Goal: Task Accomplishment & Management: Manage account settings

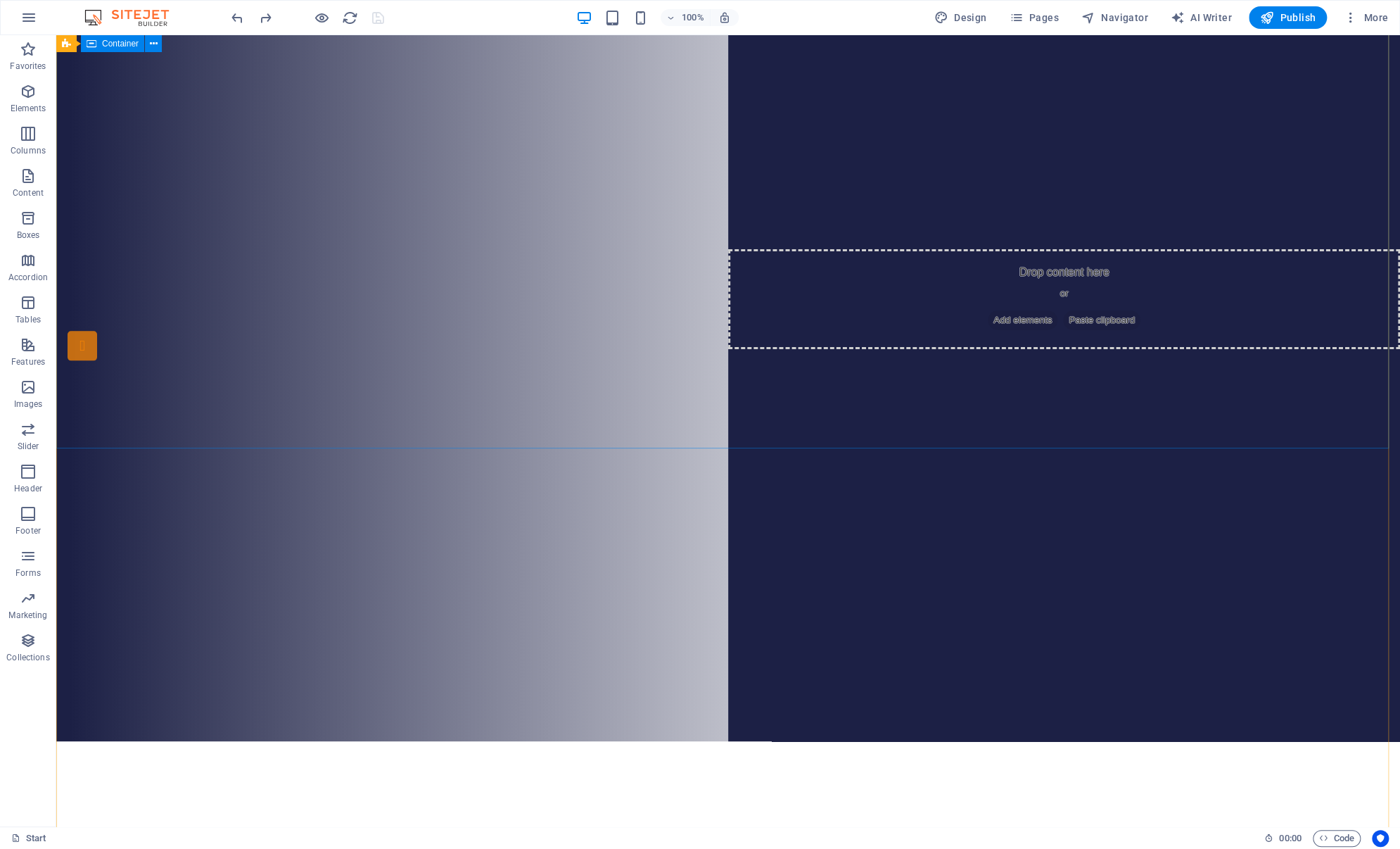
scroll to position [73, 0]
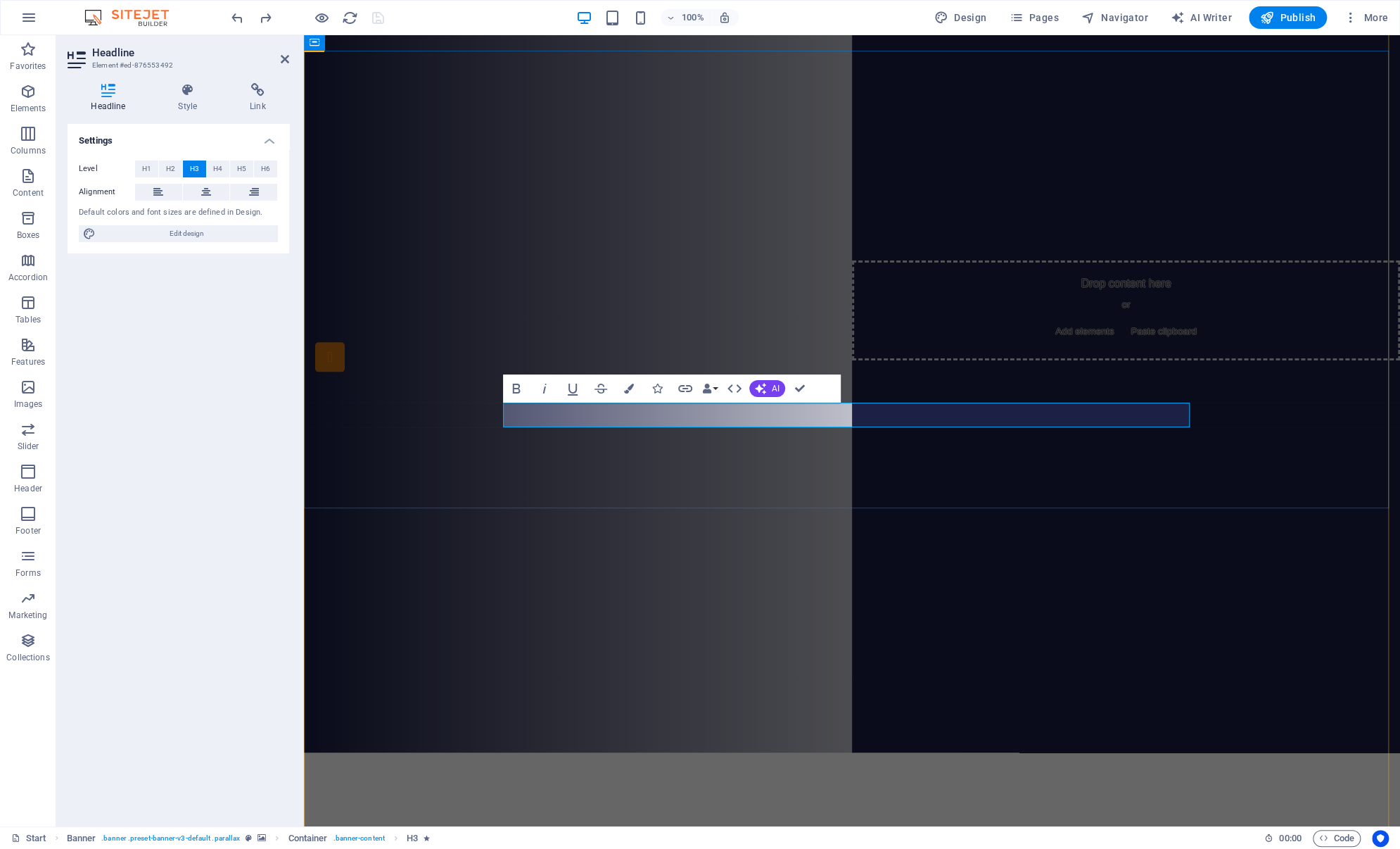
drag, startPoint x: 992, startPoint y: 421, endPoint x: 853, endPoint y: 407, distance: 139.7
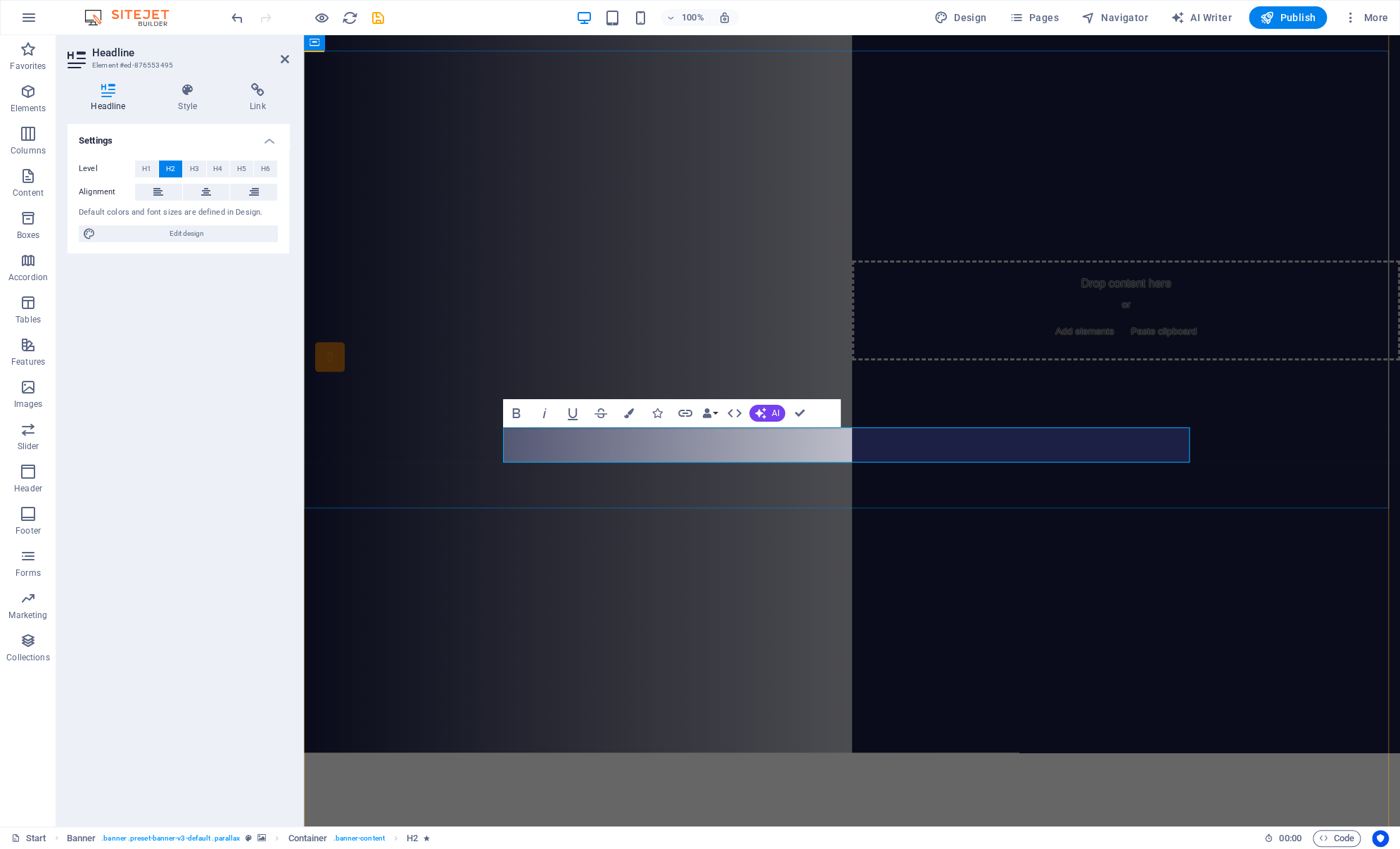
drag, startPoint x: 1152, startPoint y: 510, endPoint x: 1404, endPoint y: 527, distance: 252.6
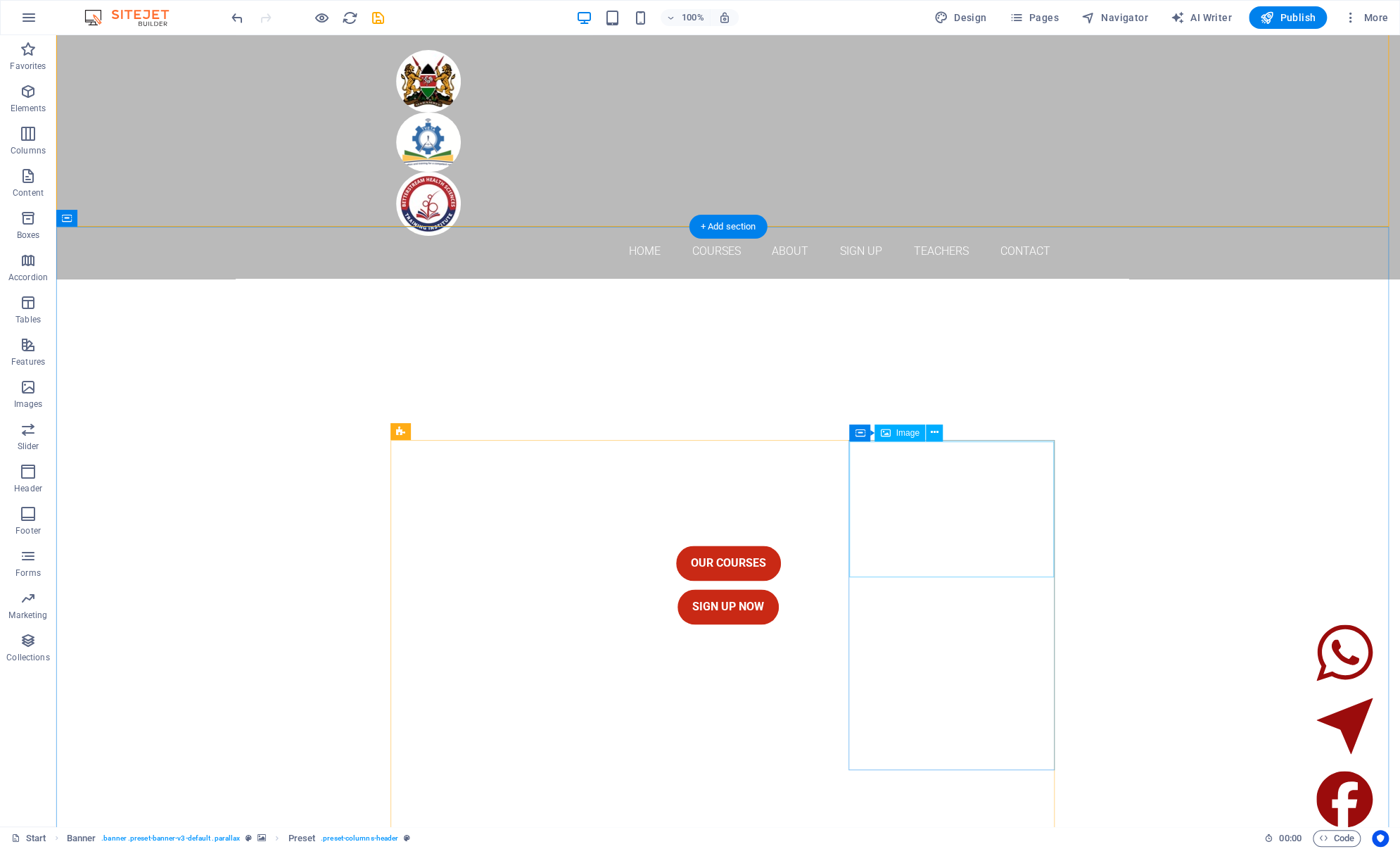
scroll to position [1059, 0]
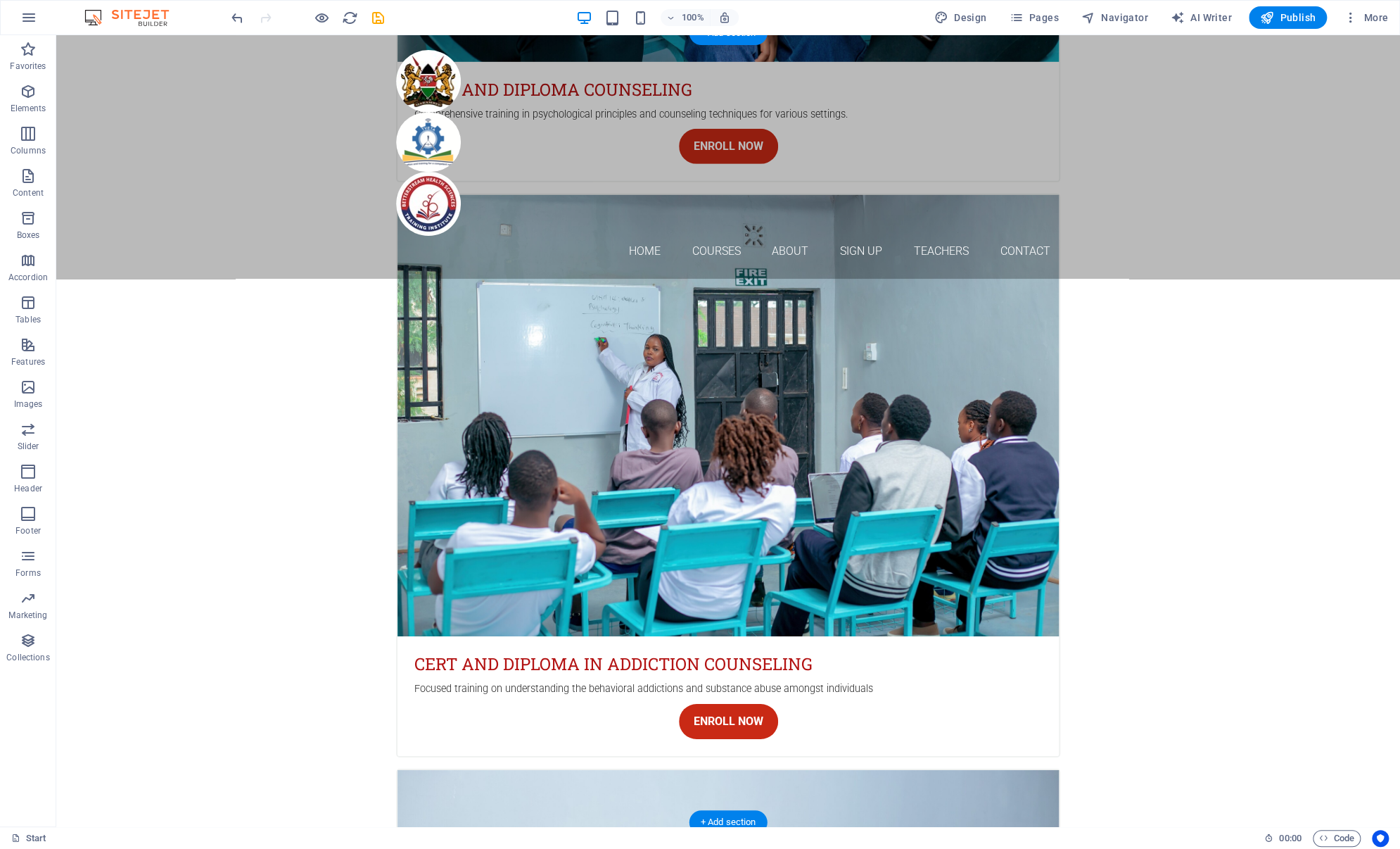
scroll to position [2818, 0]
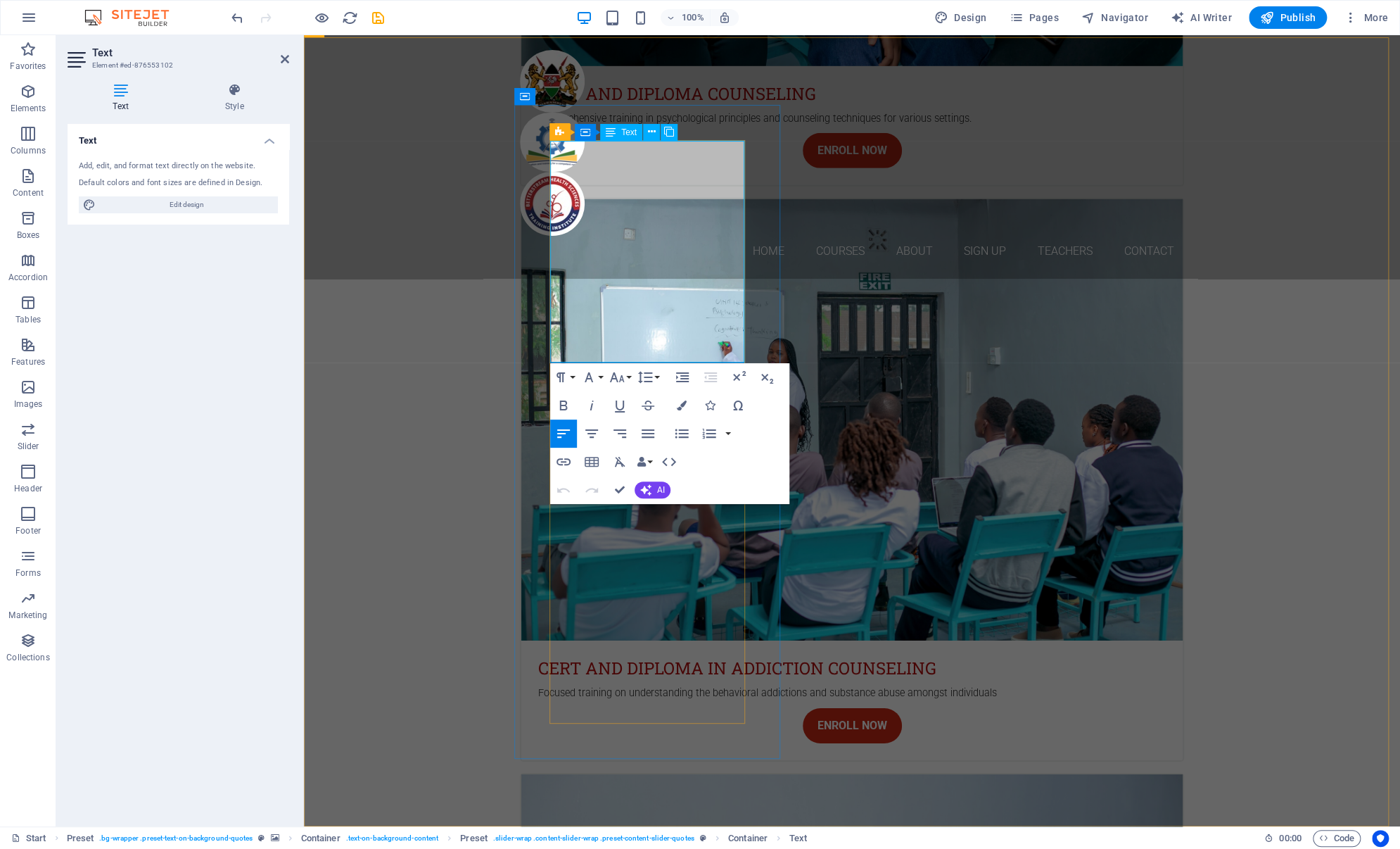
drag, startPoint x: 620, startPoint y: 493, endPoint x: 823, endPoint y: 431, distance: 212.3
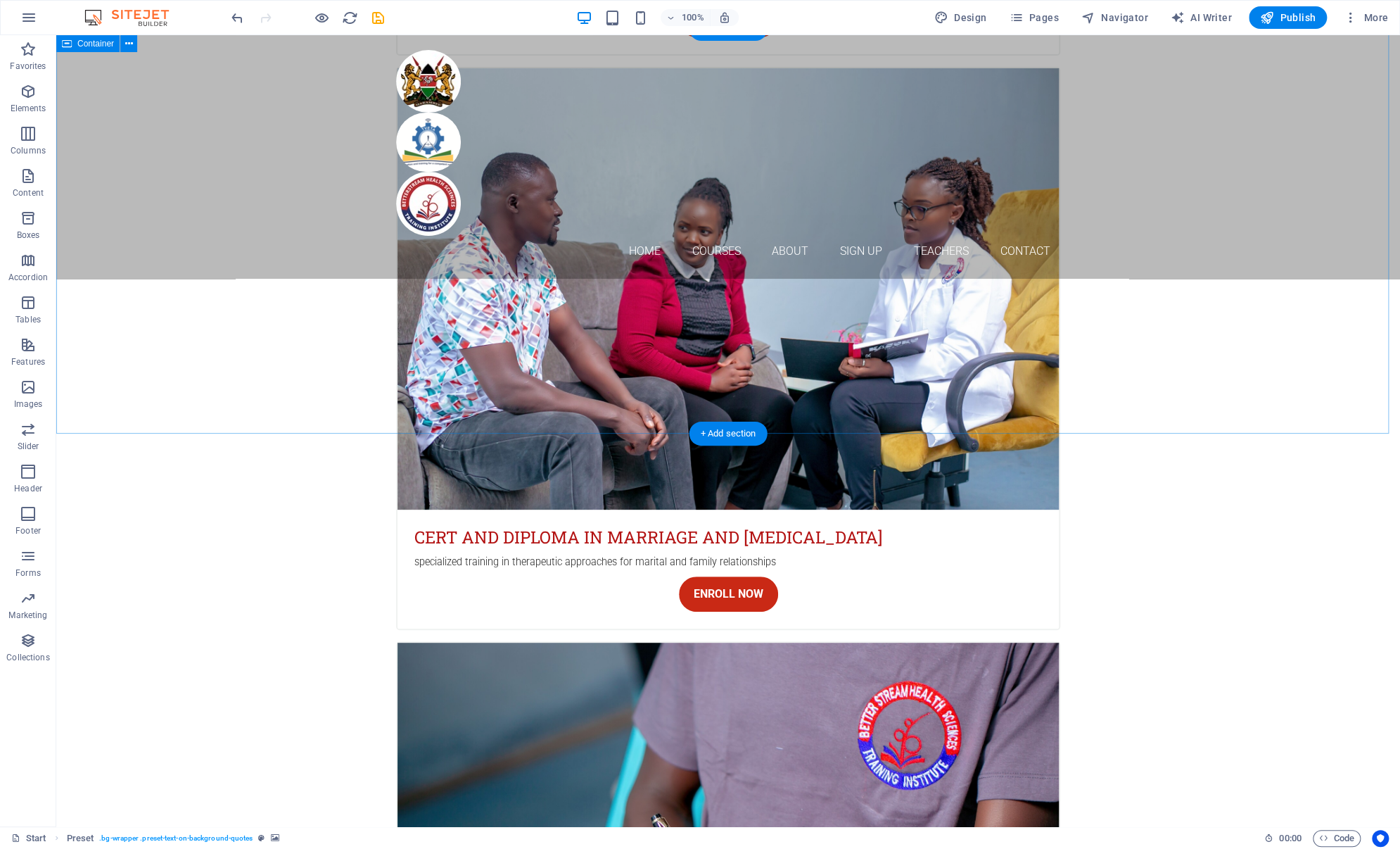
scroll to position [3803, 0]
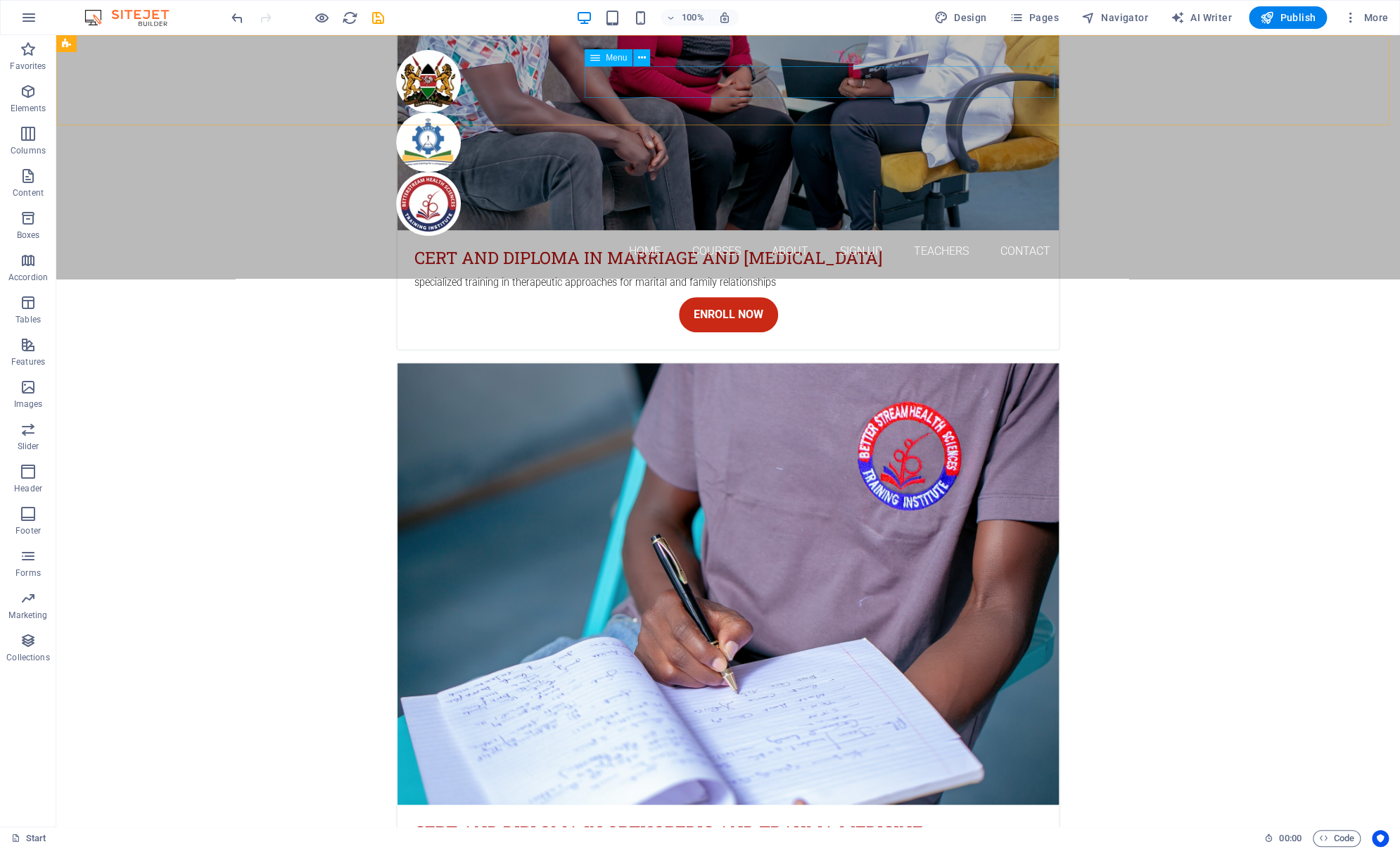
click at [1027, 236] on nav "Home Courses About Sign up Teachers Contact" at bounding box center [728, 251] width 664 height 32
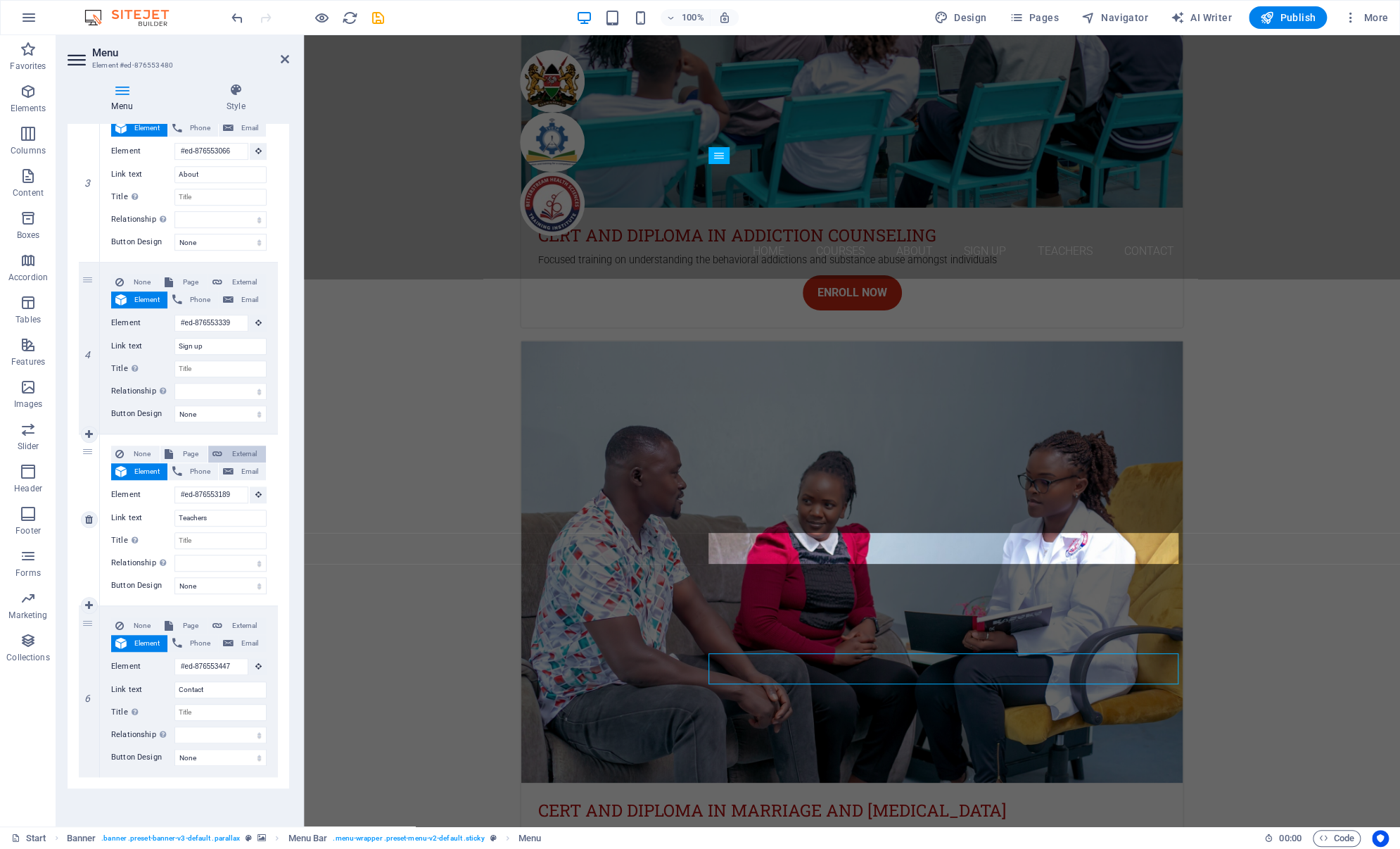
scroll to position [3161, 0]
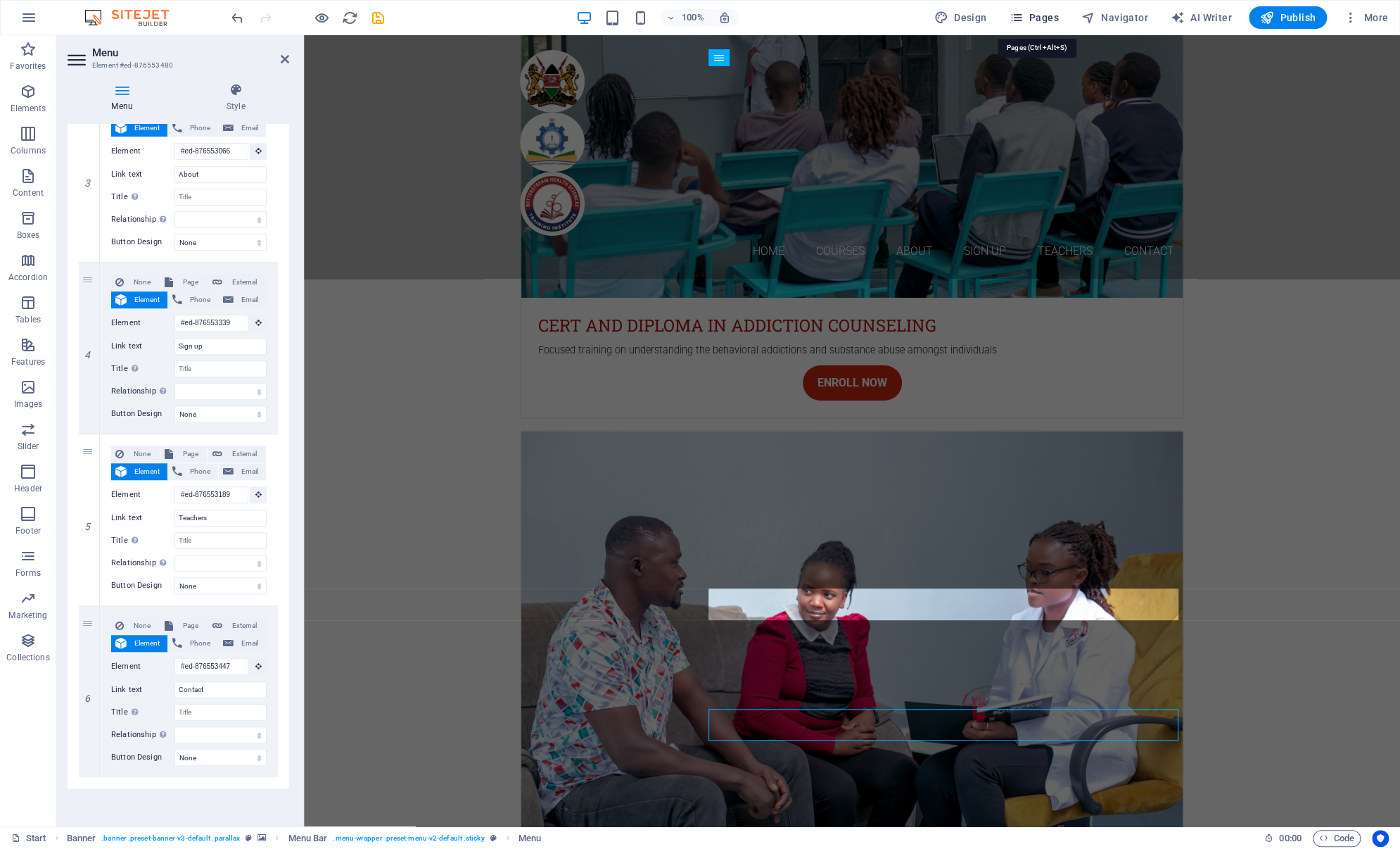
click at [1042, 15] on span "Pages" at bounding box center [1033, 18] width 49 height 15
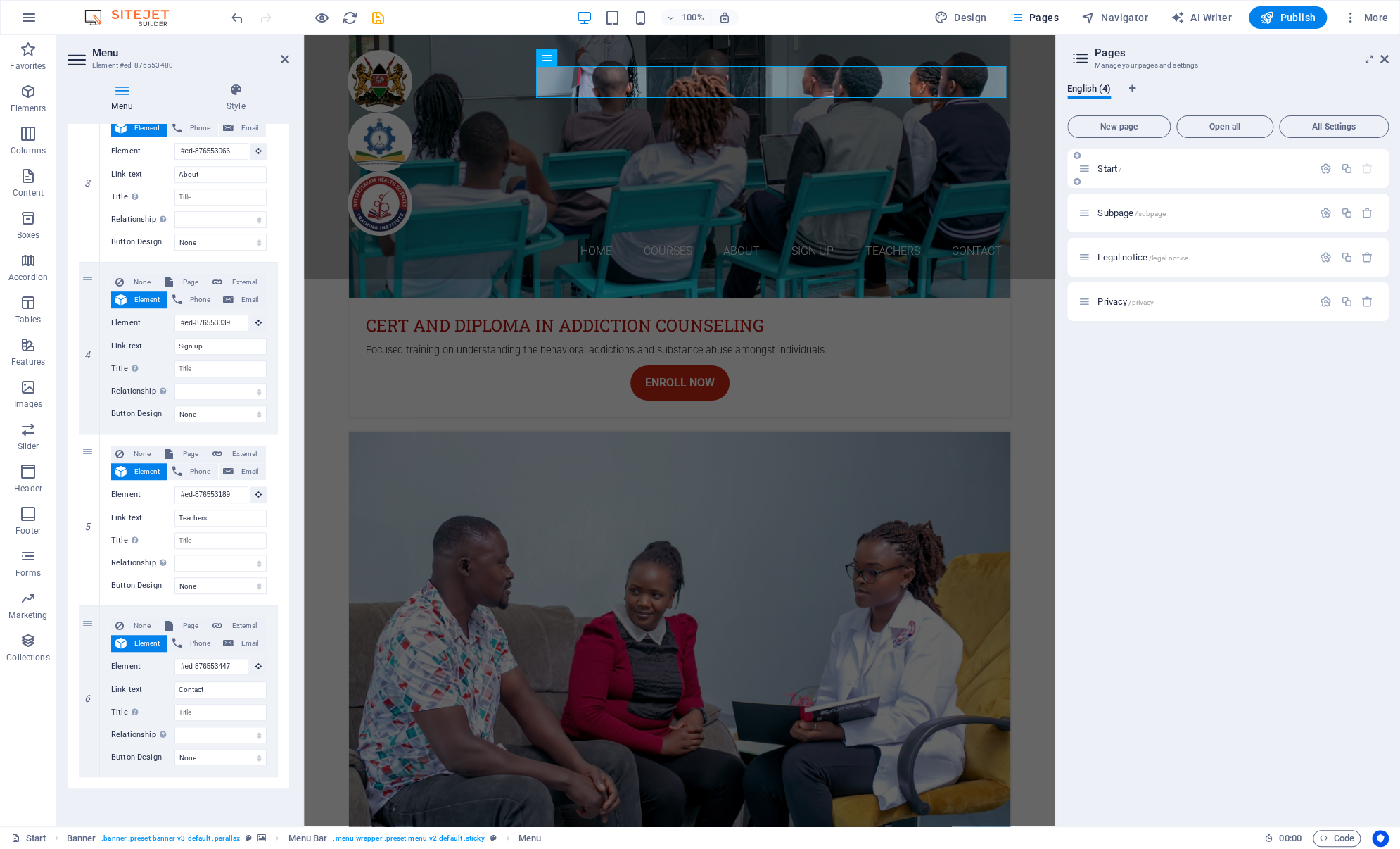
click at [1109, 173] on div "Start /" at bounding box center [1195, 169] width 234 height 16
click at [1109, 171] on span "Start /" at bounding box center [1109, 169] width 24 height 11
click at [1319, 168] on icon "button" at bounding box center [1325, 168] width 12 height 12
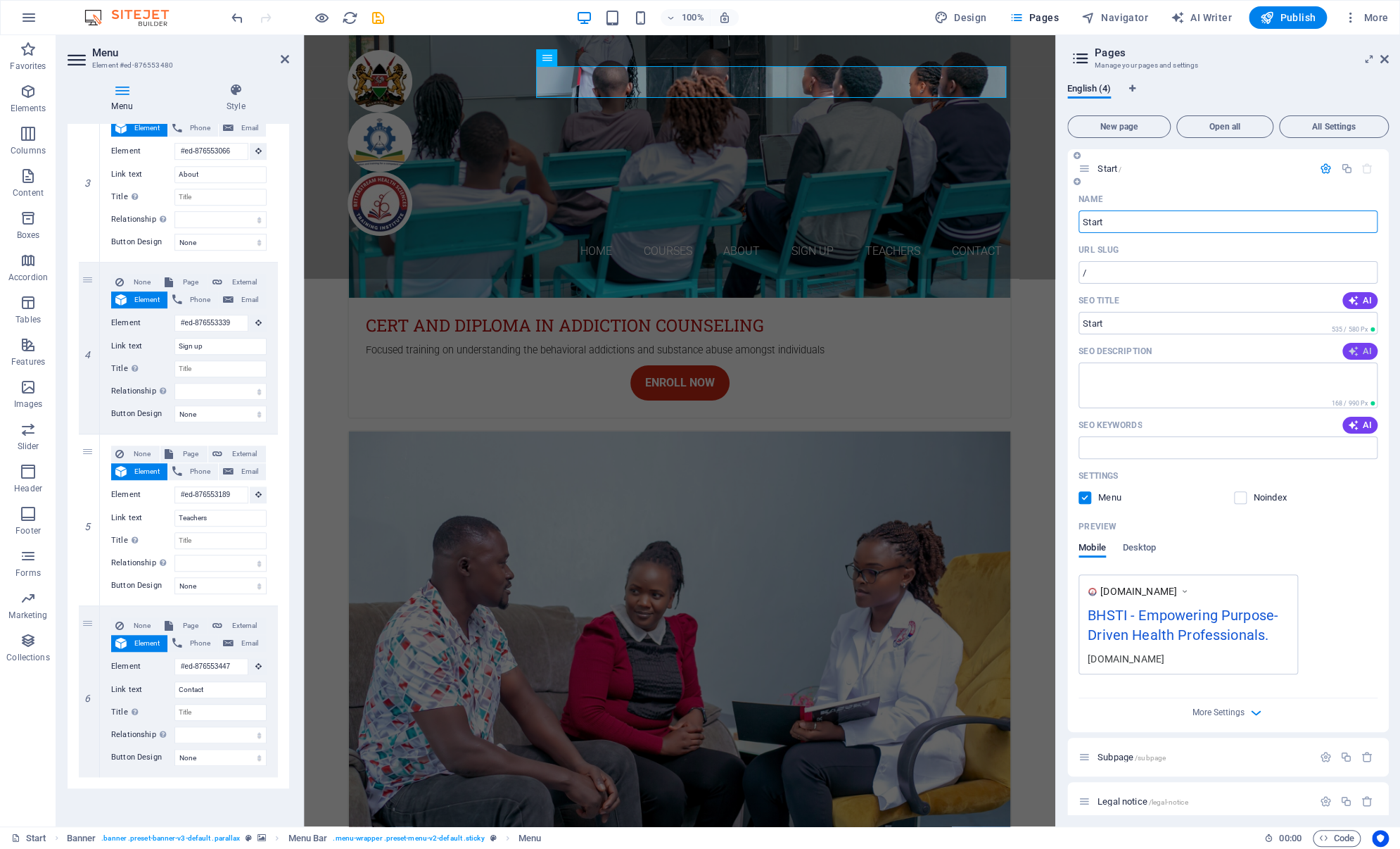
click at [1349, 354] on icon "button" at bounding box center [1353, 351] width 11 height 11
type textarea "Join Betterstream Health Sciences for TVETA-approved mental health courses. Emp…"
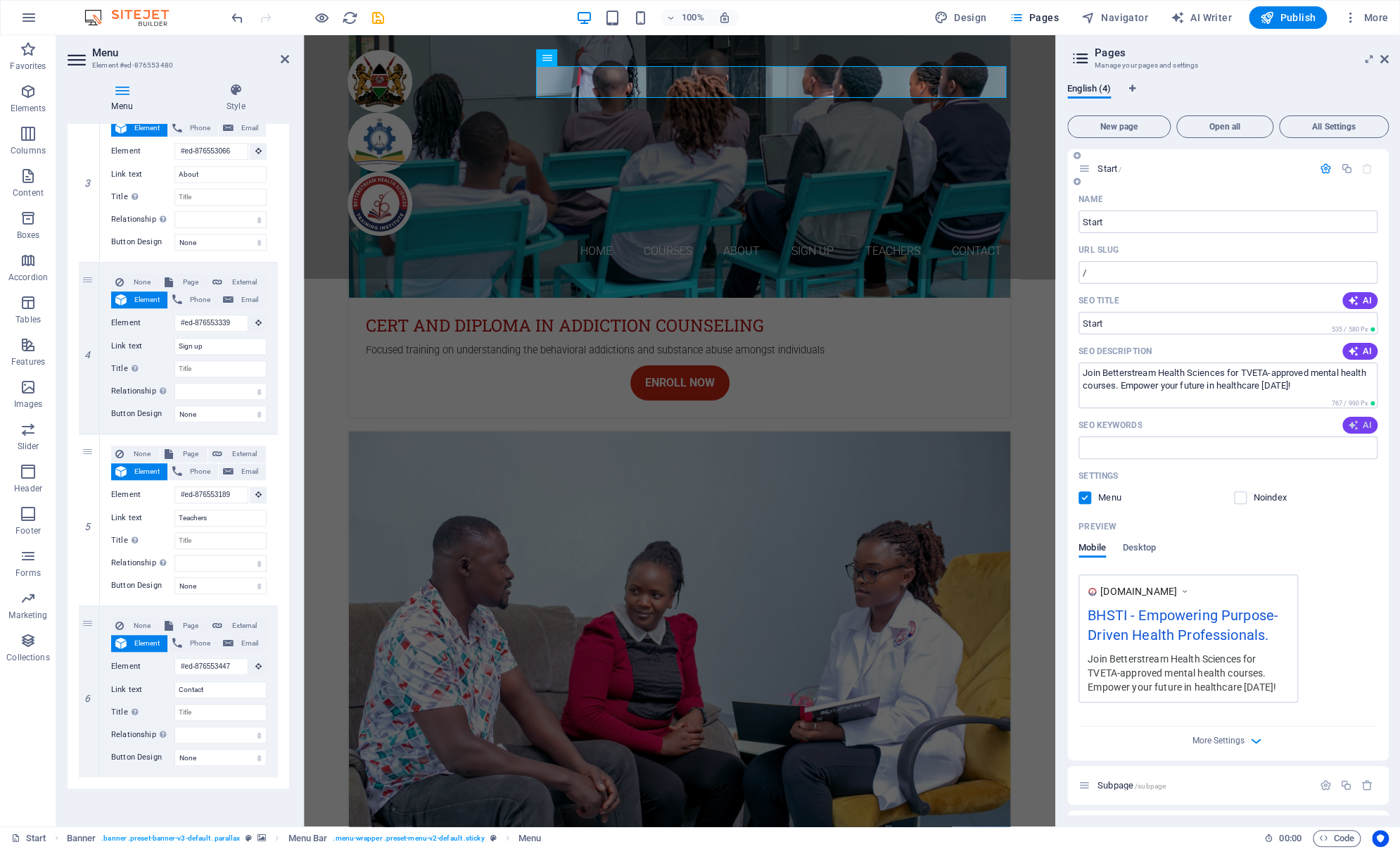
click at [1356, 424] on icon "button" at bounding box center [1353, 424] width 11 height 11
type input "mental health courses, TVETA approved programs, counseling techniques training,…"
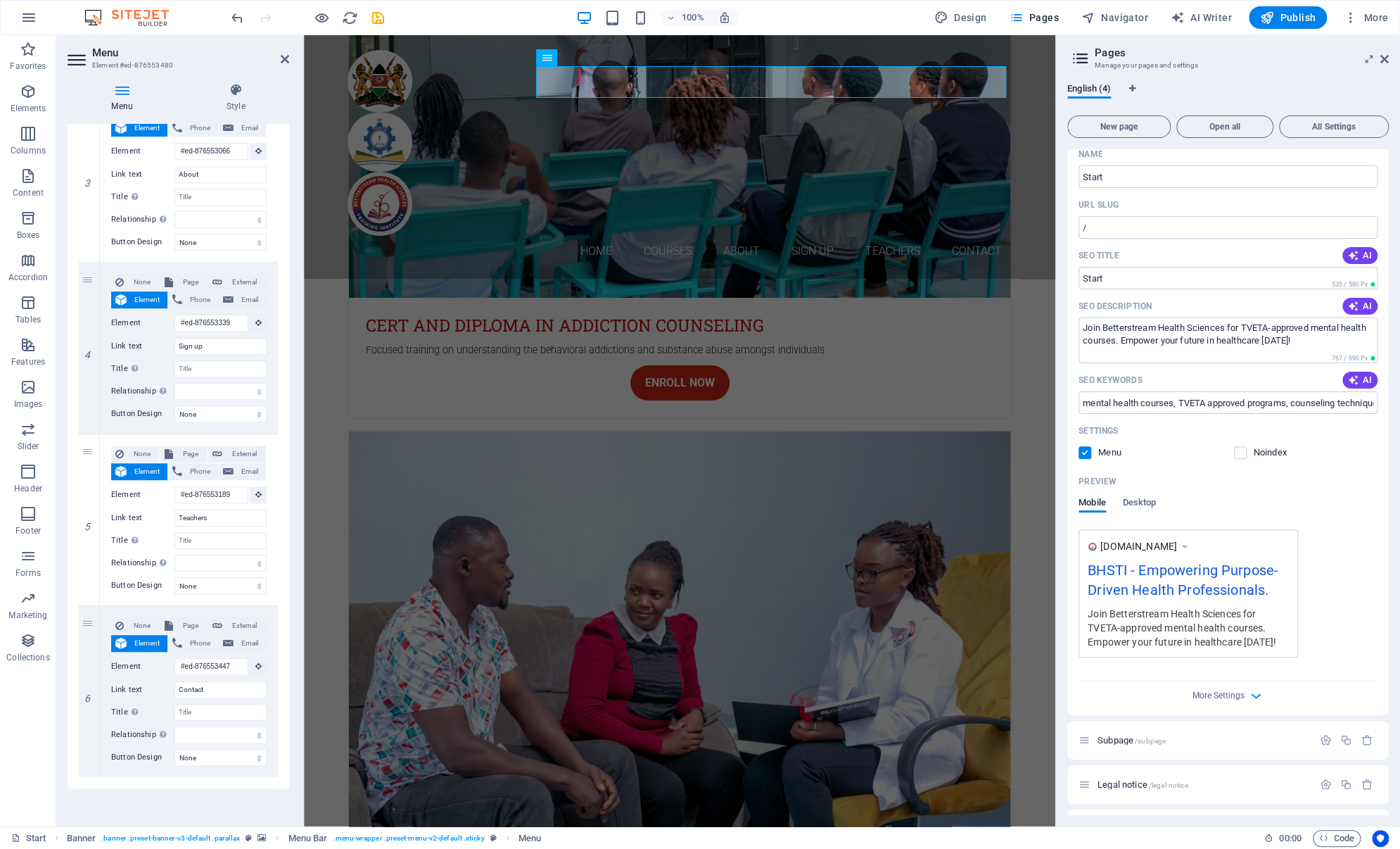
scroll to position [83, 0]
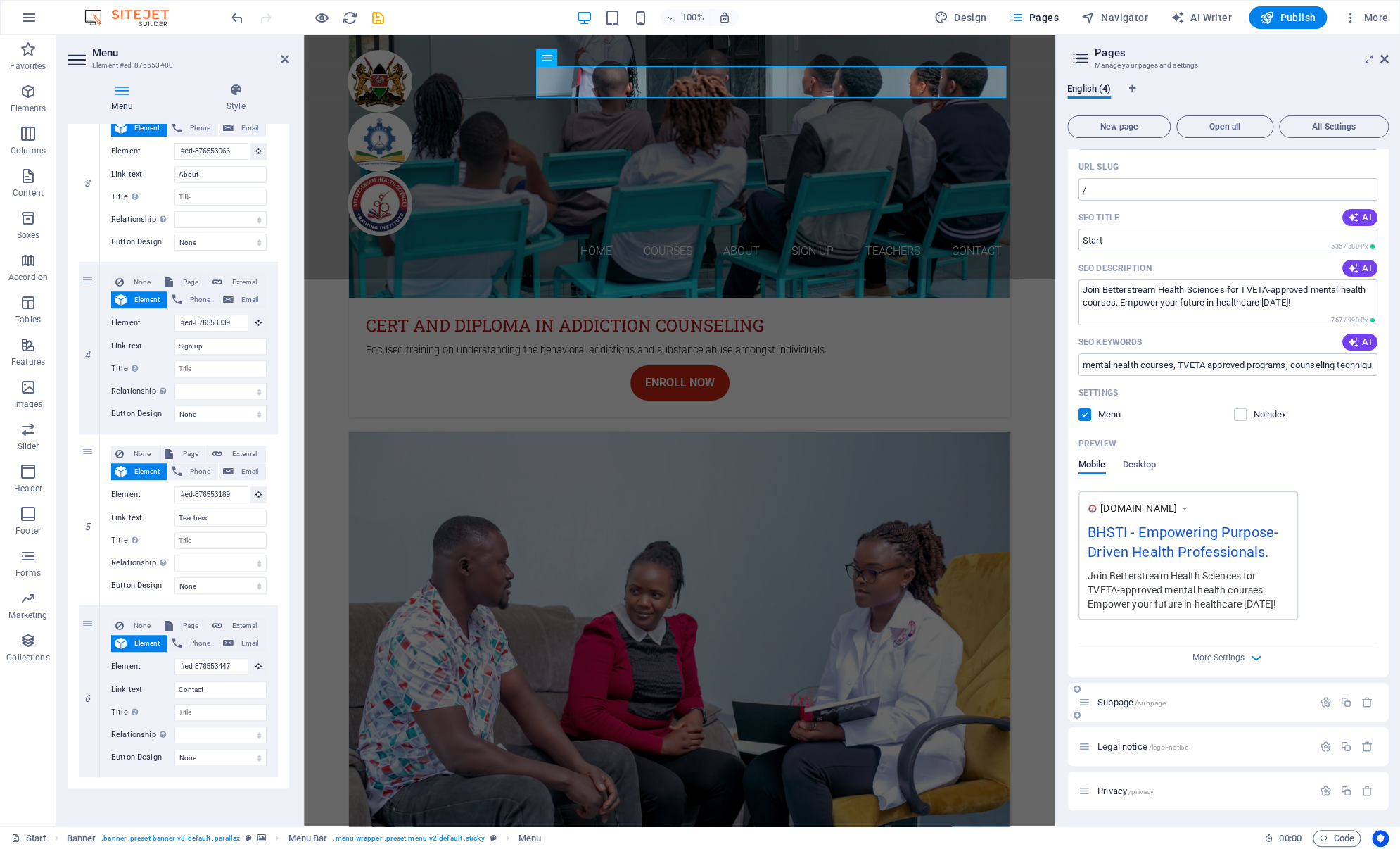
click at [1187, 701] on p "Subpage /subpage" at bounding box center [1202, 702] width 211 height 9
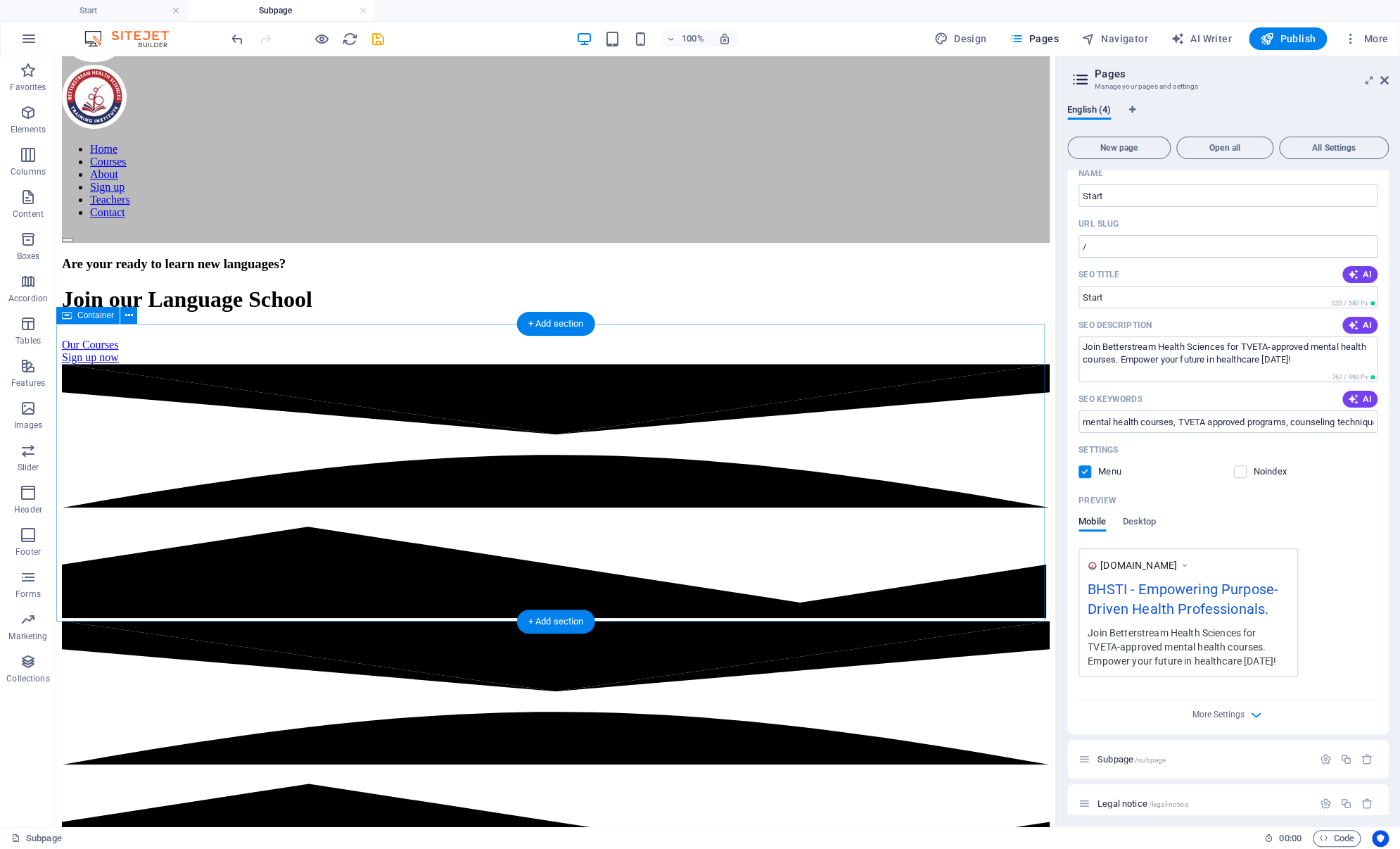
scroll to position [79, 0]
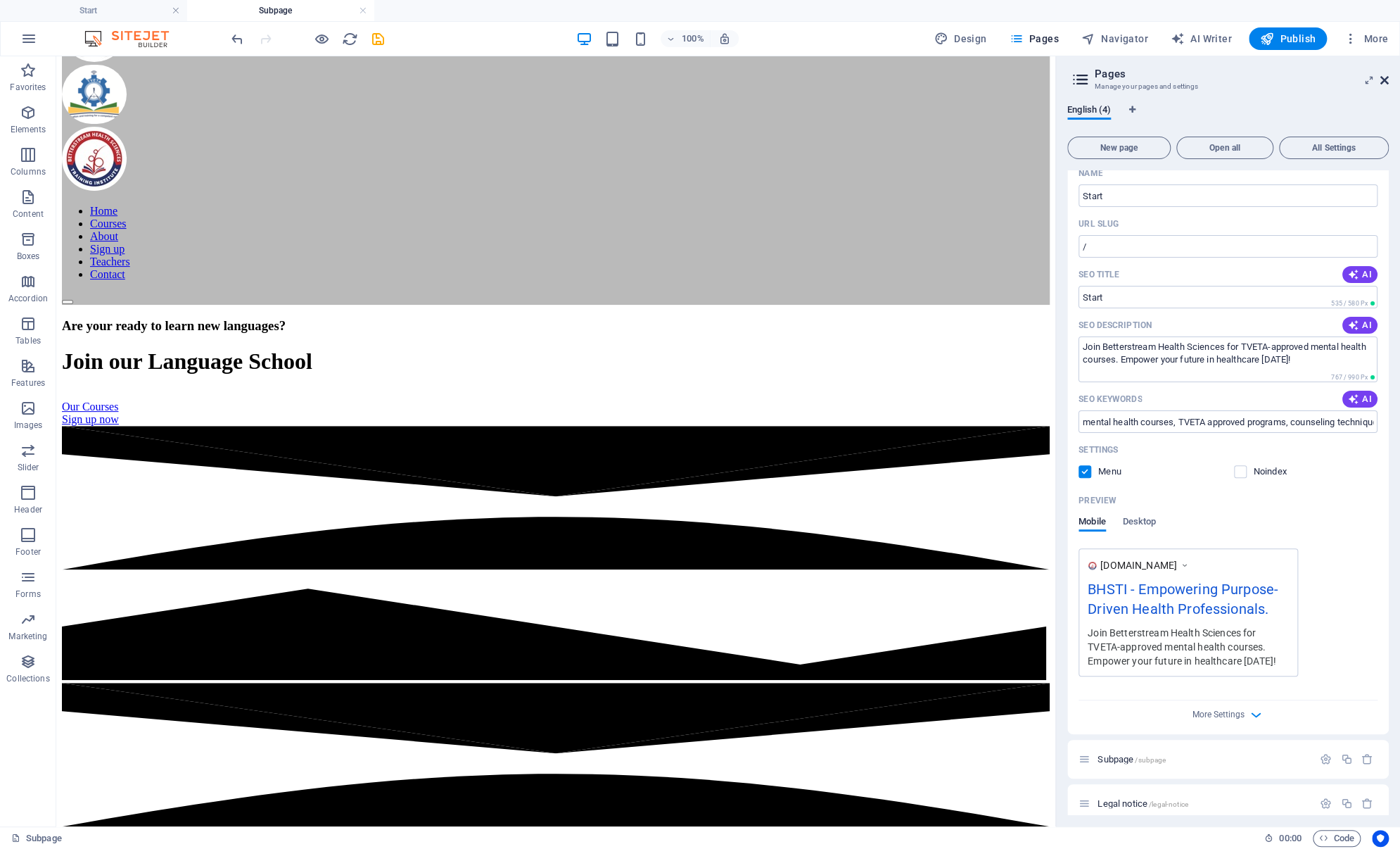
click at [1384, 76] on icon at bounding box center [1384, 80] width 8 height 11
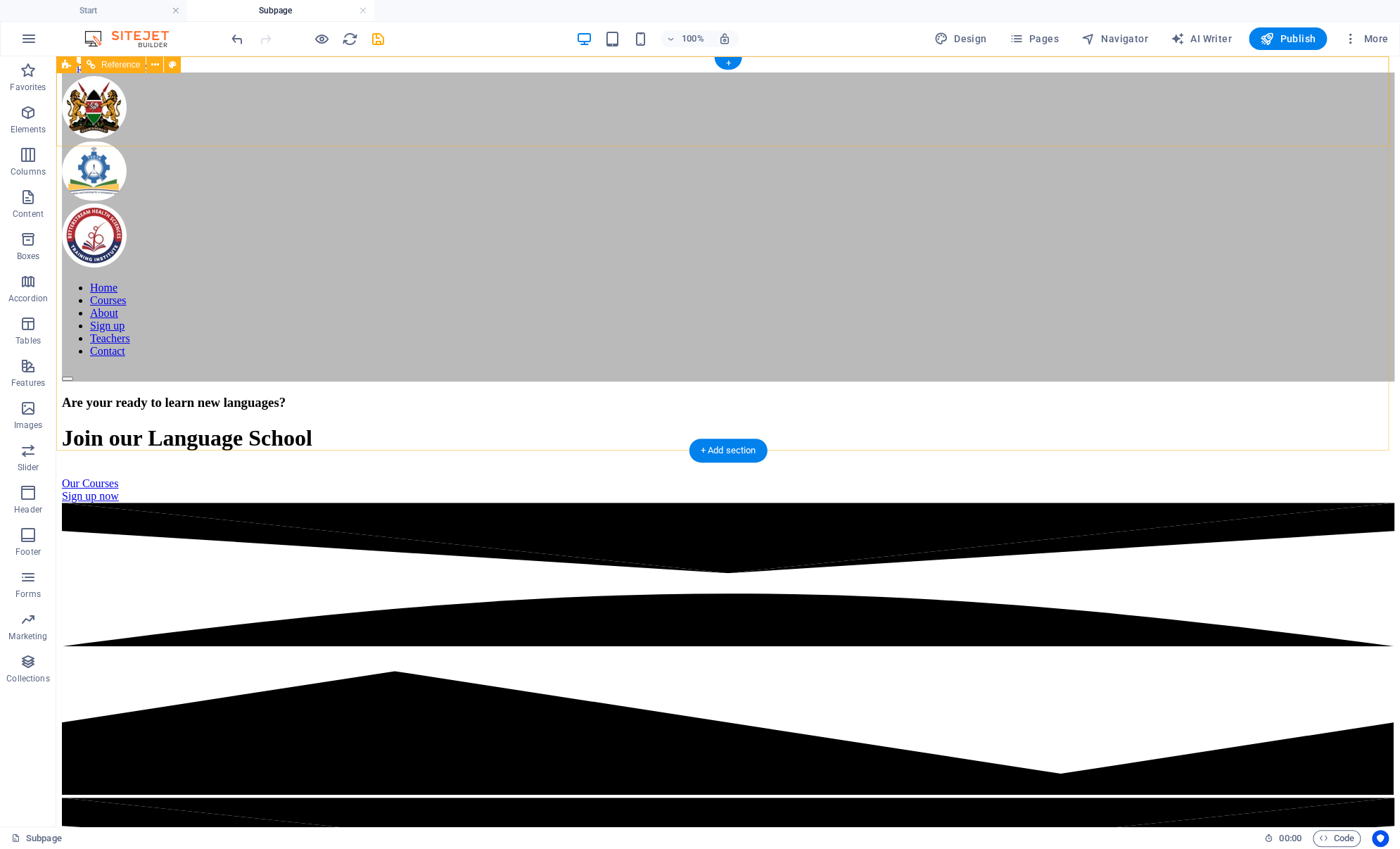
scroll to position [0, 0]
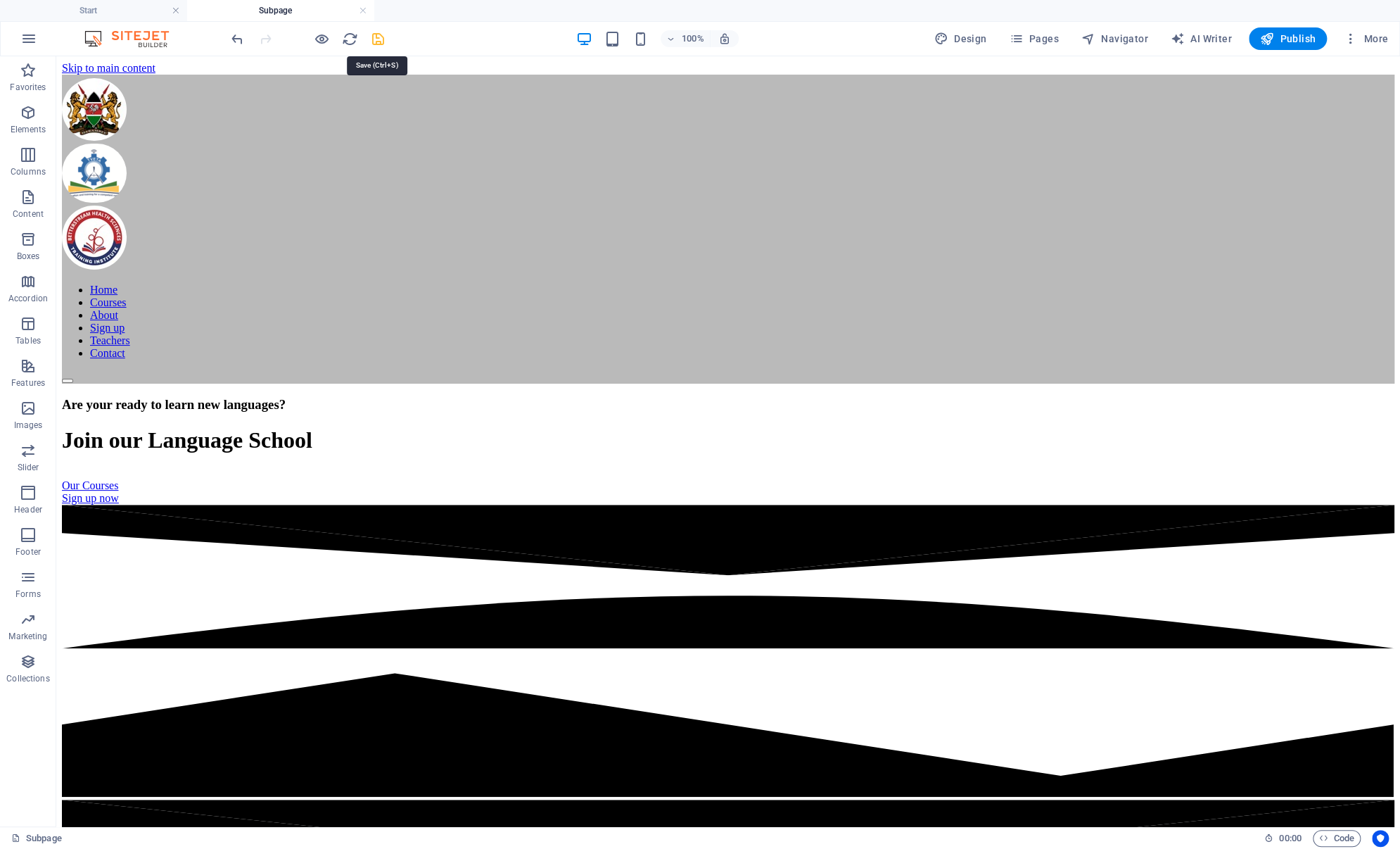
click at [382, 37] on icon "save" at bounding box center [378, 39] width 16 height 16
click at [1137, 36] on span "Navigator" at bounding box center [1114, 39] width 67 height 15
select select "16631482-en"
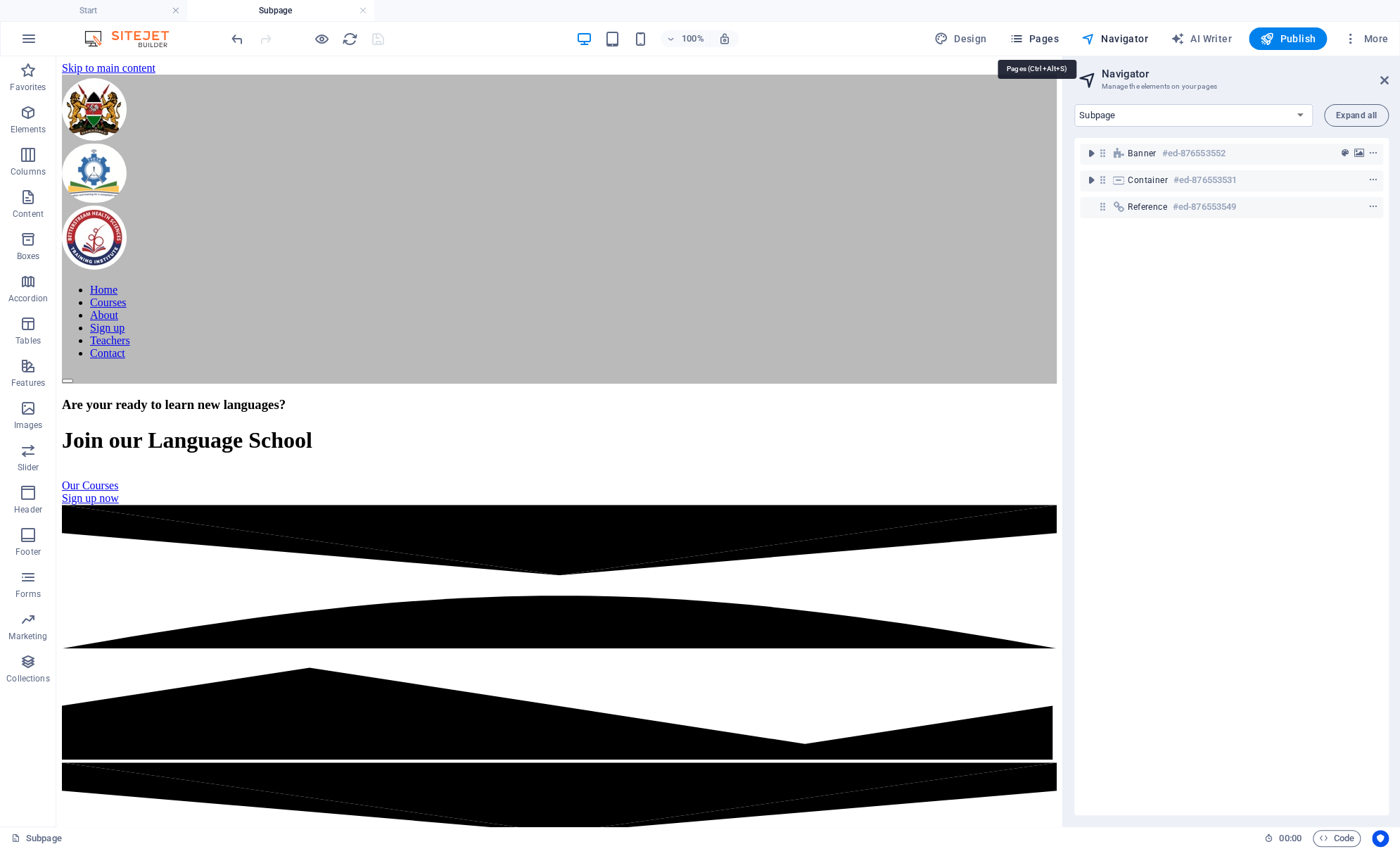
click at [1049, 38] on span "Pages" at bounding box center [1033, 39] width 49 height 15
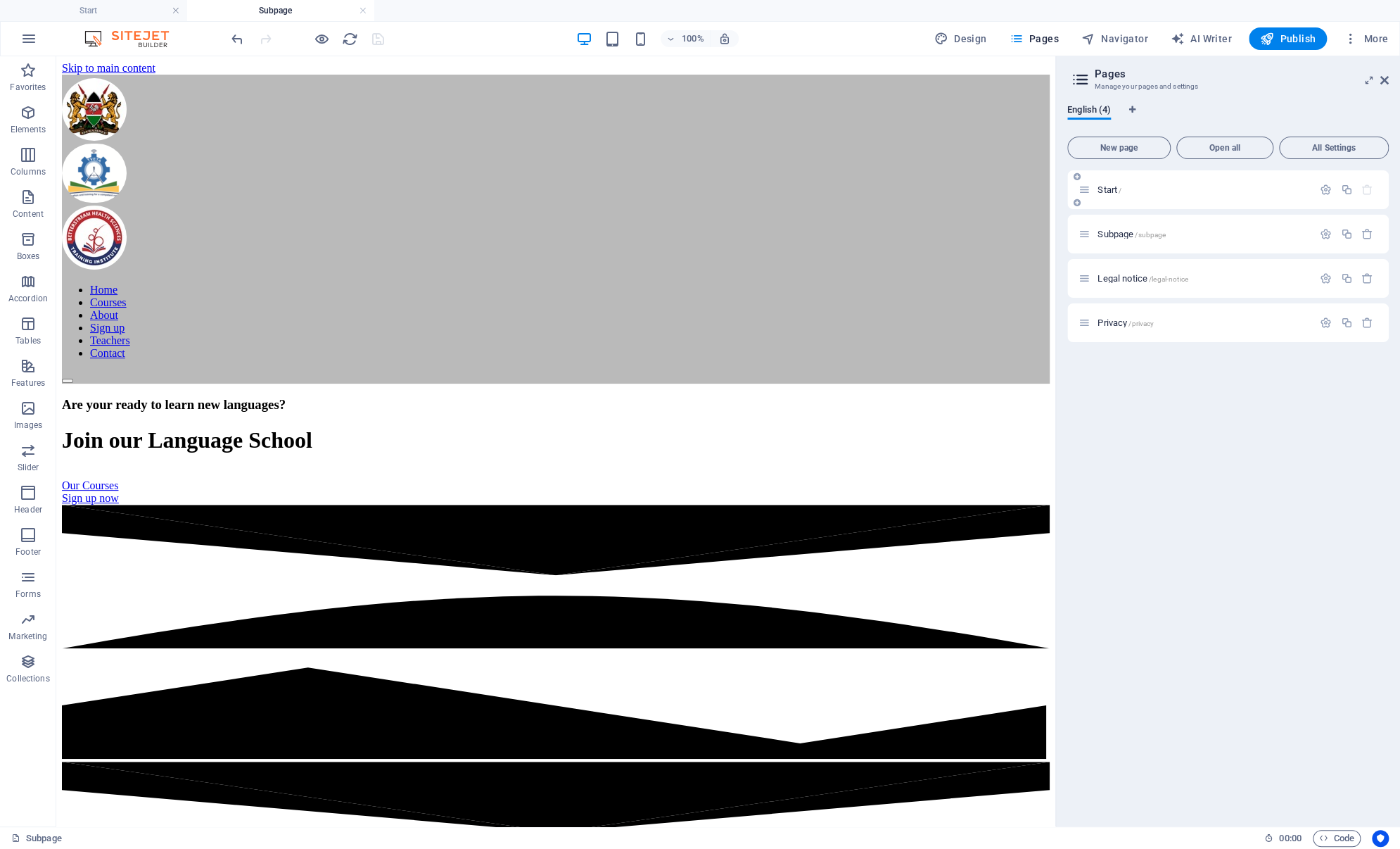
click at [1098, 197] on div "Start /" at bounding box center [1195, 190] width 234 height 16
click at [1113, 194] on div "Start /" at bounding box center [1195, 190] width 234 height 16
click at [1113, 192] on span "Start /" at bounding box center [1109, 190] width 24 height 11
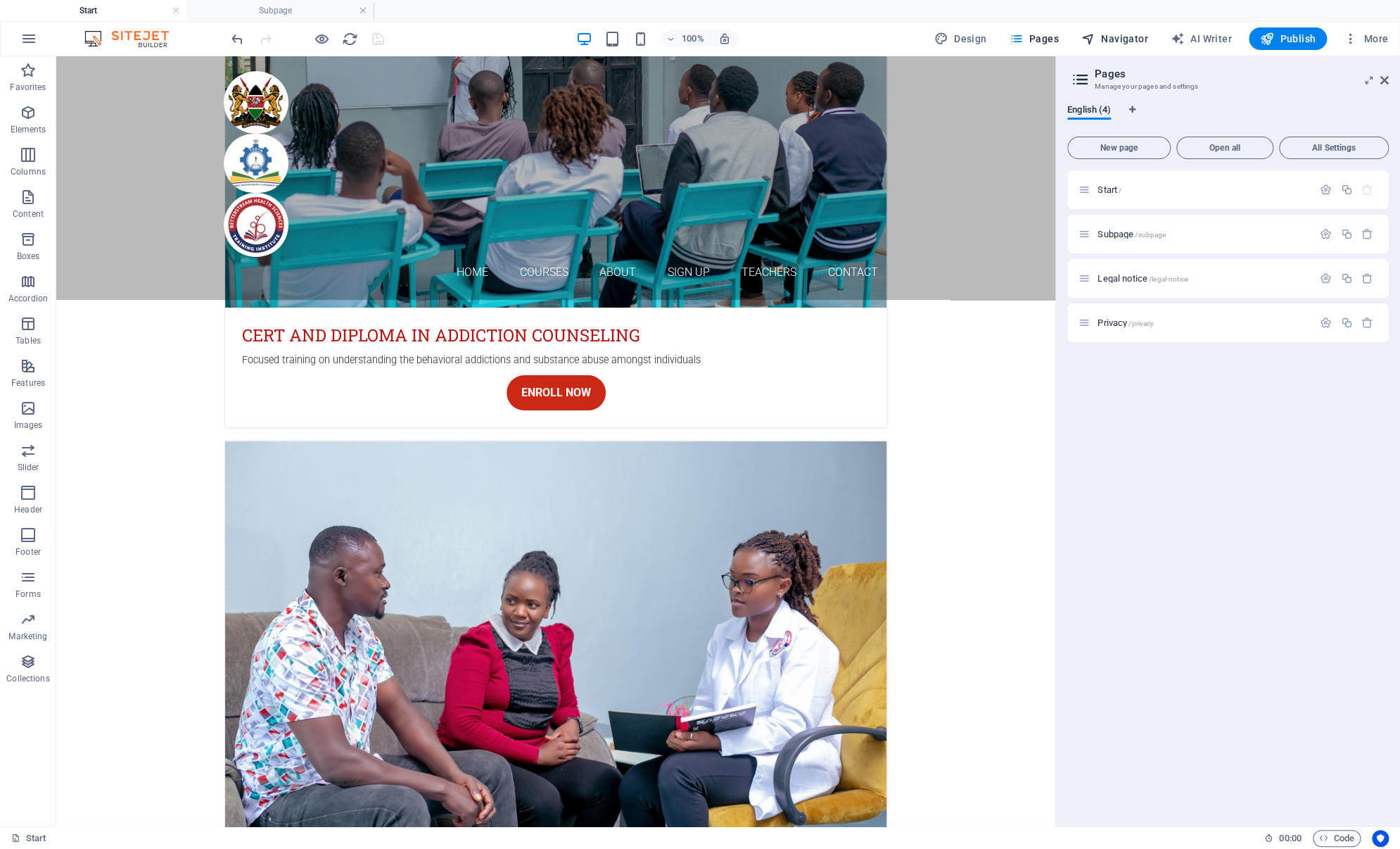
click at [1128, 39] on span "Navigator" at bounding box center [1114, 39] width 67 height 15
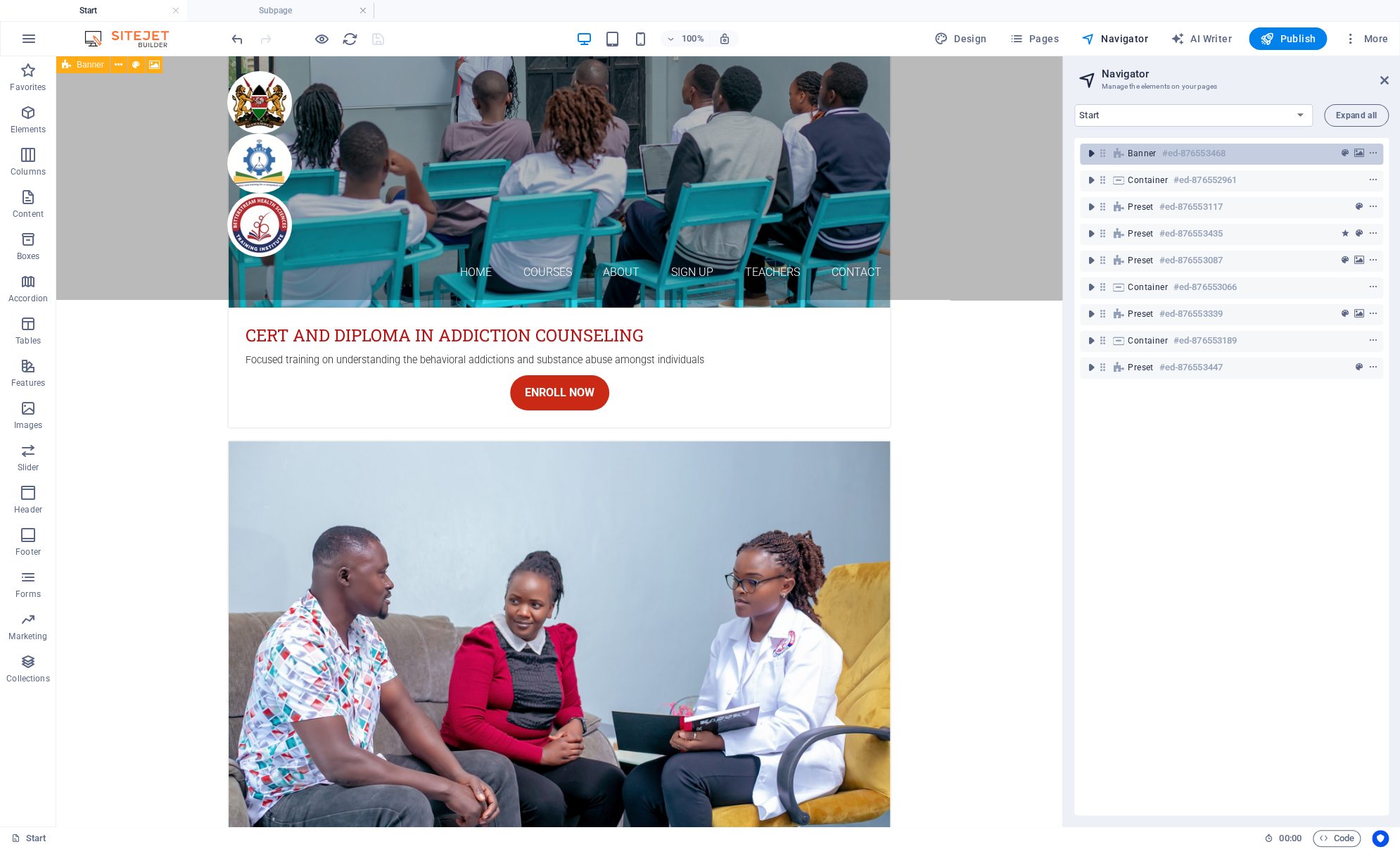
click at [1090, 155] on icon "toggle-expand" at bounding box center [1091, 153] width 15 height 15
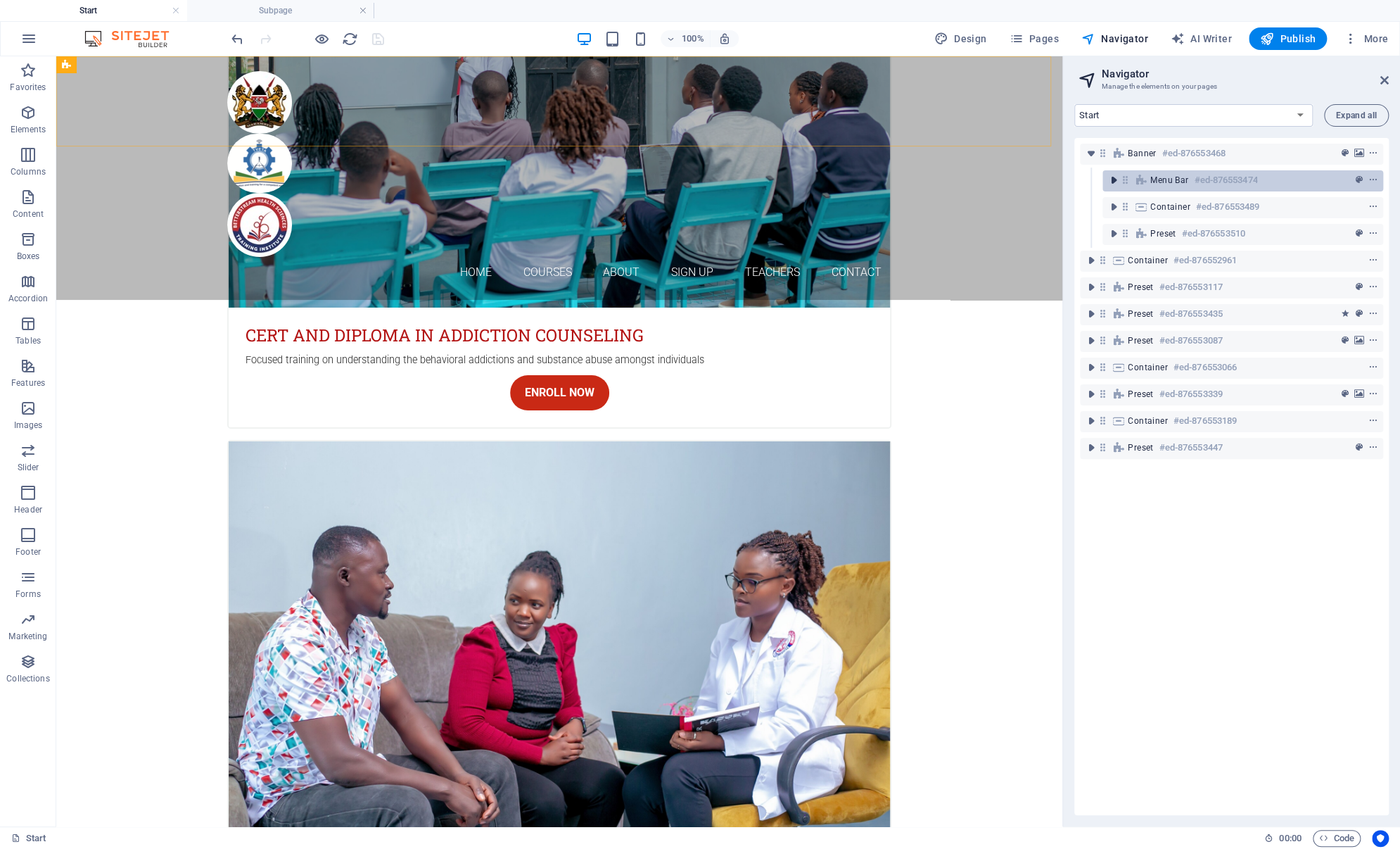
click at [1113, 180] on icon "toggle-expand" at bounding box center [1113, 181] width 15 height 15
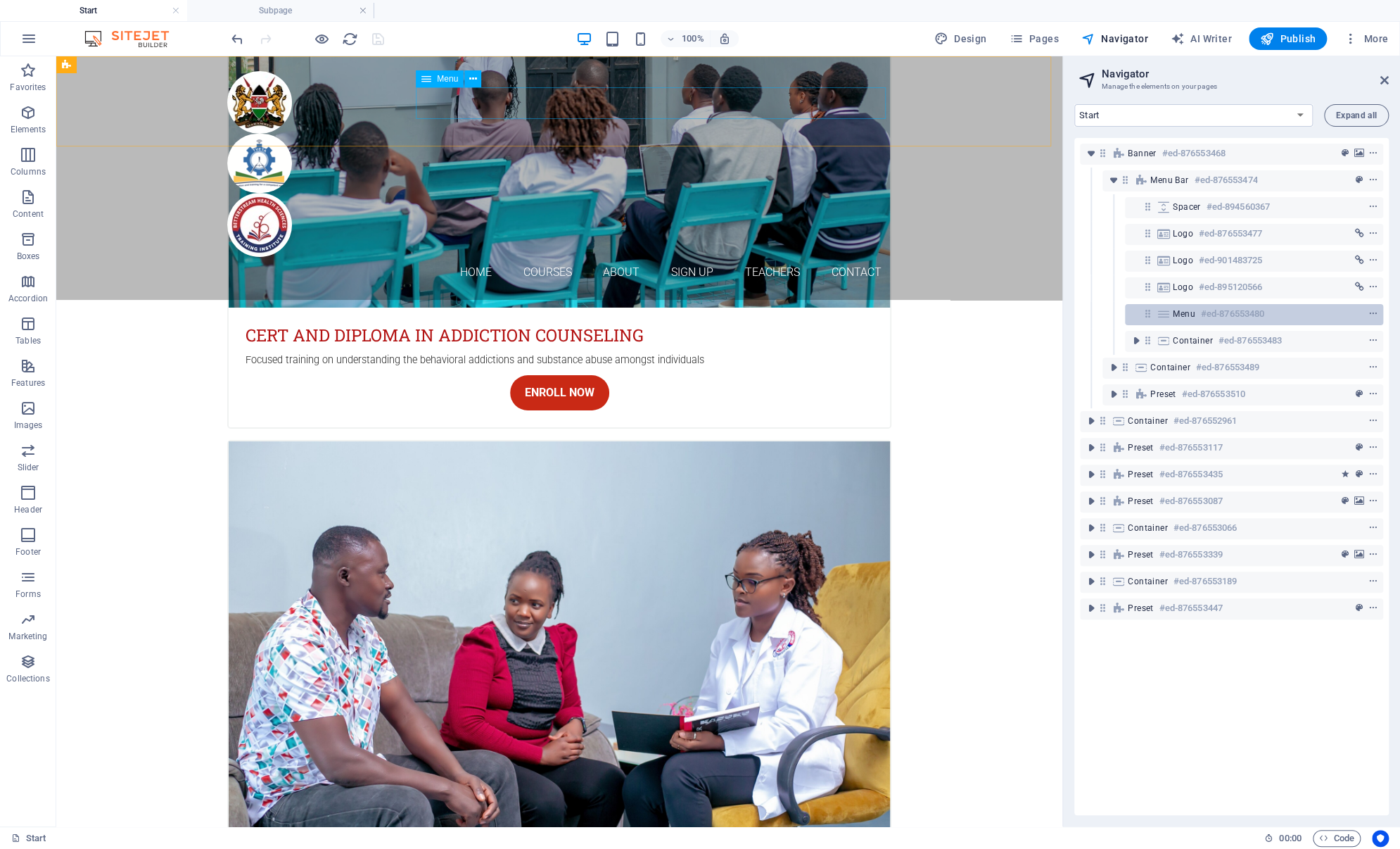
click at [1168, 316] on icon at bounding box center [1163, 314] width 15 height 11
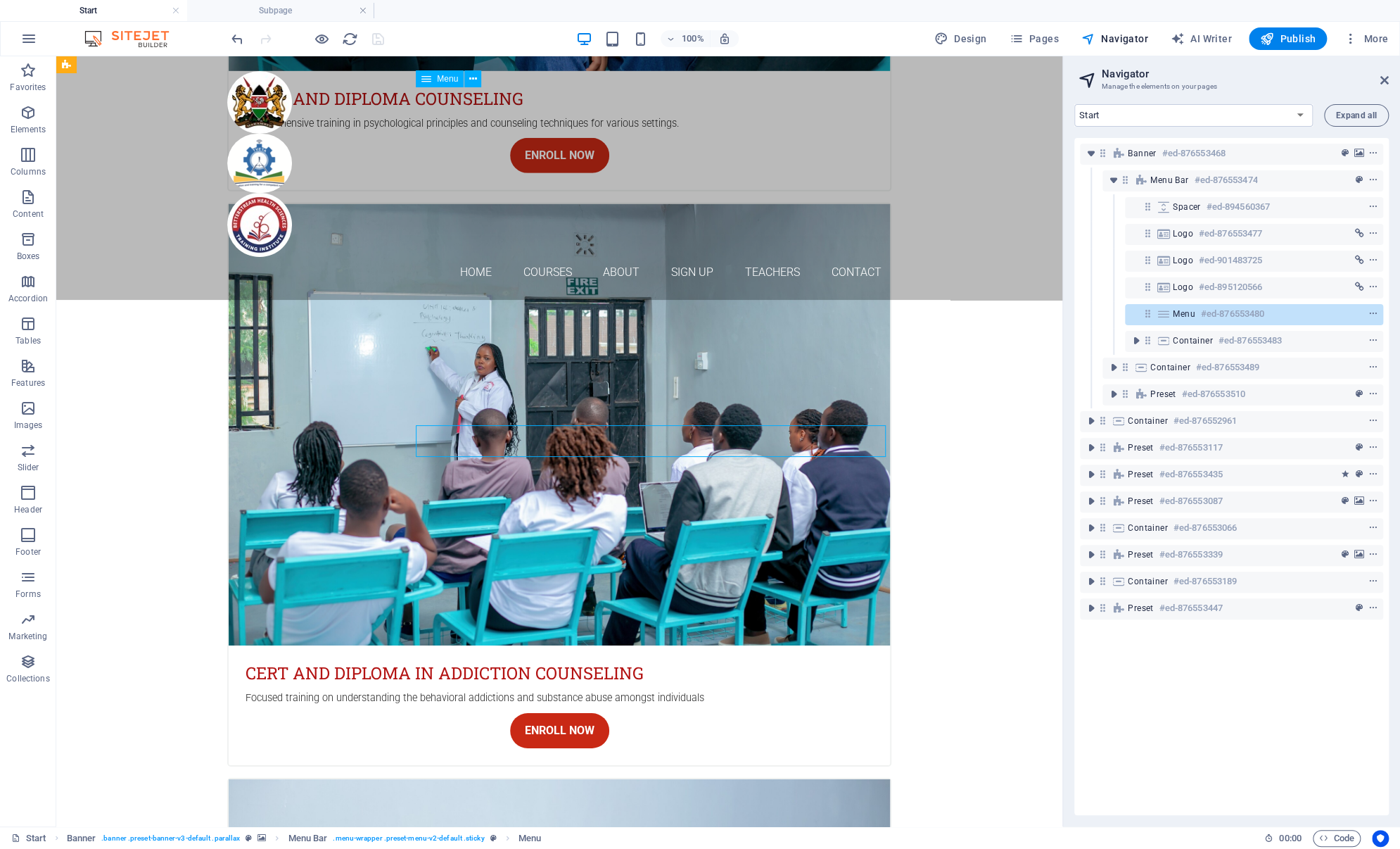
click at [1168, 316] on icon at bounding box center [1163, 314] width 15 height 11
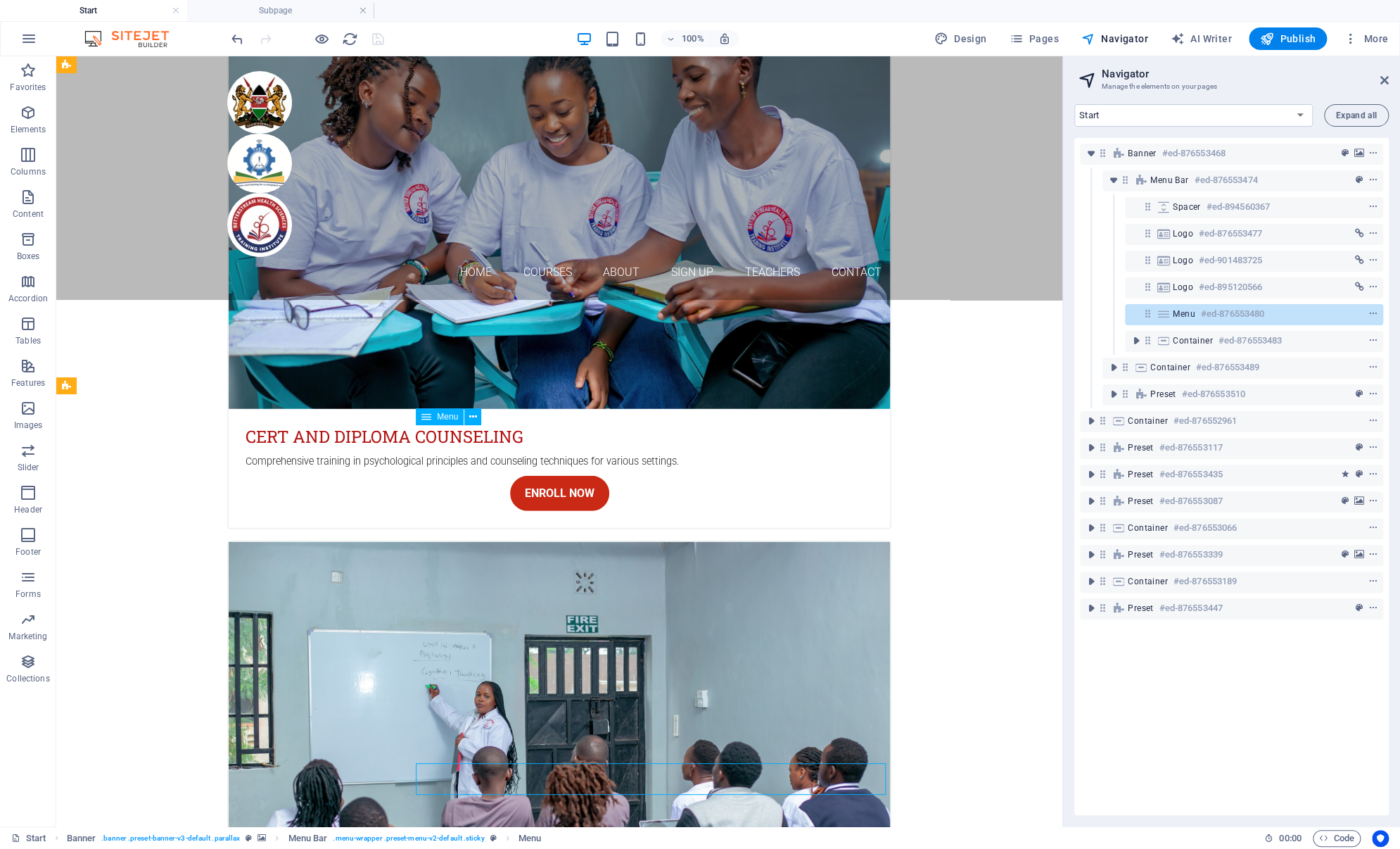
click at [1168, 316] on icon at bounding box center [1163, 314] width 15 height 11
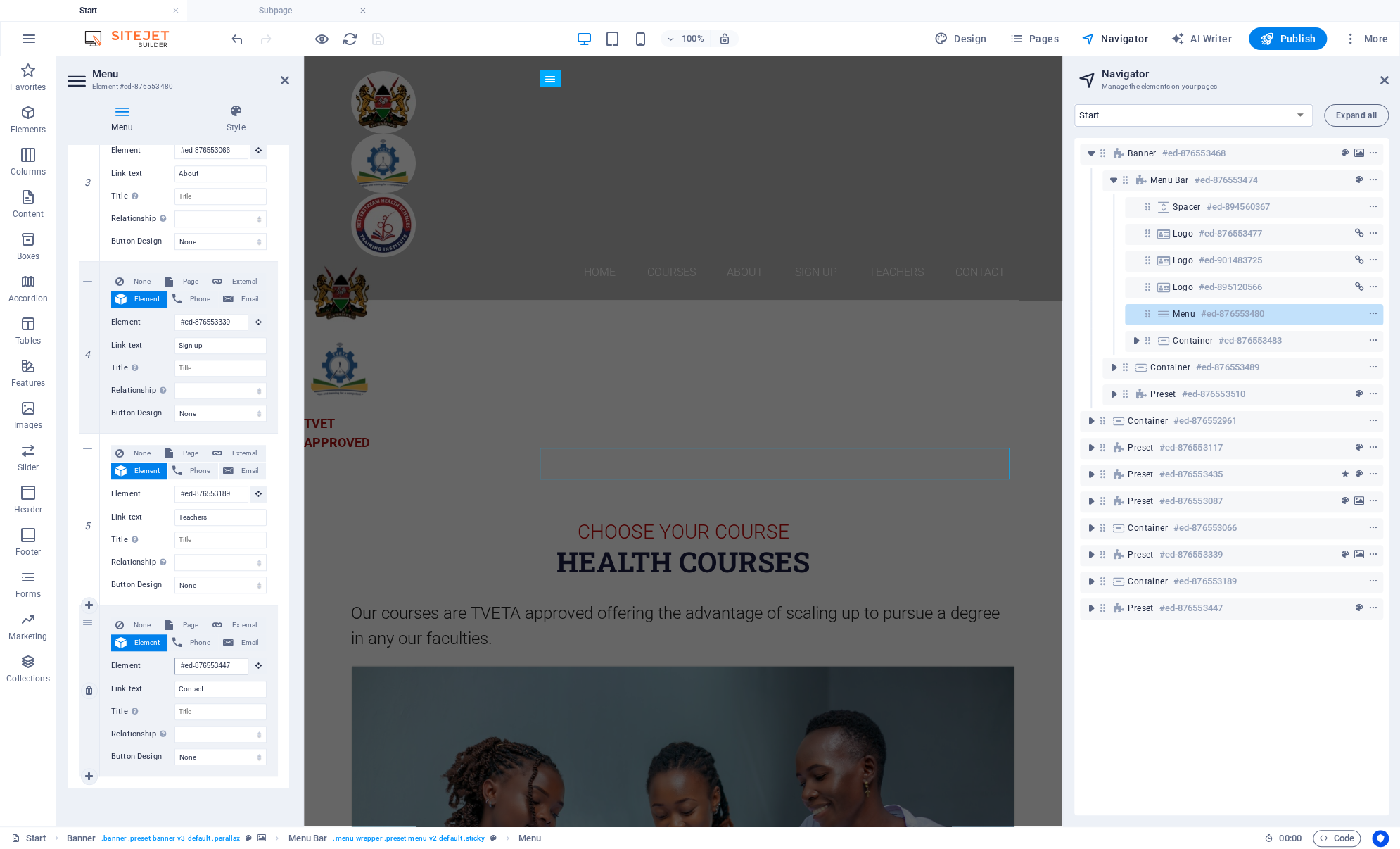
scroll to position [5266, 0]
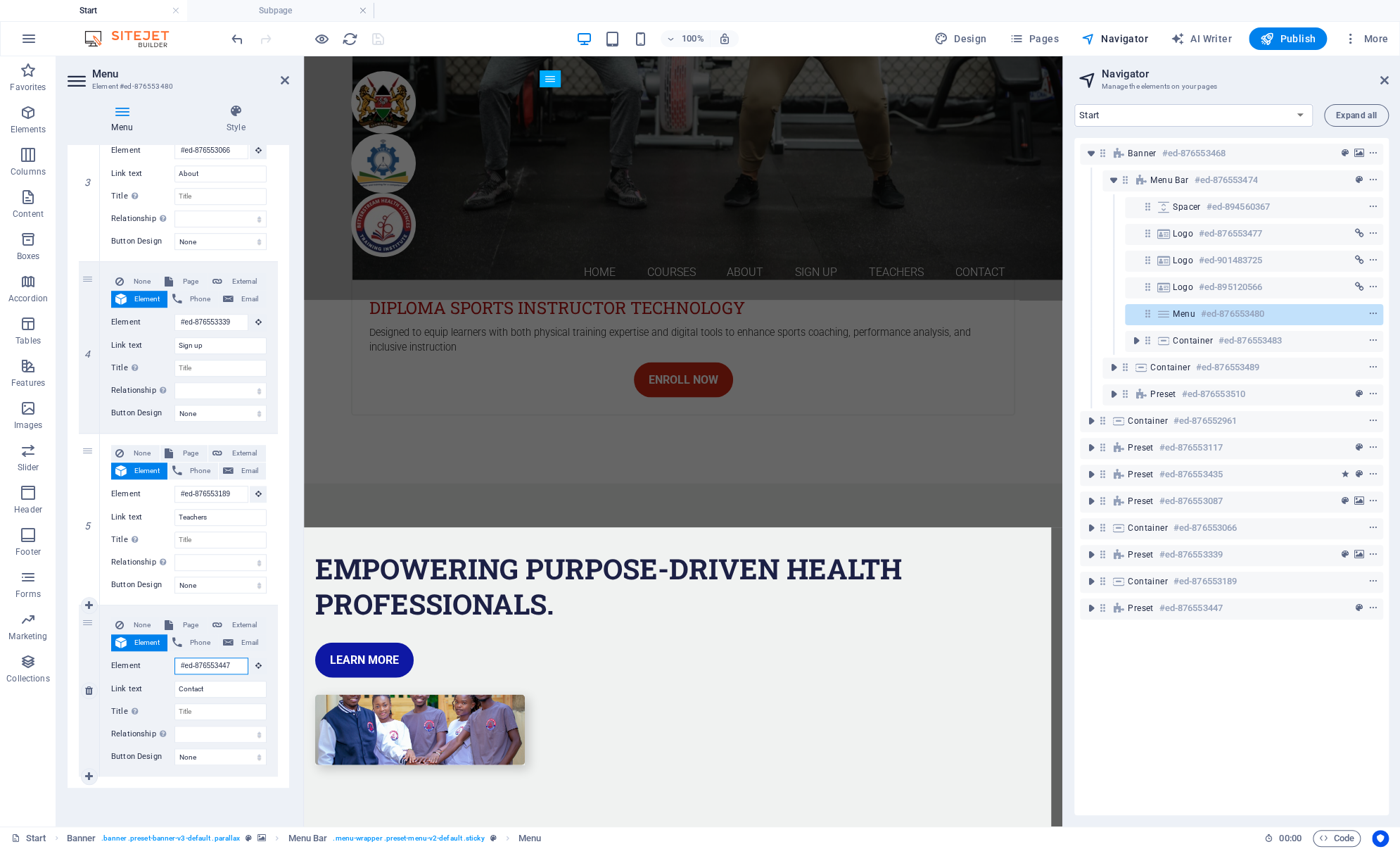
click at [233, 666] on input "#ed-876553447" at bounding box center [210, 666] width 73 height 17
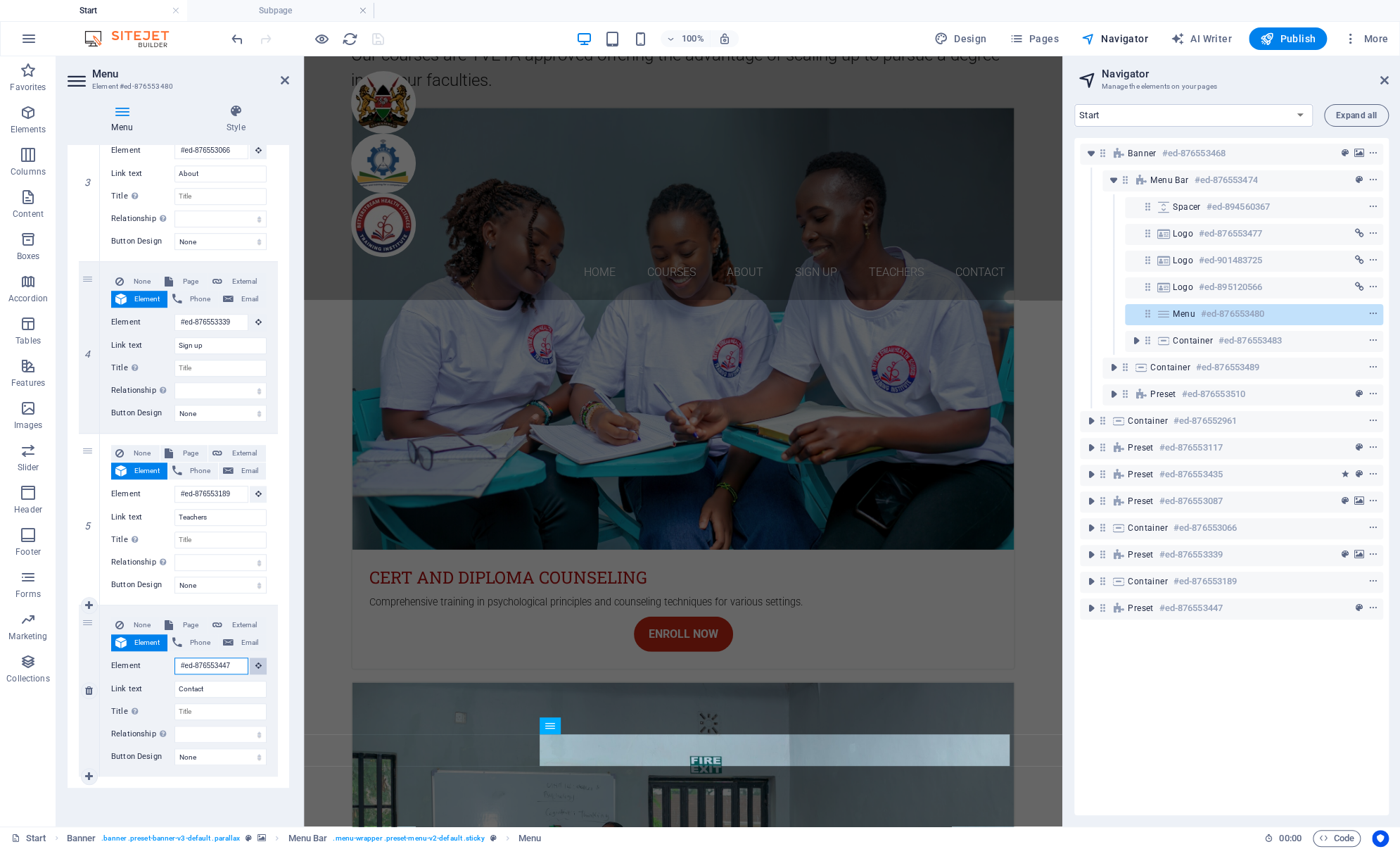
scroll to position [1697, 0]
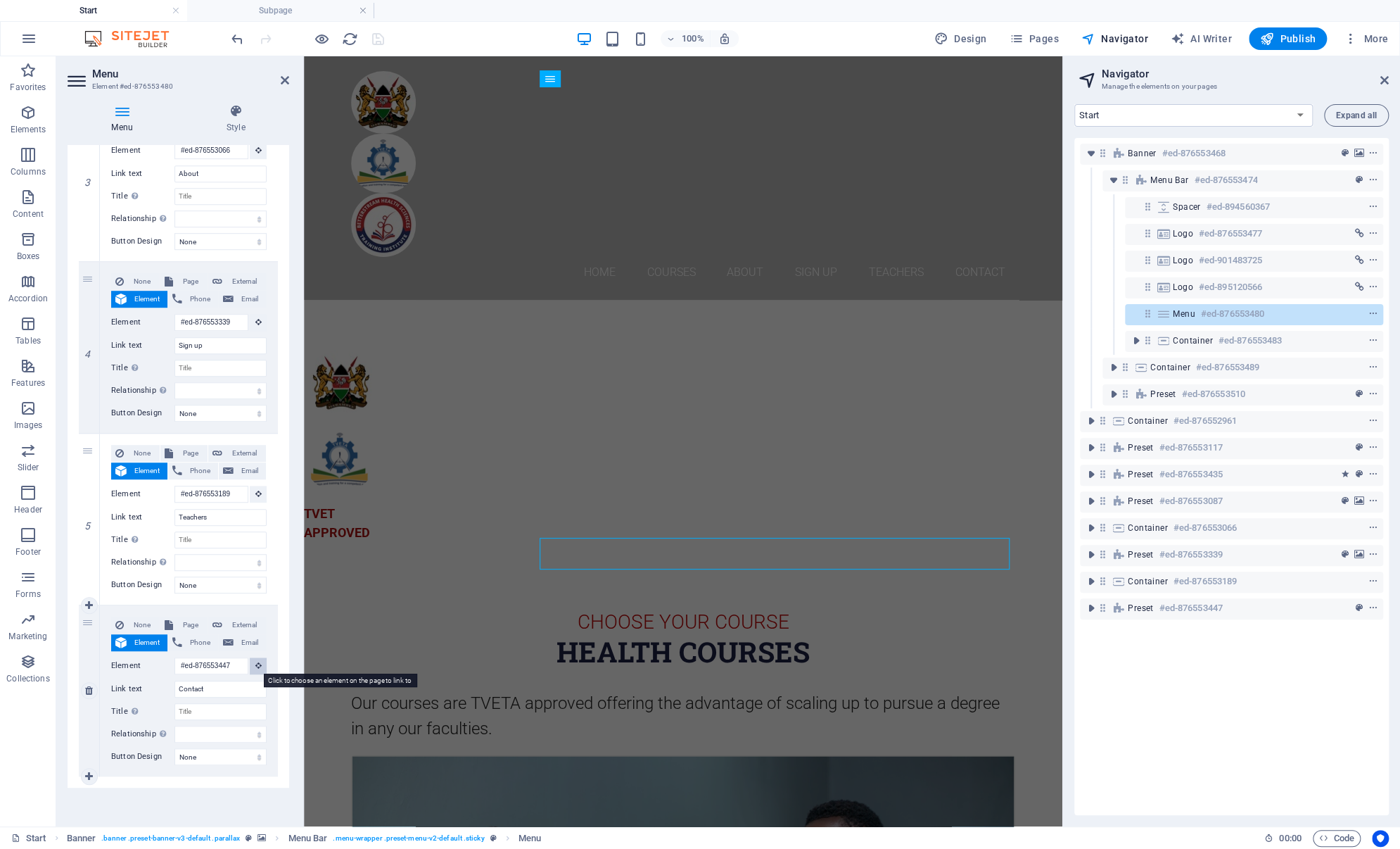
click at [258, 663] on button at bounding box center [258, 666] width 17 height 17
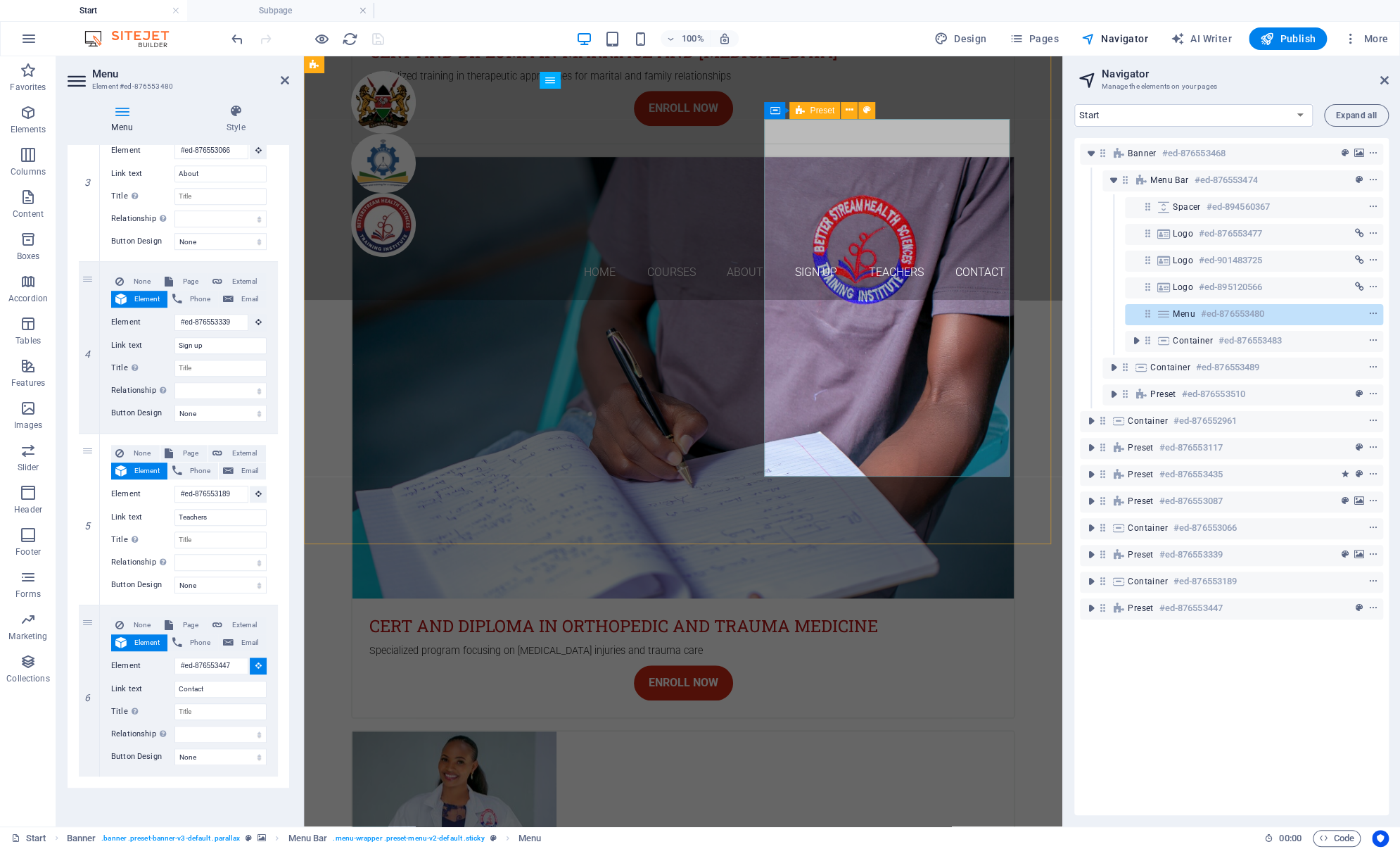
scroll to position [3879, 0]
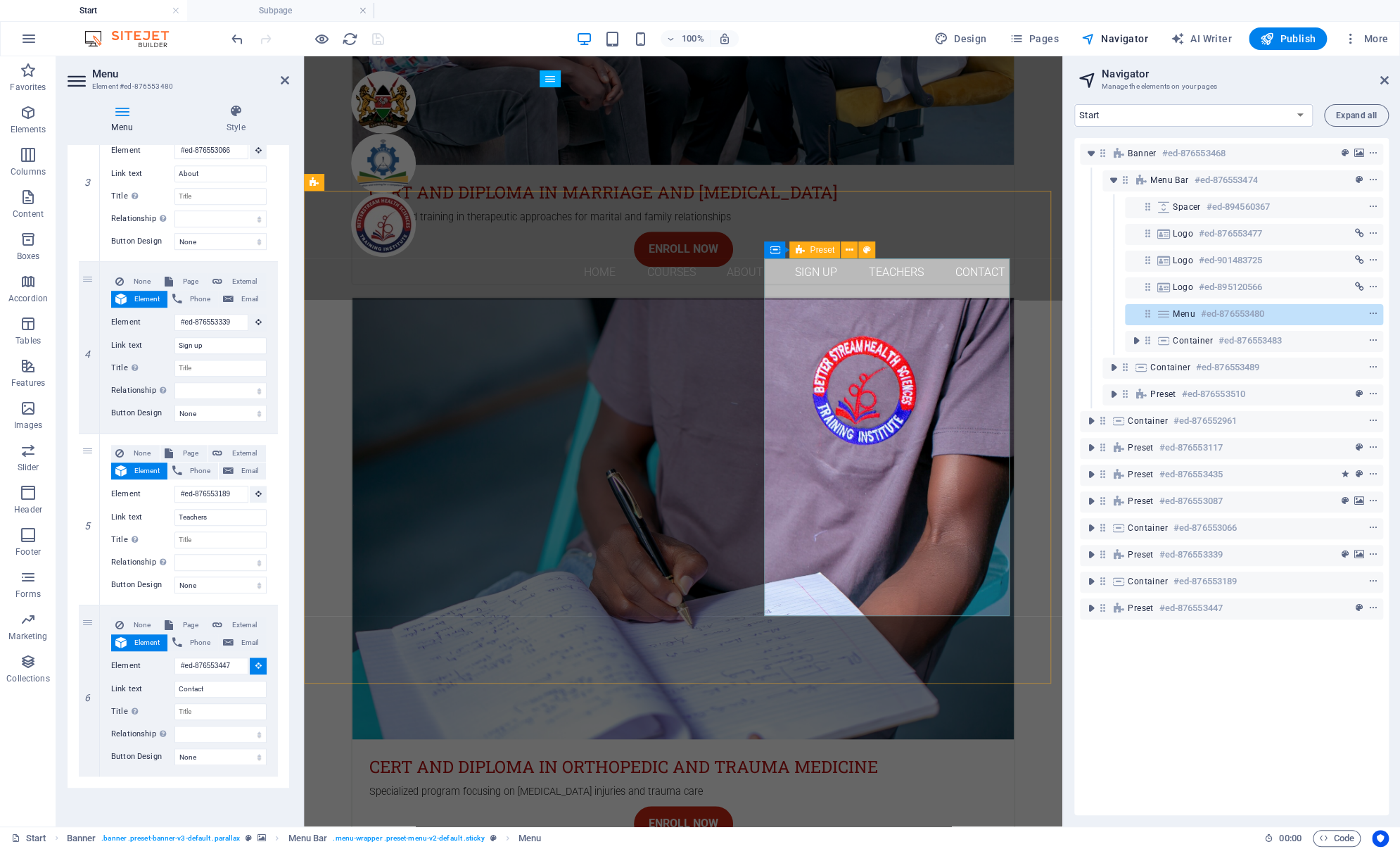
select select
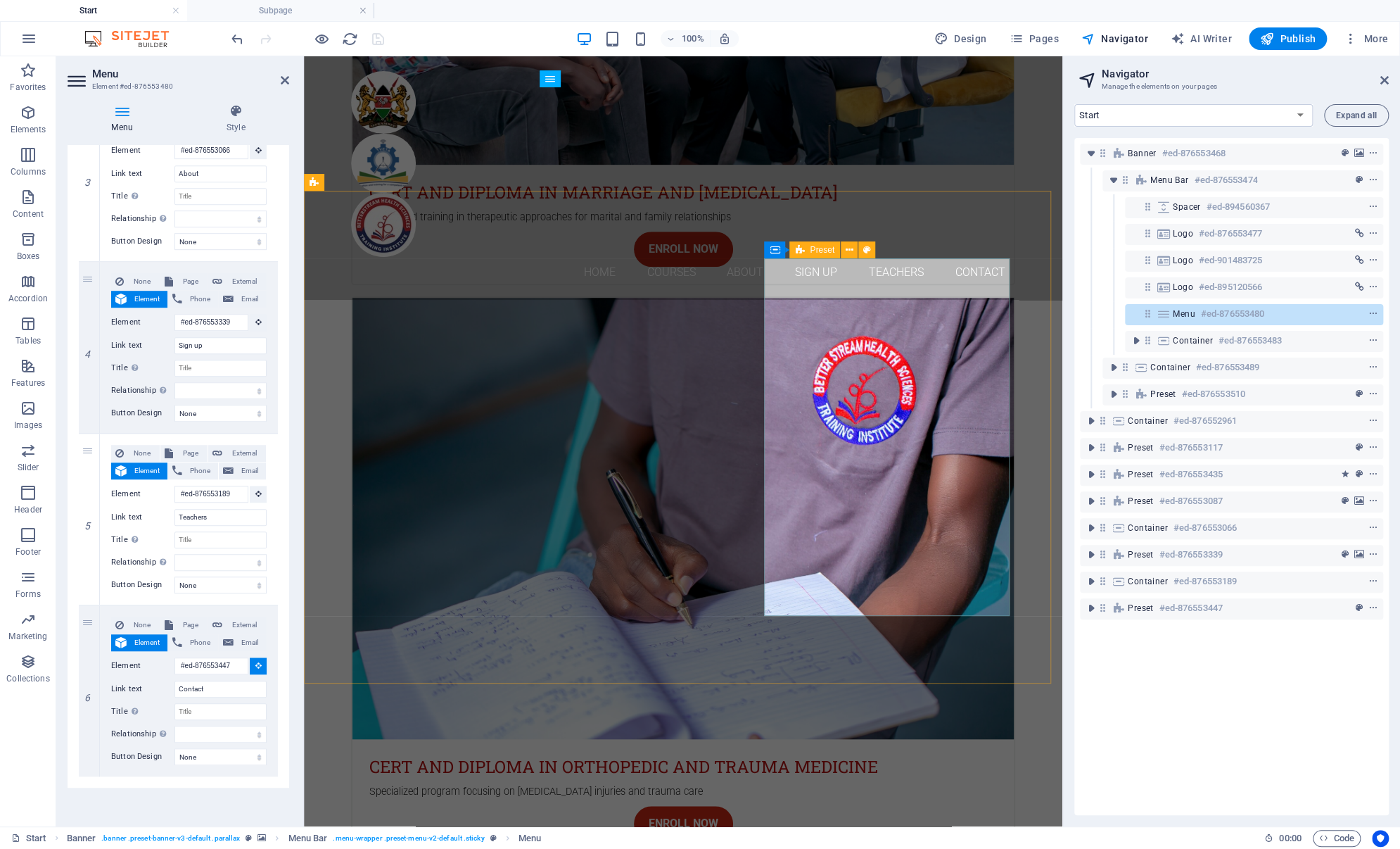
select select
type input "#ed-876553405"
select select
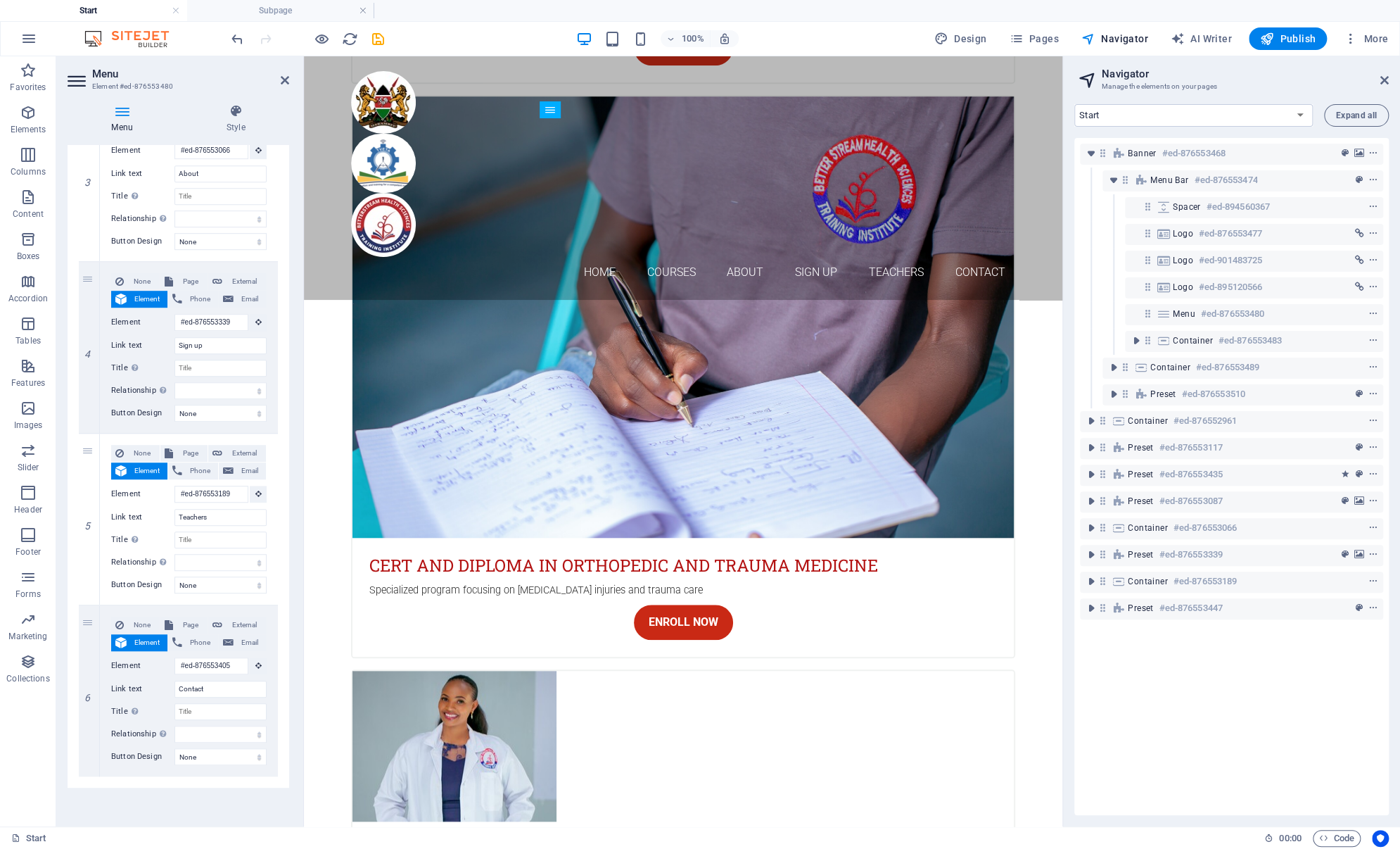
scroll to position [4070, 0]
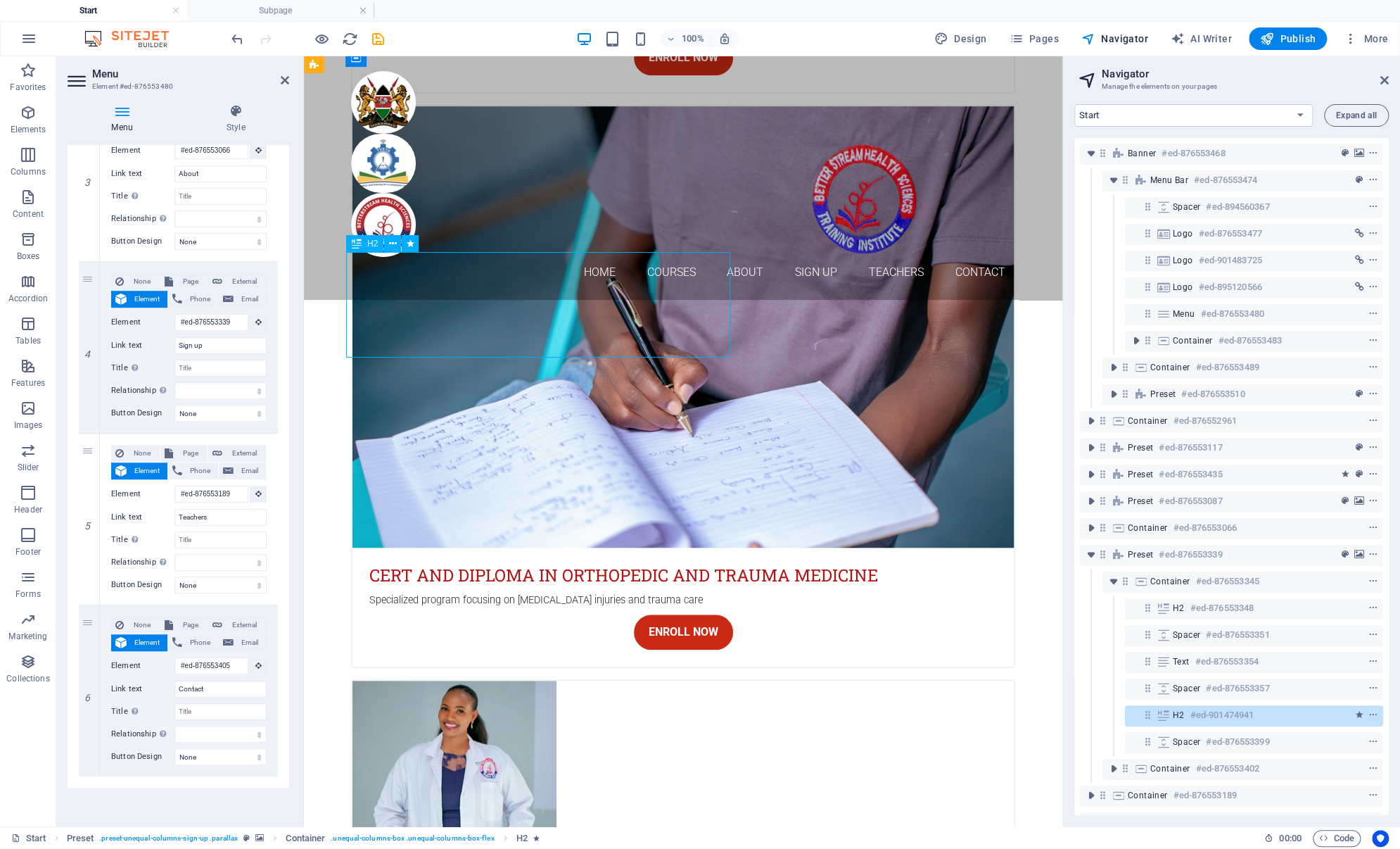
select select "flash"
select select "s"
select select "scroll"
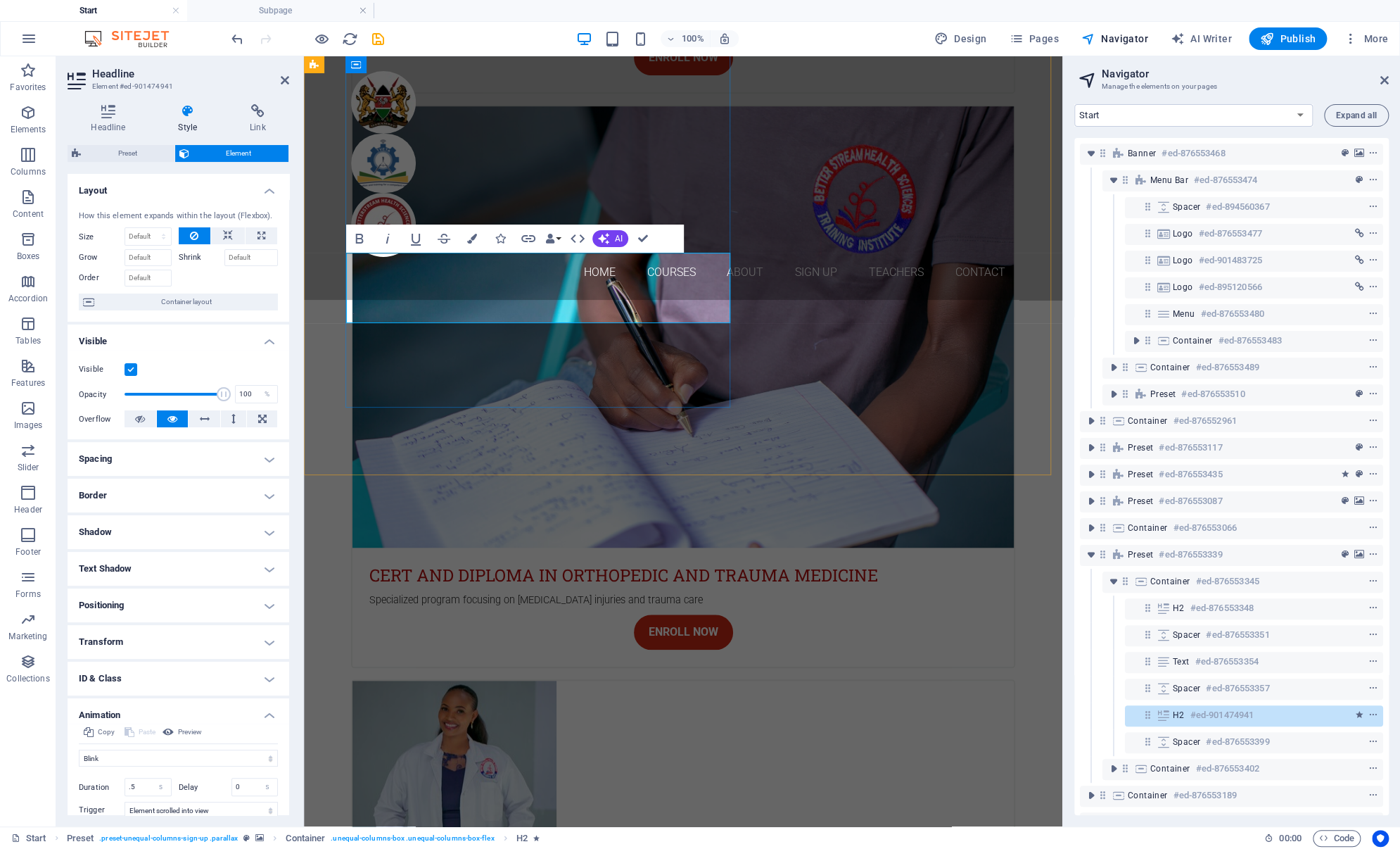
scroll to position [4087, 0]
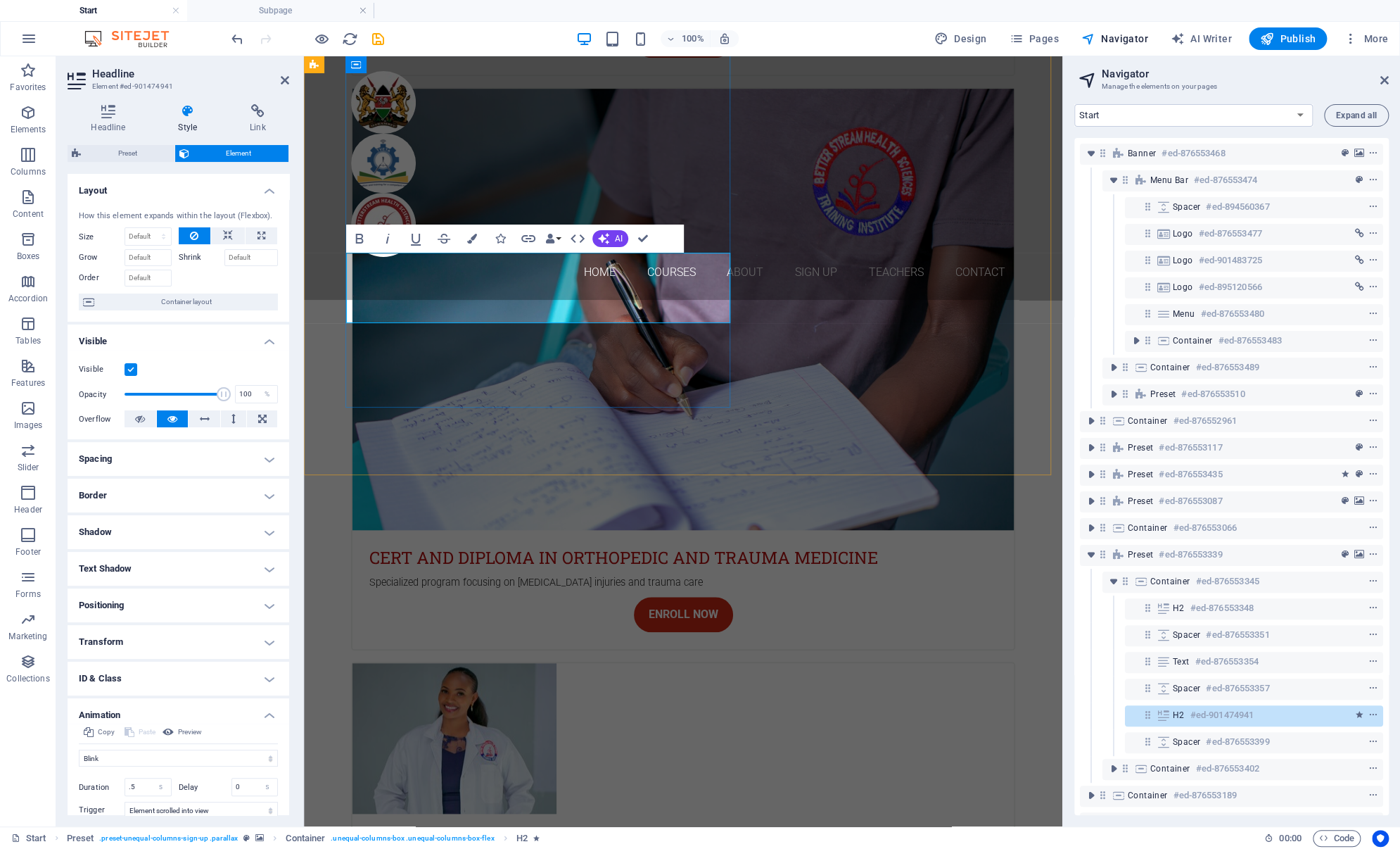
drag, startPoint x: 434, startPoint y: 304, endPoint x: 352, endPoint y: 294, distance: 82.6
drag, startPoint x: 716, startPoint y: 306, endPoint x: 365, endPoint y: 303, distance: 351.0
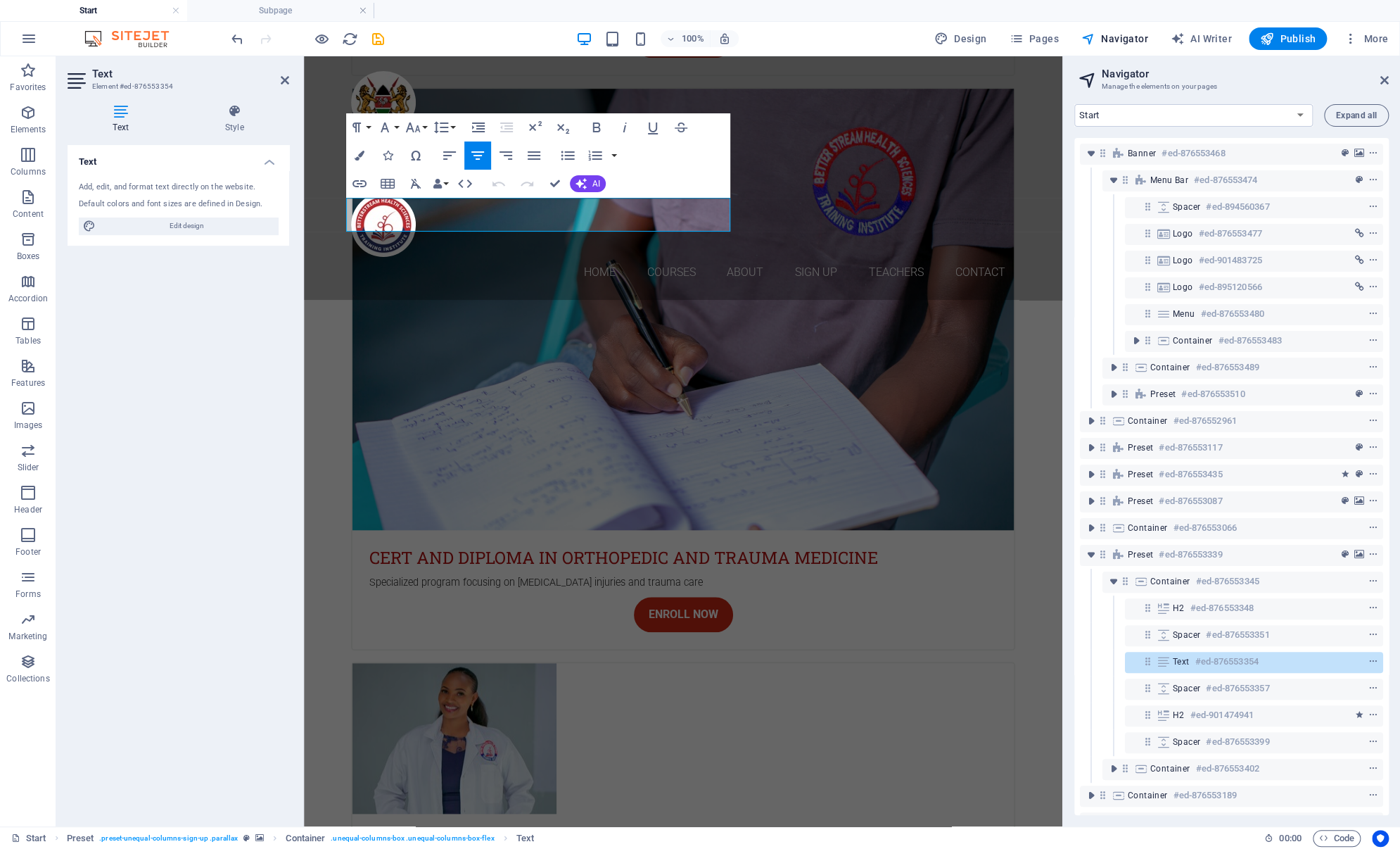
drag, startPoint x: 580, startPoint y: 224, endPoint x: 327, endPoint y: 196, distance: 254.5
click at [425, 131] on button "Font Size" at bounding box center [415, 127] width 26 height 28
click at [422, 232] on link "12" at bounding box center [428, 239] width 51 height 21
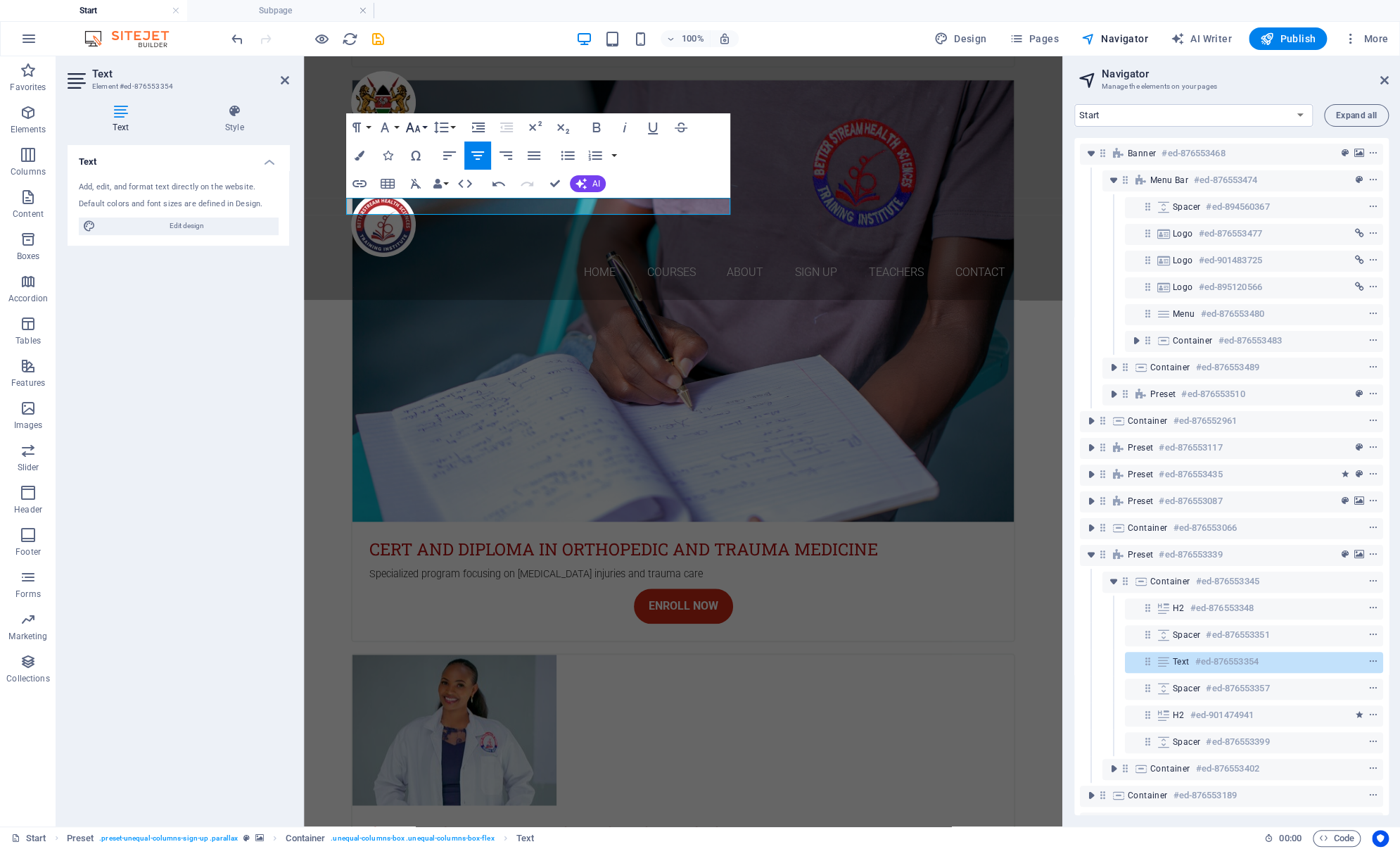
click at [425, 125] on button "Font Size" at bounding box center [415, 127] width 26 height 28
click at [428, 226] on link "30" at bounding box center [428, 222] width 51 height 21
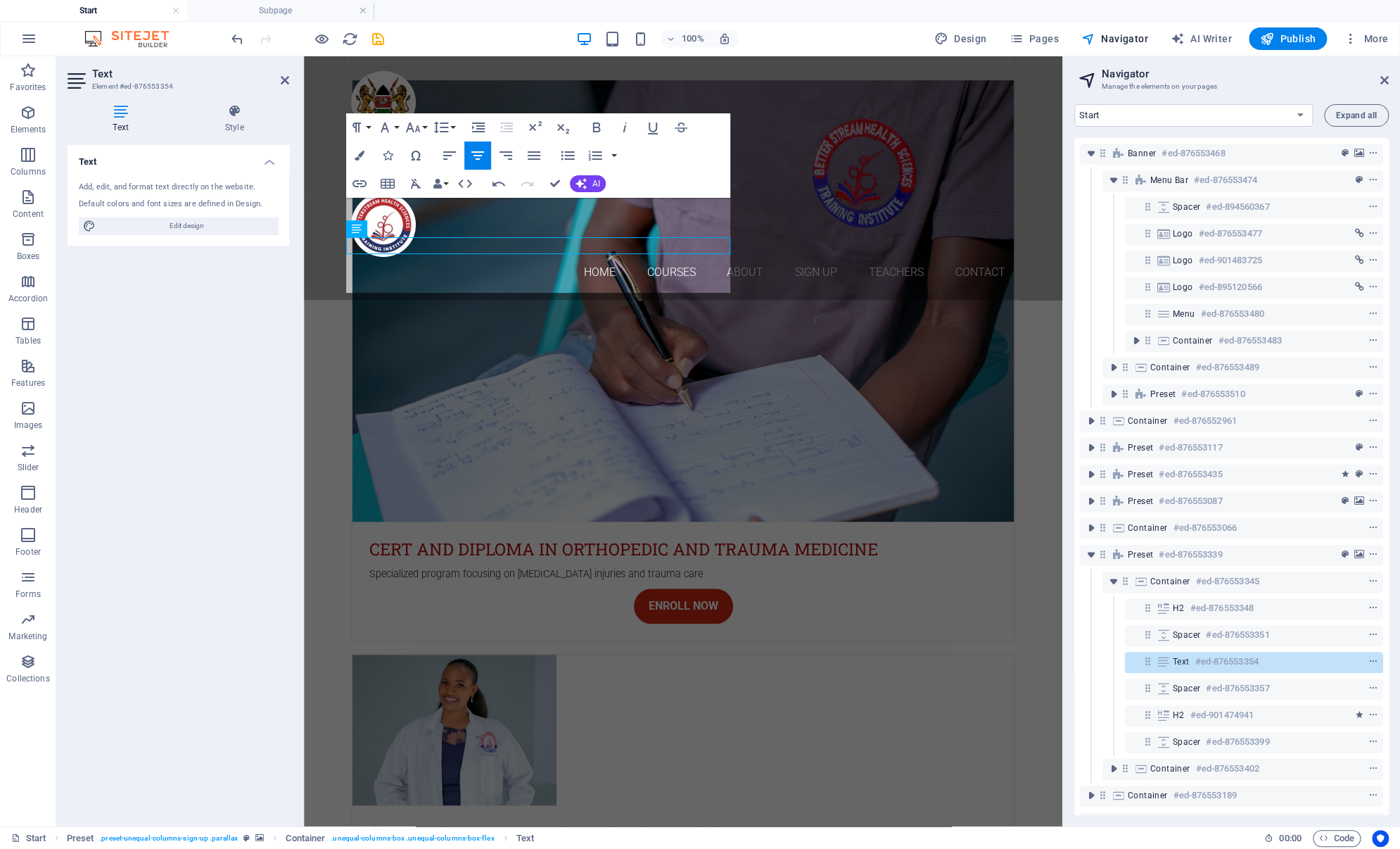
scroll to position [4056, 0]
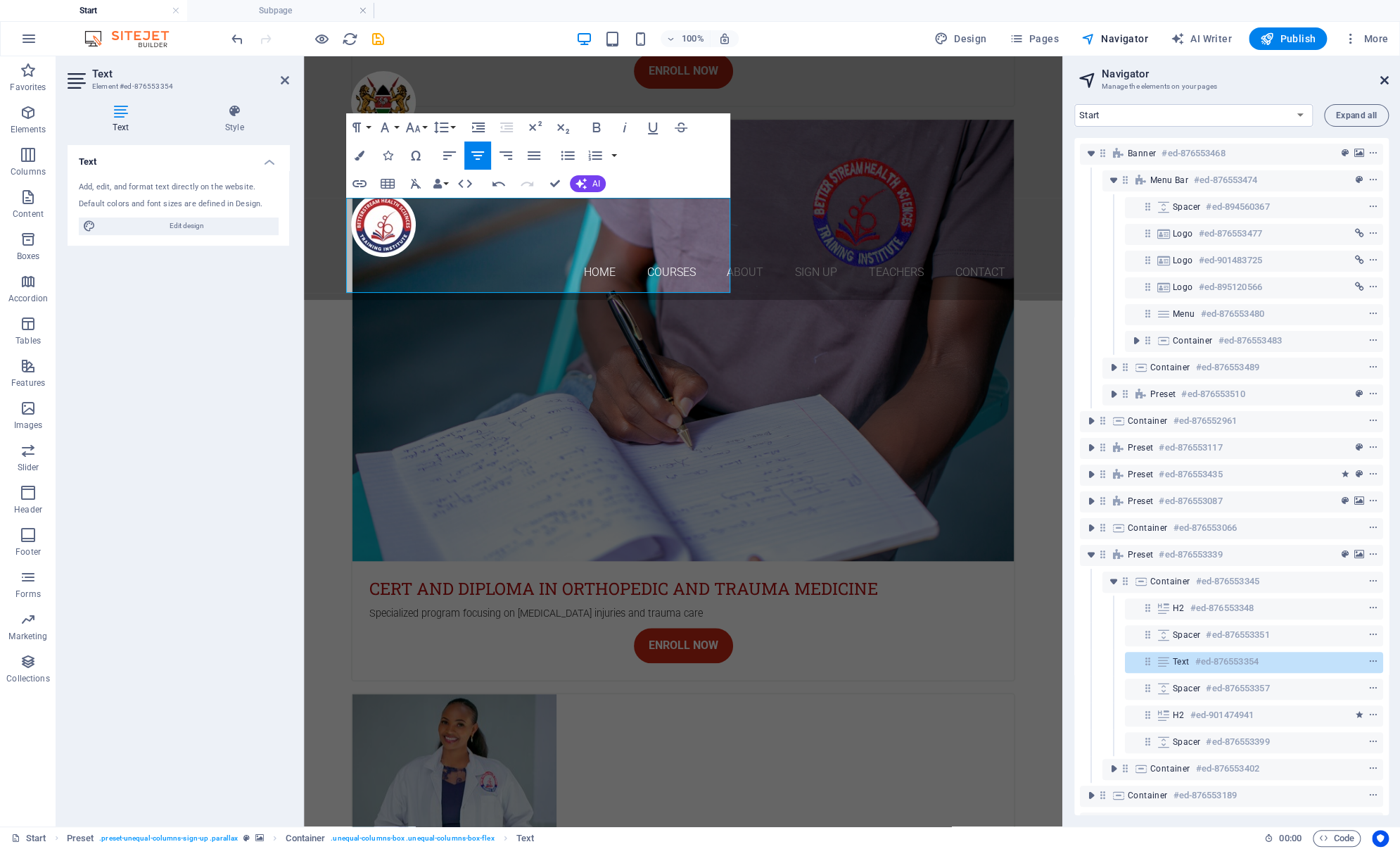
click at [1385, 80] on icon at bounding box center [1384, 80] width 8 height 11
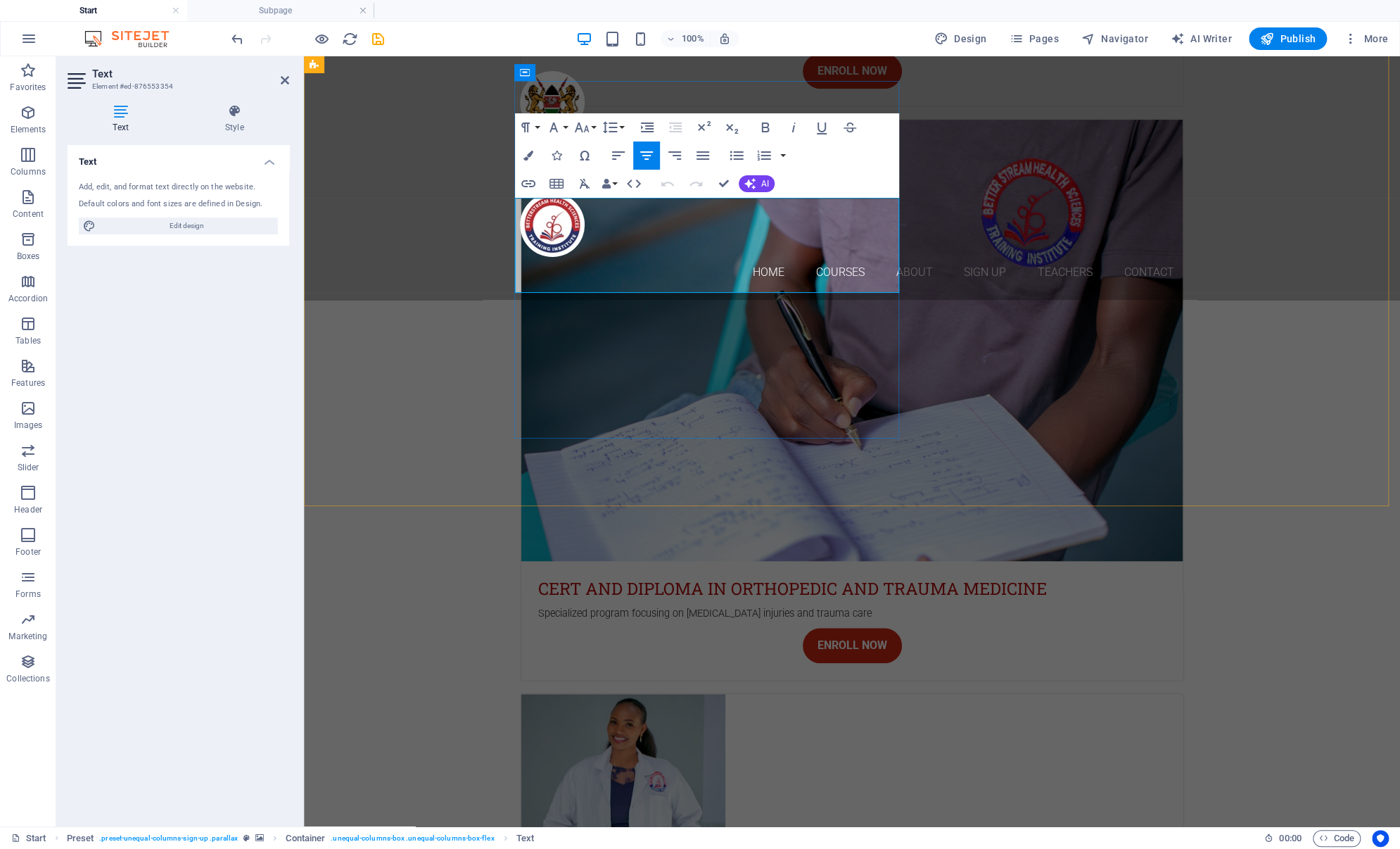
drag, startPoint x: 794, startPoint y: 275, endPoint x: 520, endPoint y: 199, distance: 284.3
click at [594, 131] on button "Font Size" at bounding box center [584, 127] width 26 height 28
click at [602, 184] on link "24" at bounding box center [597, 190] width 51 height 21
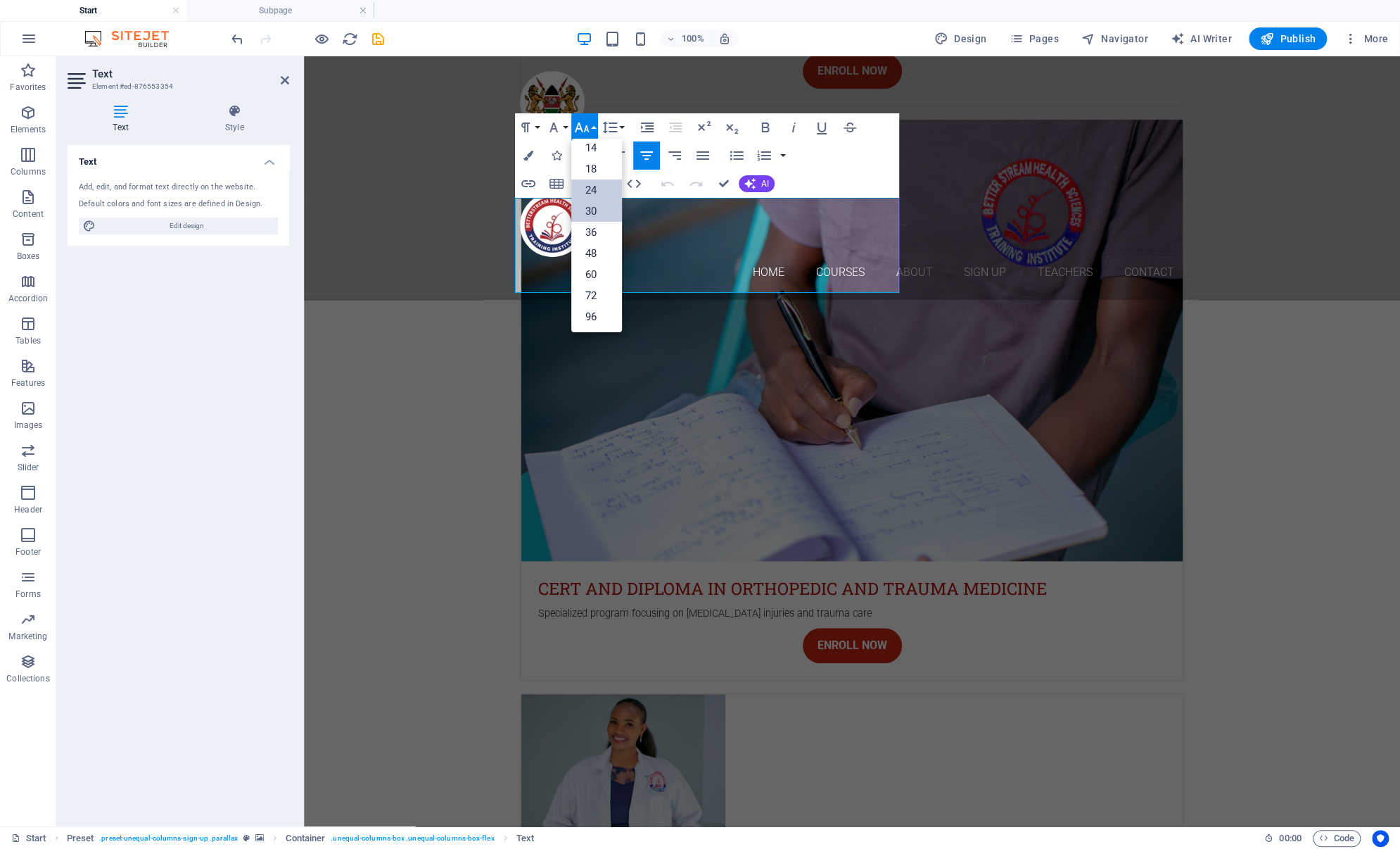
scroll to position [4079, 0]
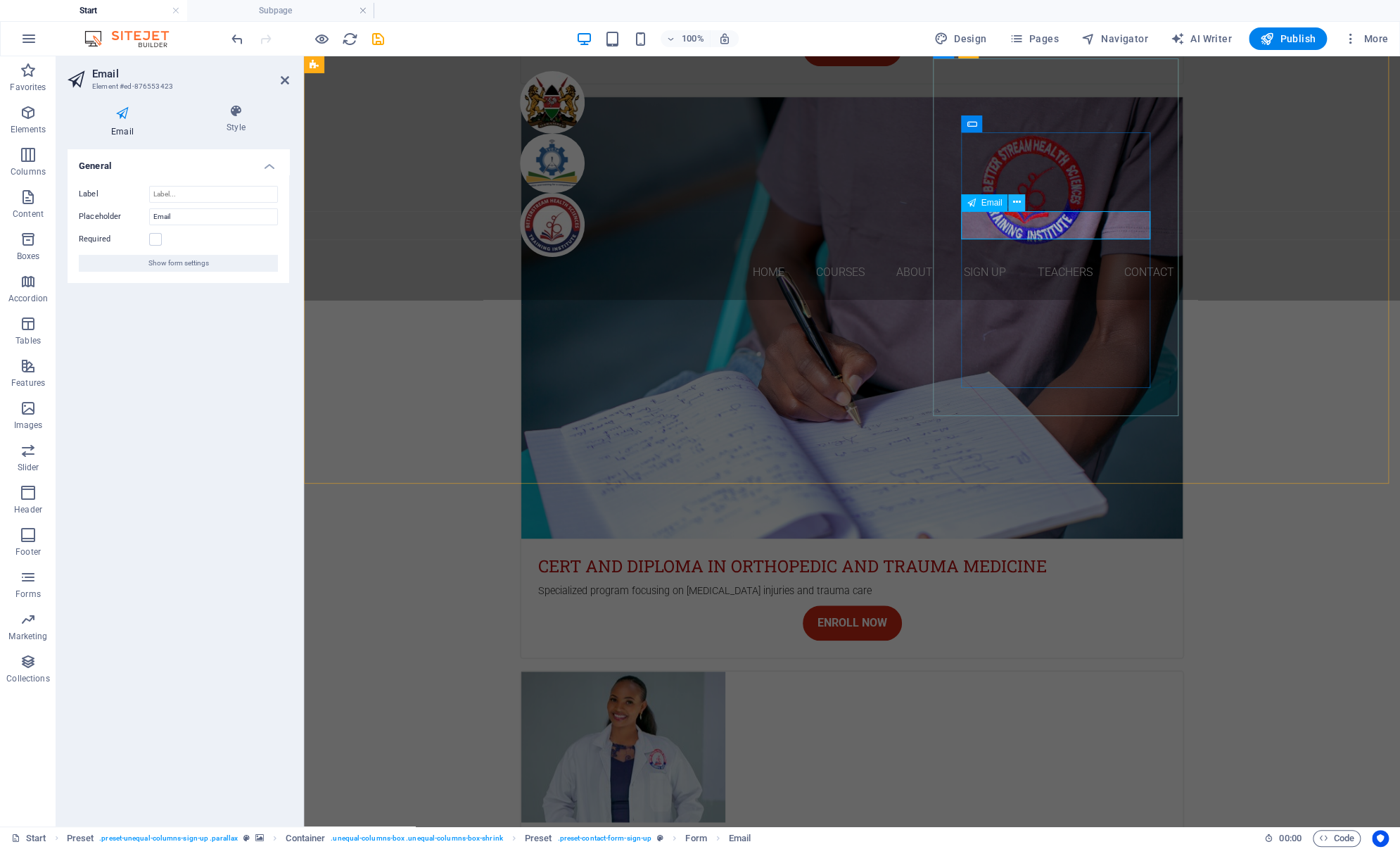
click at [1019, 202] on icon at bounding box center [1016, 202] width 8 height 15
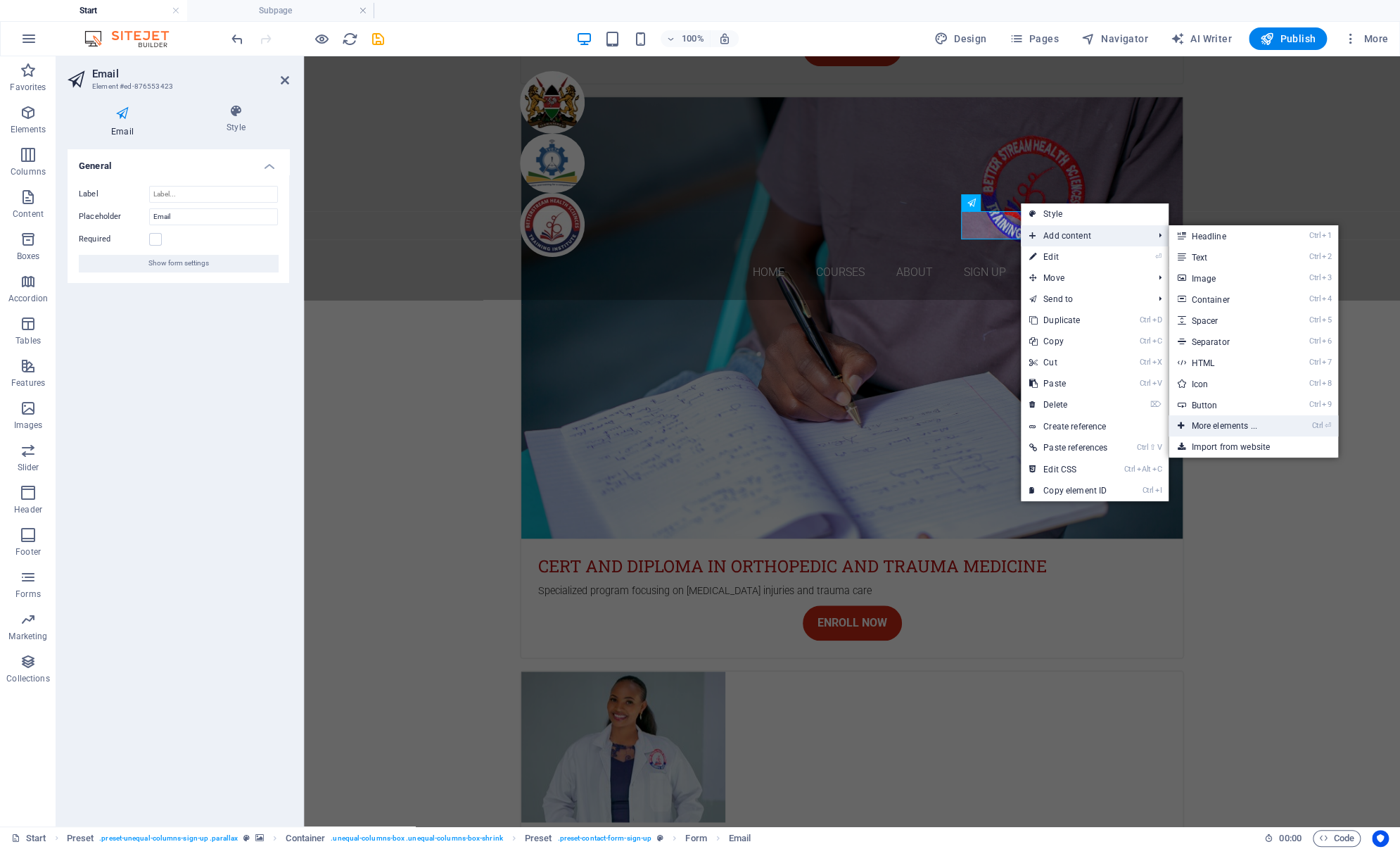
click at [1213, 434] on link "Ctrl ⏎ More elements ..." at bounding box center [1226, 425] width 116 height 21
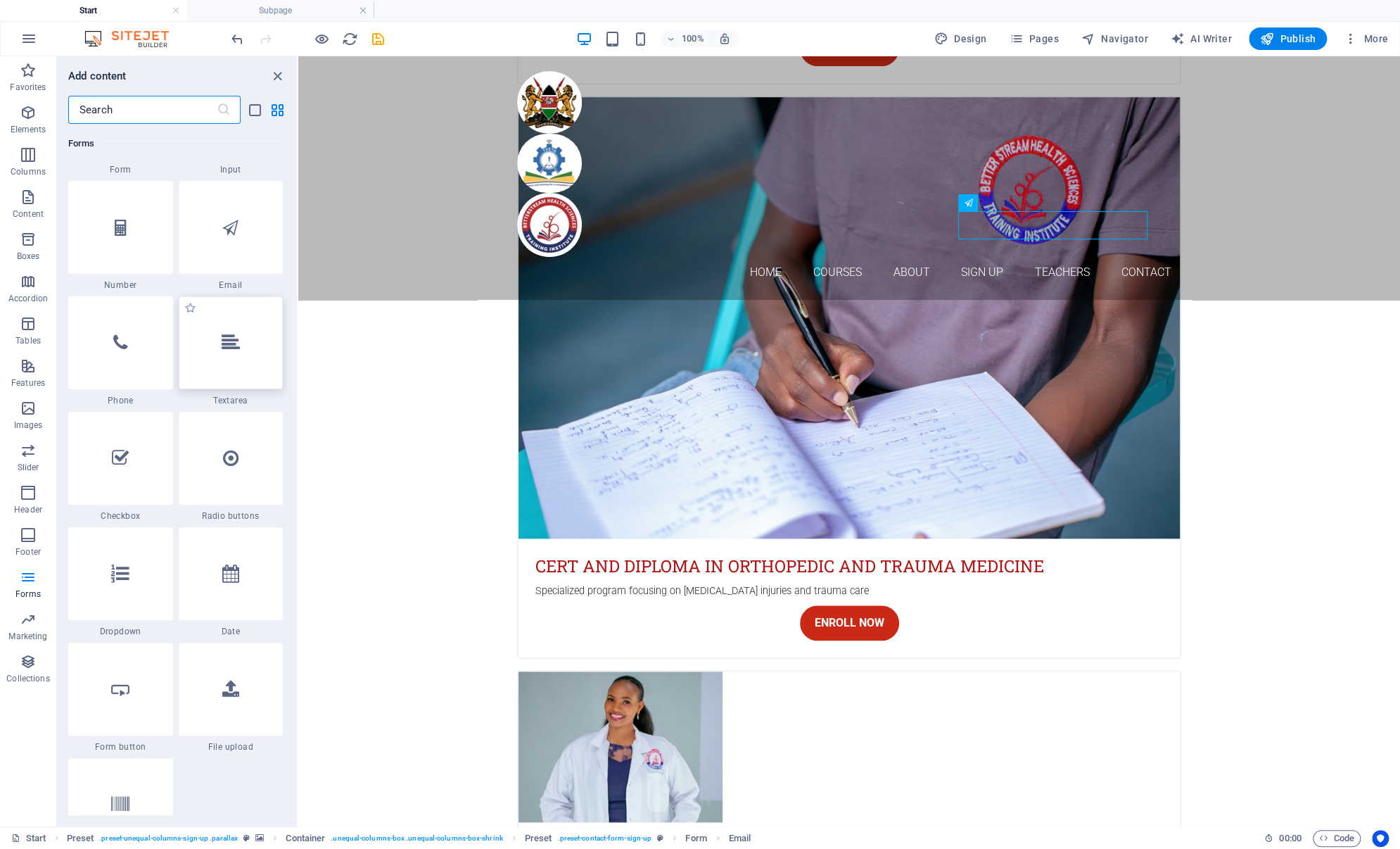
scroll to position [10774, 0]
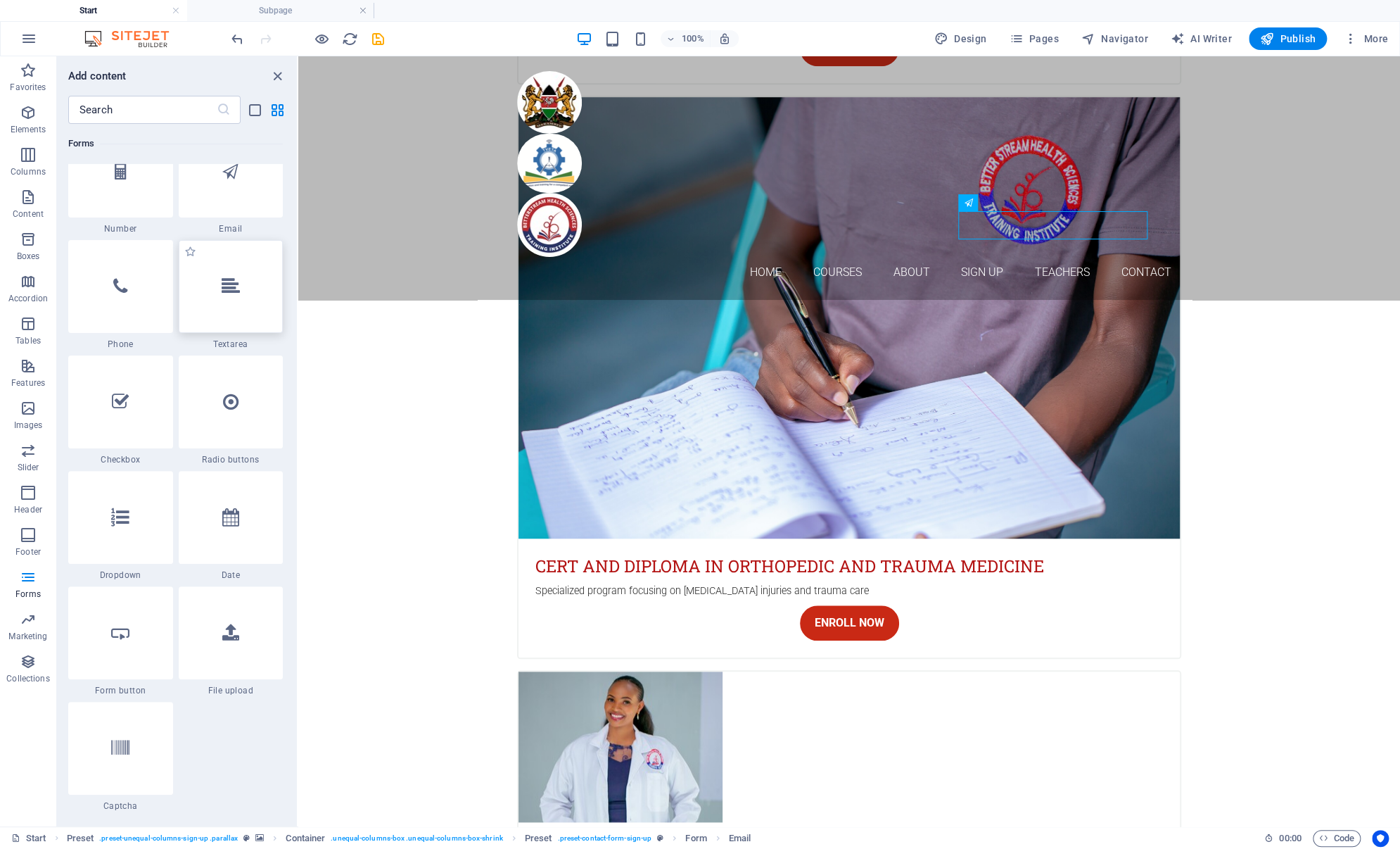
click at [239, 298] on div at bounding box center [231, 287] width 105 height 93
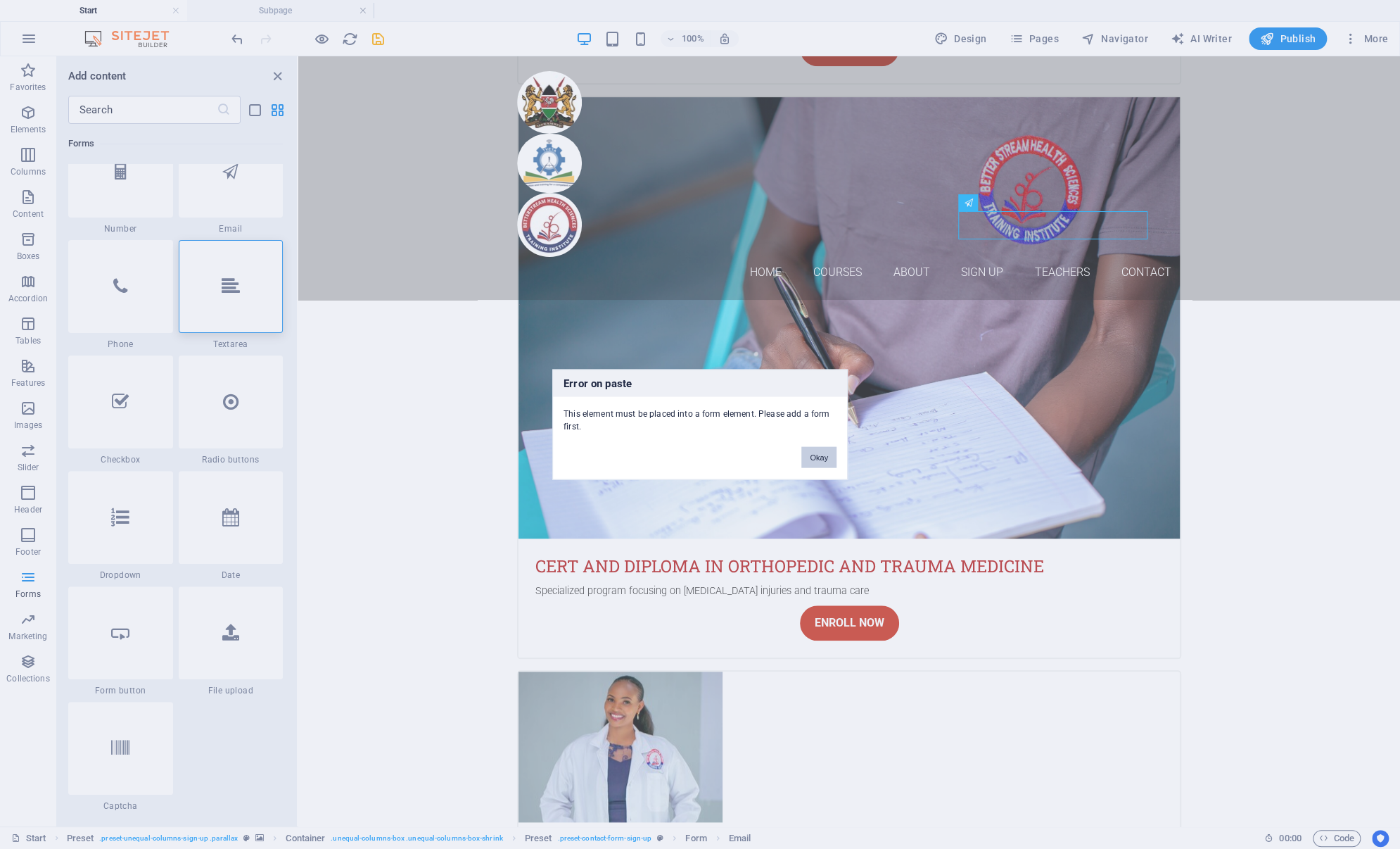
click at [819, 454] on button "Okay" at bounding box center [819, 457] width 35 height 21
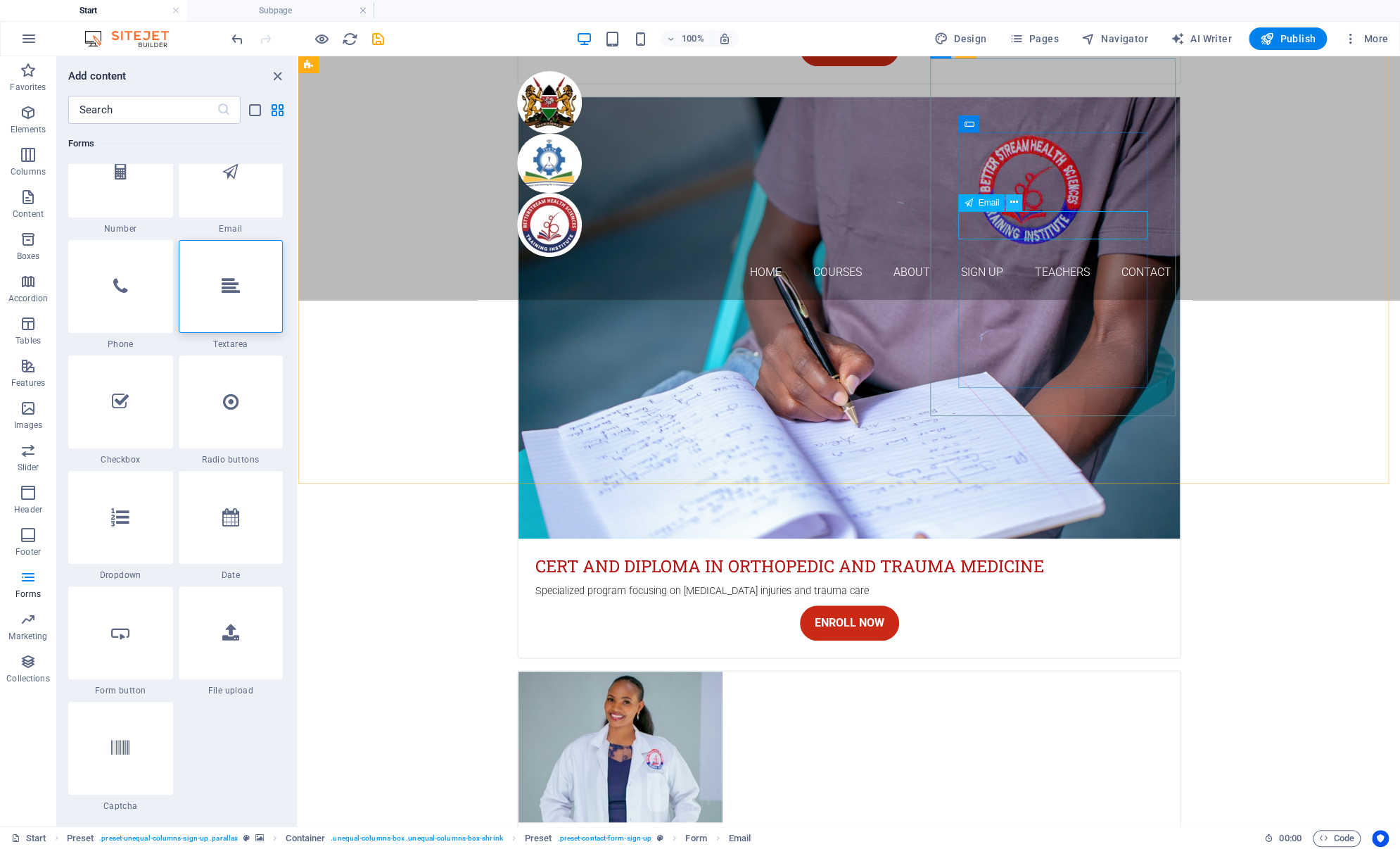
click at [1014, 206] on icon at bounding box center [1014, 202] width 8 height 15
click at [1020, 202] on button at bounding box center [1014, 202] width 17 height 17
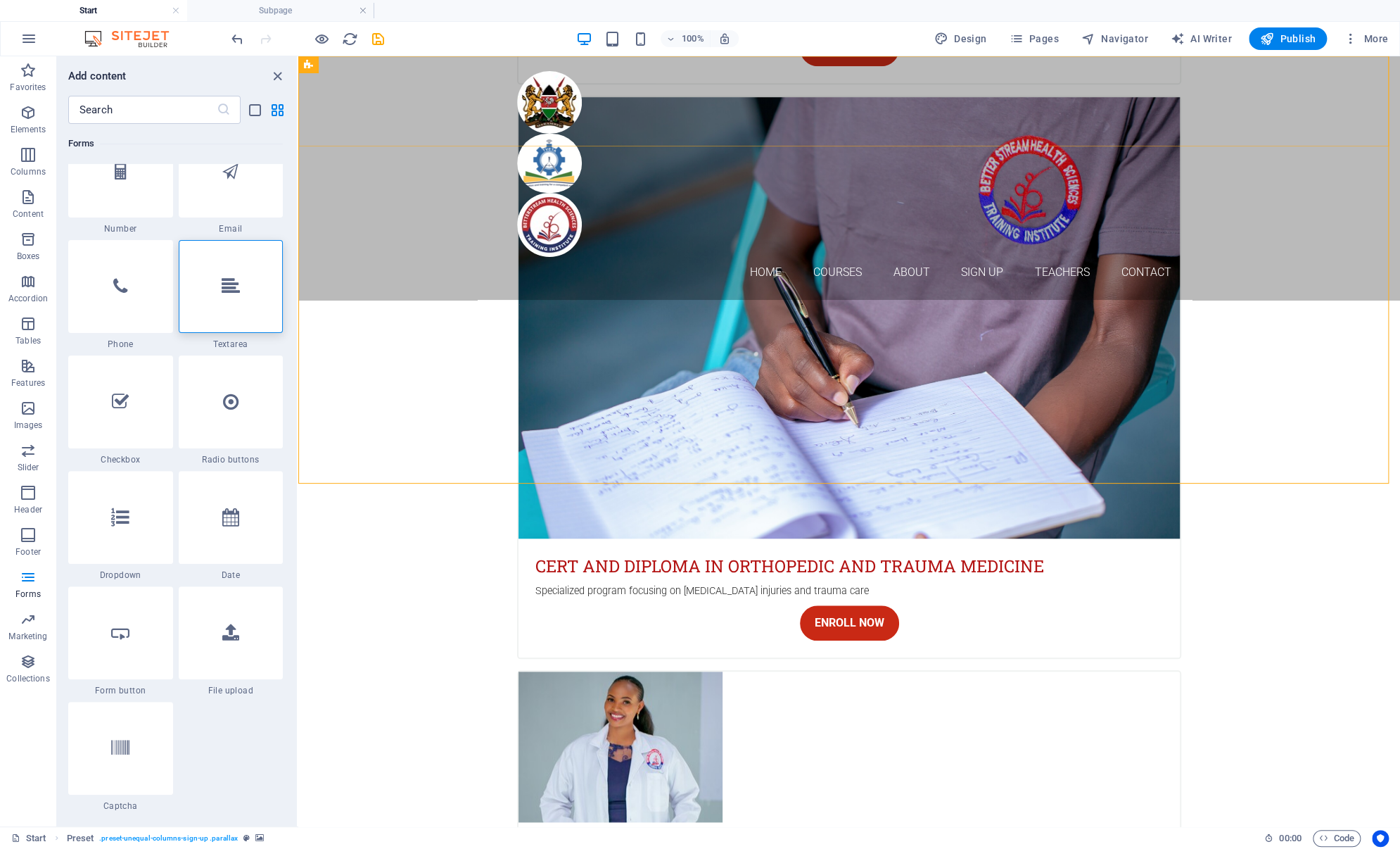
click at [970, 126] on div "Home Courses About Sign up Teachers Contact" at bounding box center [849, 178] width 1102 height 243
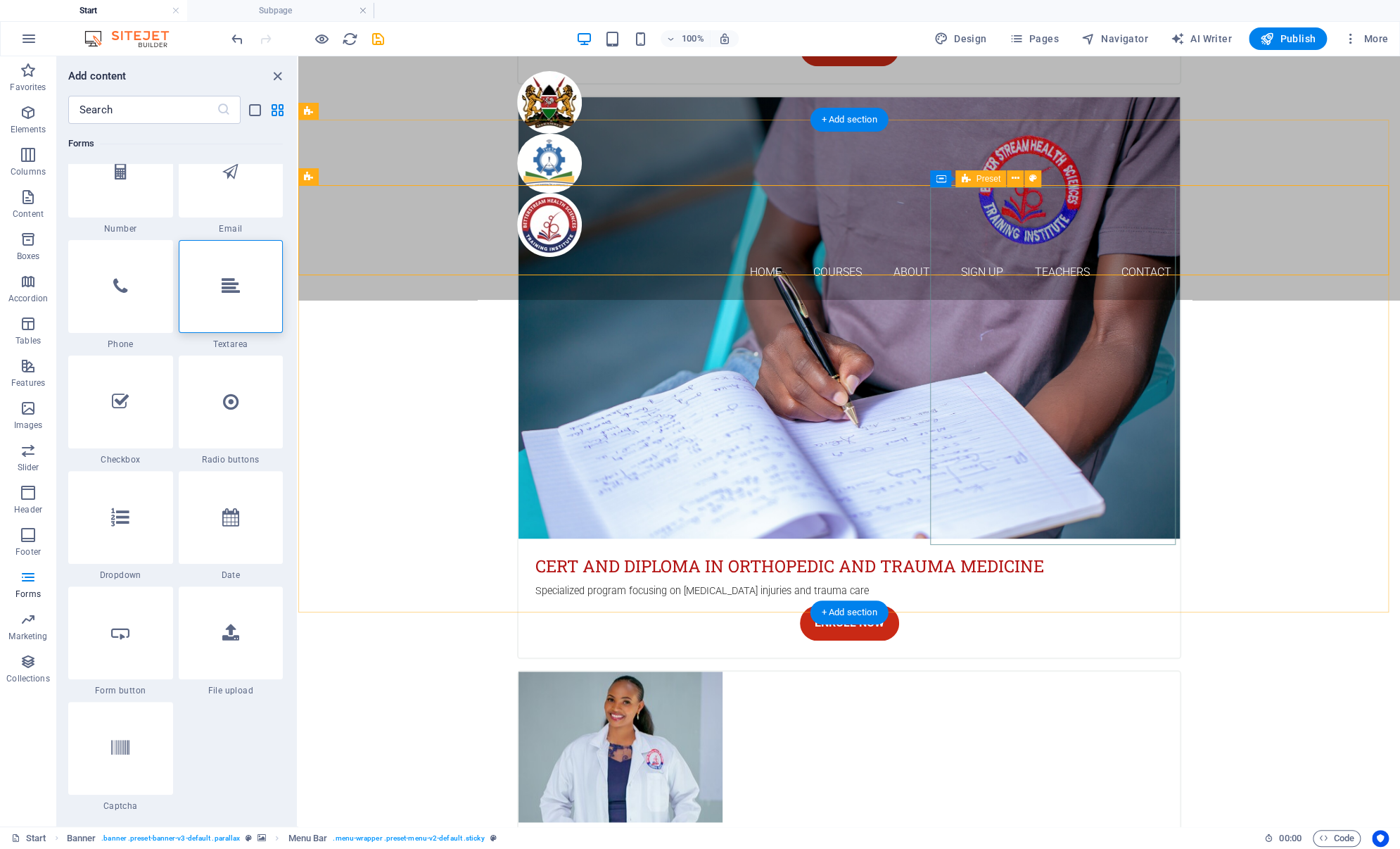
scroll to position [3938, 0]
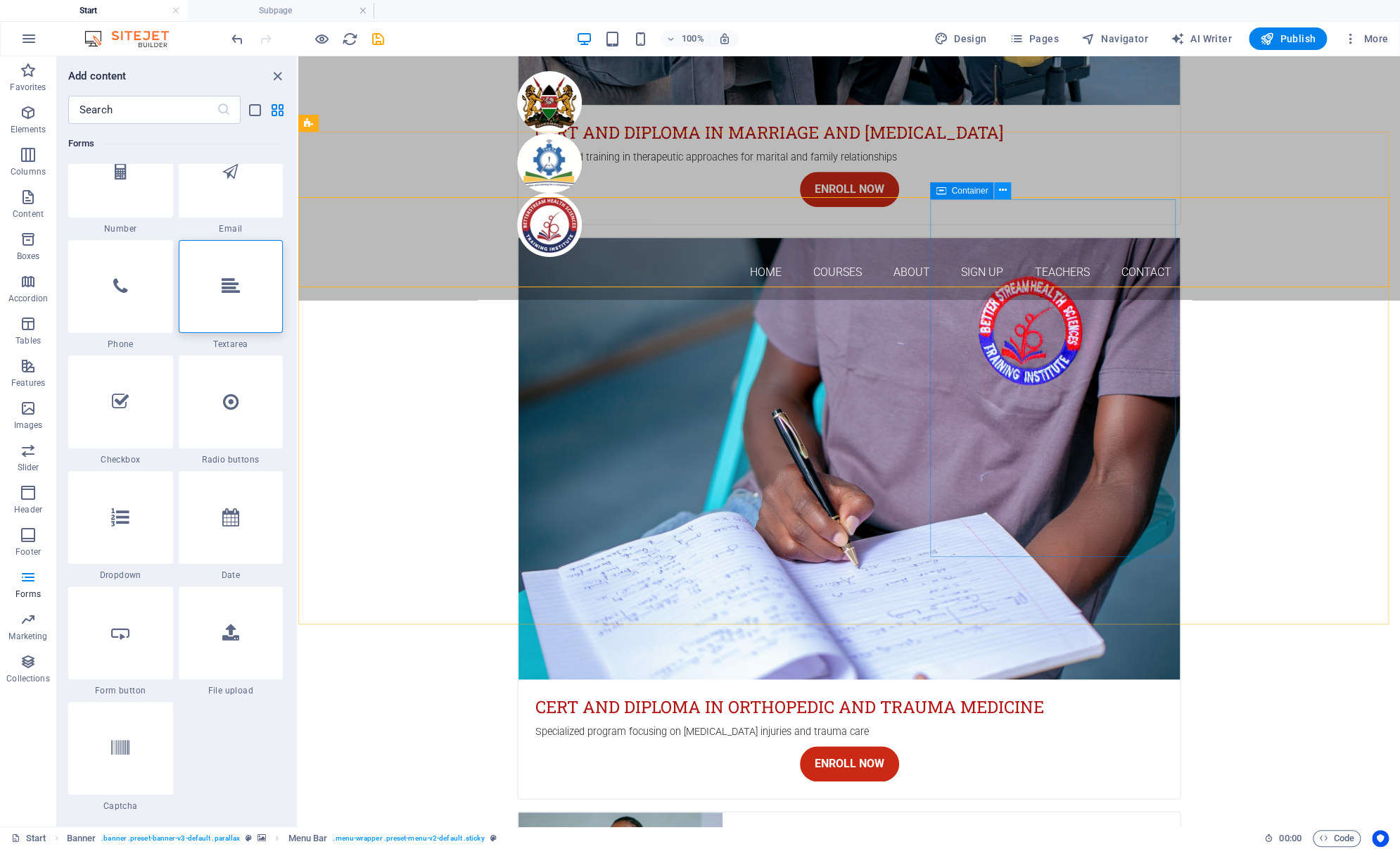
click at [1007, 193] on button at bounding box center [1002, 190] width 17 height 17
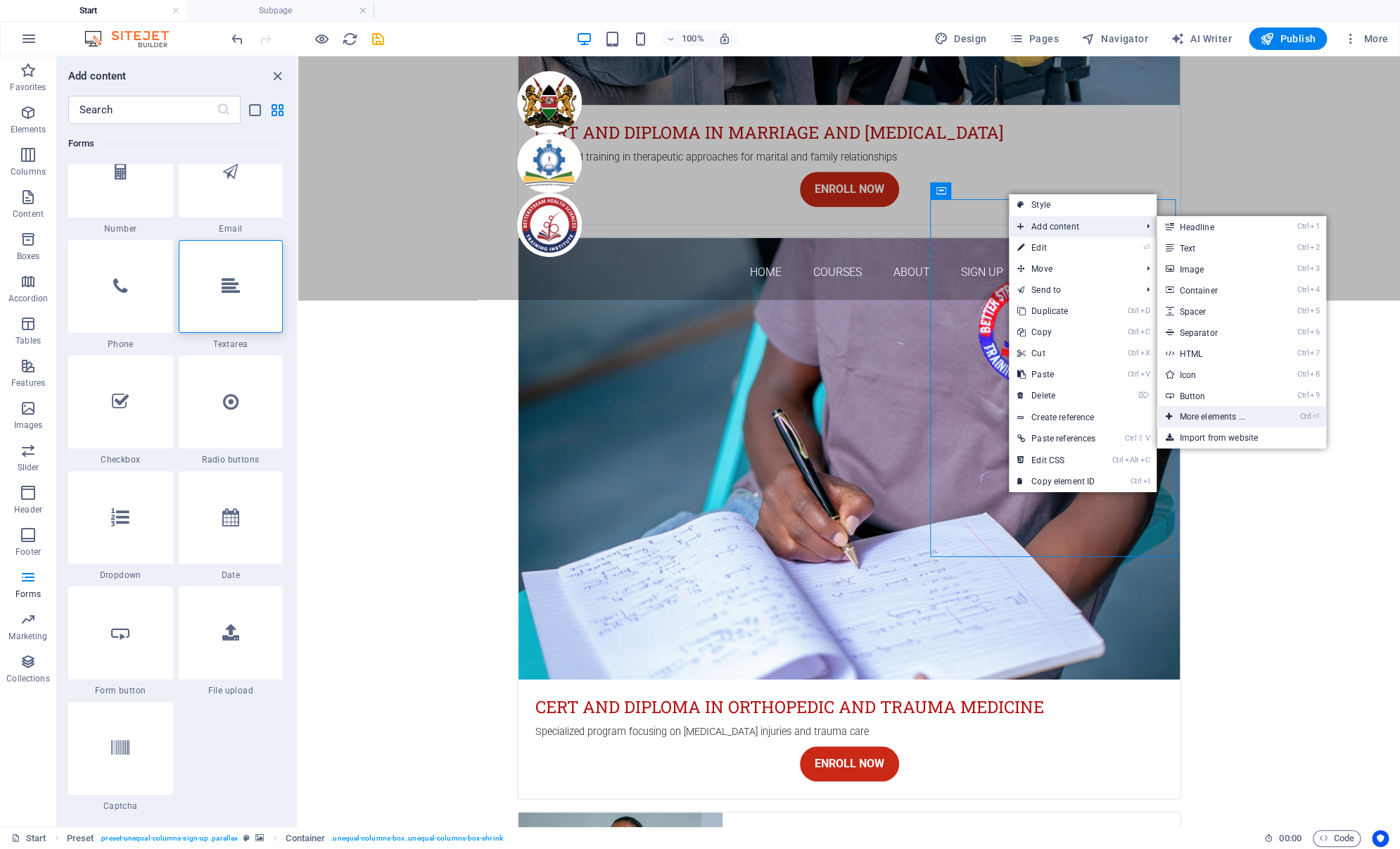
click at [1258, 409] on link "Ctrl ⏎ More elements ..." at bounding box center [1214, 416] width 116 height 21
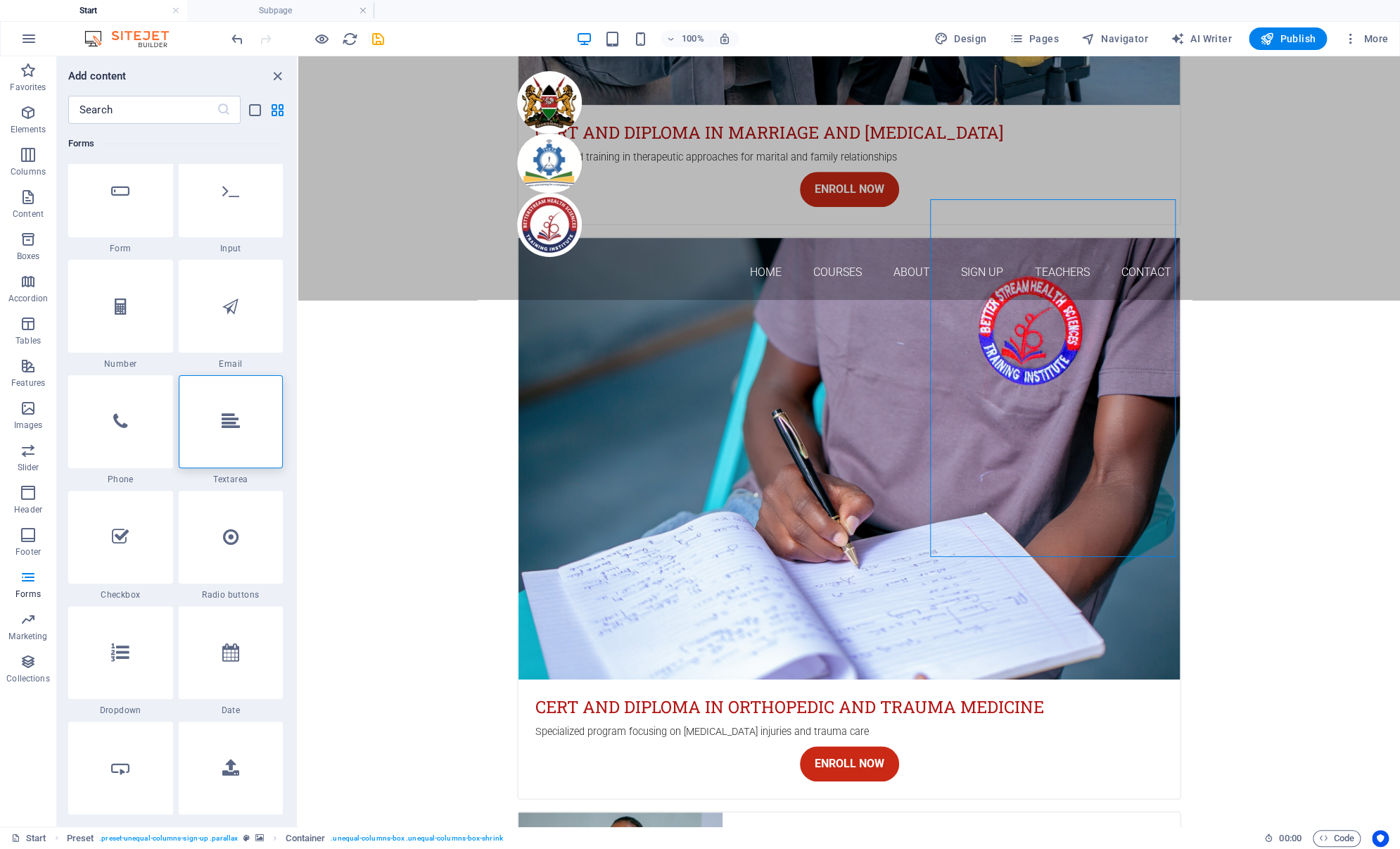
scroll to position [10551, 0]
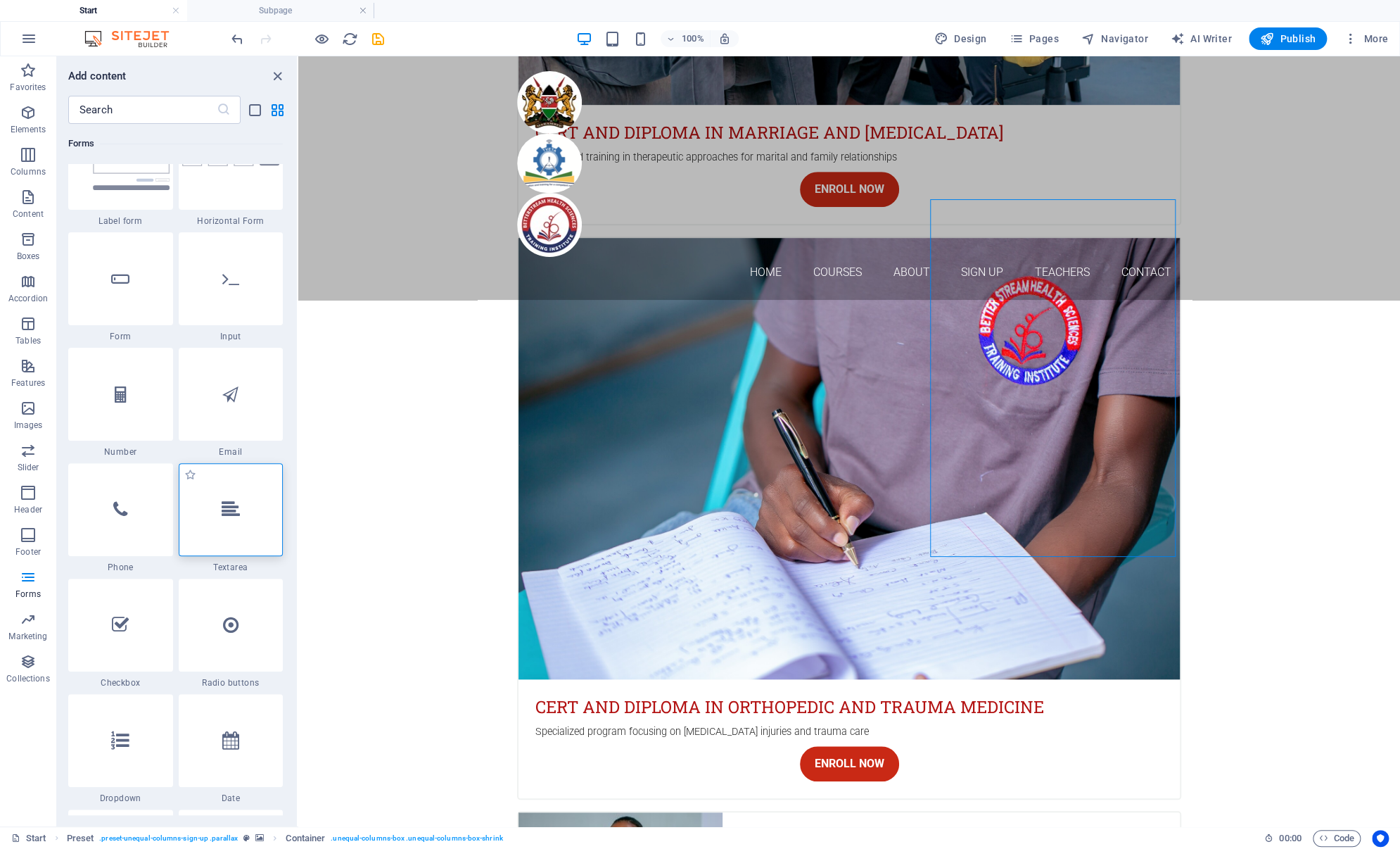
click at [231, 508] on icon at bounding box center [230, 510] width 18 height 18
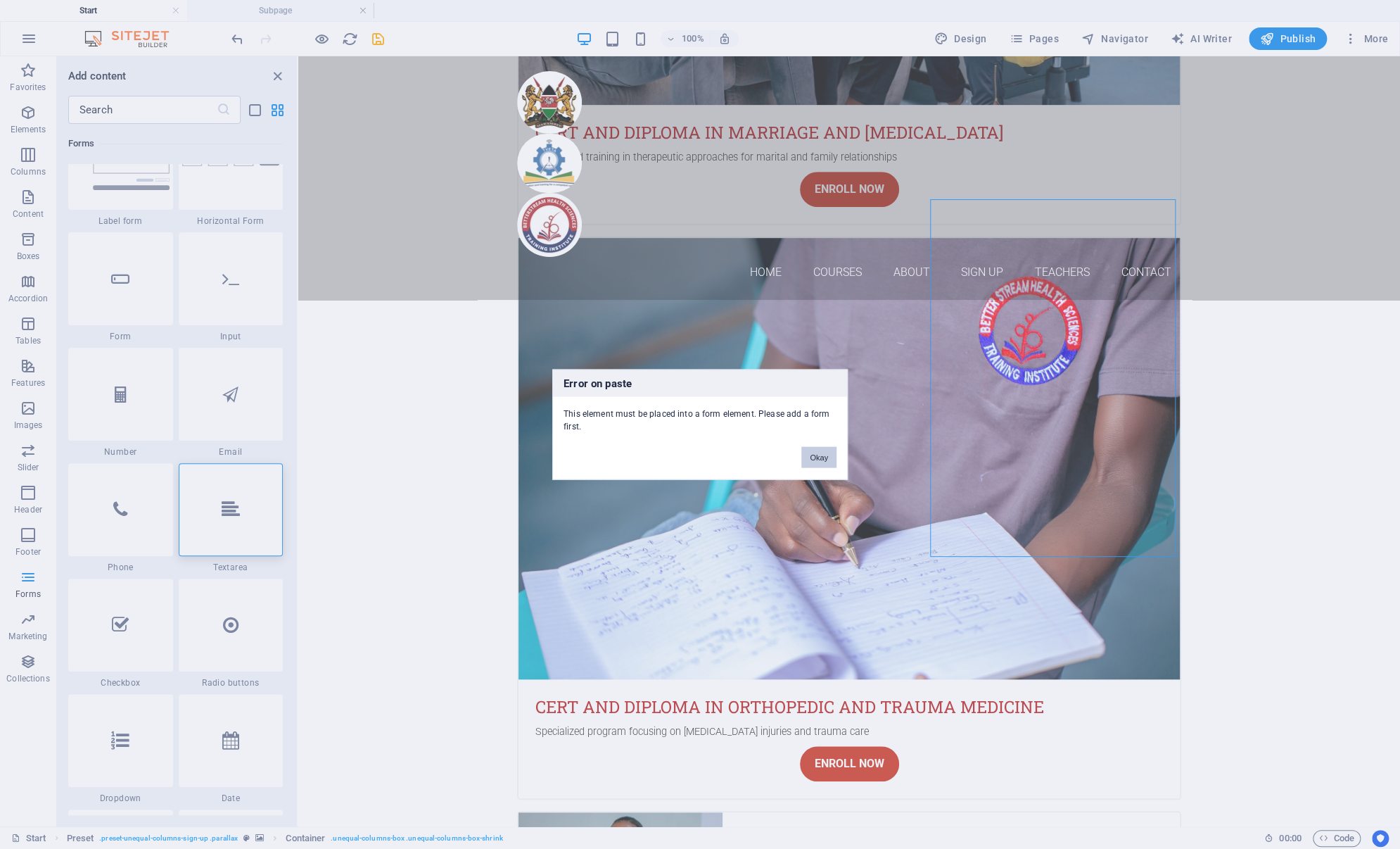
drag, startPoint x: 821, startPoint y: 459, endPoint x: 522, endPoint y: 402, distance: 304.4
click at [821, 459] on button "Okay" at bounding box center [819, 457] width 35 height 21
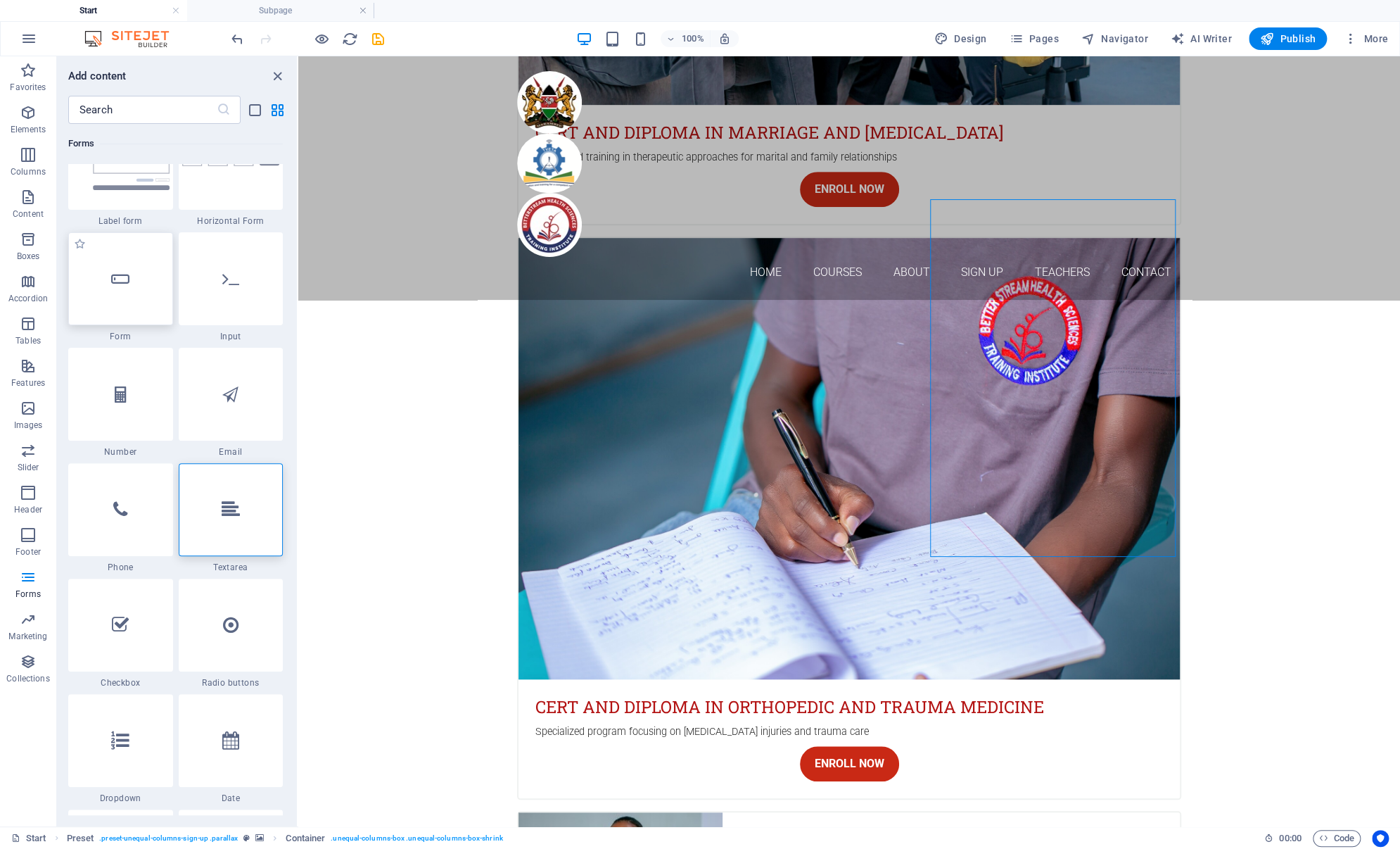
click at [135, 309] on div at bounding box center [121, 278] width 105 height 93
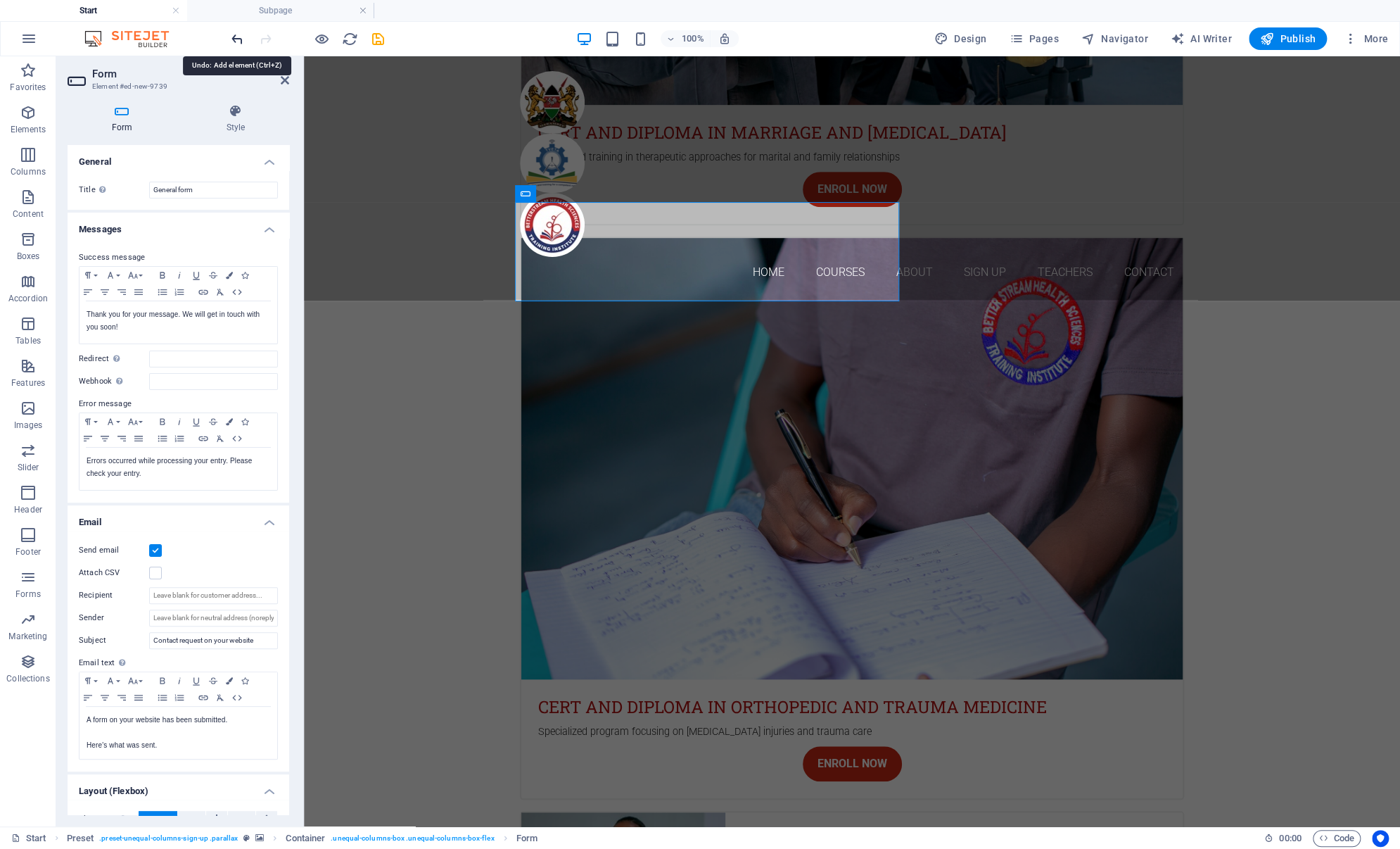
click at [232, 38] on icon "undo" at bounding box center [238, 39] width 16 height 16
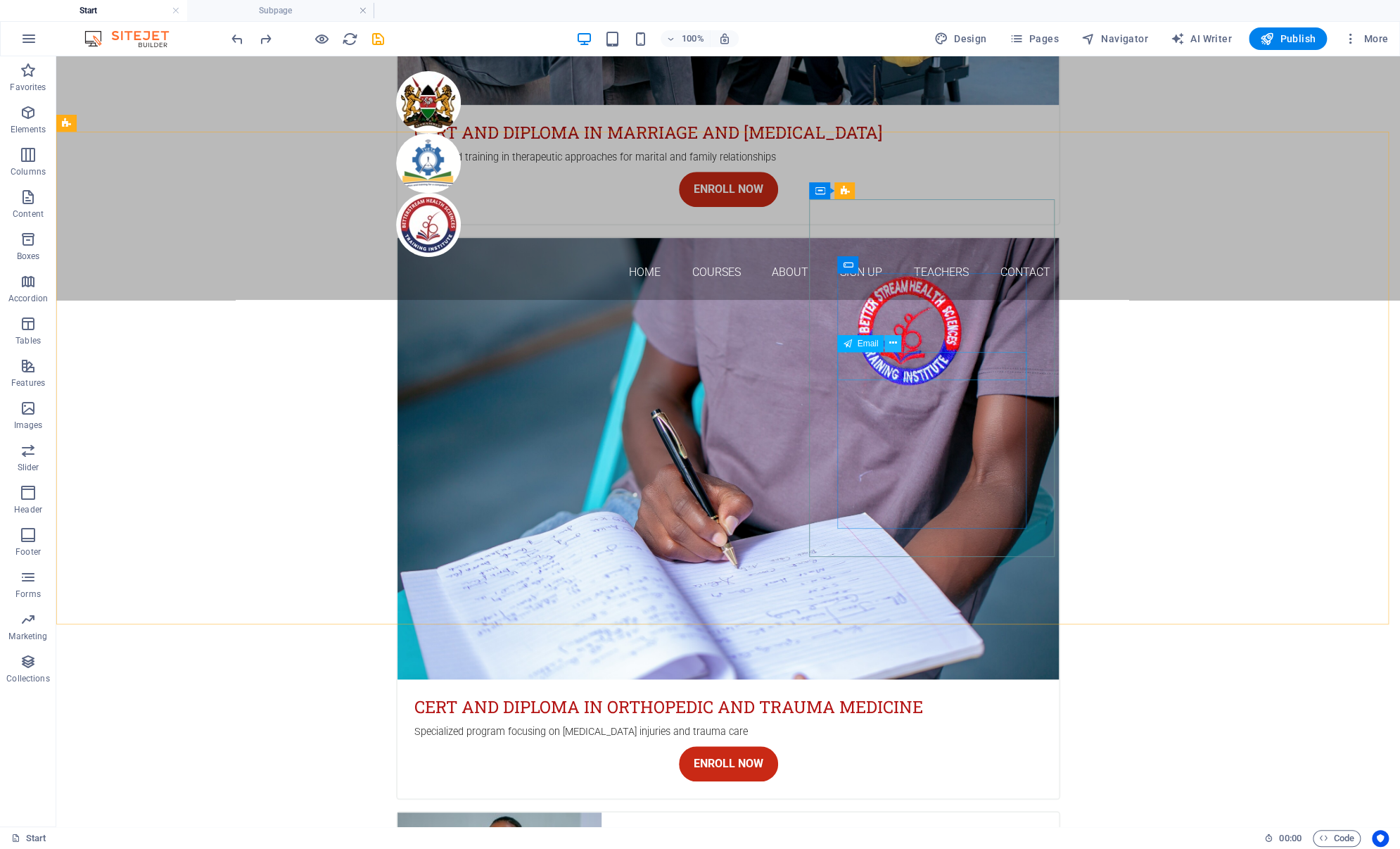
click at [890, 339] on icon at bounding box center [893, 343] width 8 height 15
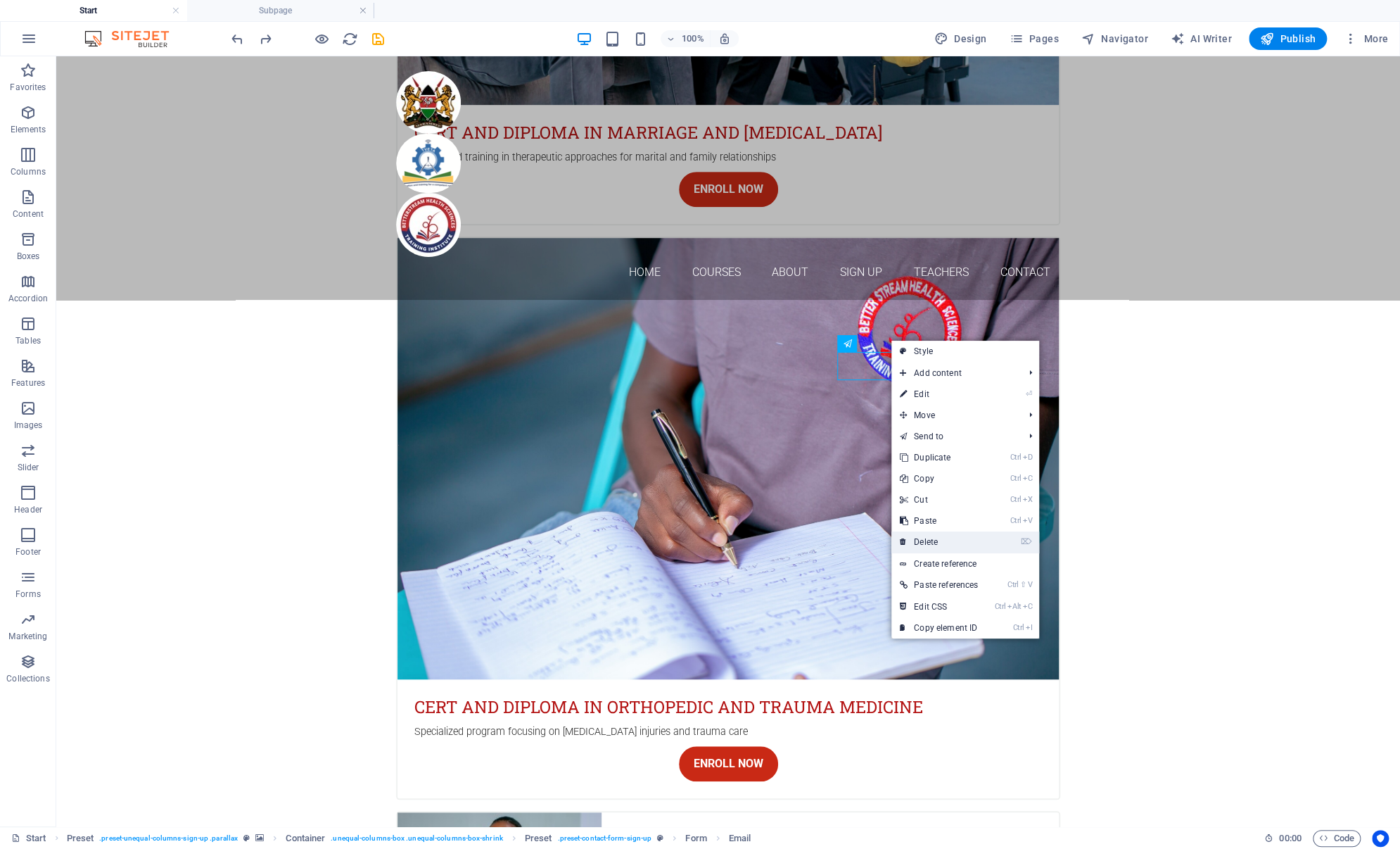
click at [923, 542] on link "⌦ Delete" at bounding box center [938, 542] width 95 height 21
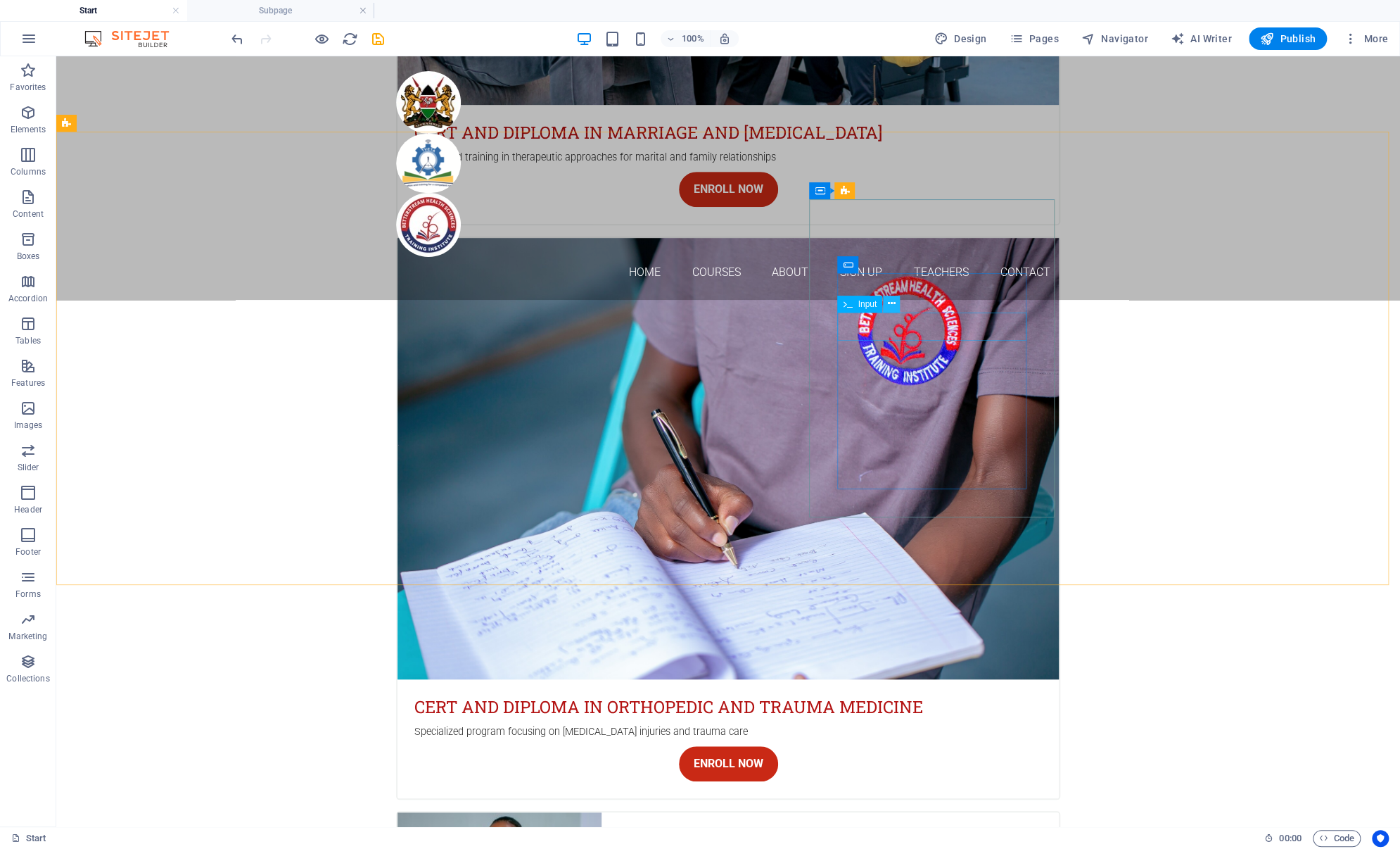
click at [889, 305] on icon at bounding box center [891, 304] width 8 height 15
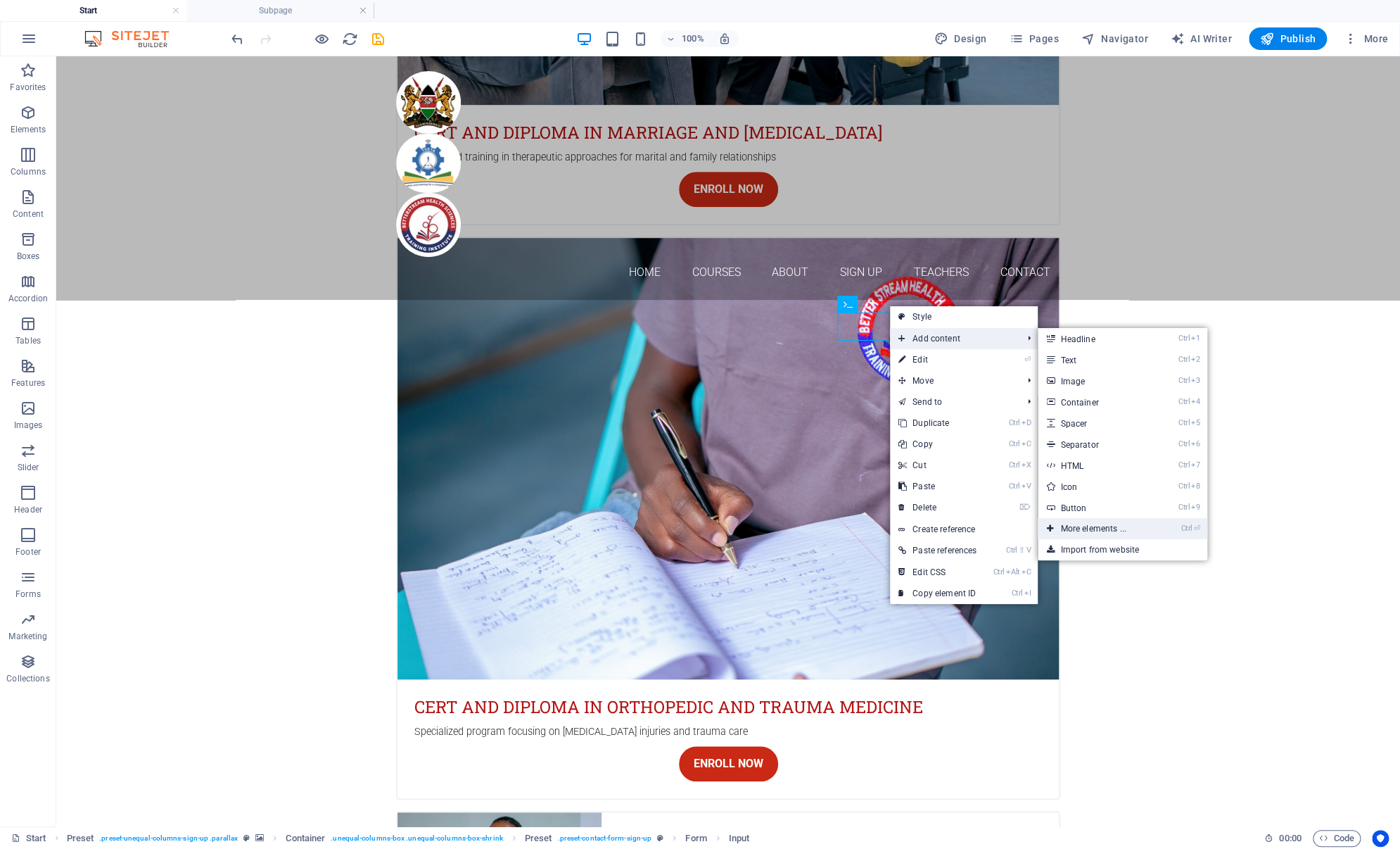
click at [1077, 529] on link "Ctrl ⏎ More elements ..." at bounding box center [1095, 528] width 116 height 21
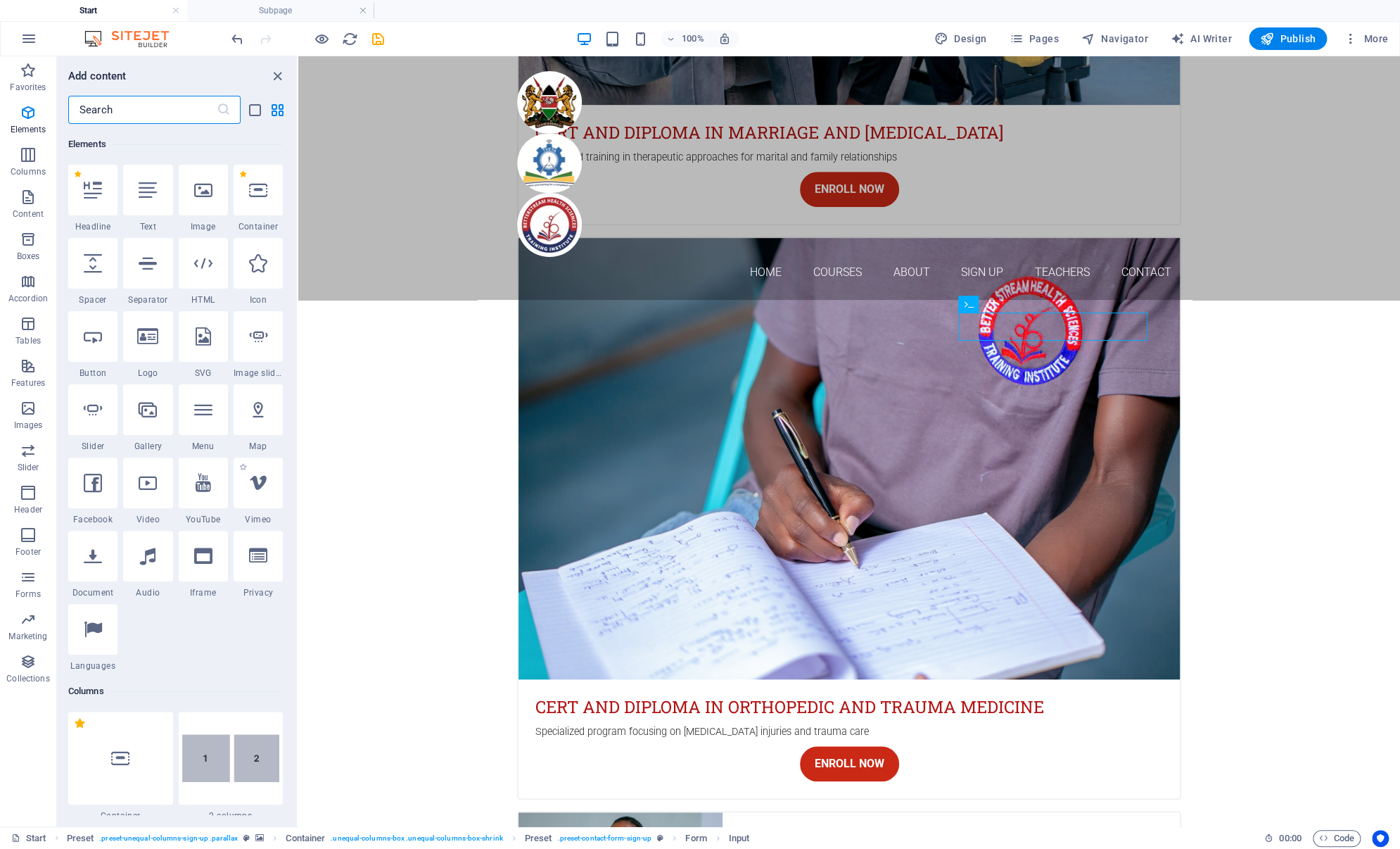
scroll to position [431, 0]
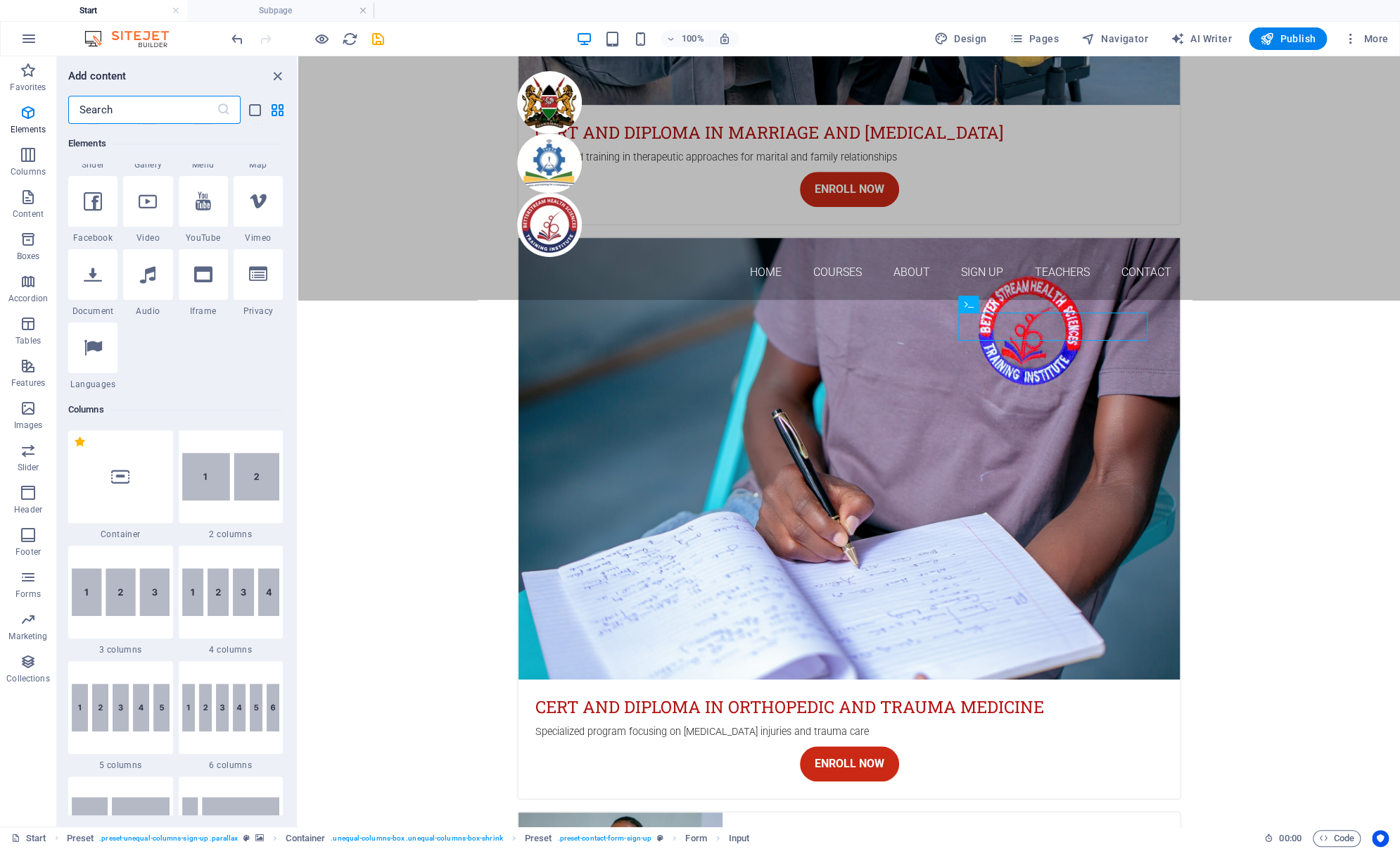
click at [166, 118] on input "text" at bounding box center [142, 110] width 149 height 28
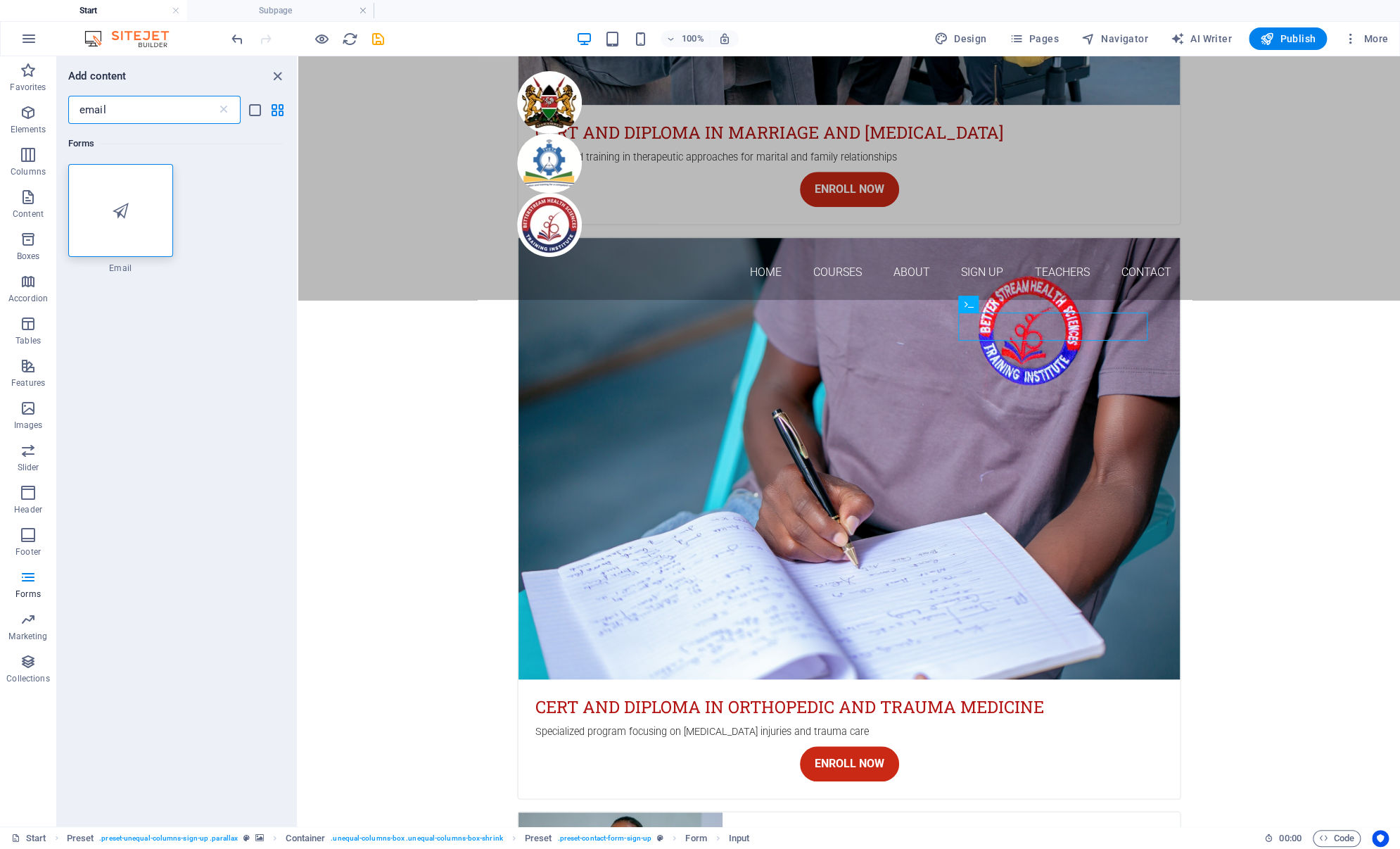
scroll to position [0, 0]
type input "email"
click at [141, 228] on div at bounding box center [121, 210] width 105 height 93
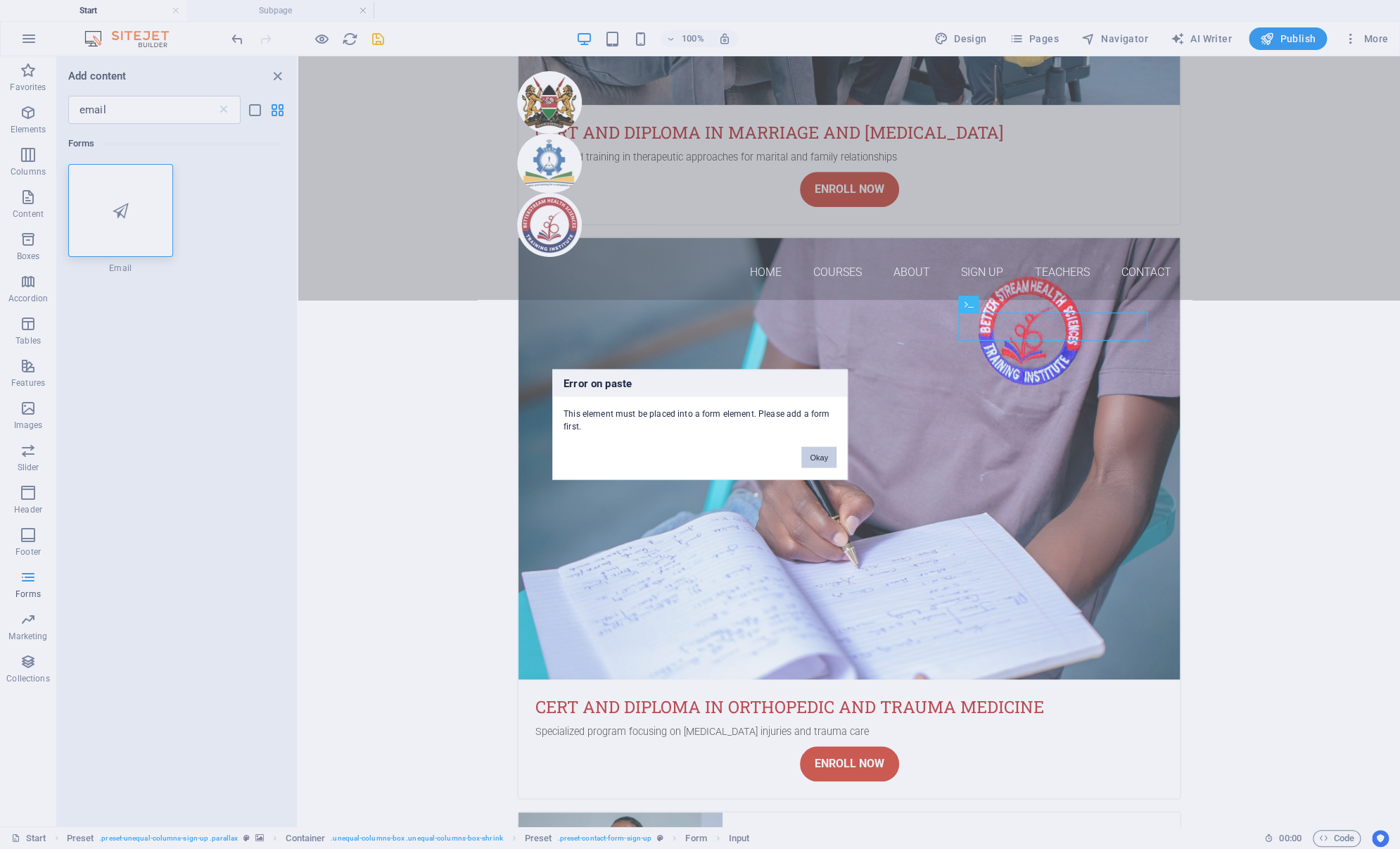
click at [829, 452] on button "Okay" at bounding box center [819, 457] width 35 height 21
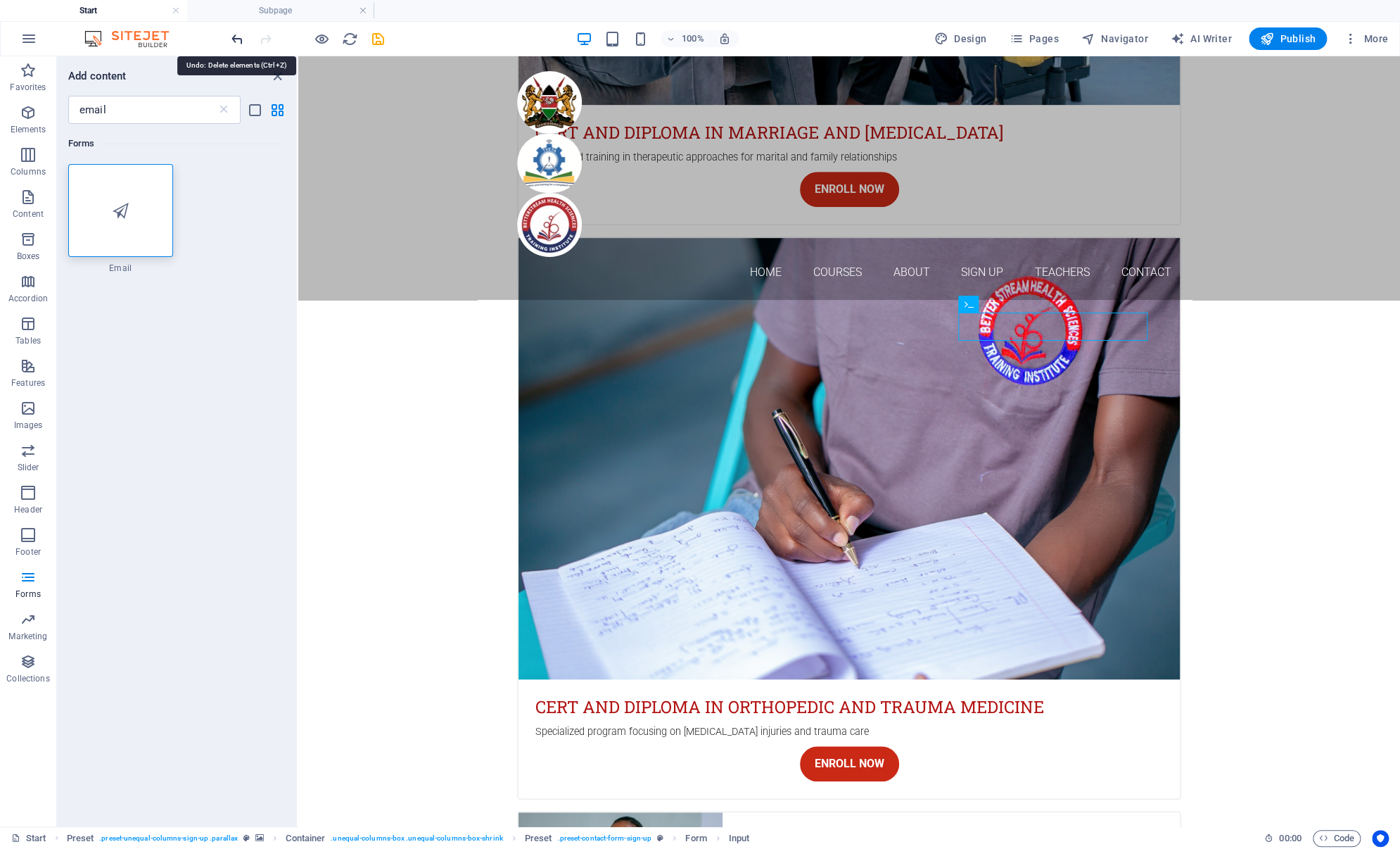
click at [241, 44] on icon "undo" at bounding box center [238, 39] width 16 height 16
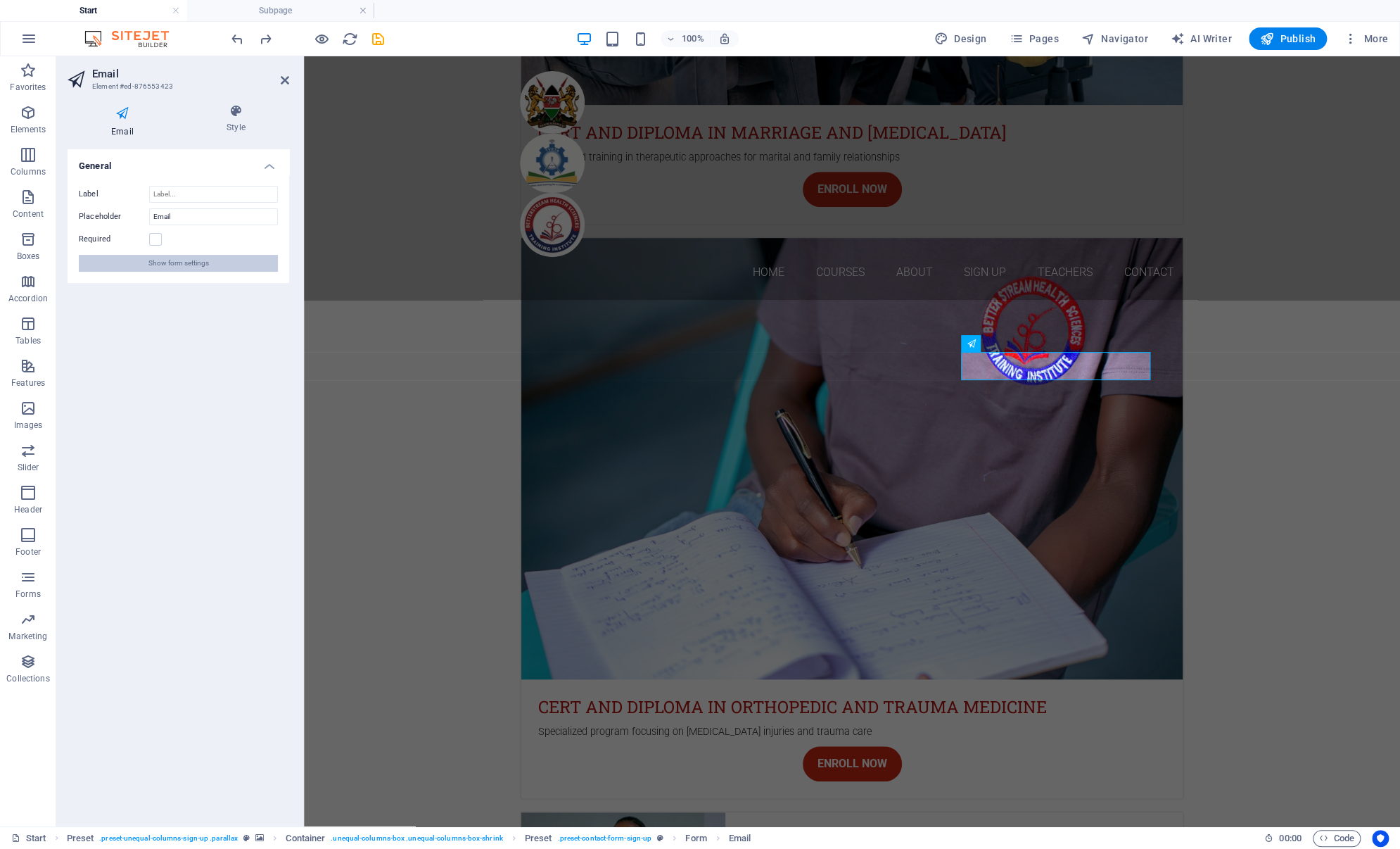
click at [194, 263] on span "Show form settings" at bounding box center [179, 263] width 61 height 17
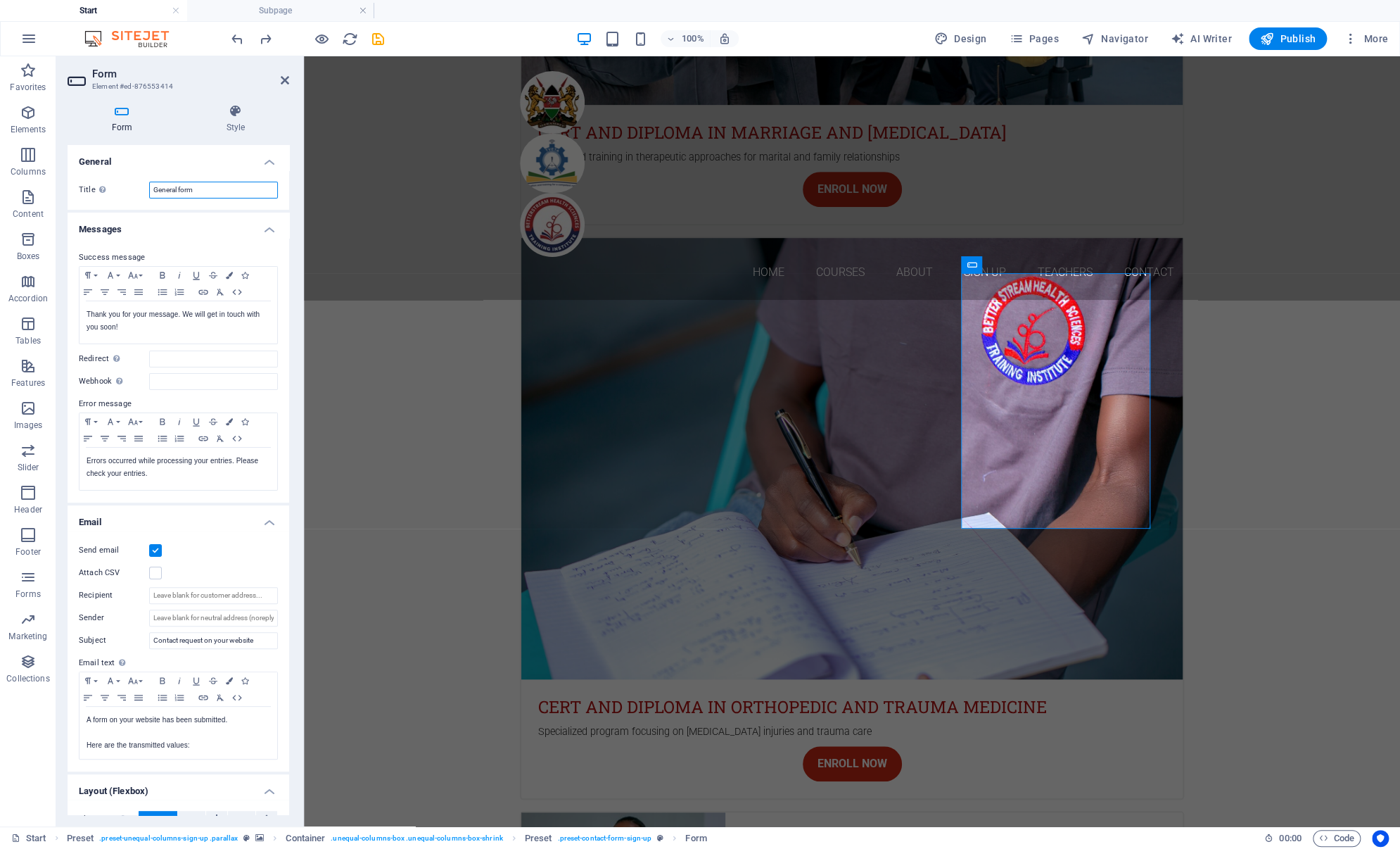
drag, startPoint x: 211, startPoint y: 193, endPoint x: 131, endPoint y: 184, distance: 80.5
click at [131, 184] on div "Title Define a name for the form. General form" at bounding box center [179, 190] width 199 height 17
type input "c"
type input "Contact form"
click at [234, 220] on h4 "Messages" at bounding box center [178, 225] width 221 height 25
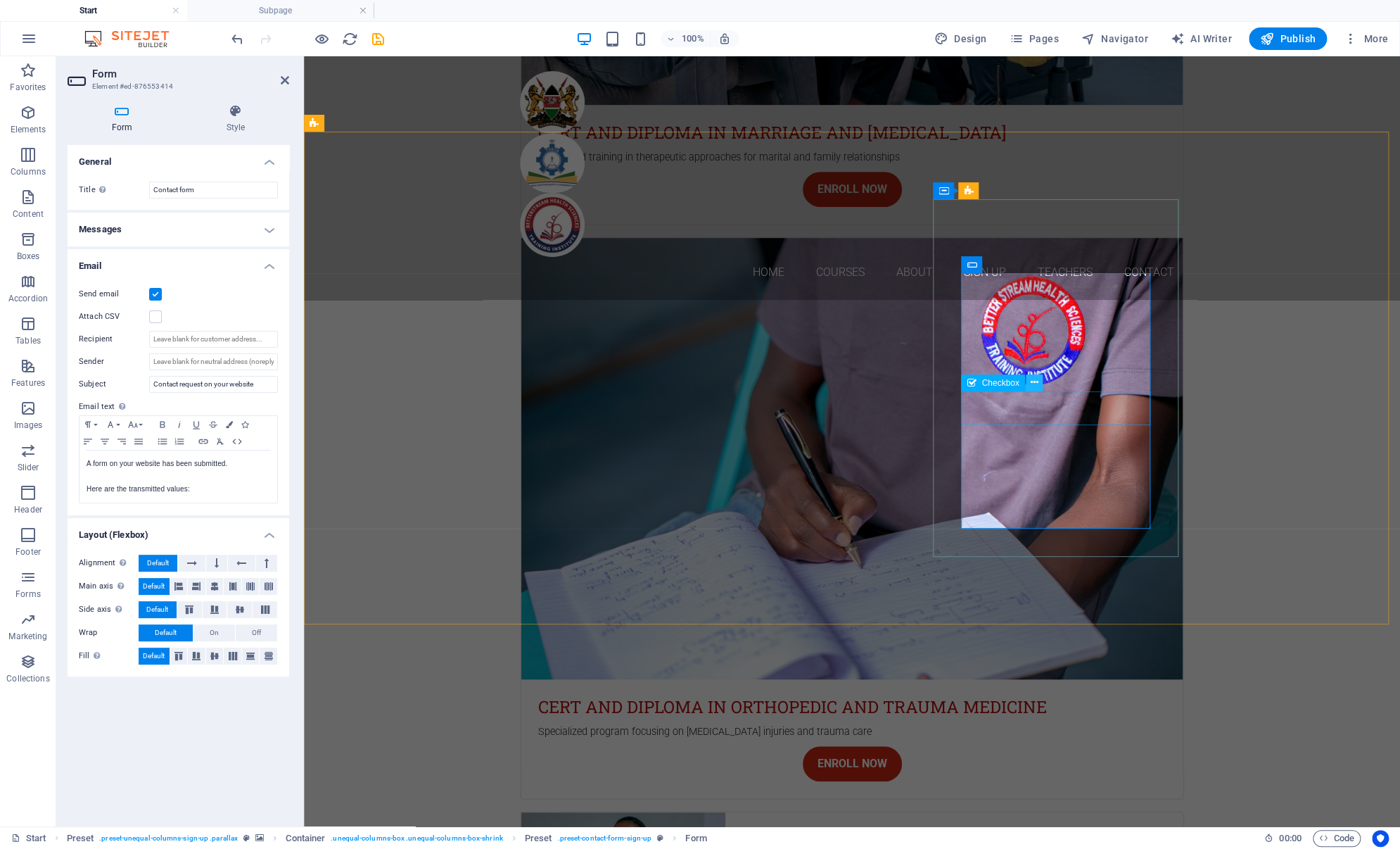
click at [1032, 381] on icon at bounding box center [1034, 382] width 8 height 15
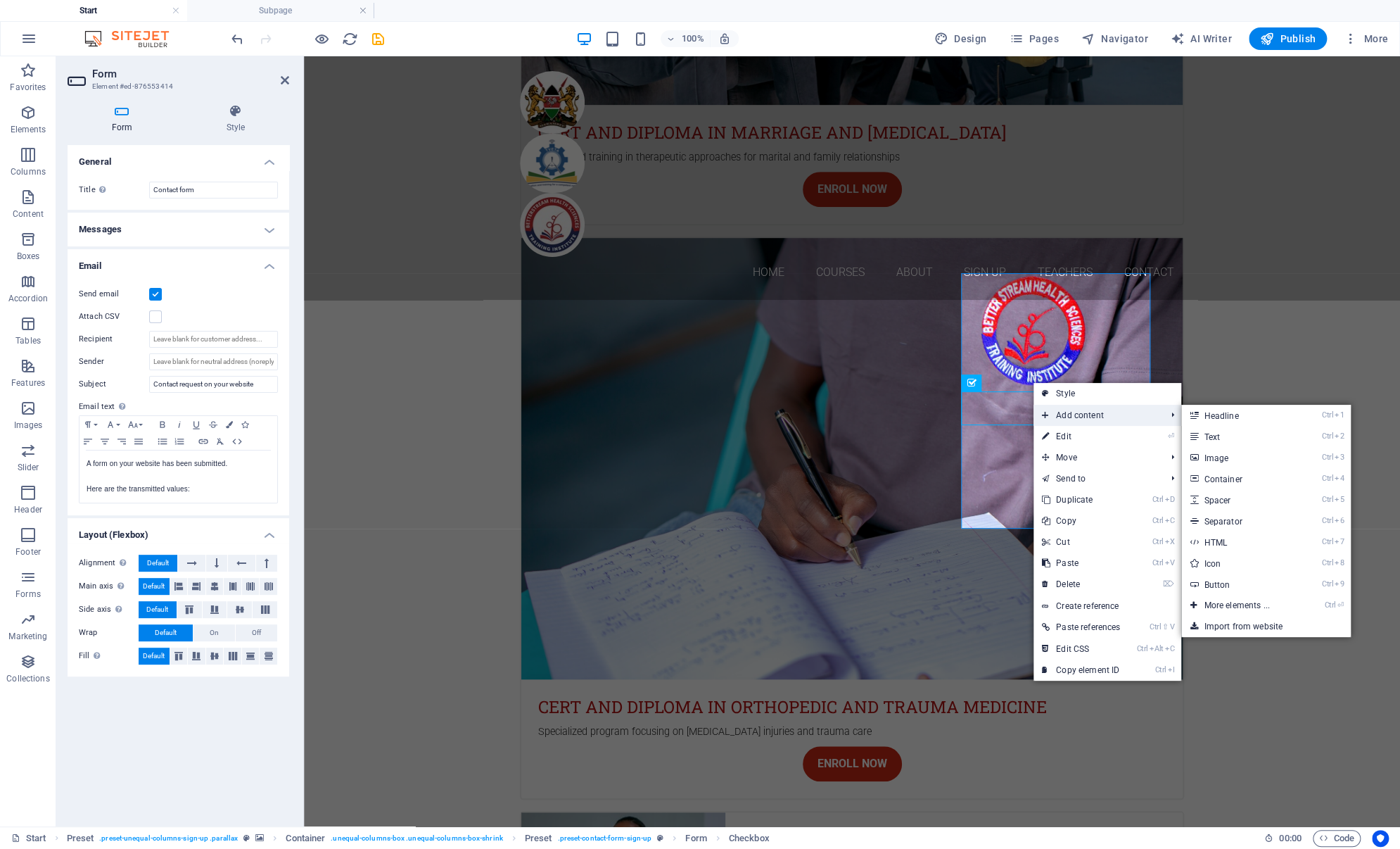
click at [1049, 412] on span "Add content" at bounding box center [1097, 415] width 127 height 21
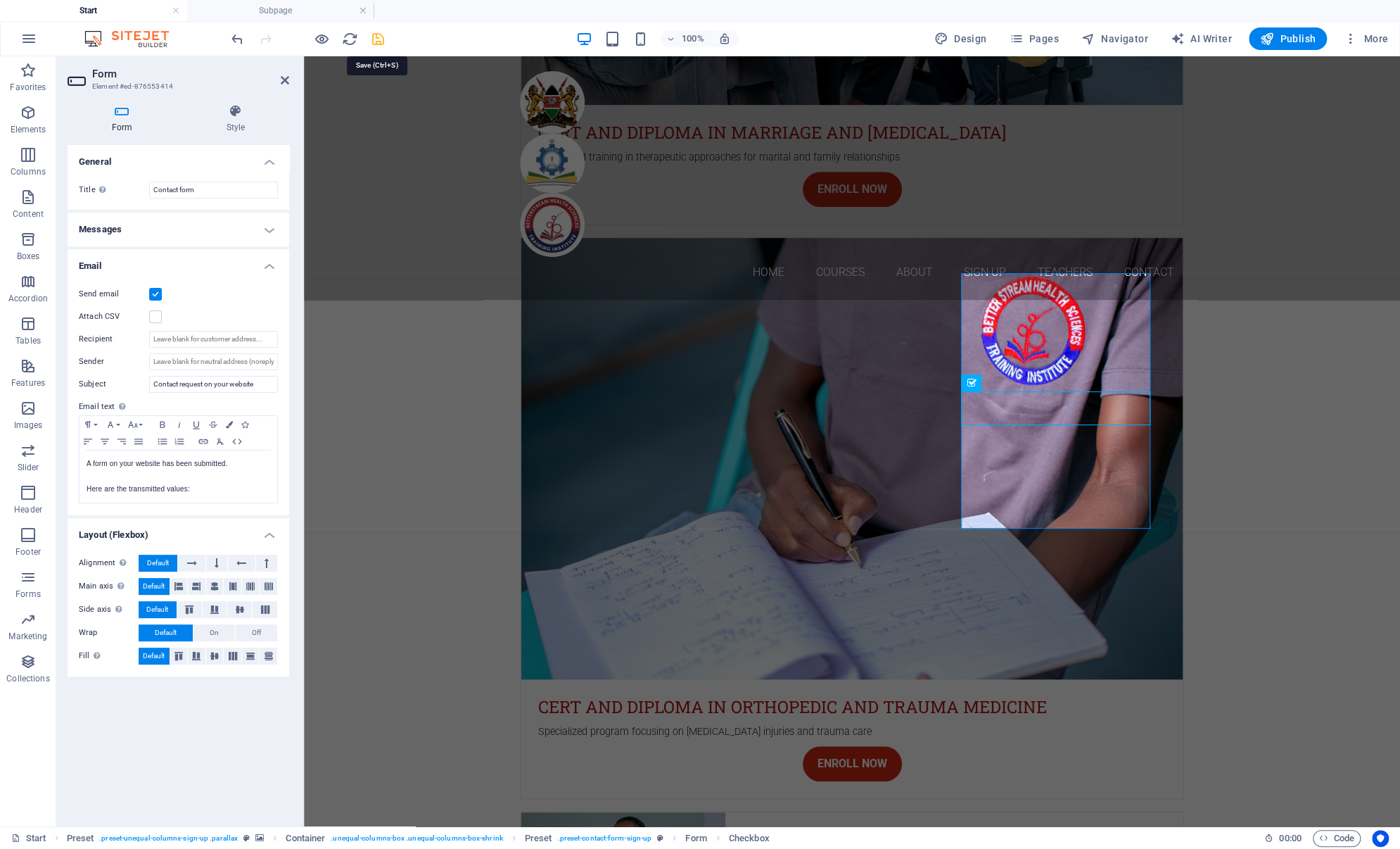
click at [379, 38] on icon "save" at bounding box center [378, 39] width 16 height 16
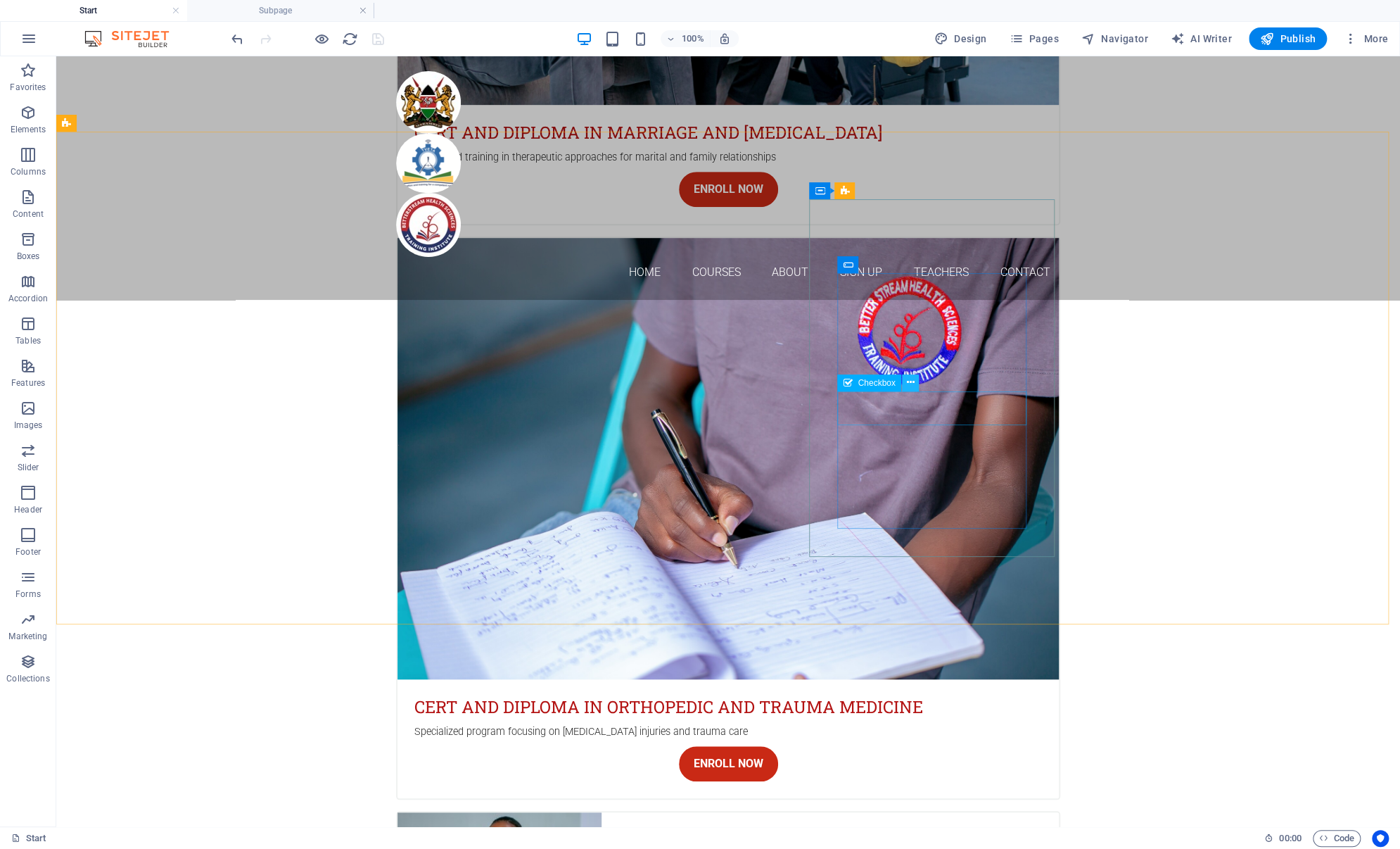
click at [908, 379] on icon at bounding box center [909, 382] width 8 height 15
click at [908, 387] on icon at bounding box center [909, 382] width 8 height 15
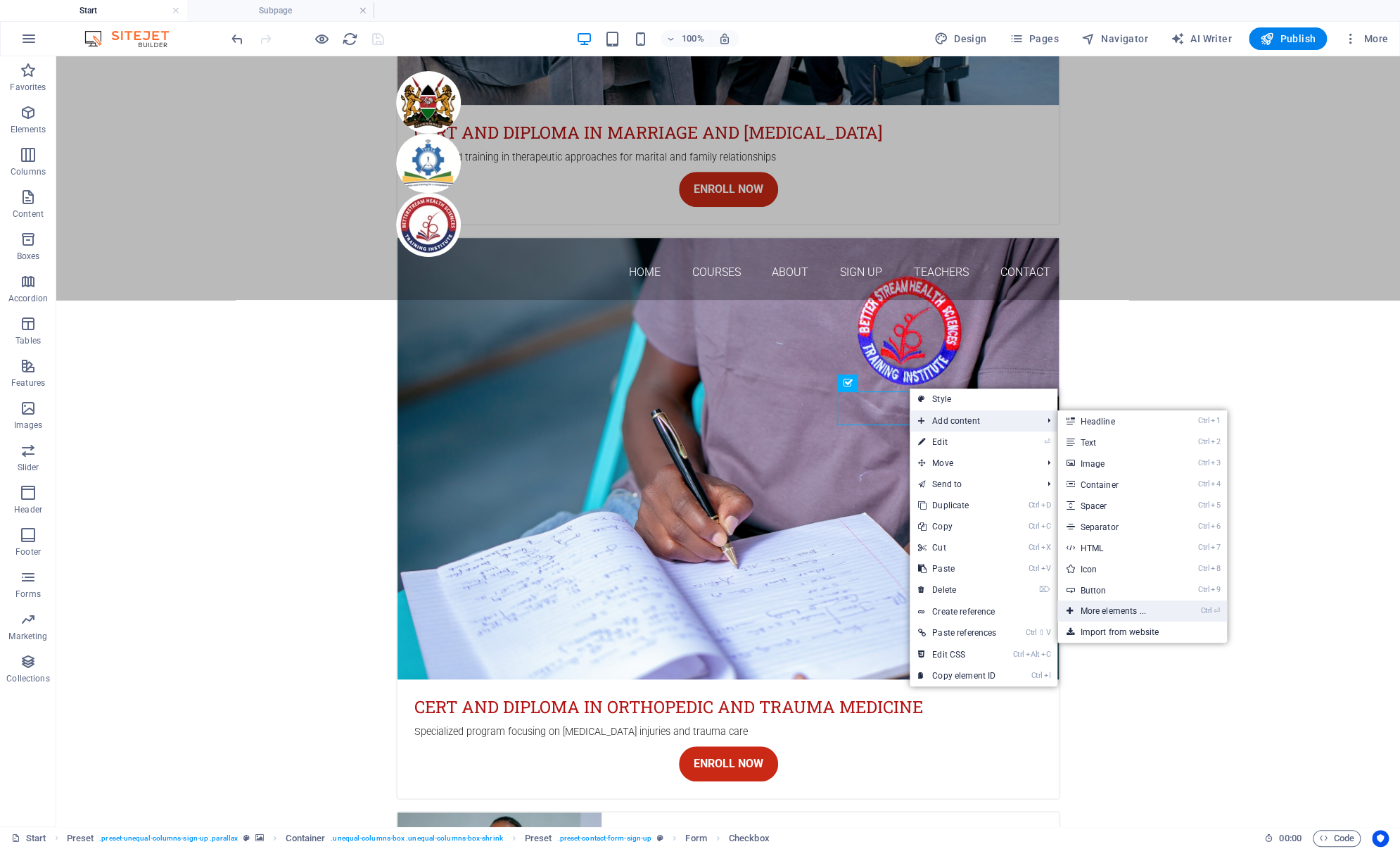
click at [1143, 608] on link "Ctrl ⏎ More elements ..." at bounding box center [1115, 610] width 116 height 21
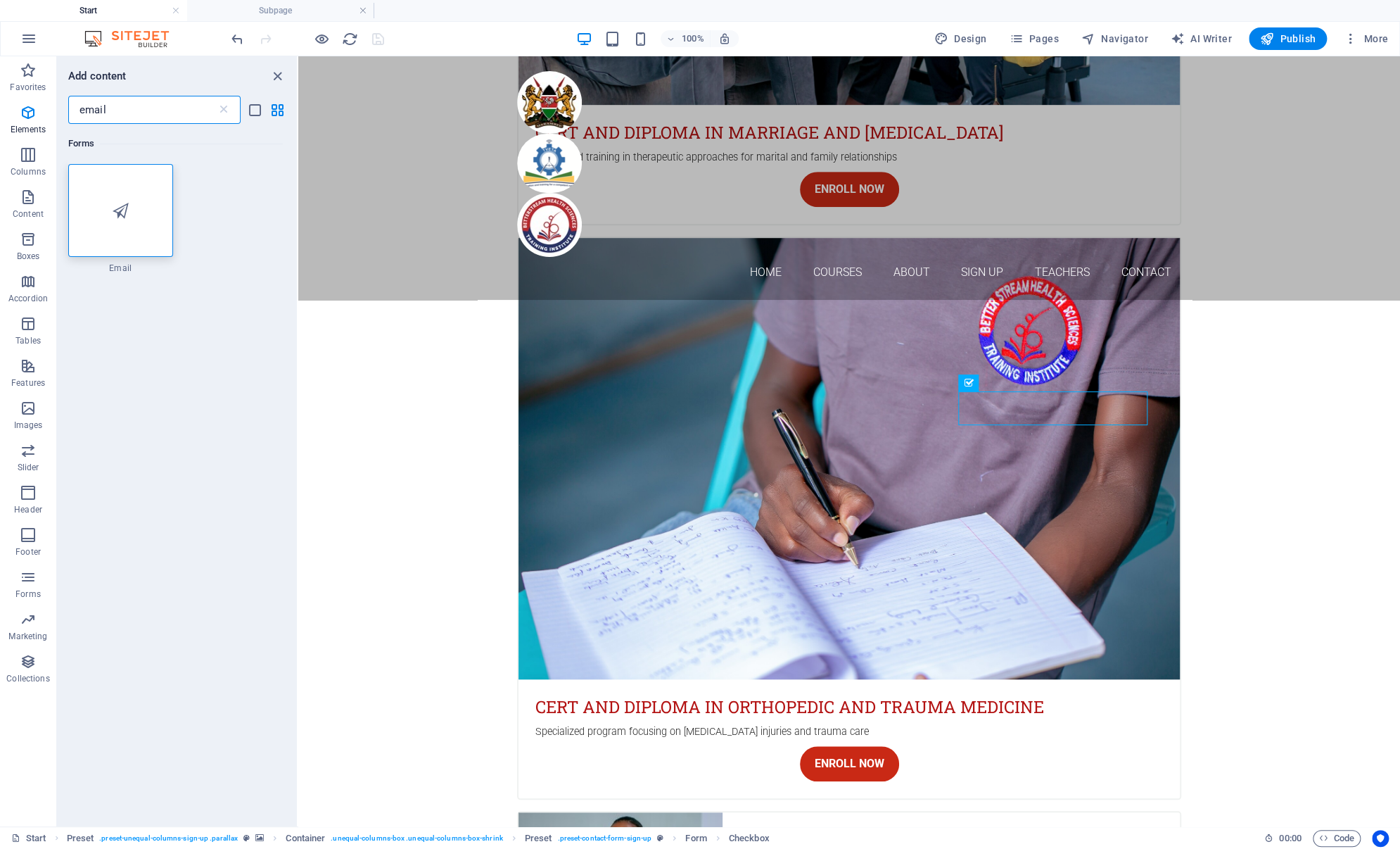
drag, startPoint x: 131, startPoint y: 112, endPoint x: -3, endPoint y: 96, distance: 135.0
click at [0, 96] on html "Betterstream Health Sciences Training Institute Start Subpage Favorites Element…" at bounding box center [700, 424] width 1400 height 849
type input "textarea"
click at [108, 205] on div at bounding box center [121, 210] width 105 height 93
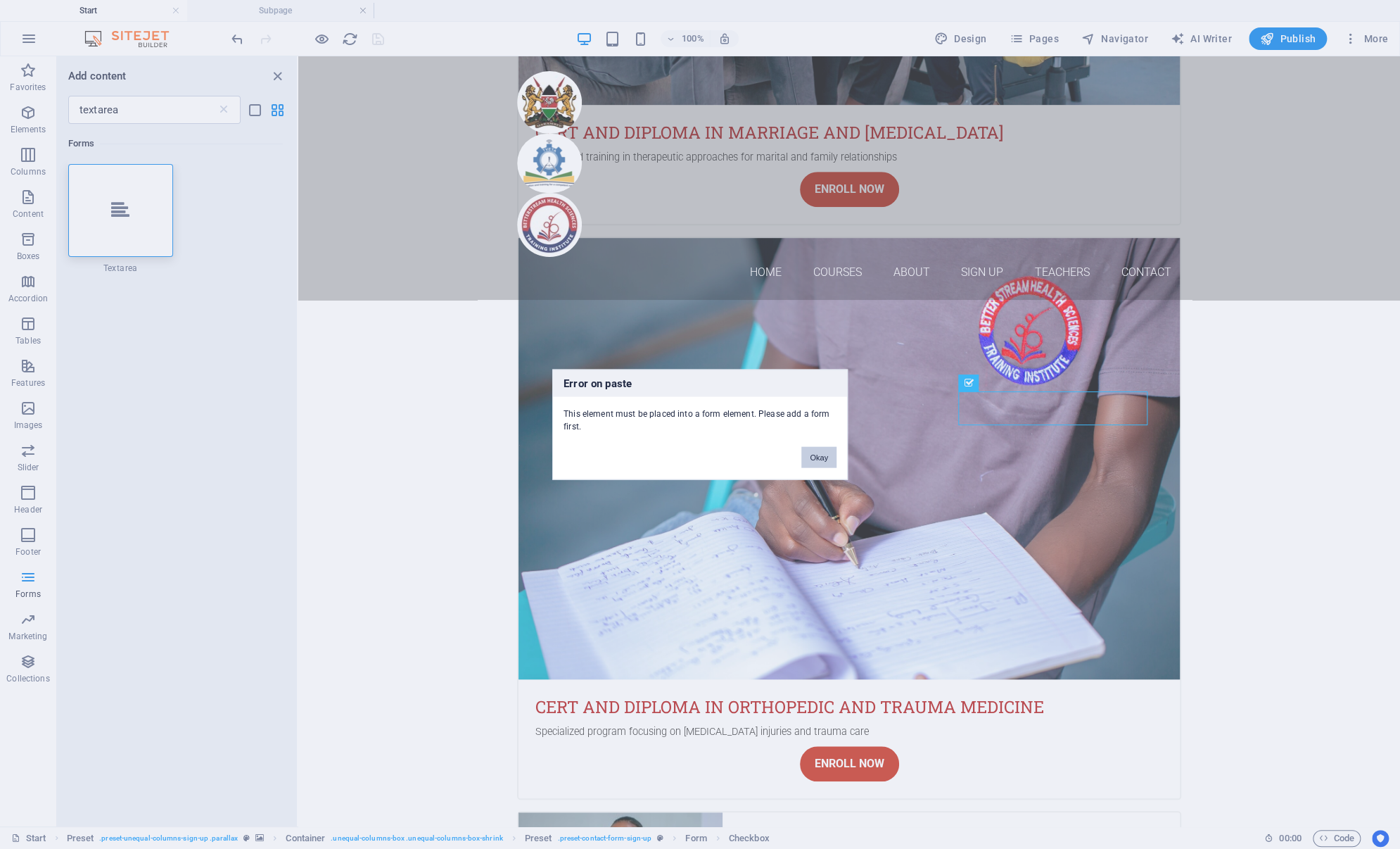
click at [817, 457] on button "Okay" at bounding box center [819, 457] width 35 height 21
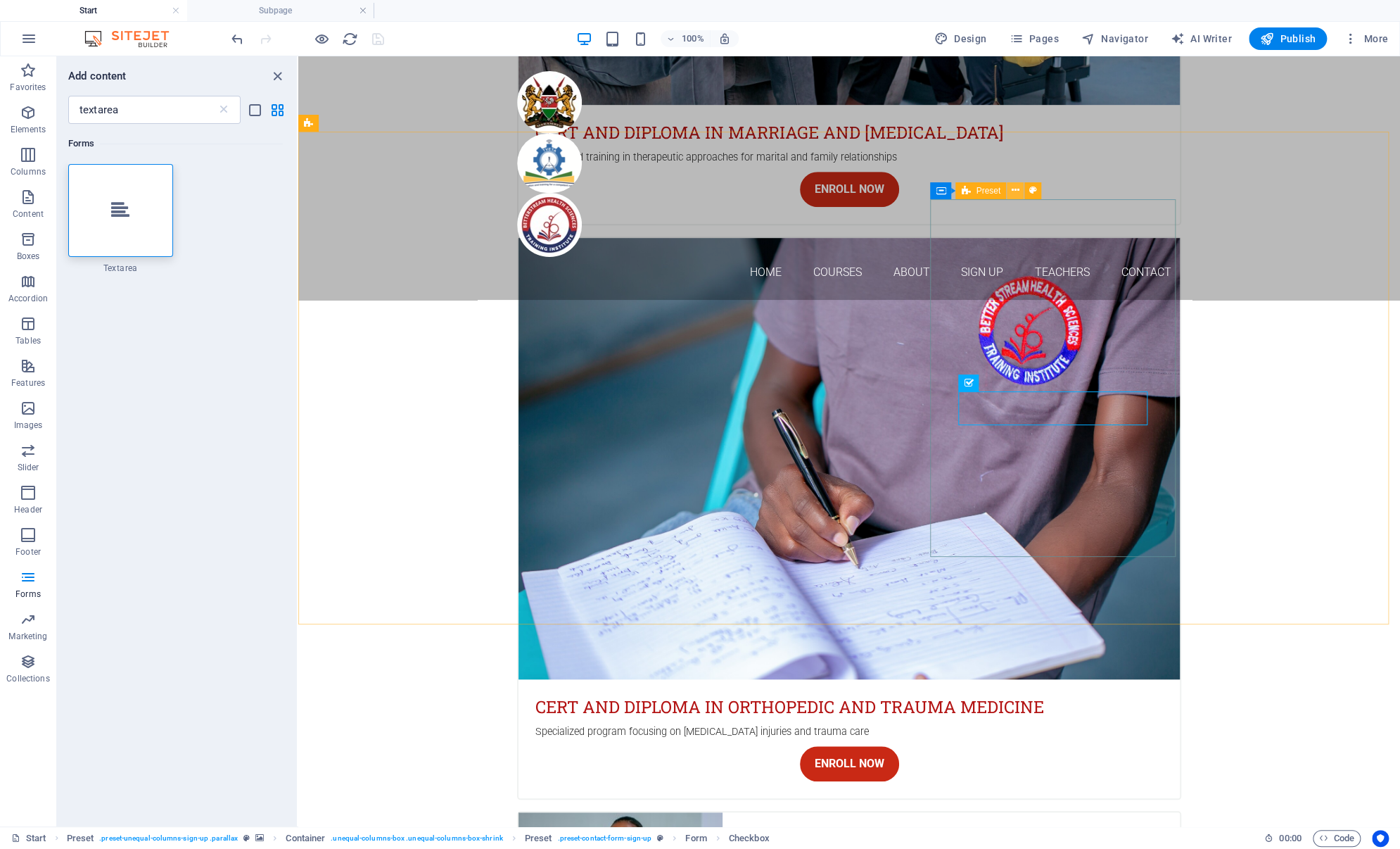
click at [1010, 193] on button at bounding box center [1015, 190] width 17 height 17
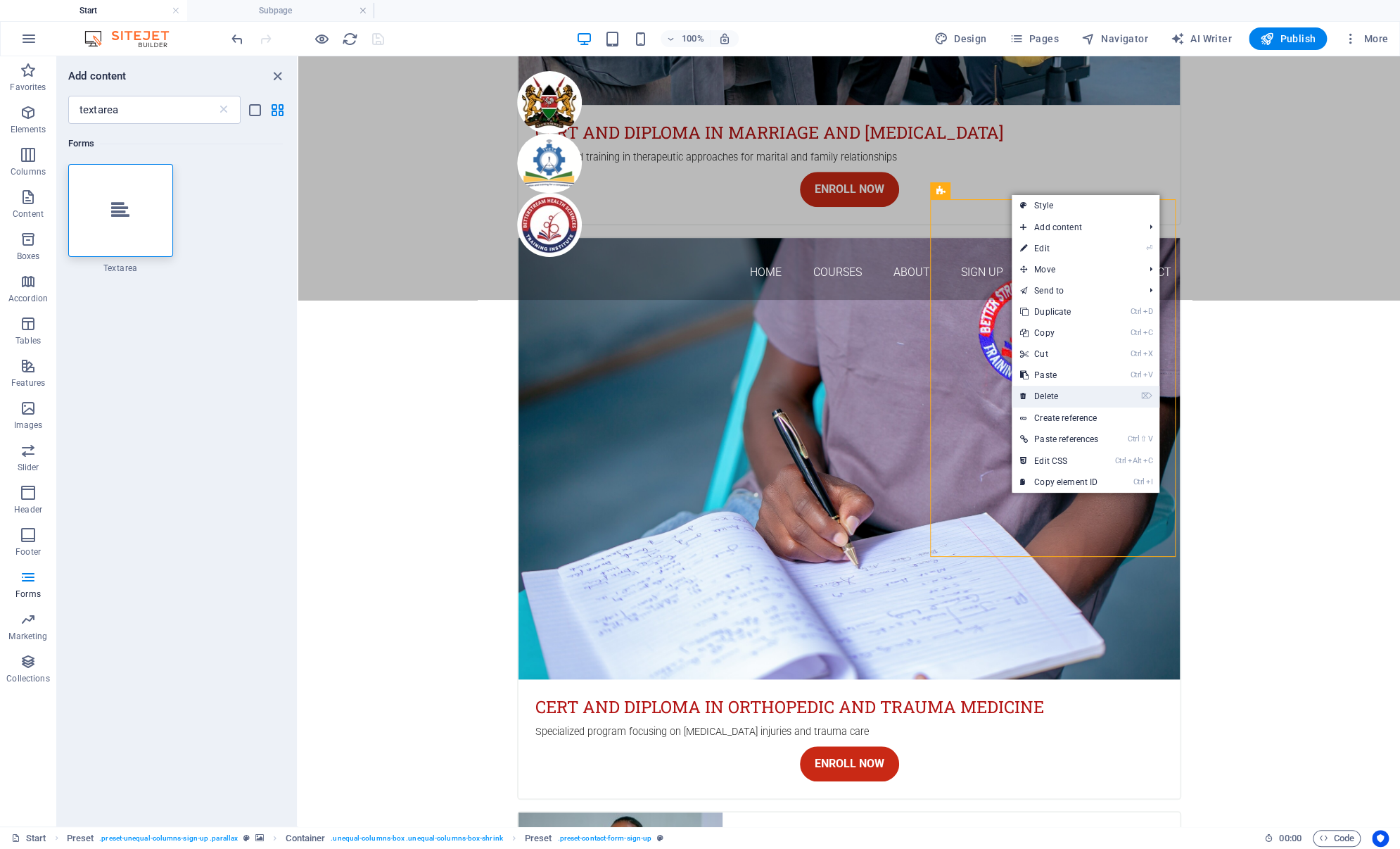
click at [1063, 394] on link "⌦ Delete" at bounding box center [1059, 395] width 95 height 21
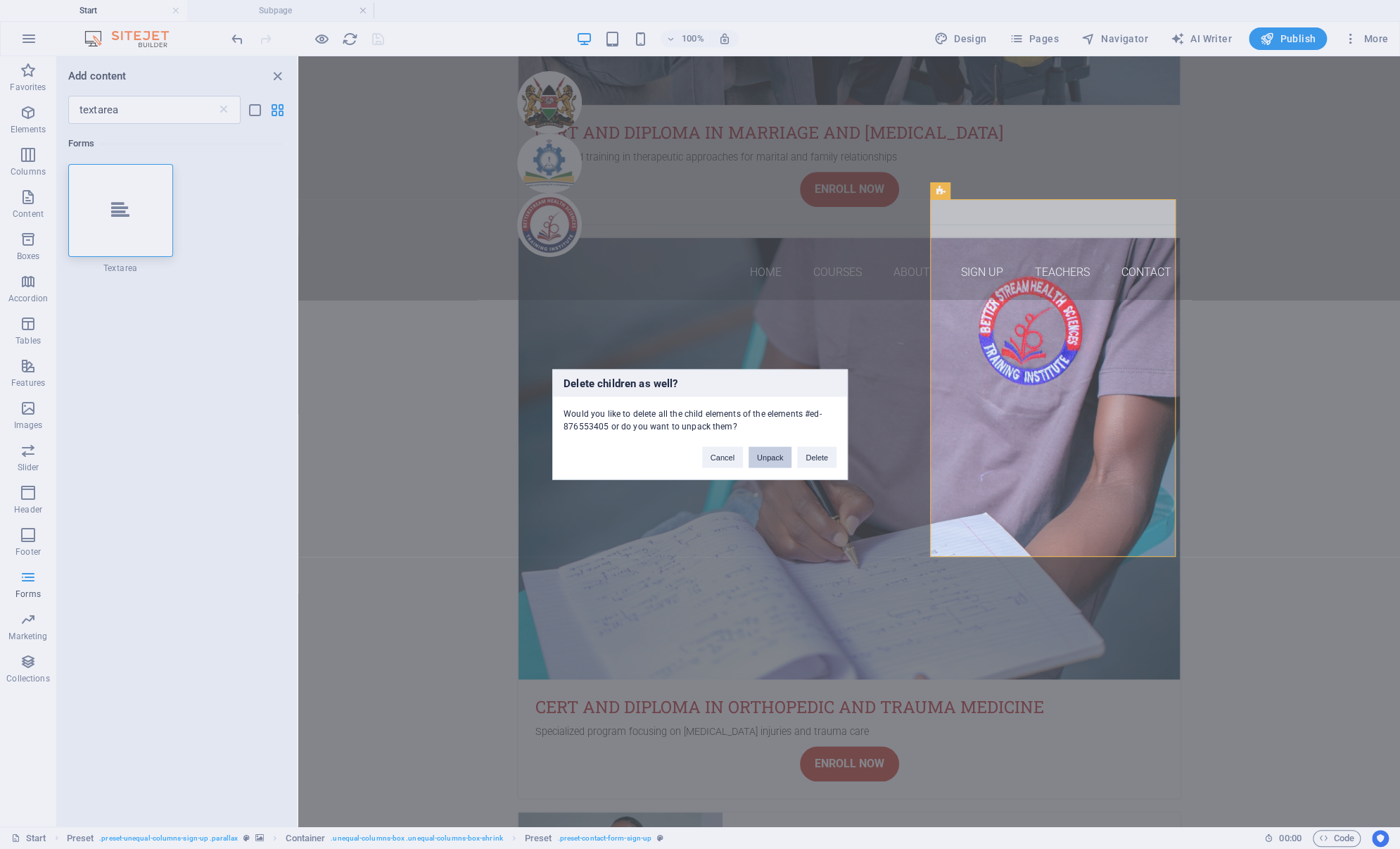
click at [763, 455] on button "Unpack" at bounding box center [769, 457] width 43 height 21
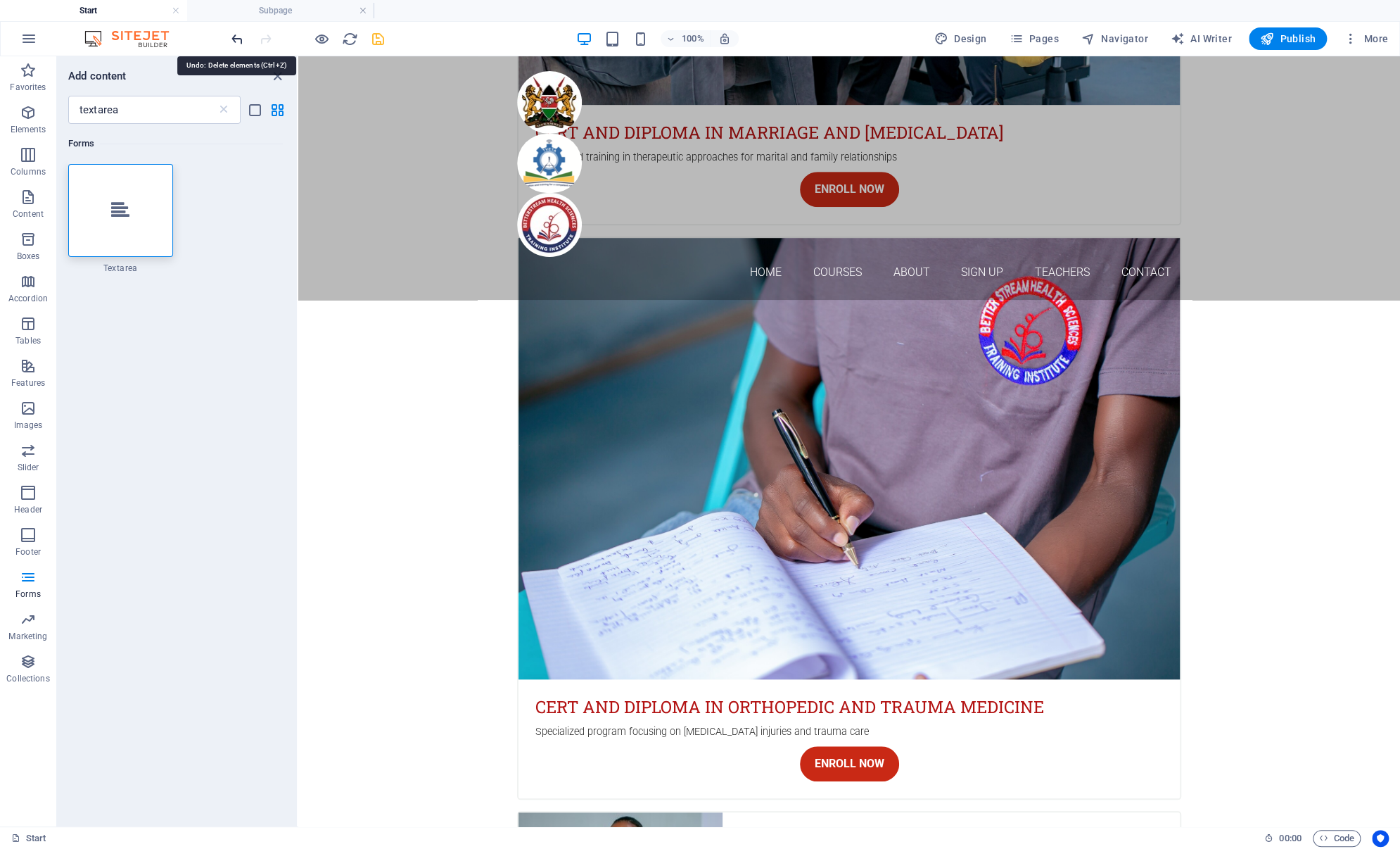
click at [237, 38] on icon "undo" at bounding box center [238, 39] width 16 height 16
click at [1016, 189] on icon at bounding box center [1016, 190] width 8 height 15
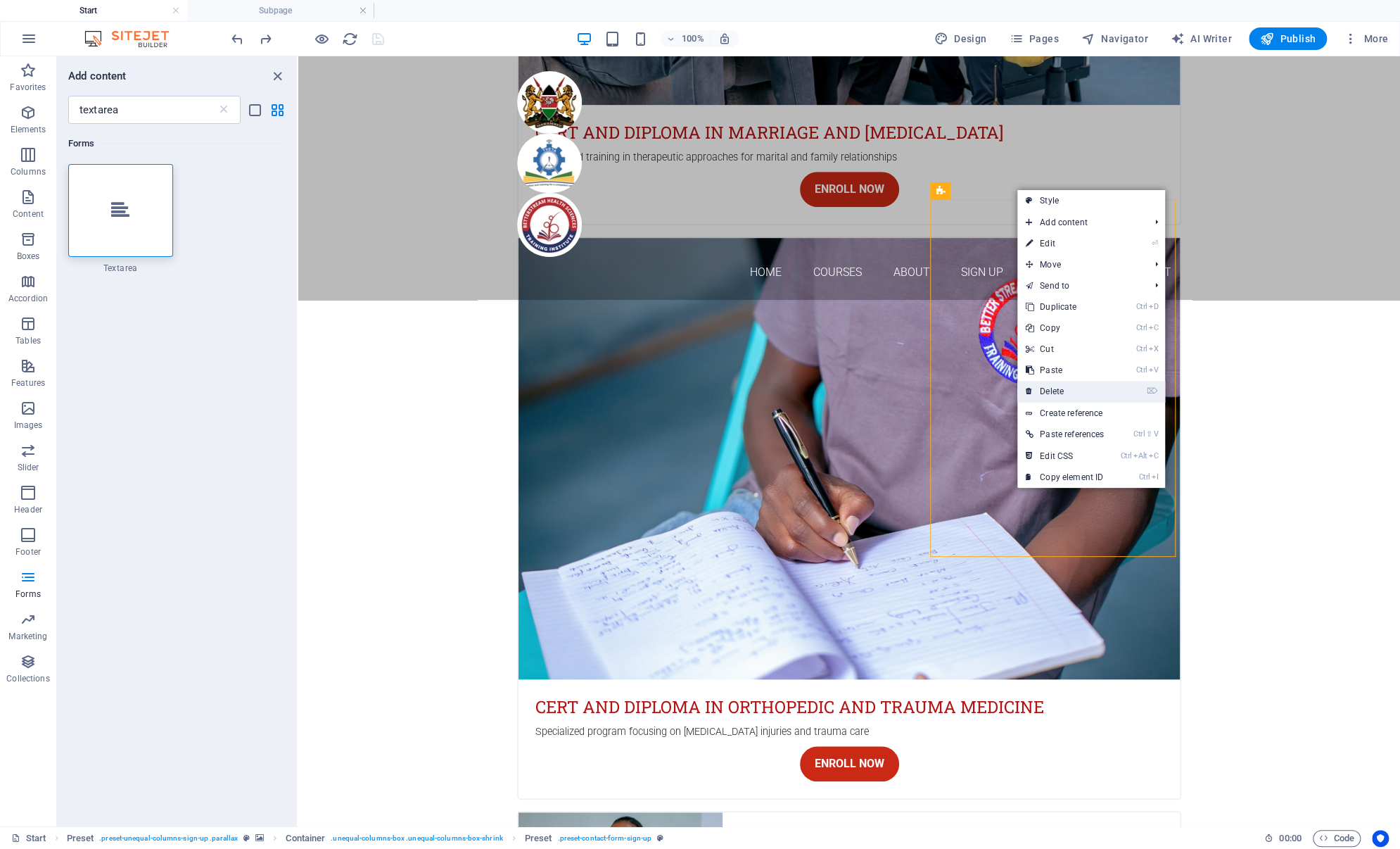
click at [1074, 395] on link "⌦ Delete" at bounding box center [1065, 391] width 95 height 21
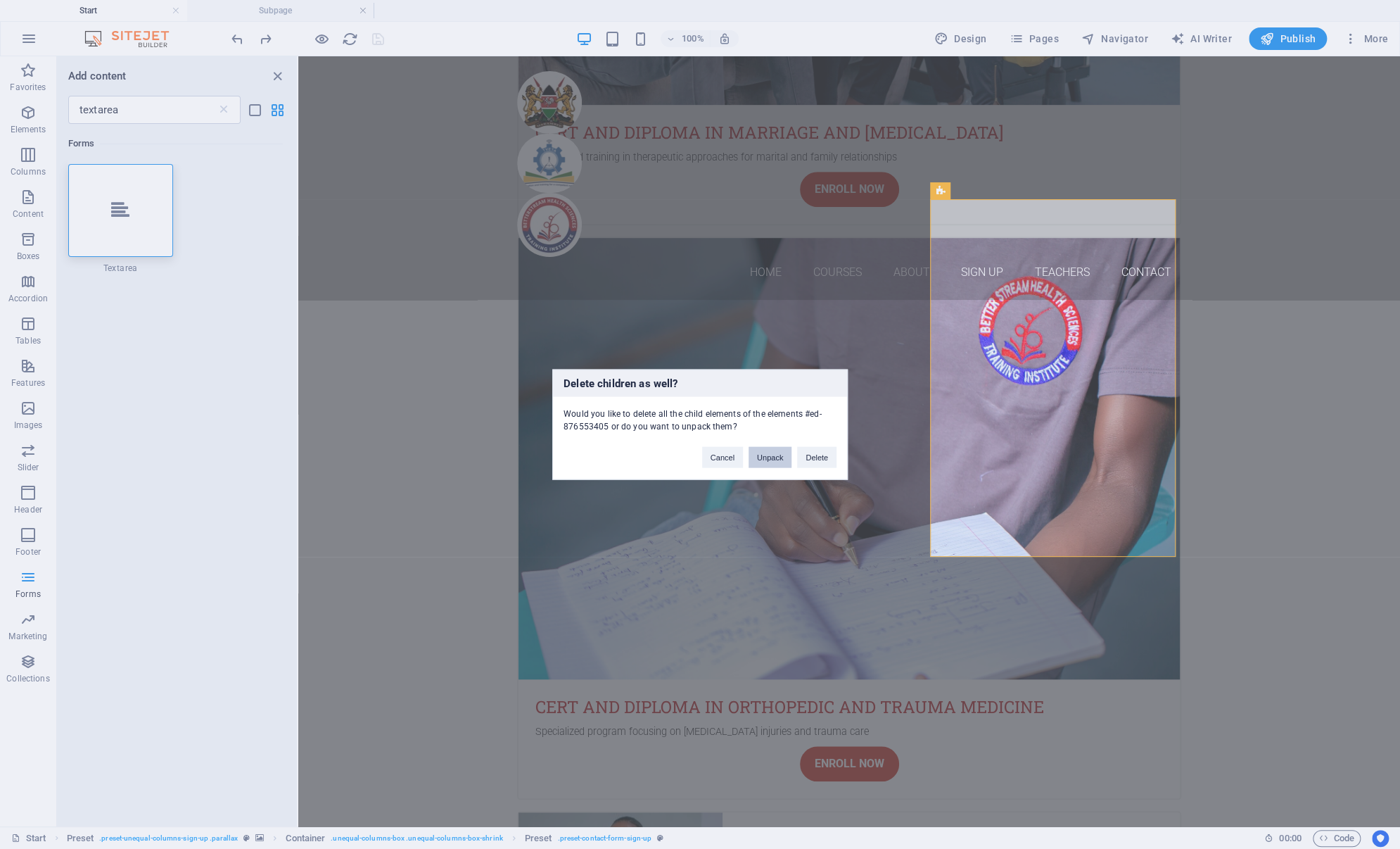
click at [767, 454] on button "Unpack" at bounding box center [769, 457] width 43 height 21
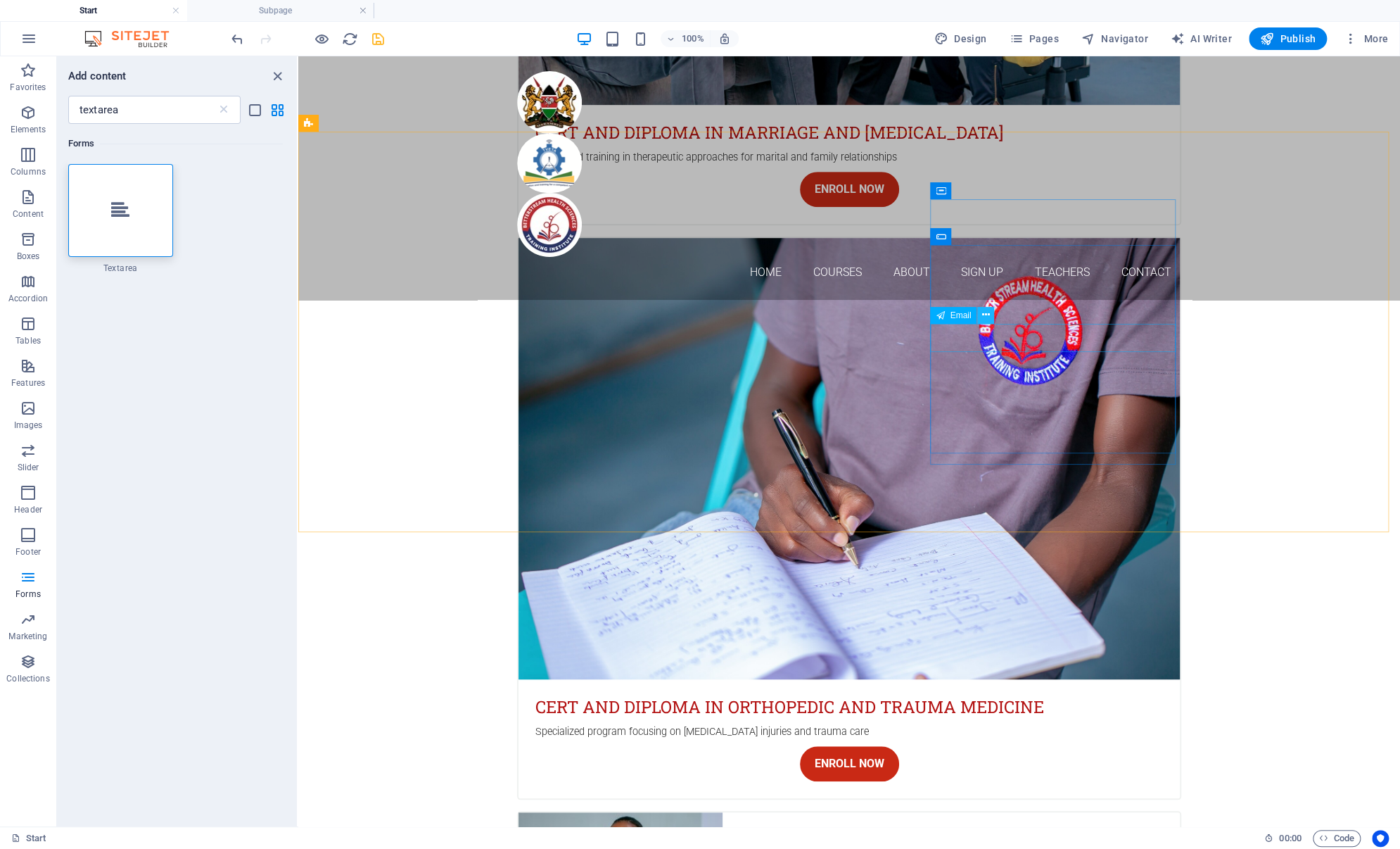
click at [983, 317] on icon at bounding box center [986, 315] width 8 height 15
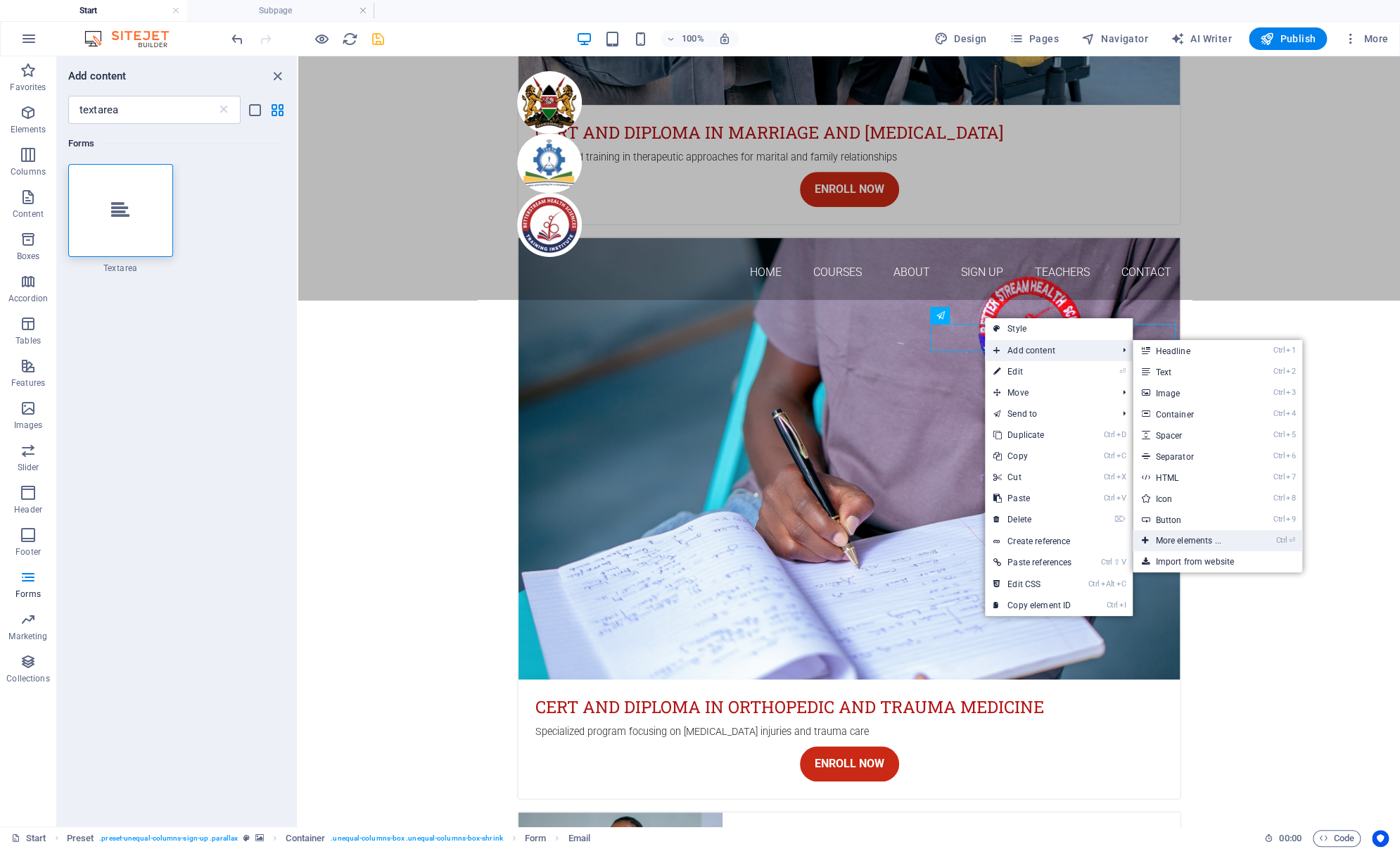
click at [1191, 540] on link "Ctrl ⏎ More elements ..." at bounding box center [1191, 540] width 116 height 21
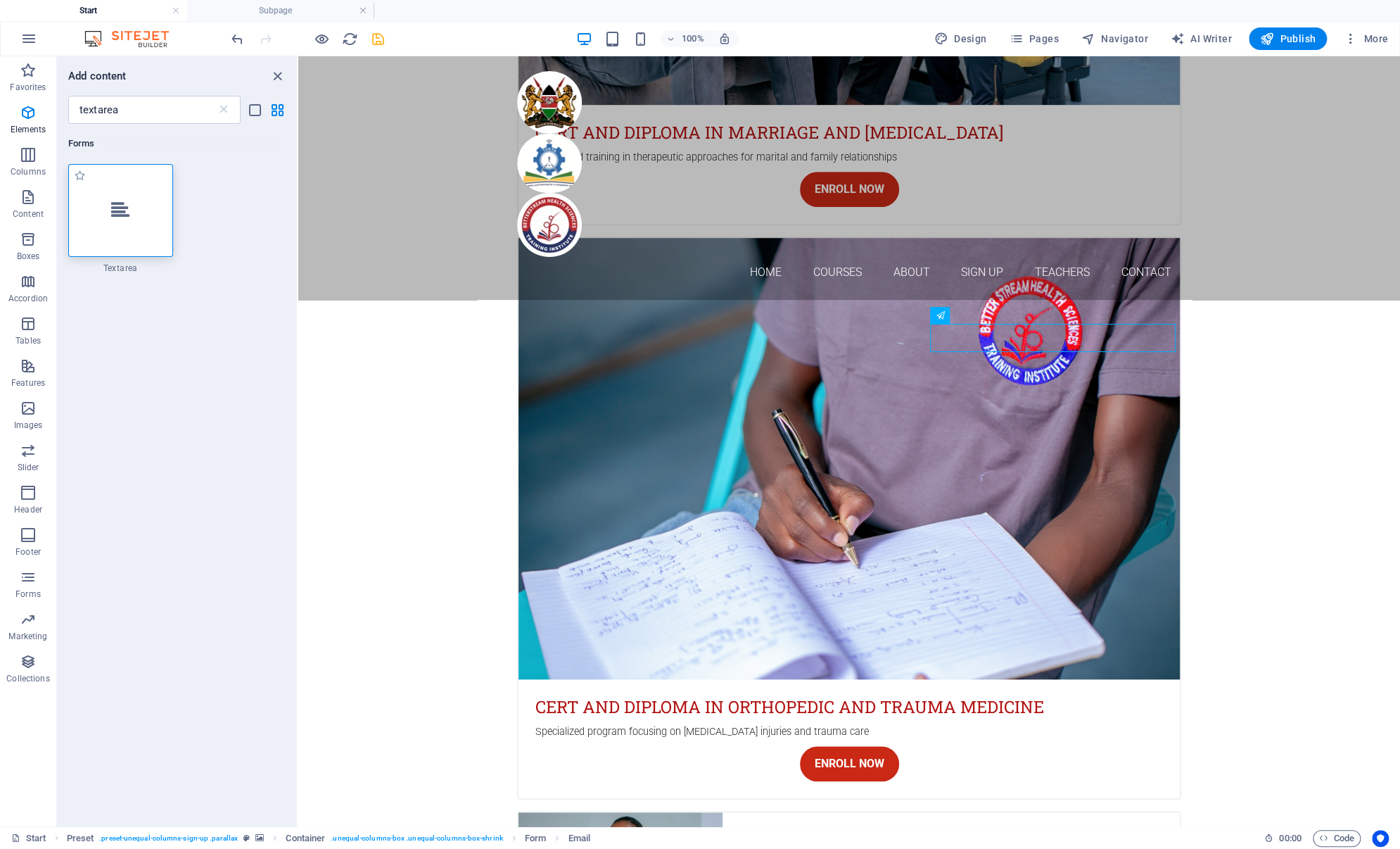
click at [131, 225] on div at bounding box center [121, 210] width 105 height 93
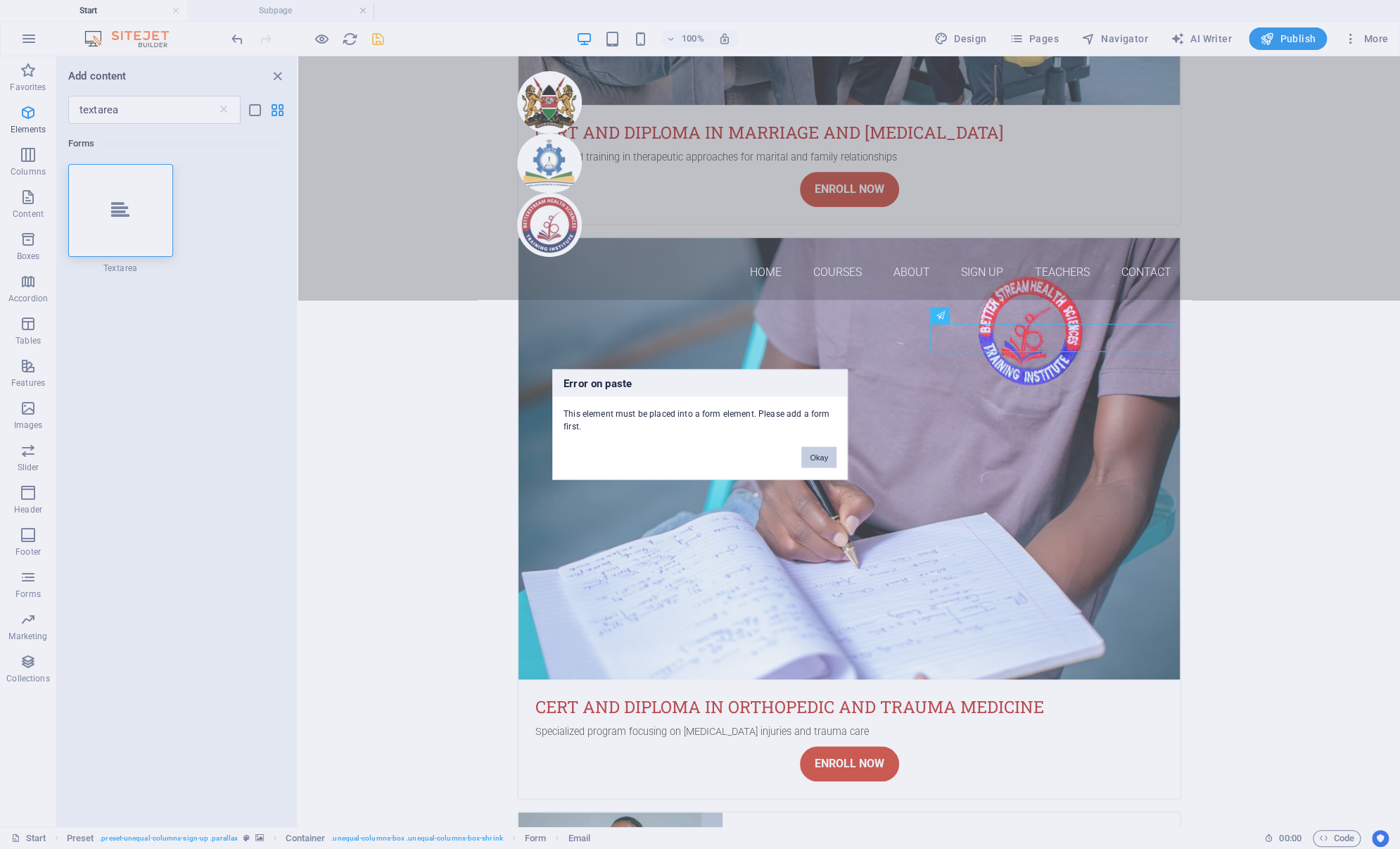
click at [816, 454] on button "Okay" at bounding box center [819, 457] width 35 height 21
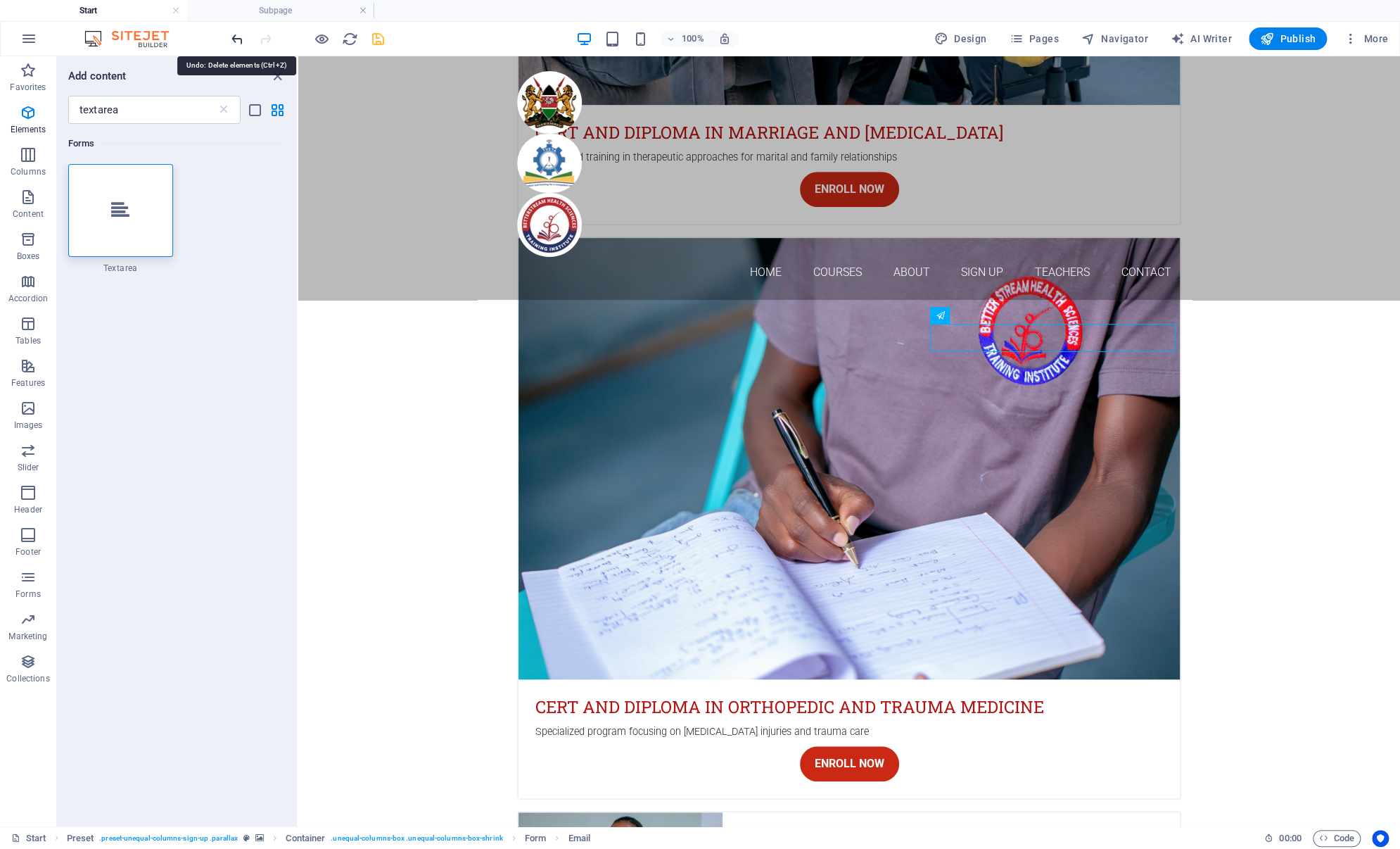
click at [231, 35] on icon "undo" at bounding box center [238, 39] width 16 height 16
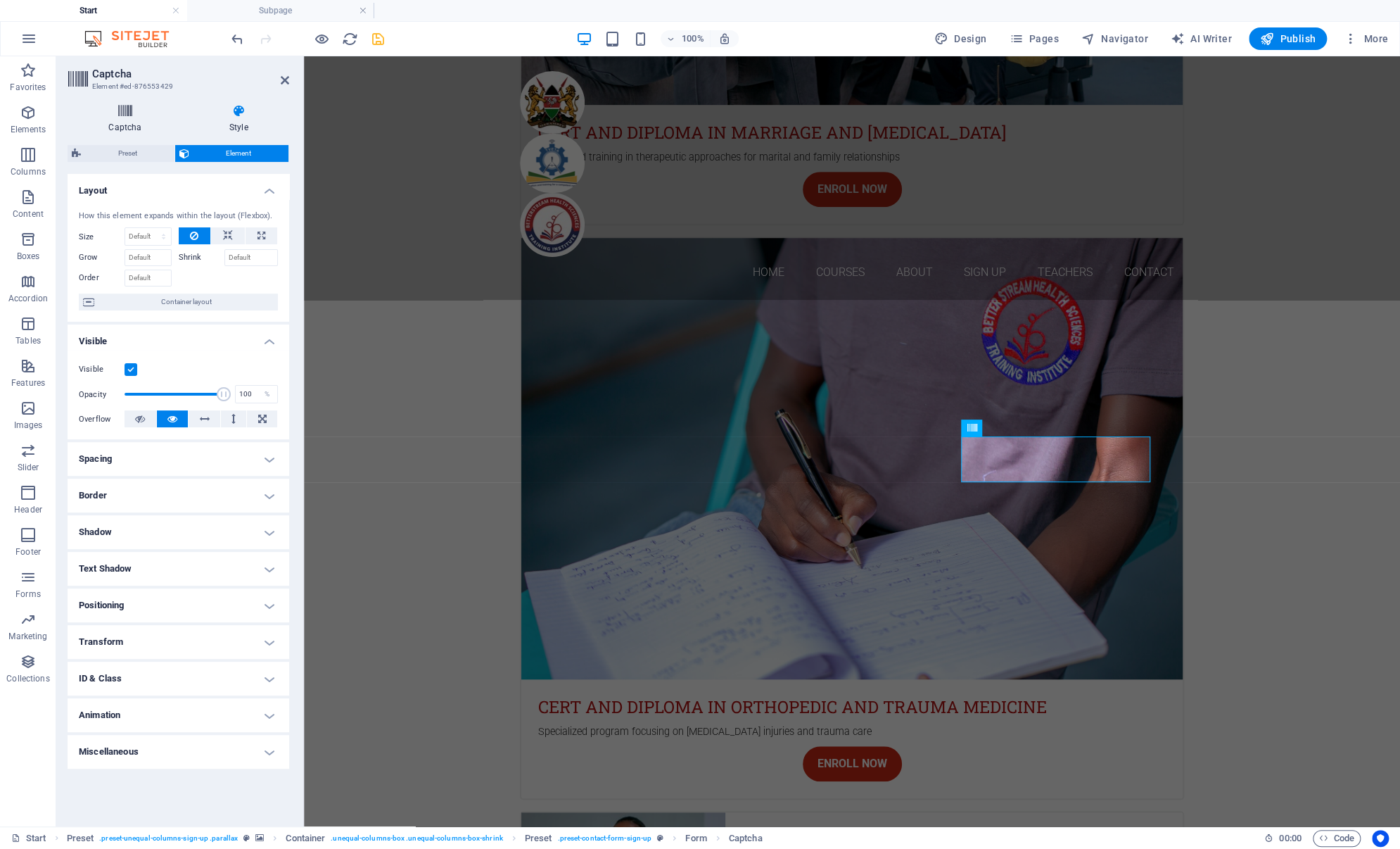
click at [132, 110] on icon at bounding box center [124, 112] width 115 height 15
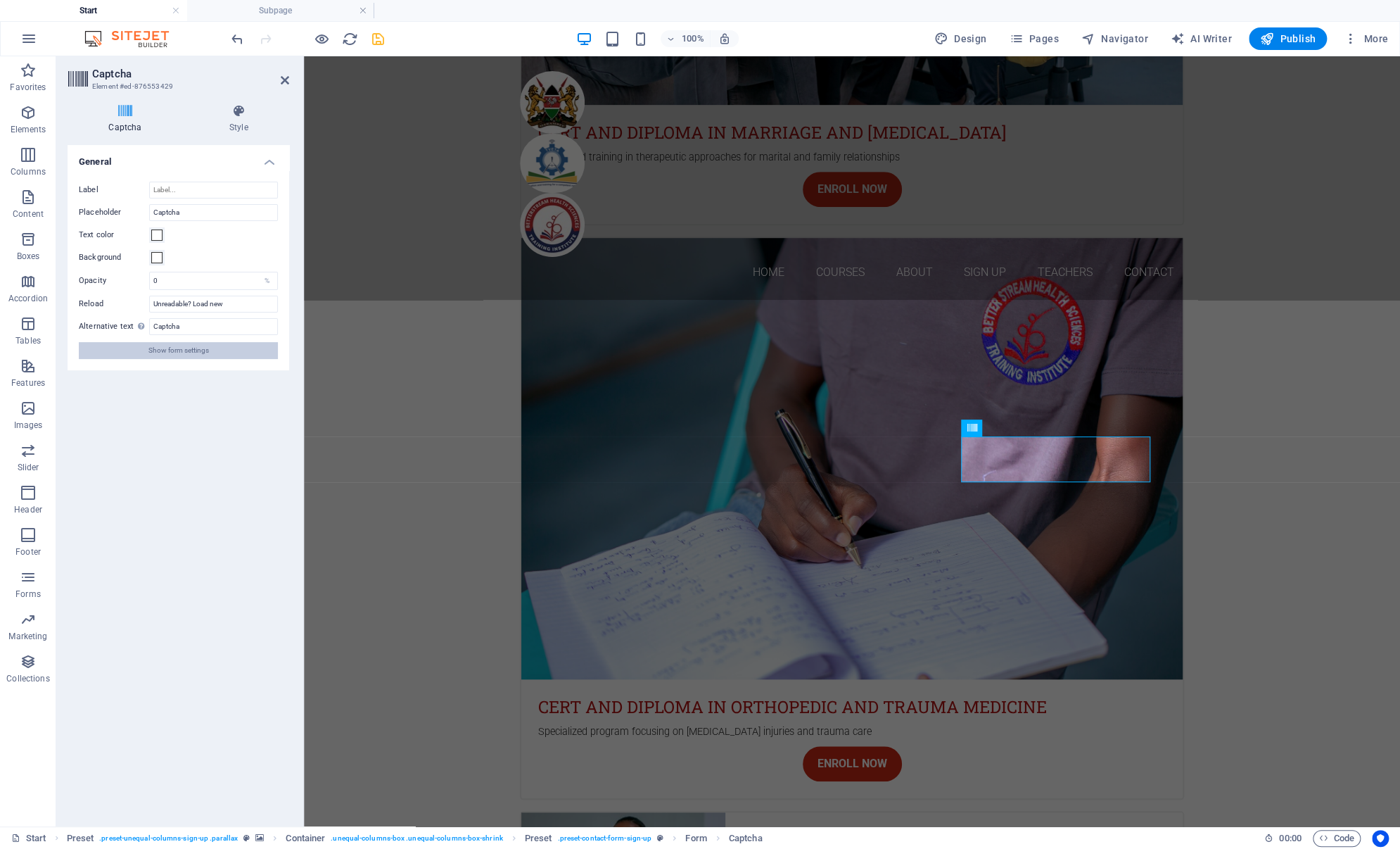
click at [186, 350] on span "Show form settings" at bounding box center [179, 350] width 61 height 17
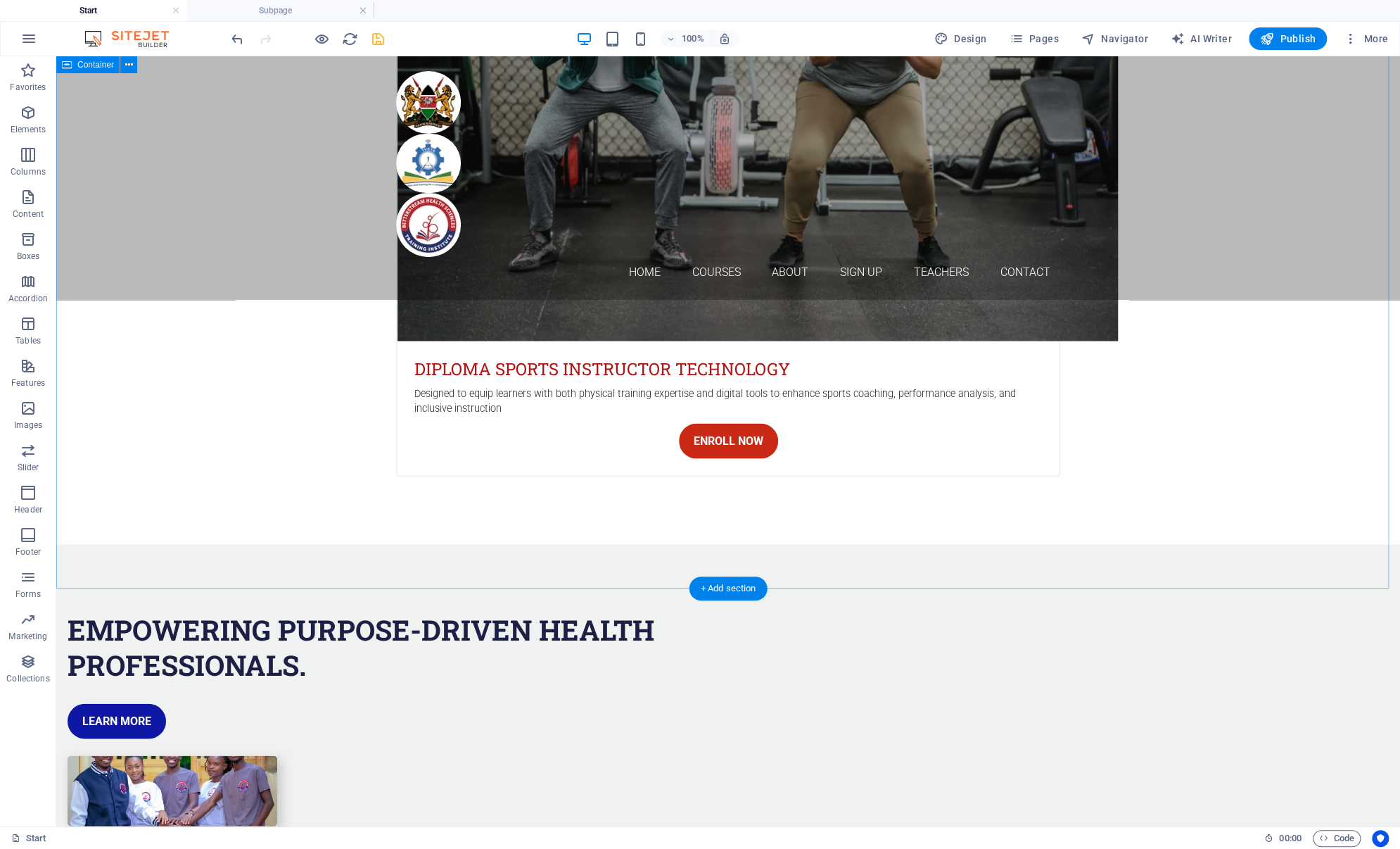
scroll to position [5266, 0]
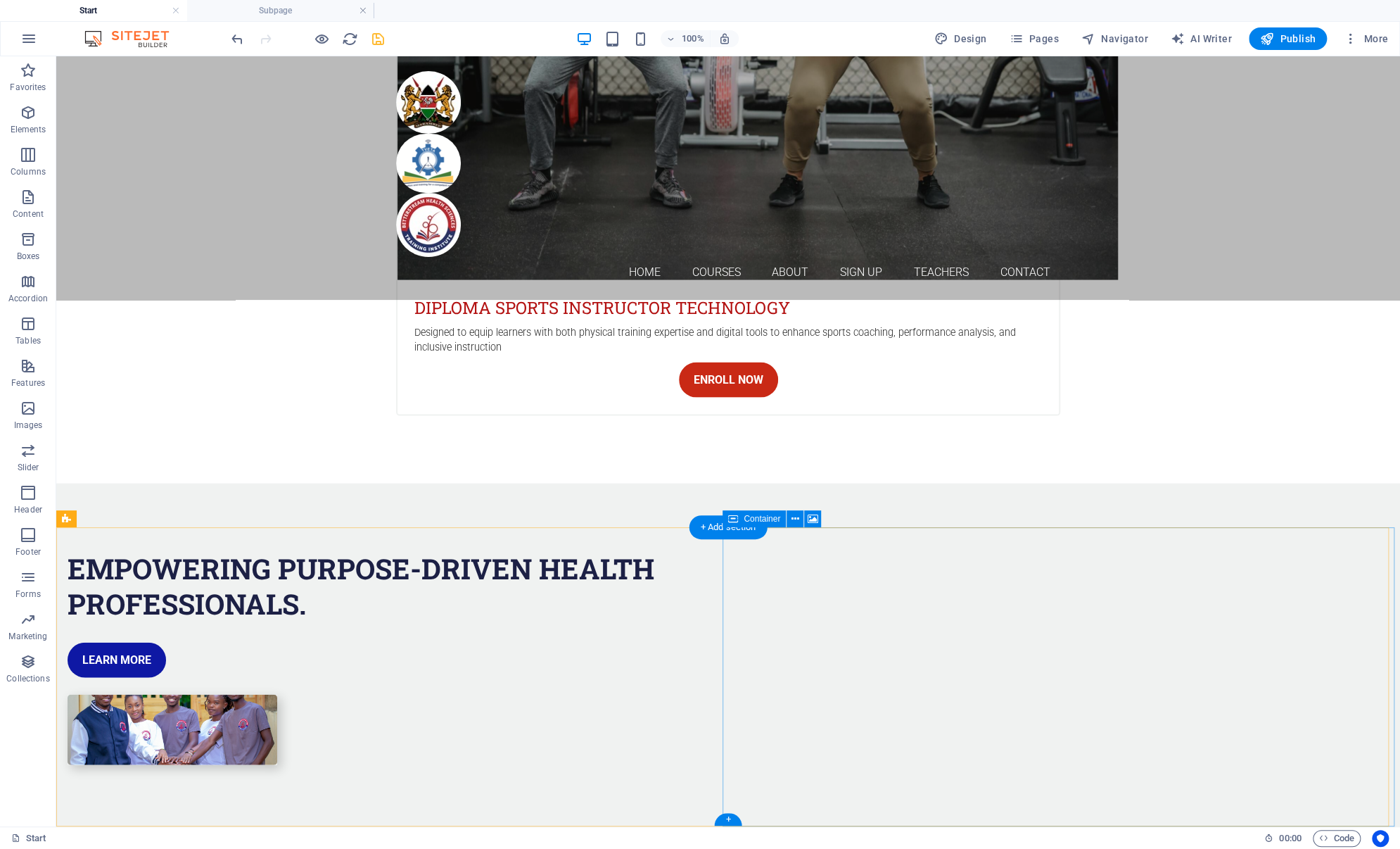
select select "1"
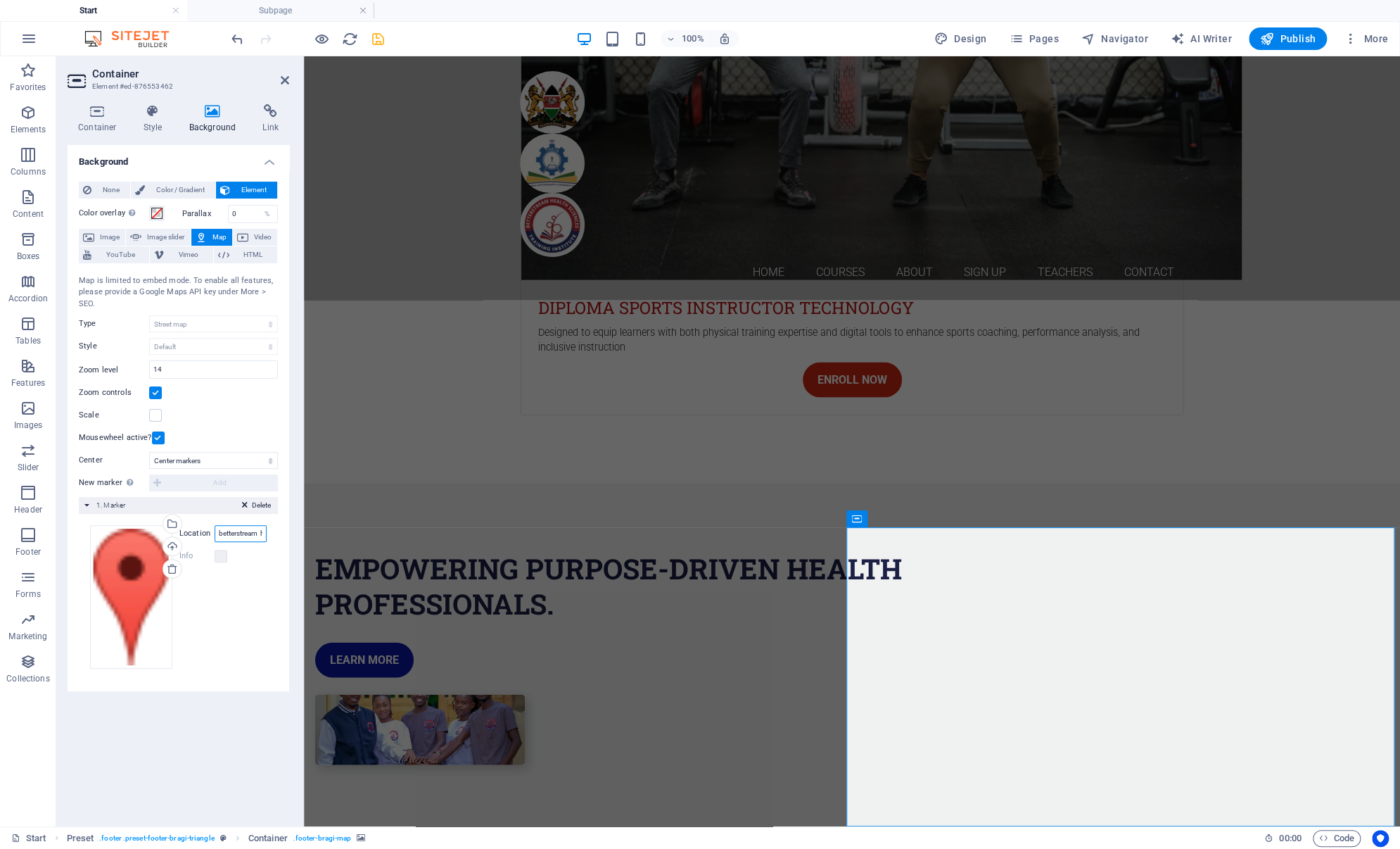
click at [224, 538] on input "betterstream health sciences training institute" at bounding box center [240, 533] width 52 height 17
click at [217, 525] on input "betterstream health sciences training institute" at bounding box center [240, 533] width 52 height 17
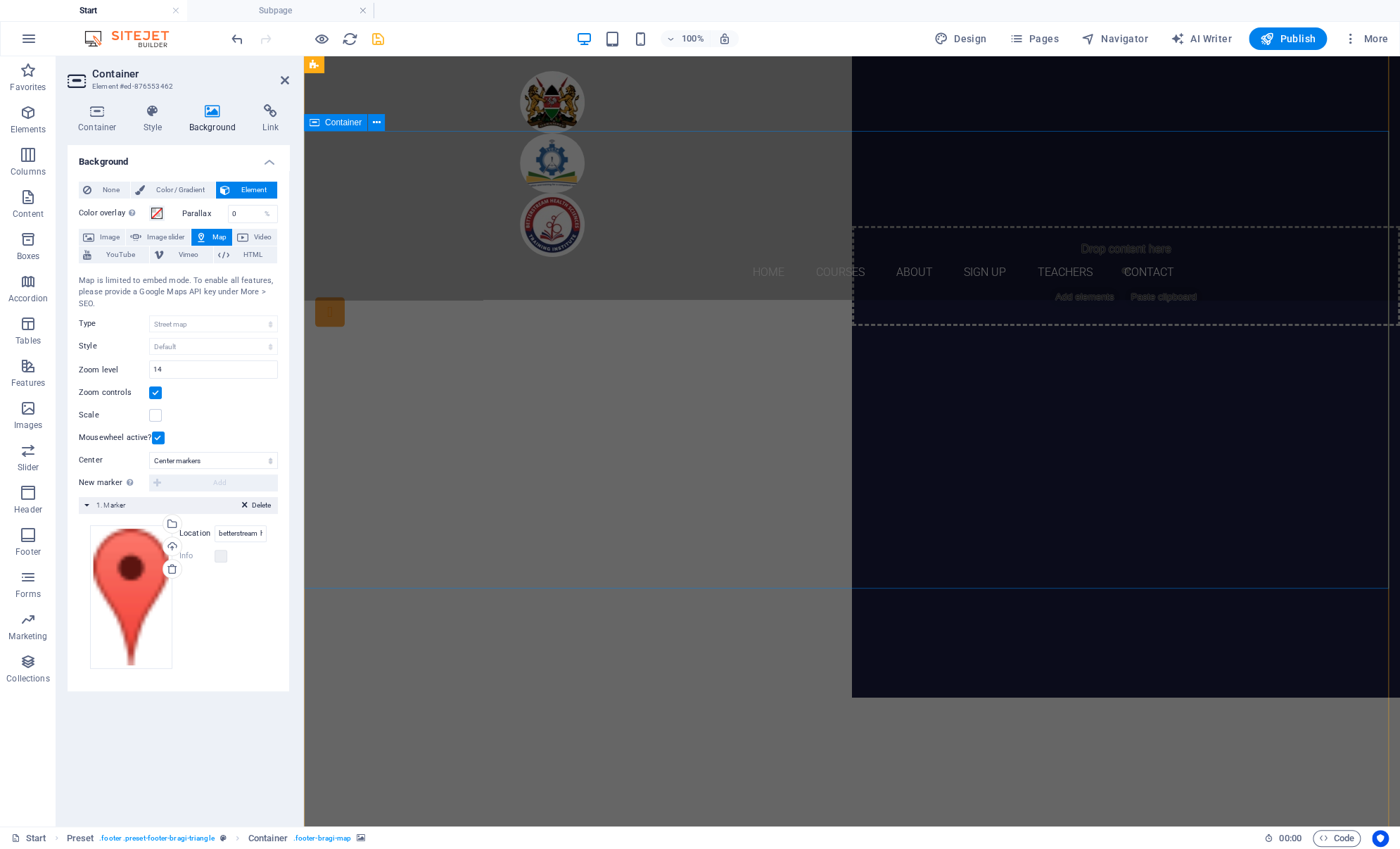
scroll to position [0, 0]
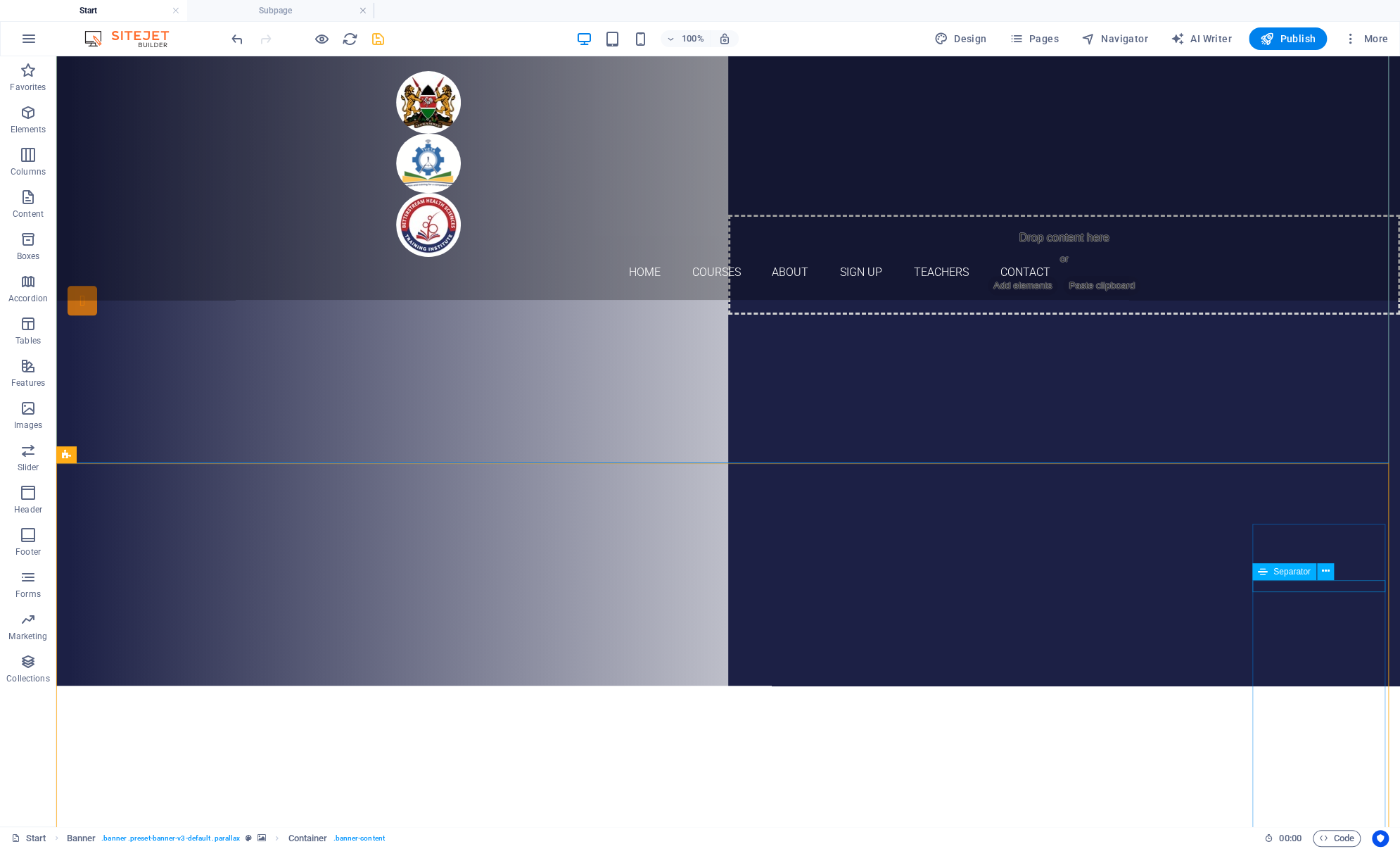
scroll to position [211, 0]
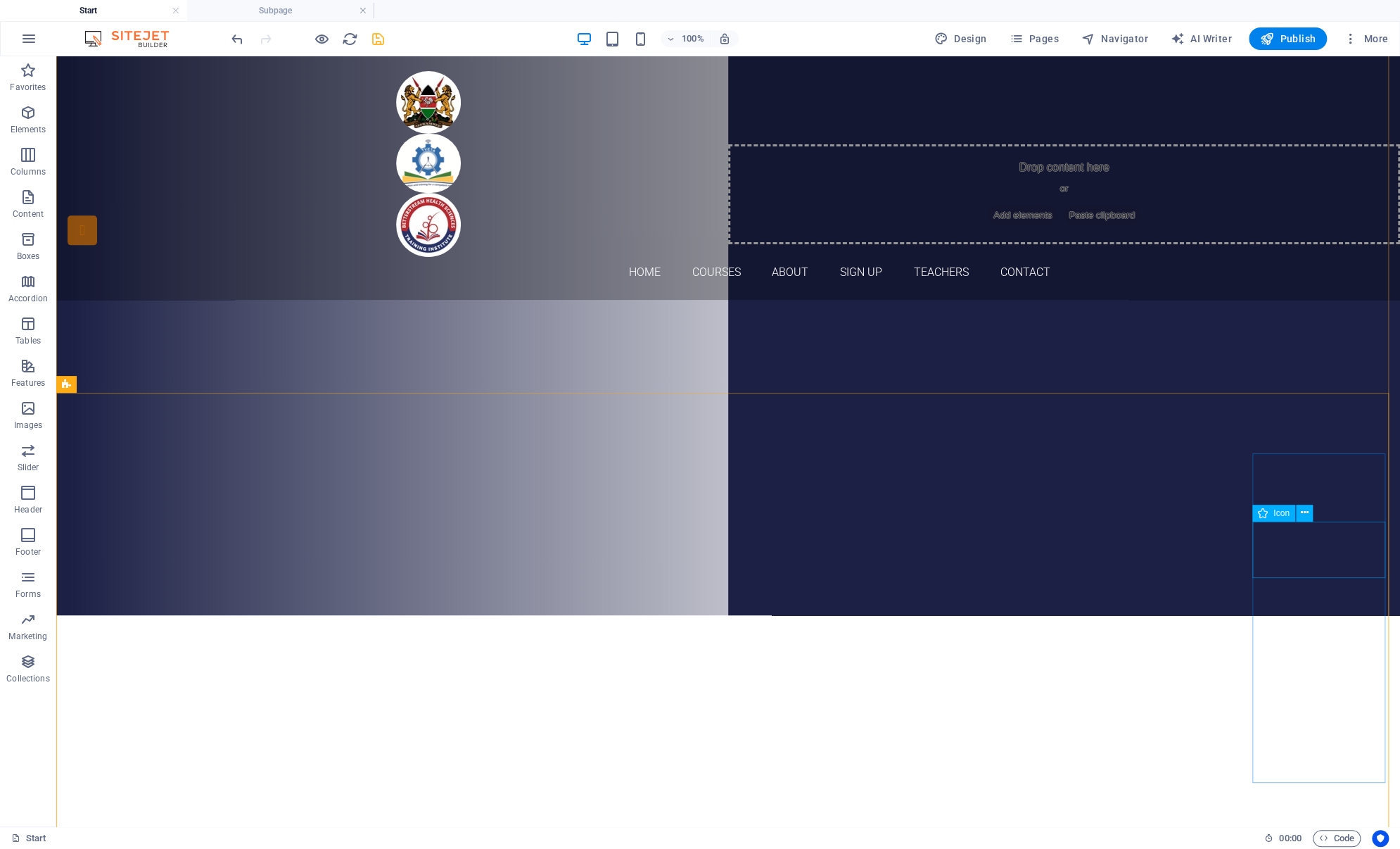
select select "xMinYMid"
select select "px"
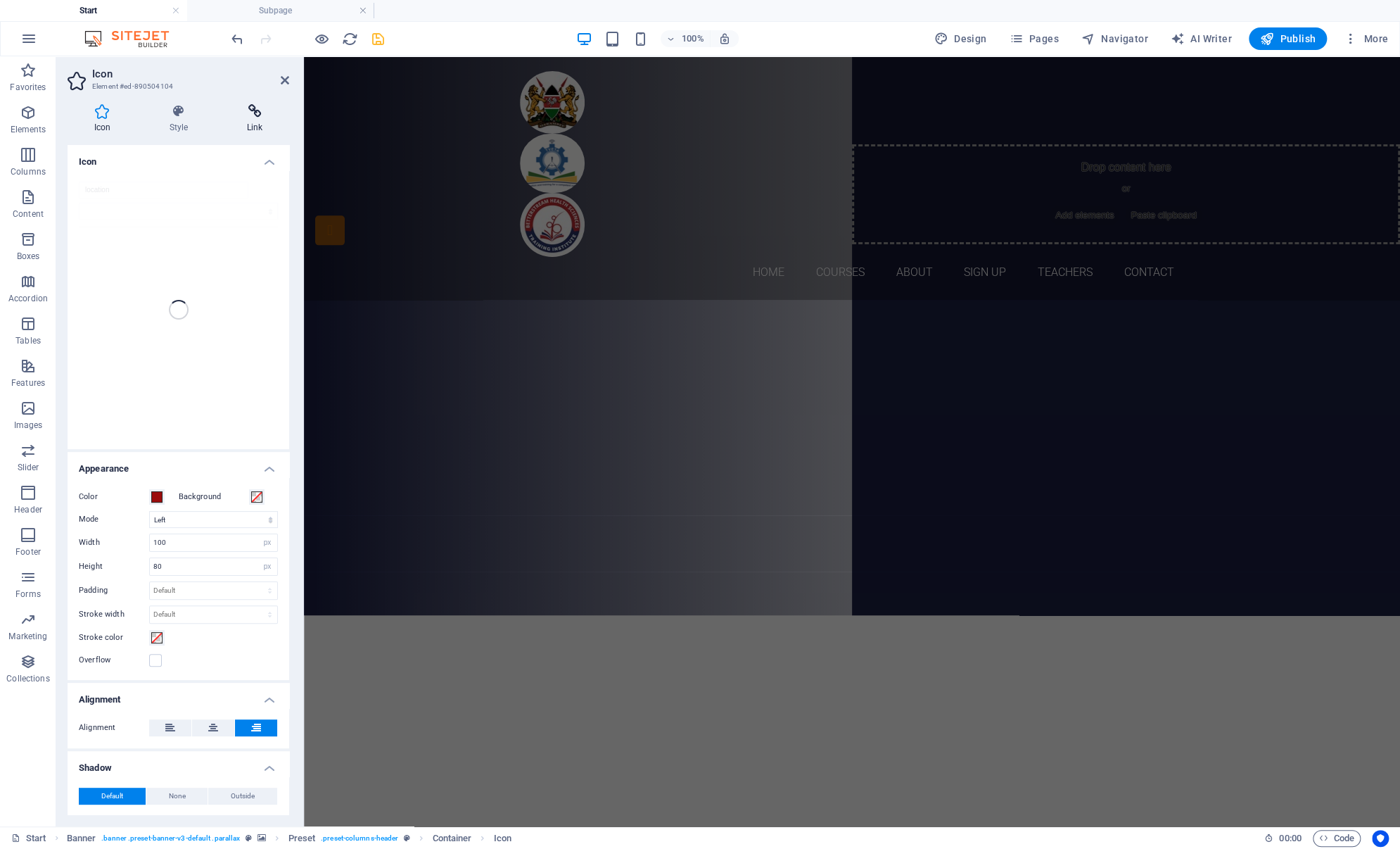
click at [256, 114] on icon at bounding box center [255, 112] width 69 height 15
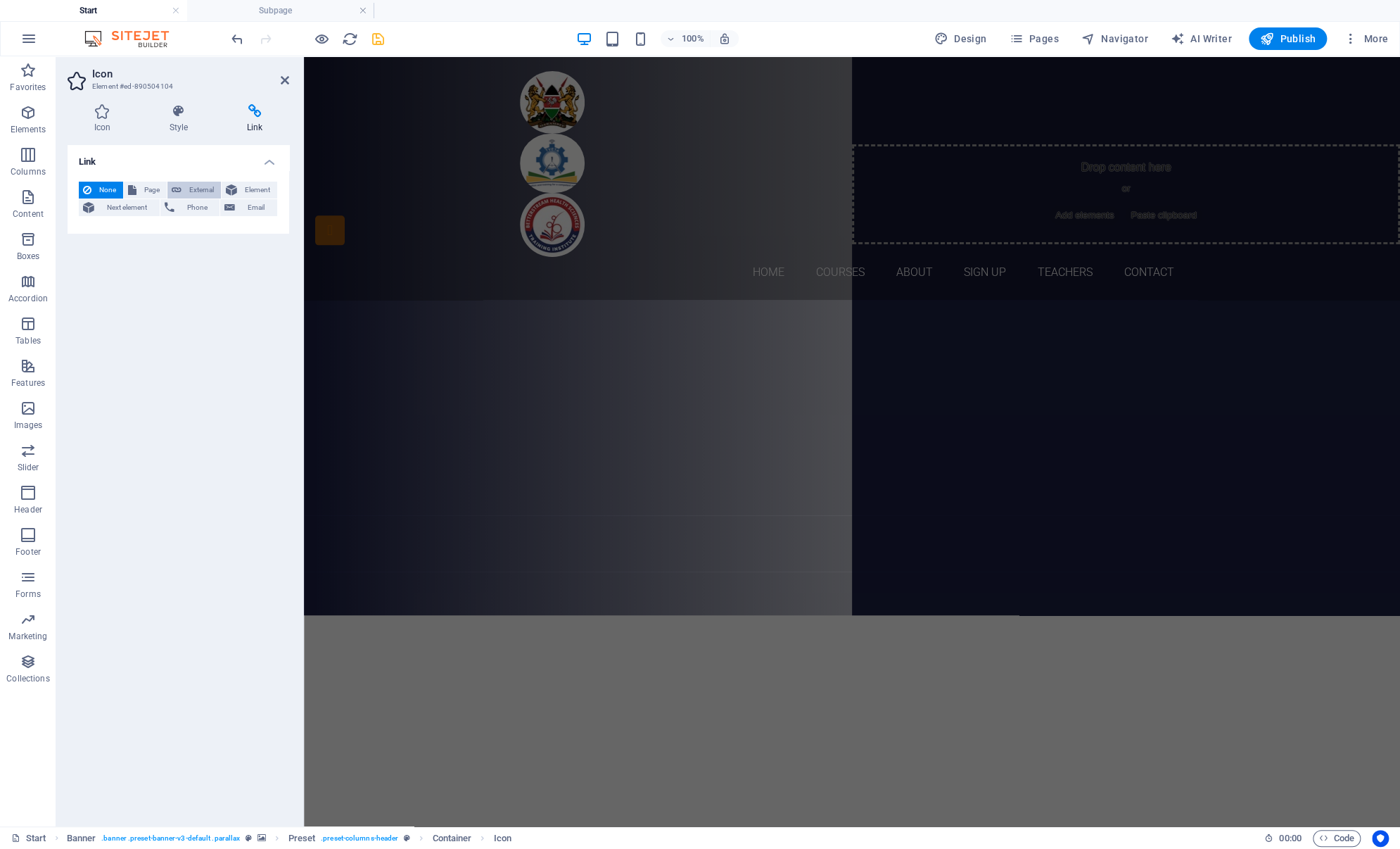
click at [199, 191] on span "External" at bounding box center [201, 190] width 31 height 17
select select "blank"
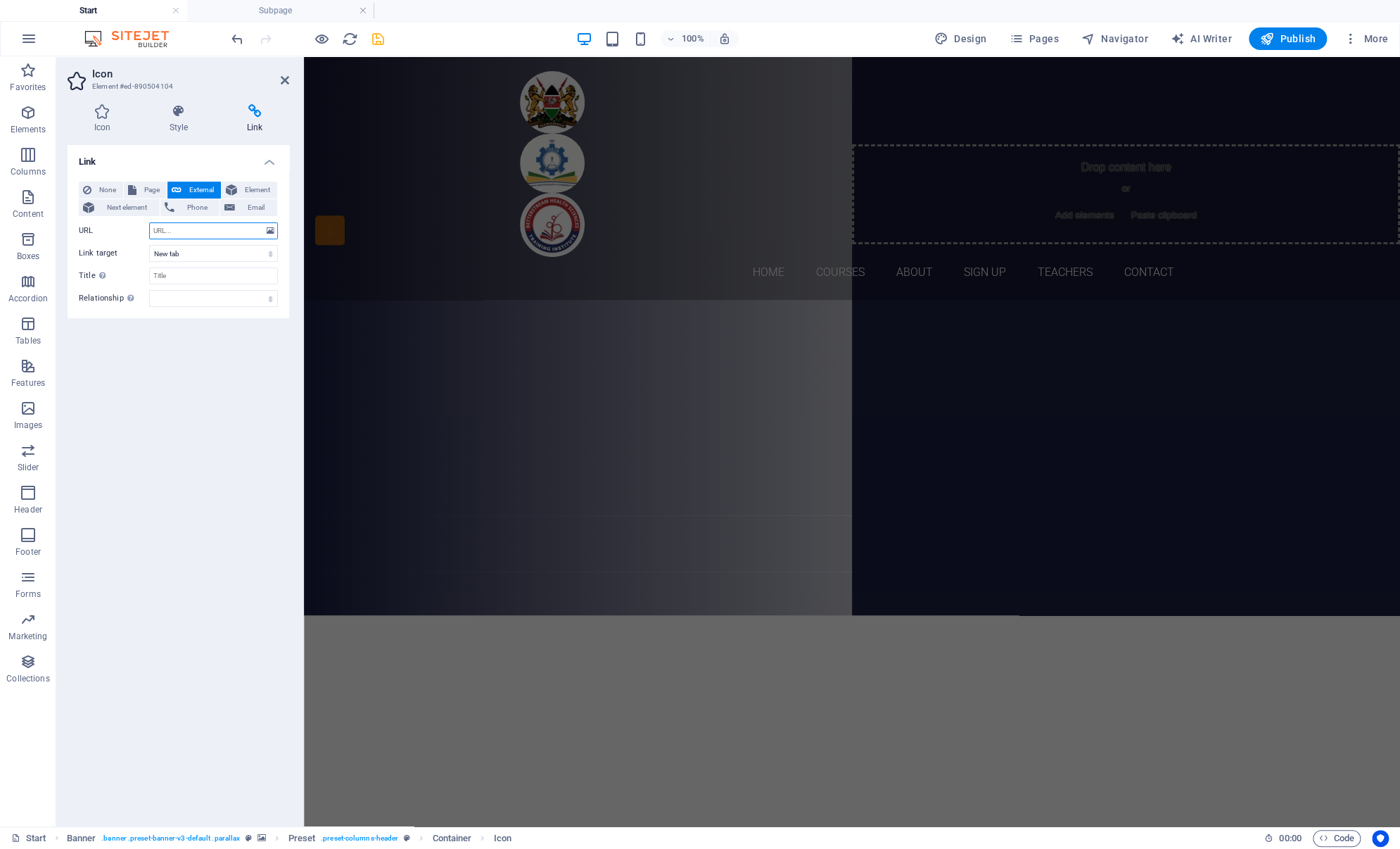
paste input "betterstream health sciences training institute"
type input "betterstream health sciences training institute"
click at [181, 281] on input "Title Additional link description, should not be the same as the link text. The…" at bounding box center [213, 276] width 129 height 17
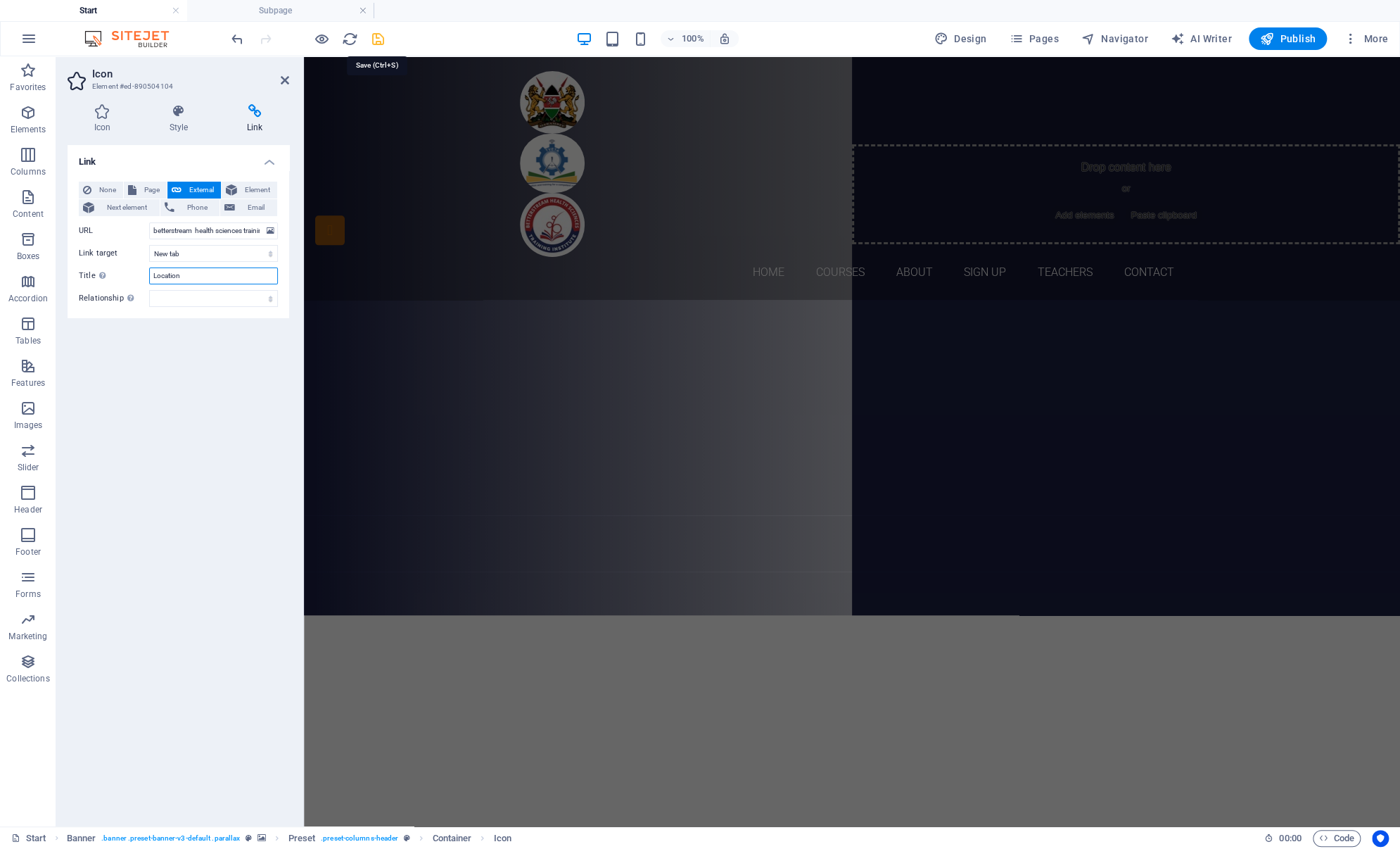
type input "Location"
click at [373, 36] on icon "save" at bounding box center [378, 39] width 16 height 16
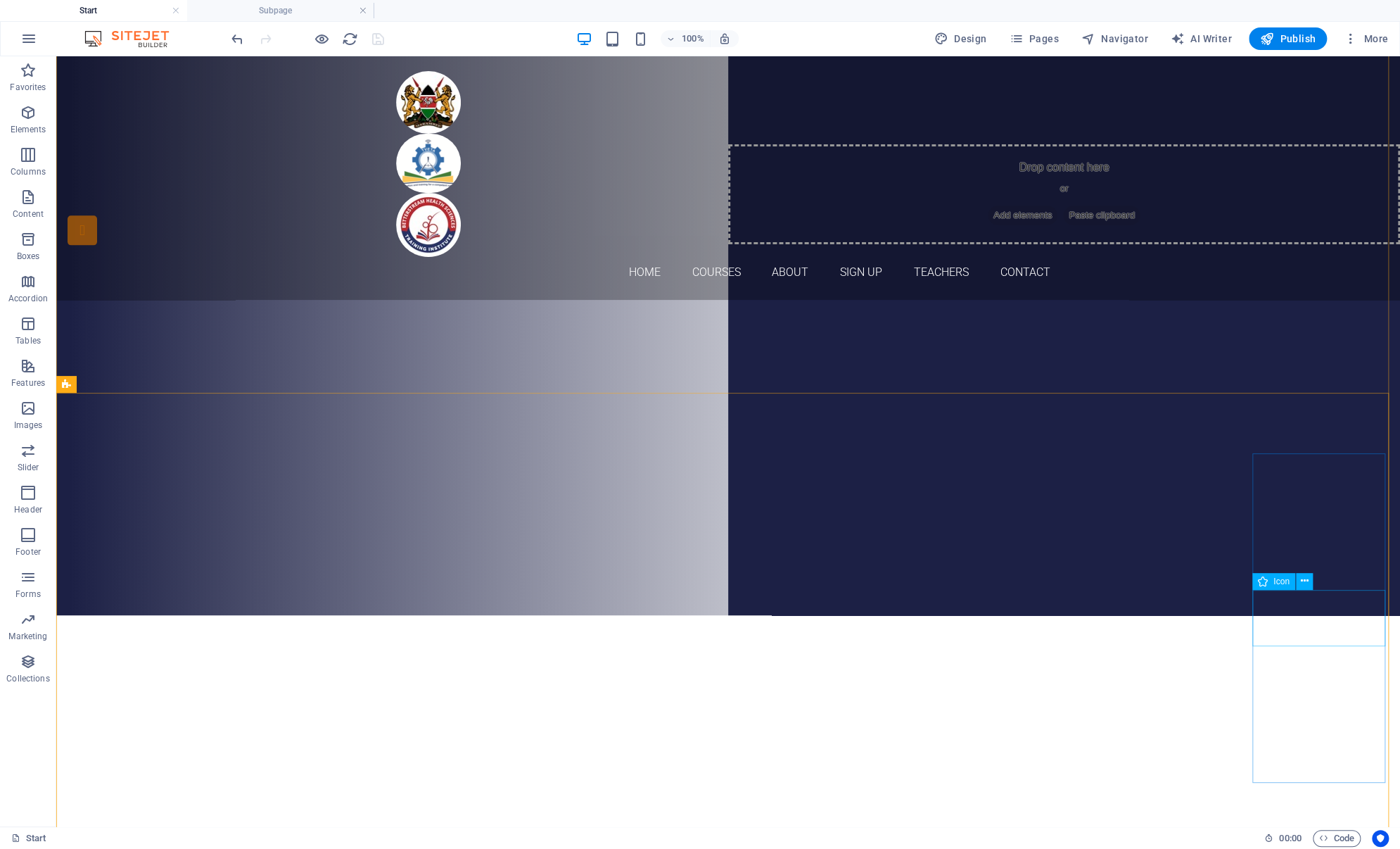
select select "xMinYMid"
select select "px"
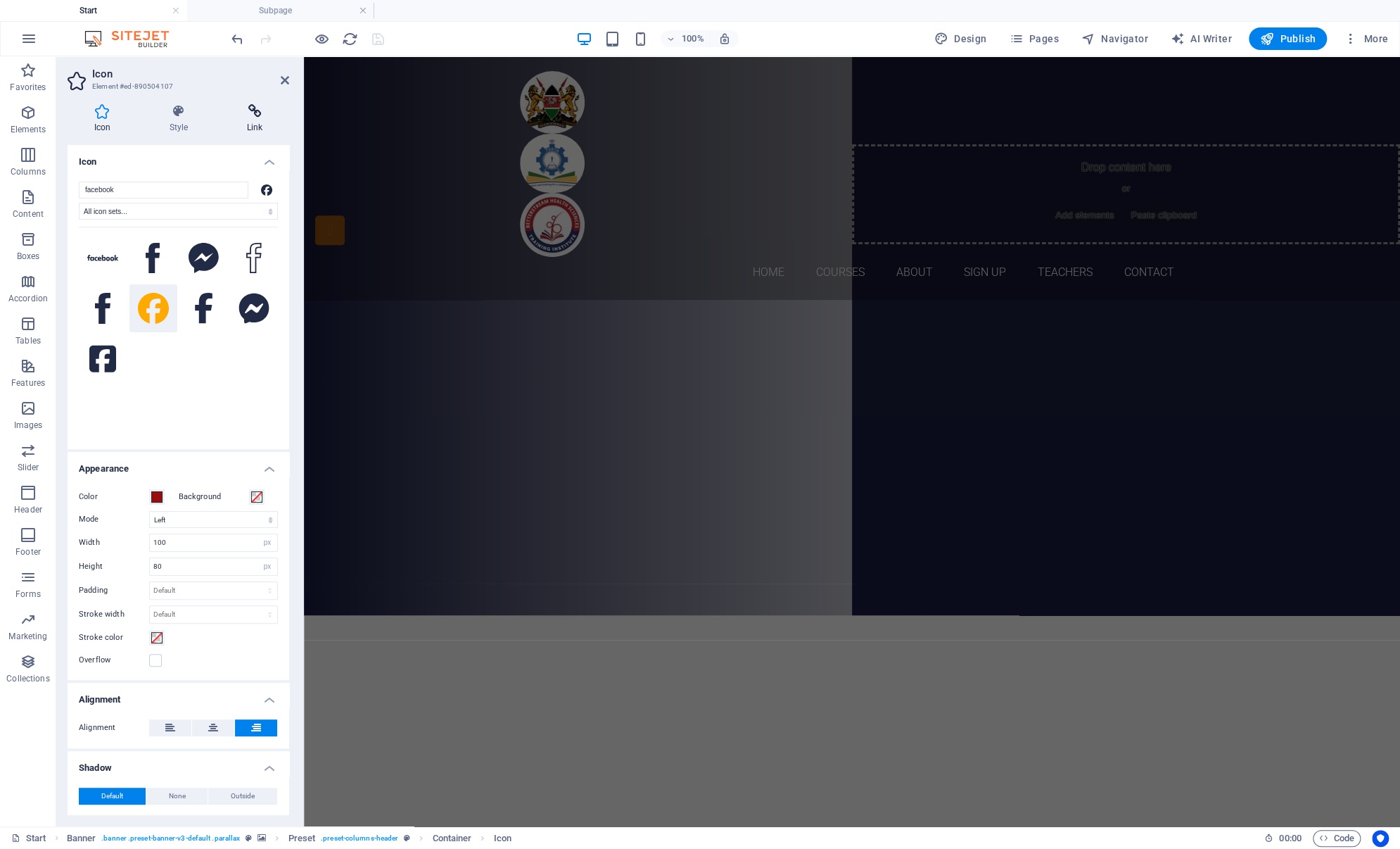
click at [256, 112] on icon at bounding box center [255, 112] width 69 height 15
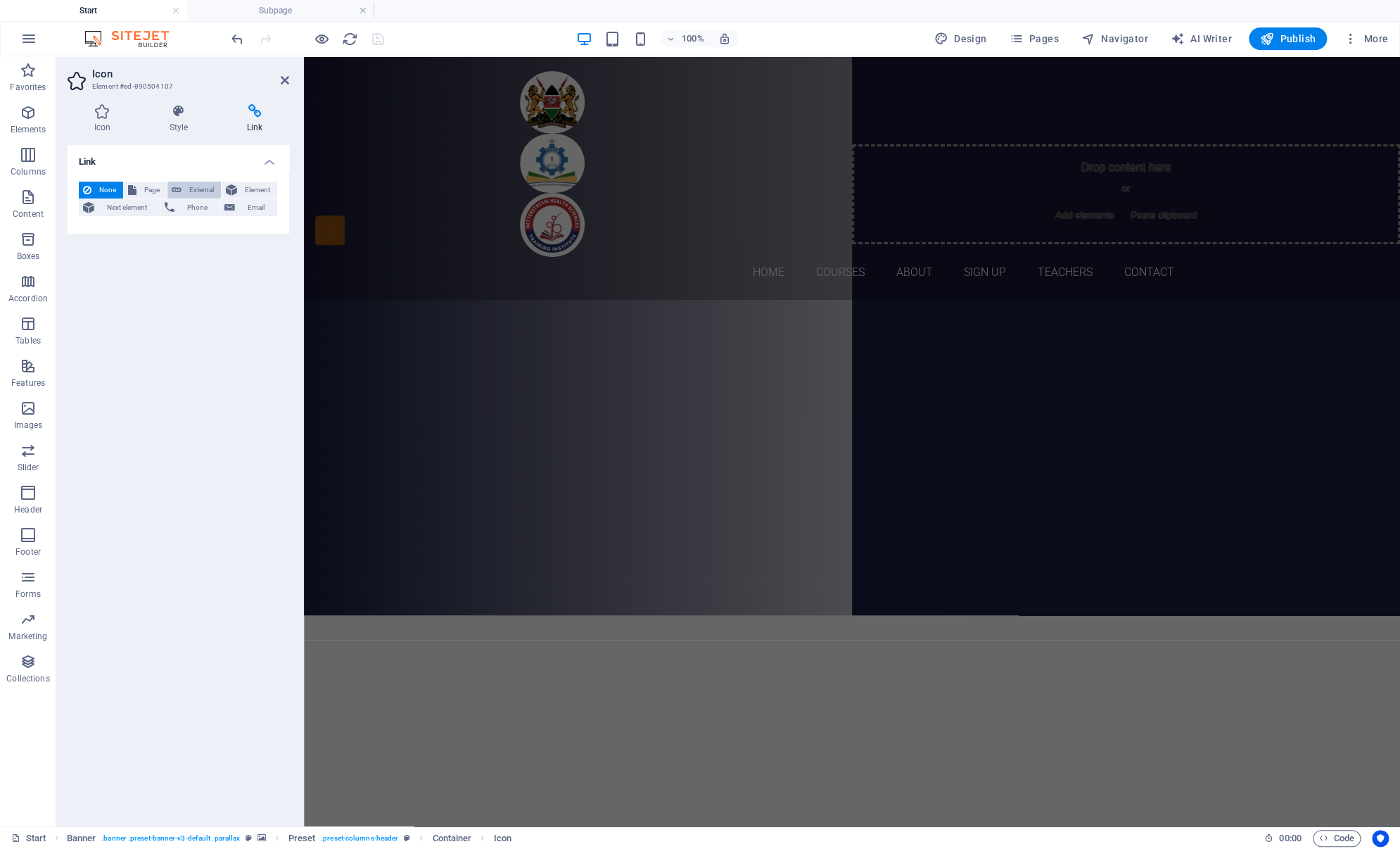
click at [196, 188] on span "External" at bounding box center [201, 190] width 31 height 17
select select "blank"
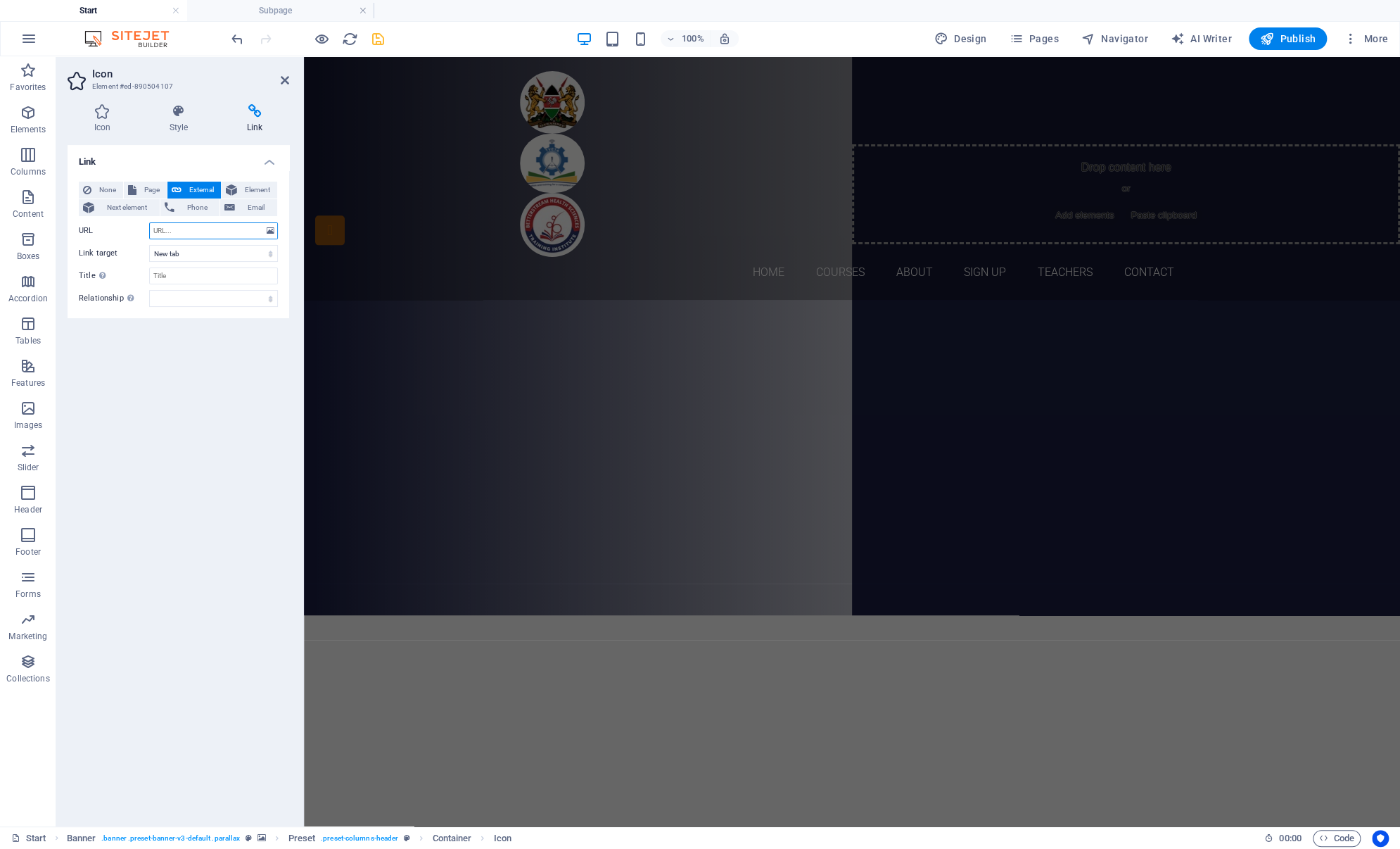
paste input "[URL][DOMAIN_NAME]"
type input "[URL][DOMAIN_NAME]"
click at [160, 278] on input "Title Additional link description, should not be the same as the link text. The…" at bounding box center [213, 276] width 129 height 17
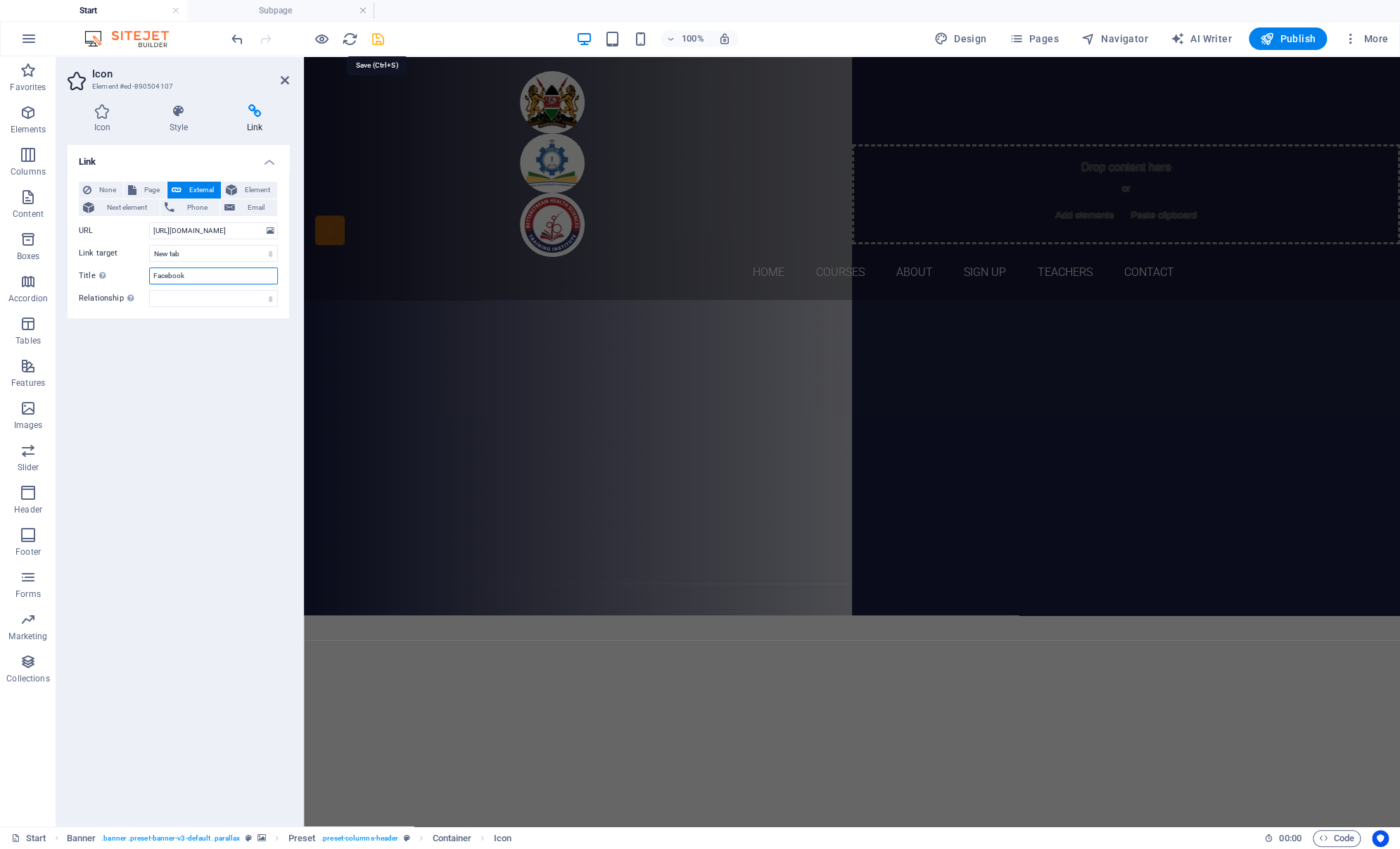
type input "Facebook"
click at [379, 35] on icon "save" at bounding box center [378, 39] width 16 height 16
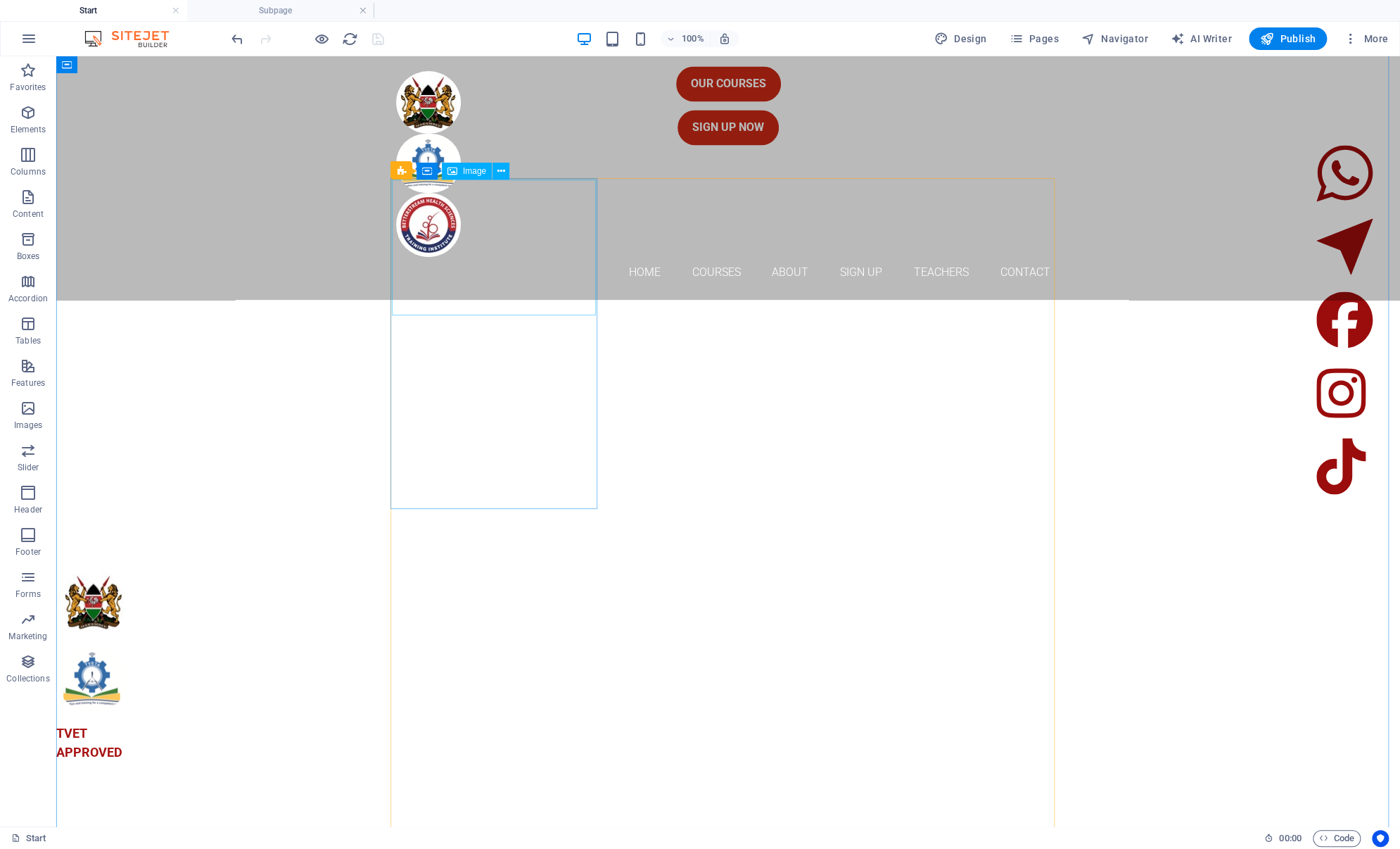
scroll to position [1266, 0]
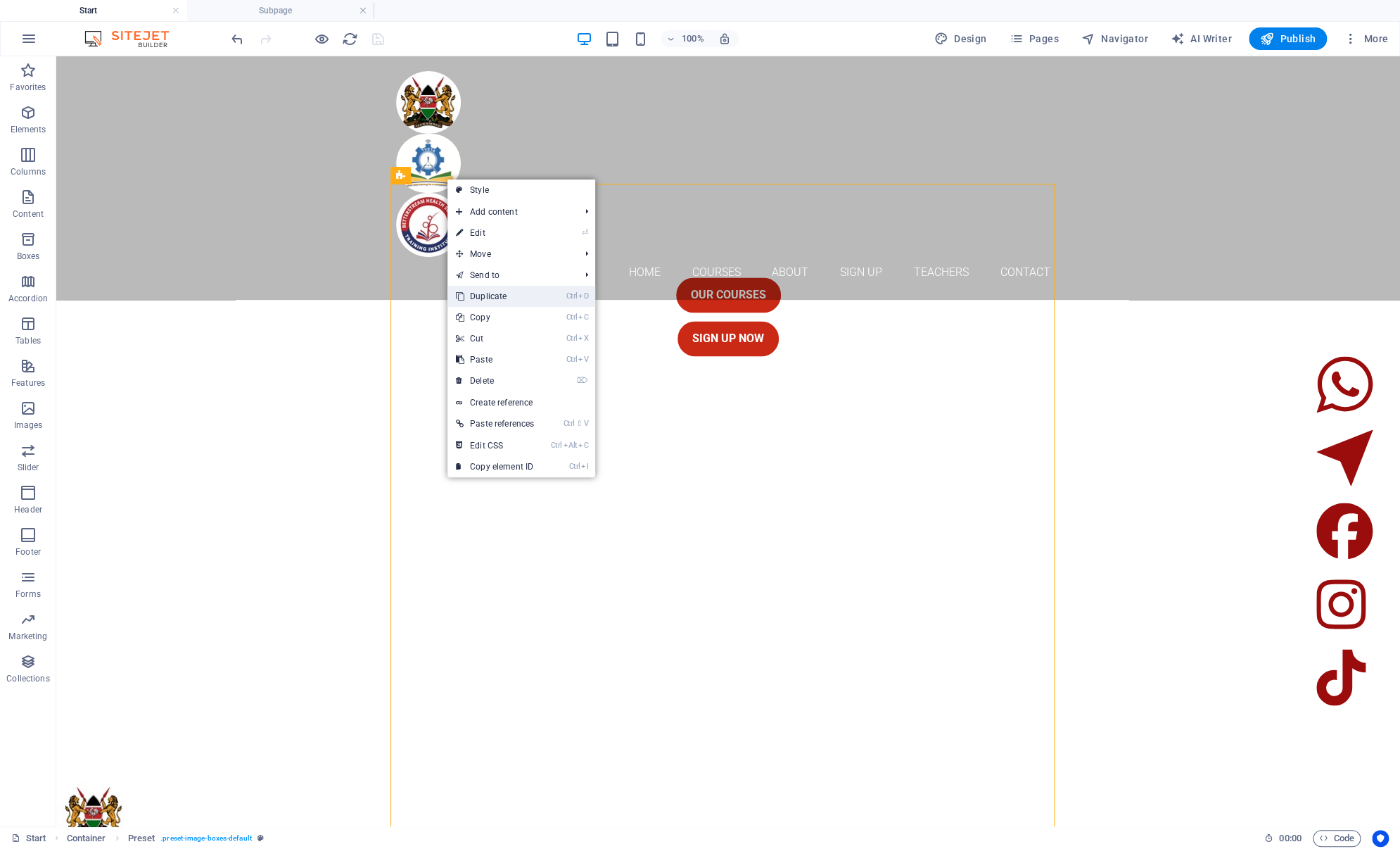
click at [472, 295] on link "Ctrl D Duplicate" at bounding box center [494, 296] width 95 height 21
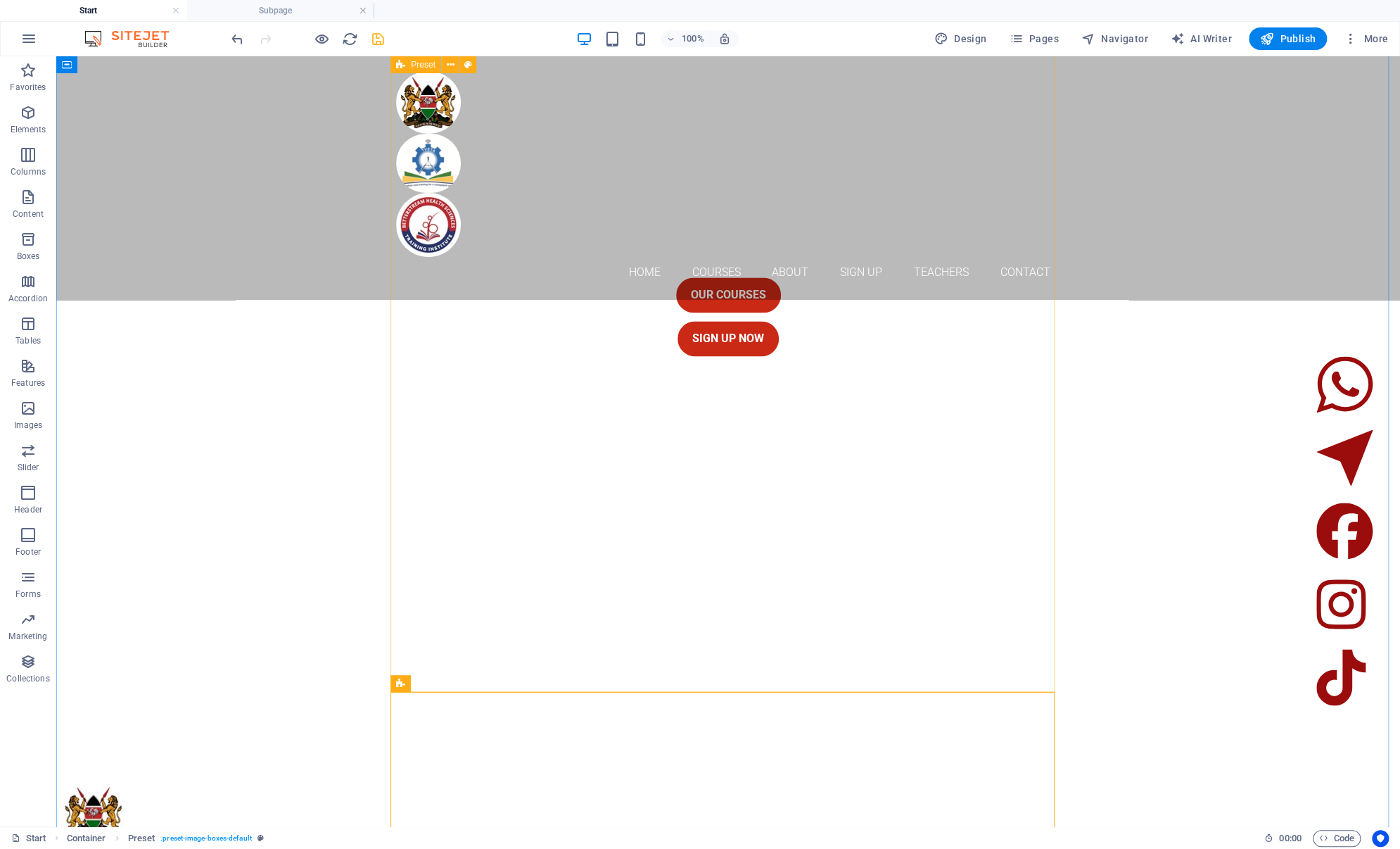
scroll to position [2122, 0]
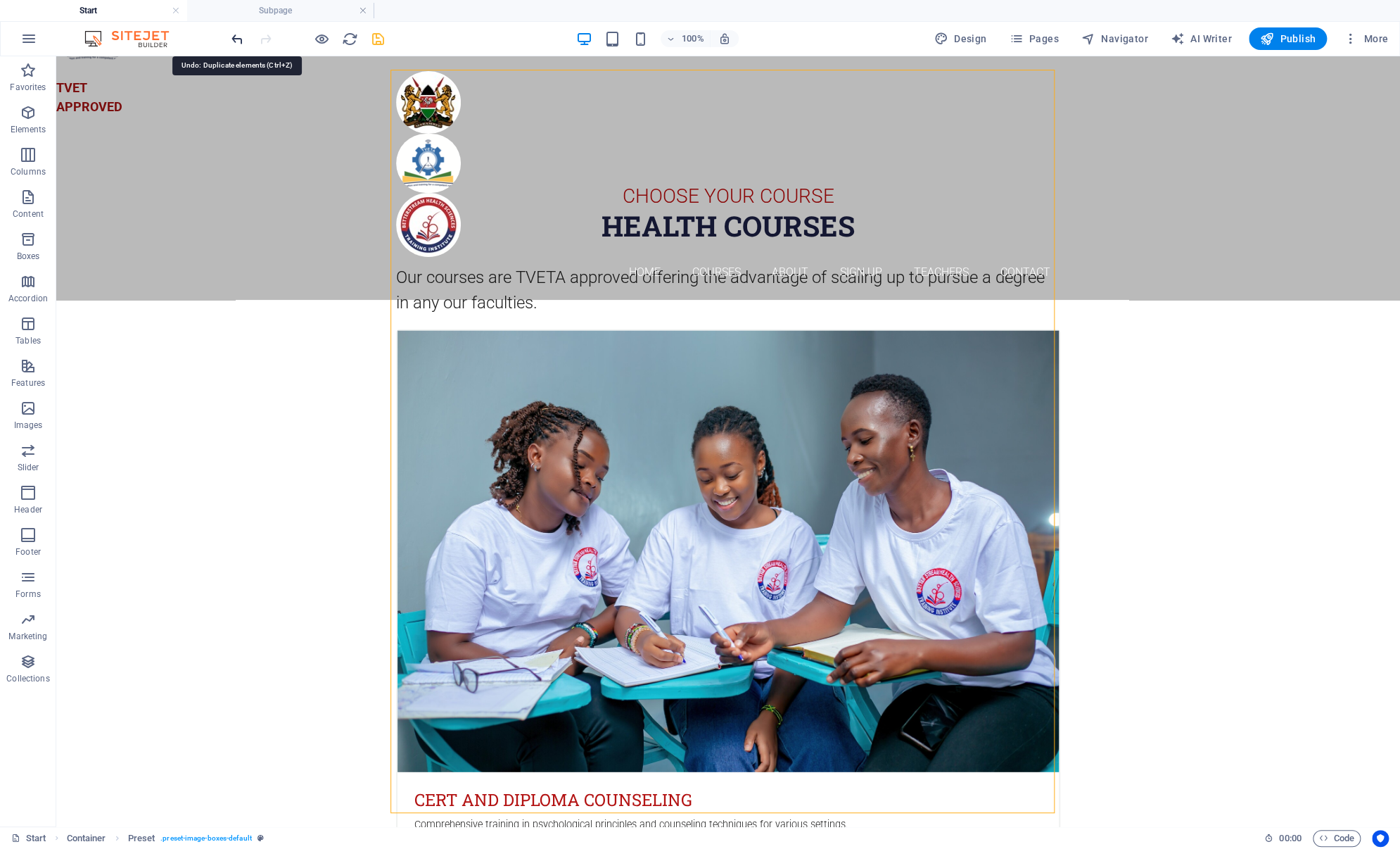
click at [237, 46] on icon "undo" at bounding box center [238, 39] width 16 height 16
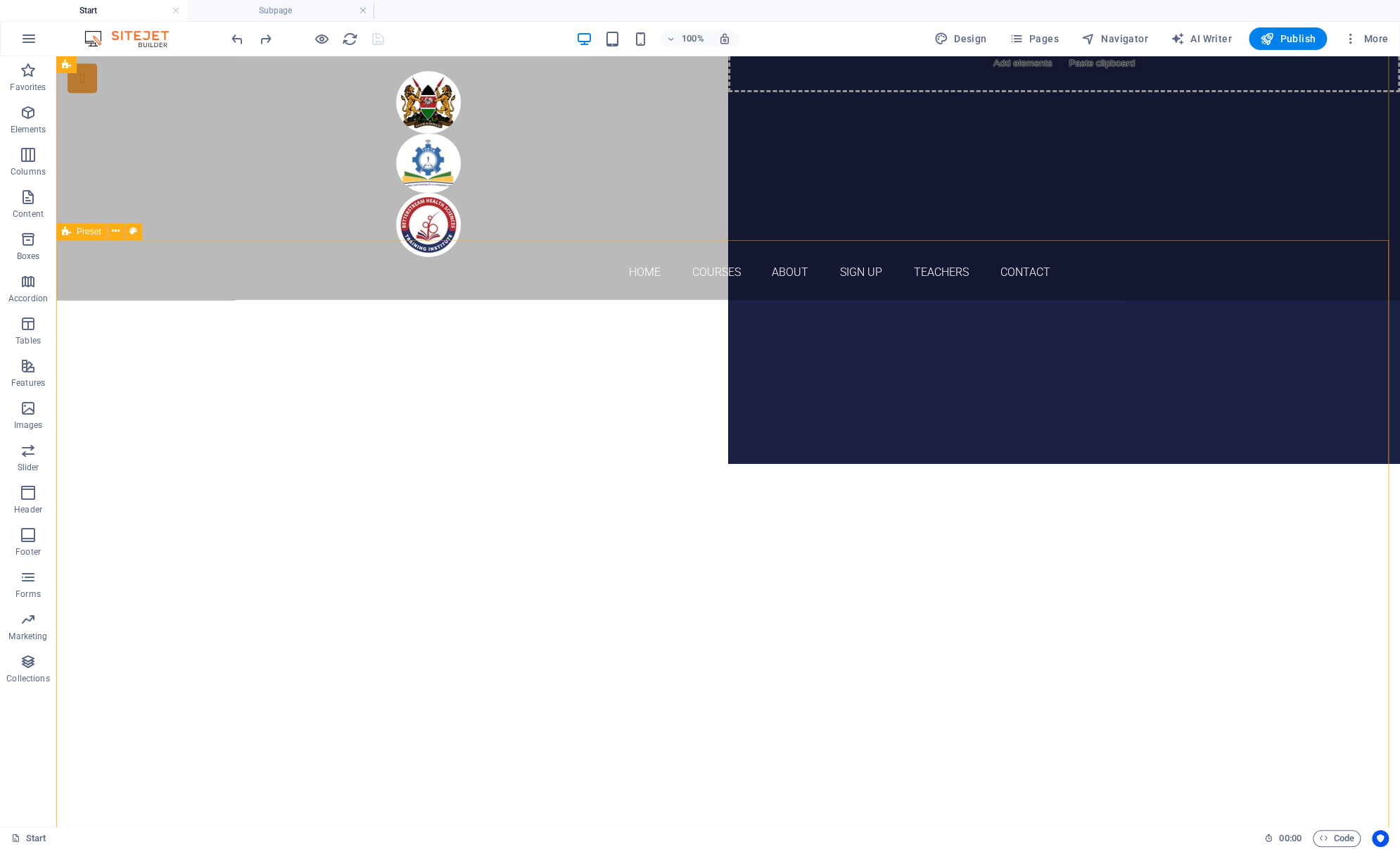
scroll to position [574, 0]
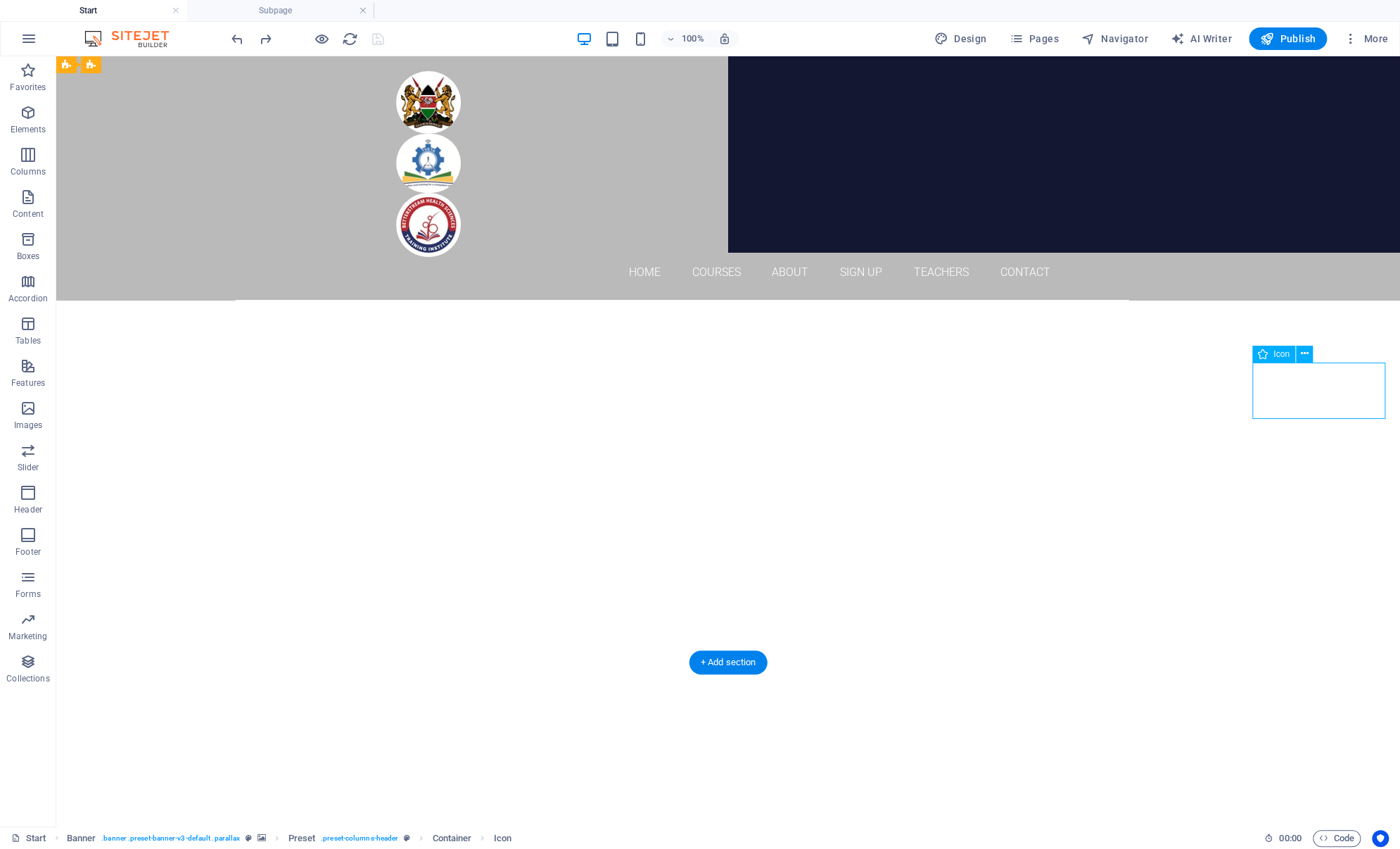
select select "xMinYMid"
select select "px"
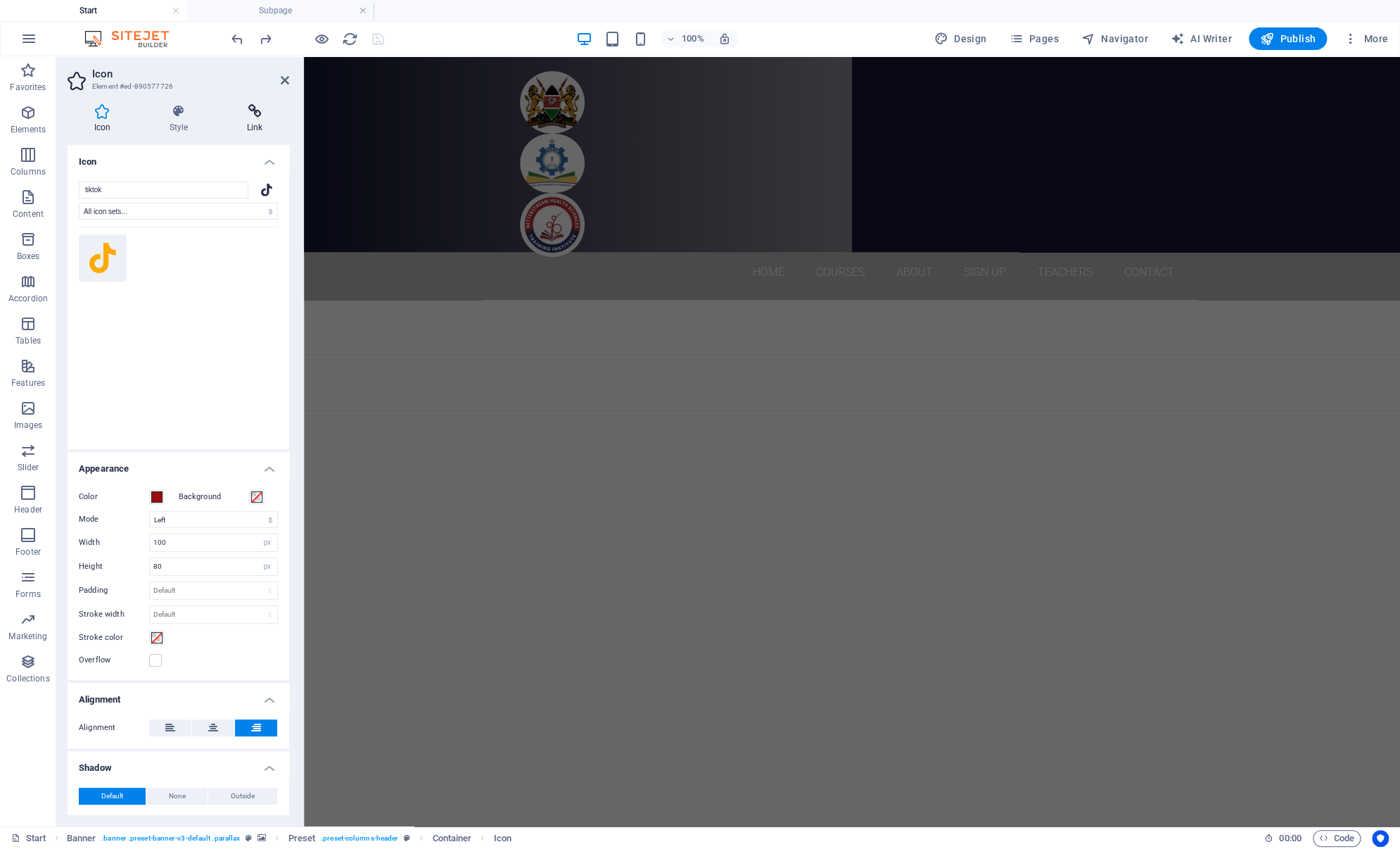
click at [249, 118] on icon at bounding box center [255, 112] width 69 height 15
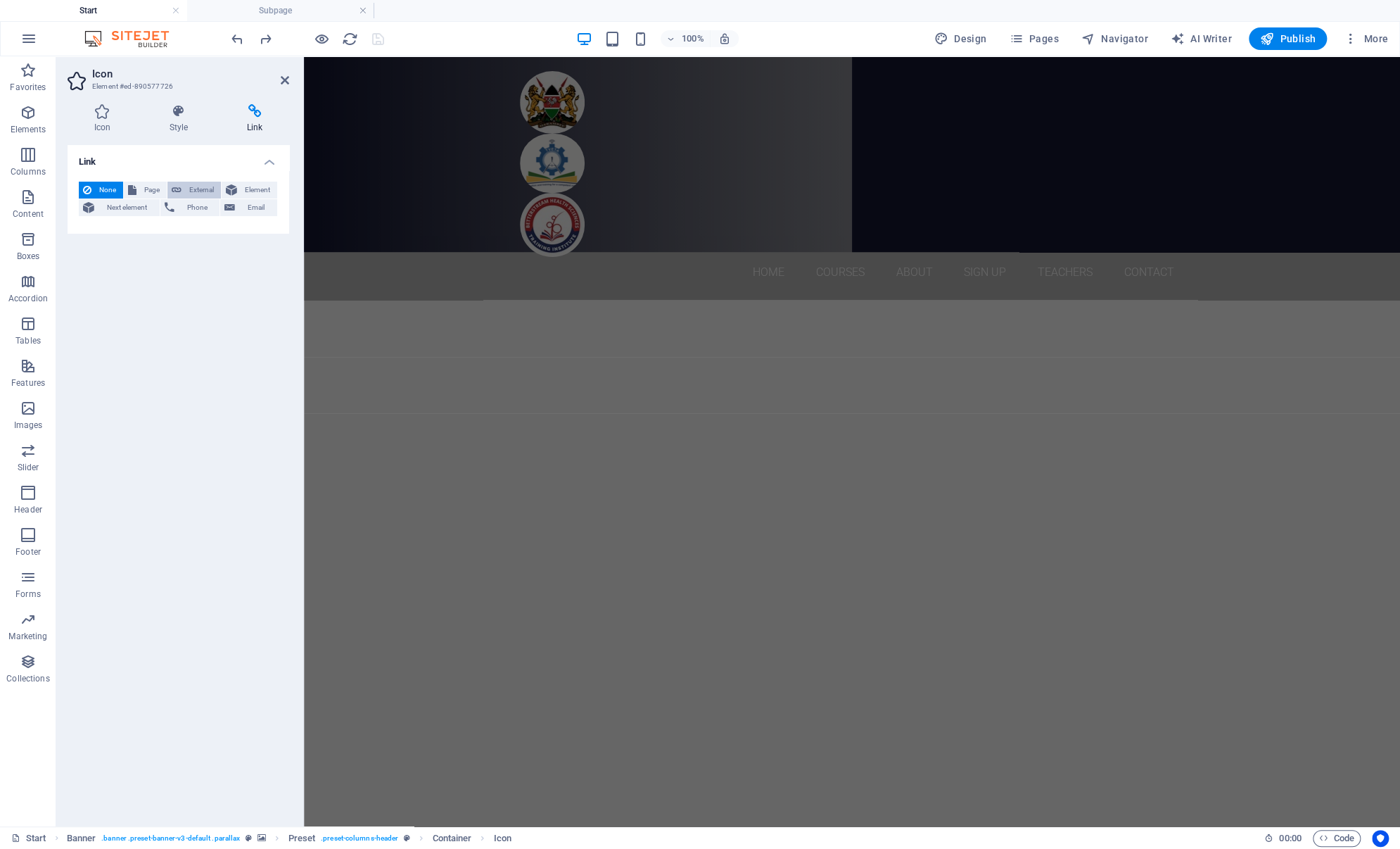
click at [195, 190] on span "External" at bounding box center [201, 190] width 31 height 17
select select "blank"
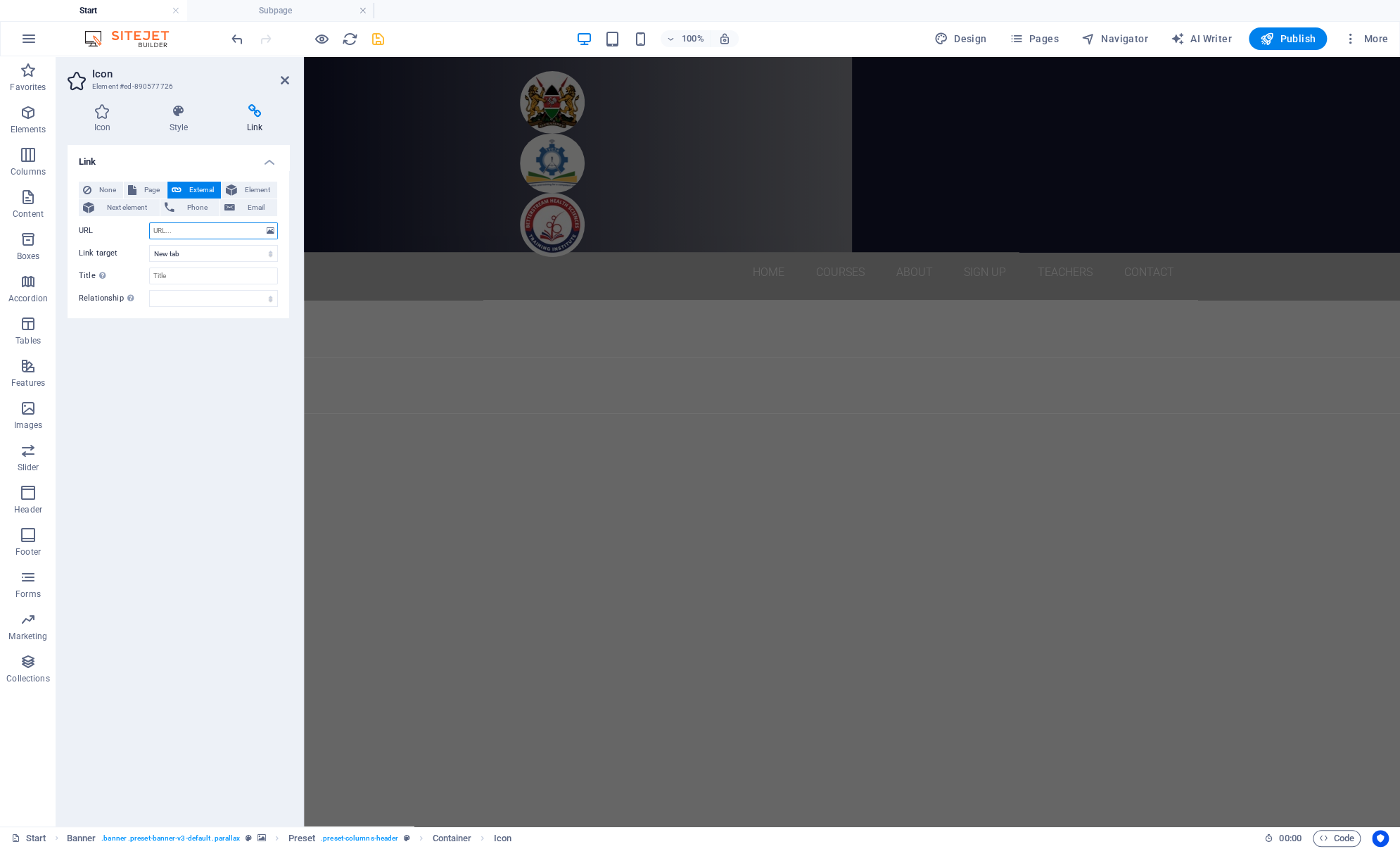
paste input "[URL][DOMAIN_NAME]"
type input "[URL][DOMAIN_NAME]"
click at [172, 271] on input "Title Additional link description, should not be the same as the link text. The…" at bounding box center [213, 276] width 129 height 17
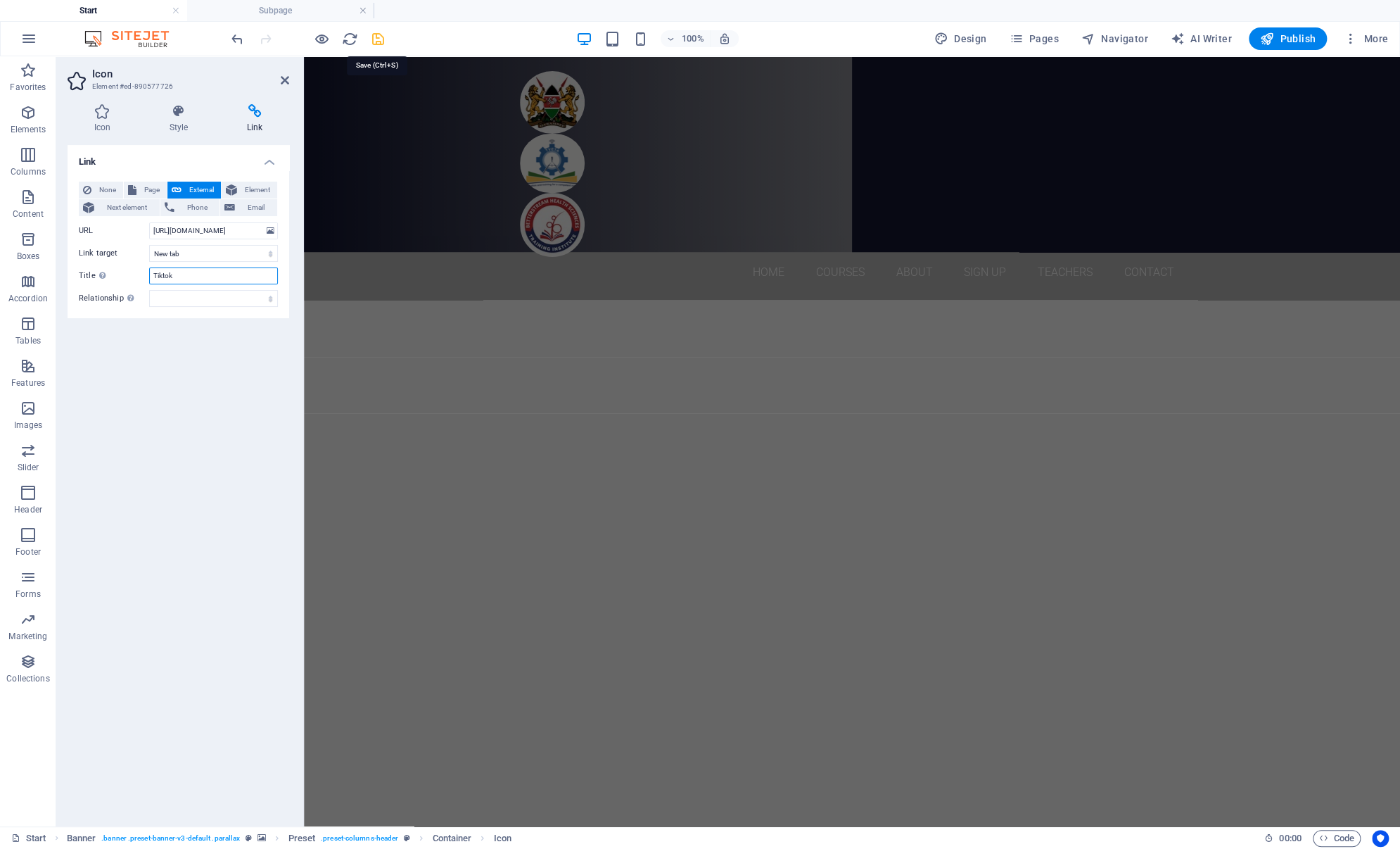
type input "Tiktok"
click at [380, 39] on icon "save" at bounding box center [378, 39] width 16 height 16
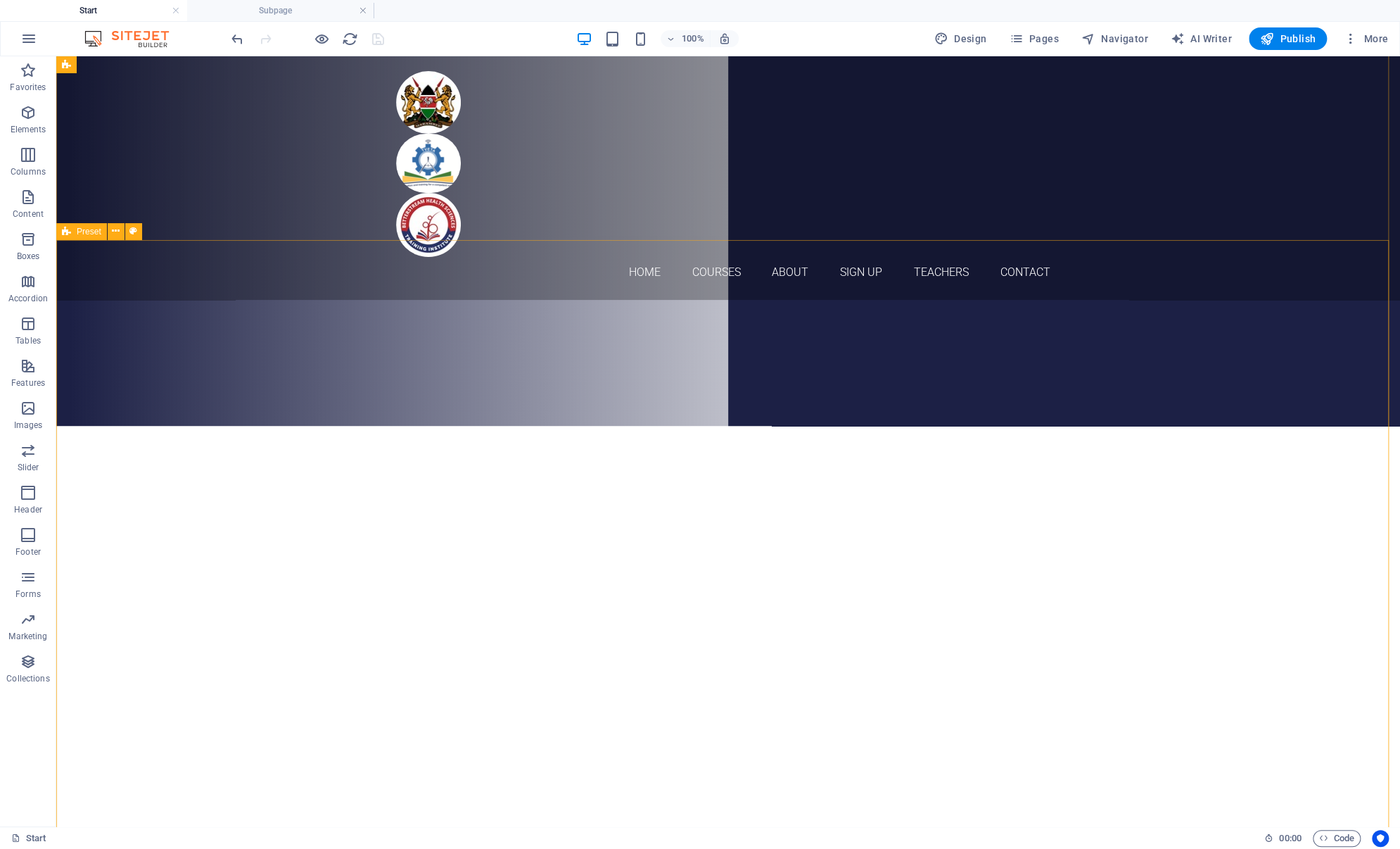
scroll to position [363, 0]
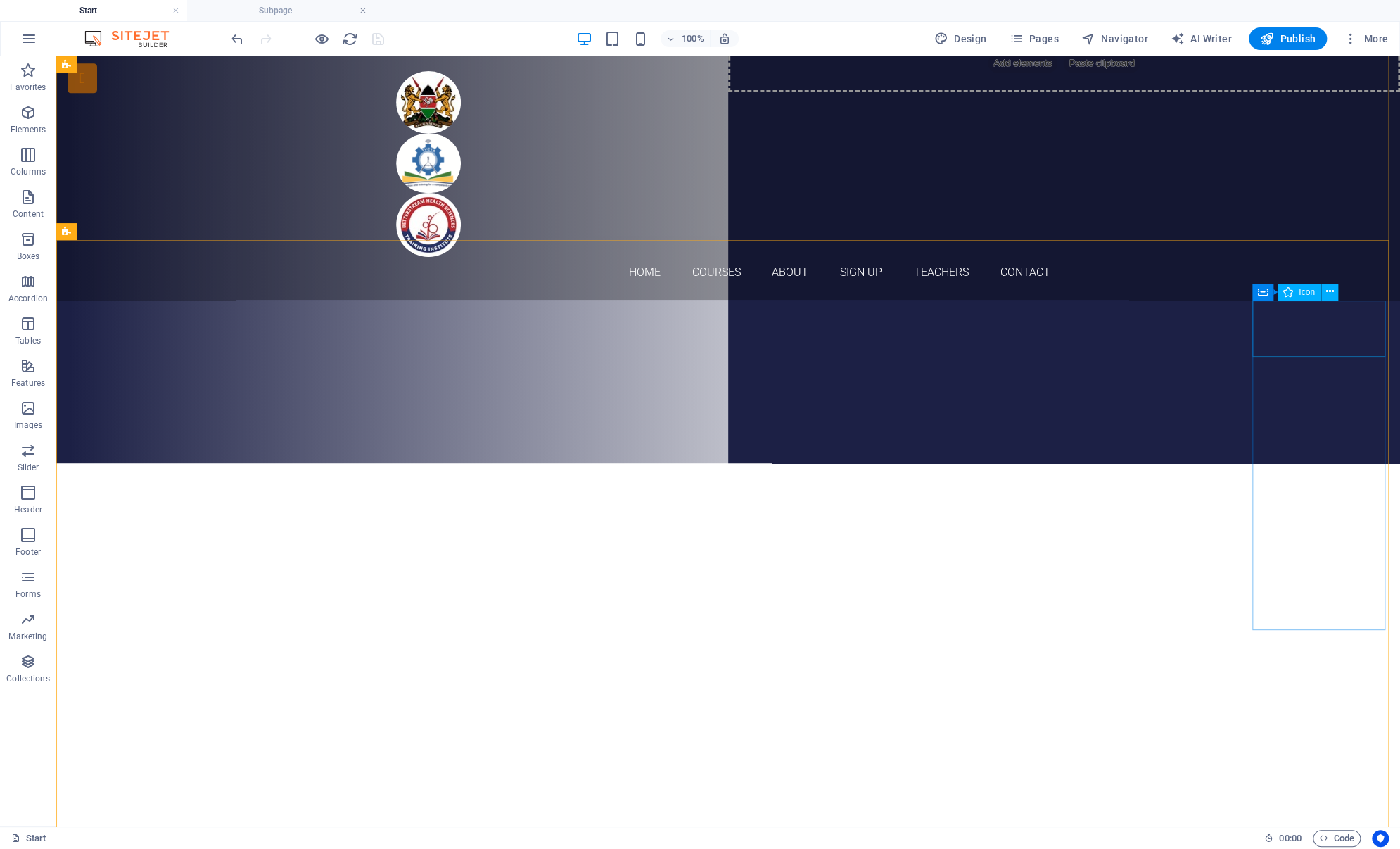
select select "xMinYMid"
select select "px"
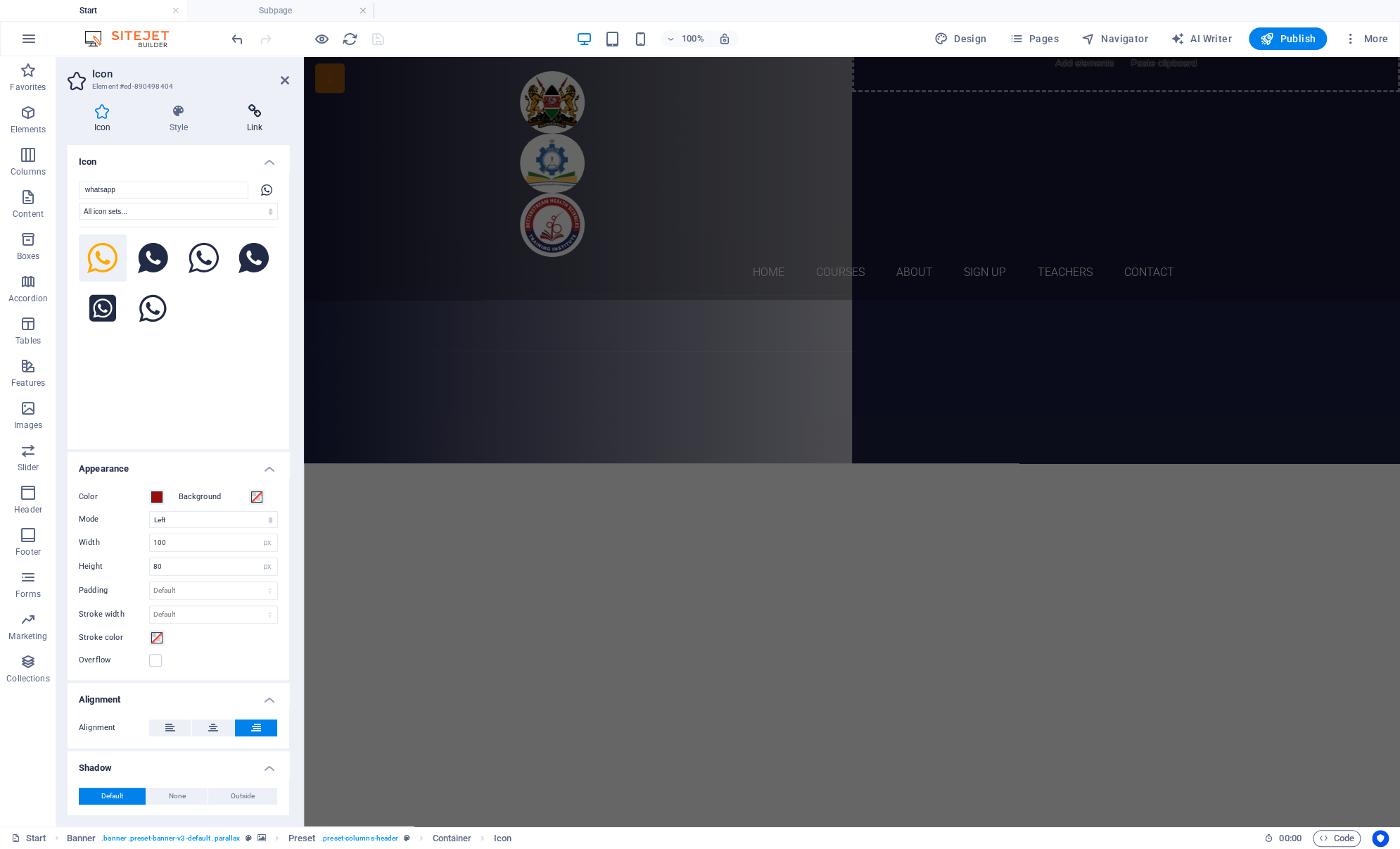
click at [249, 110] on icon at bounding box center [255, 112] width 69 height 15
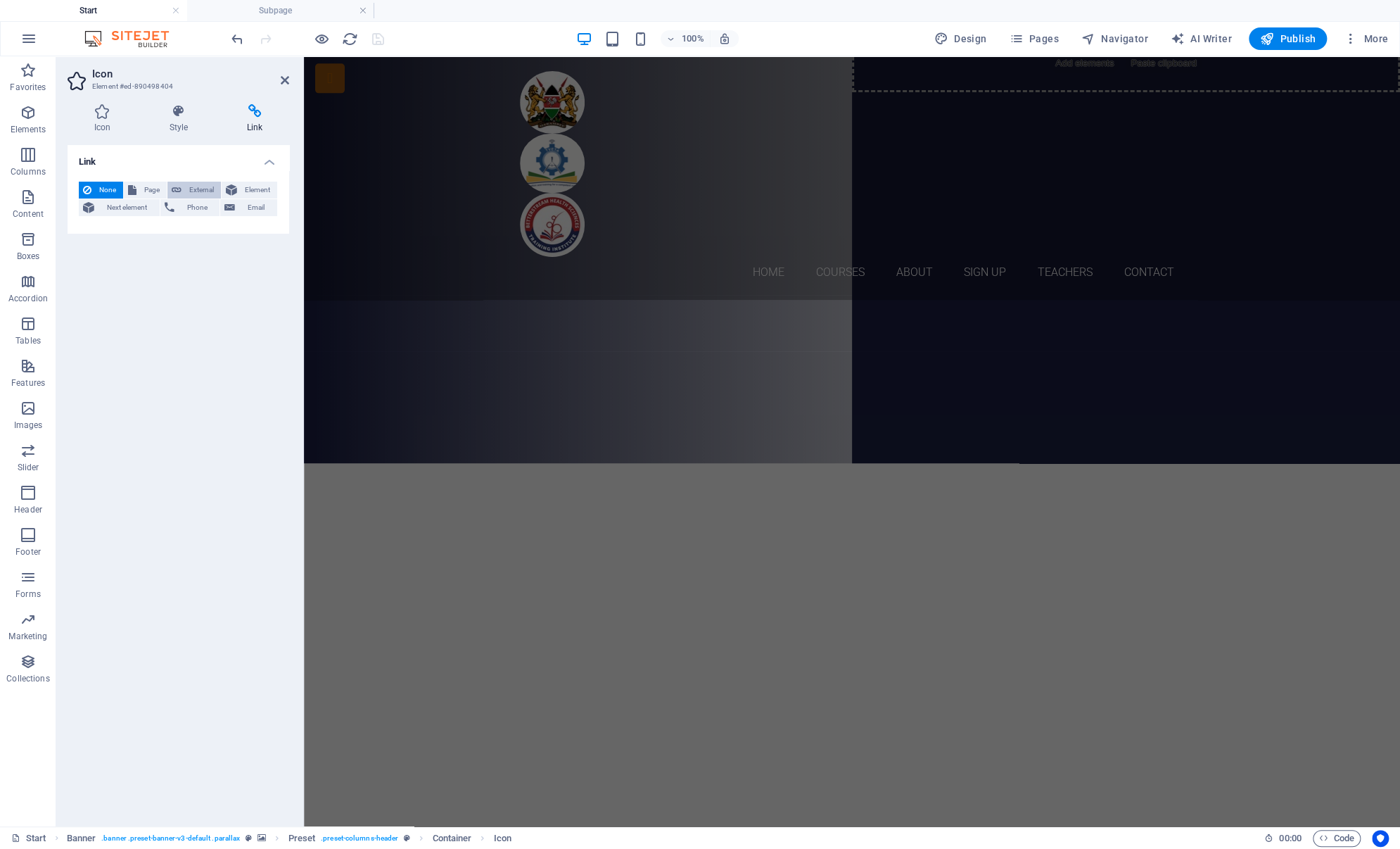
click at [198, 187] on span "External" at bounding box center [201, 190] width 31 height 17
select select "blank"
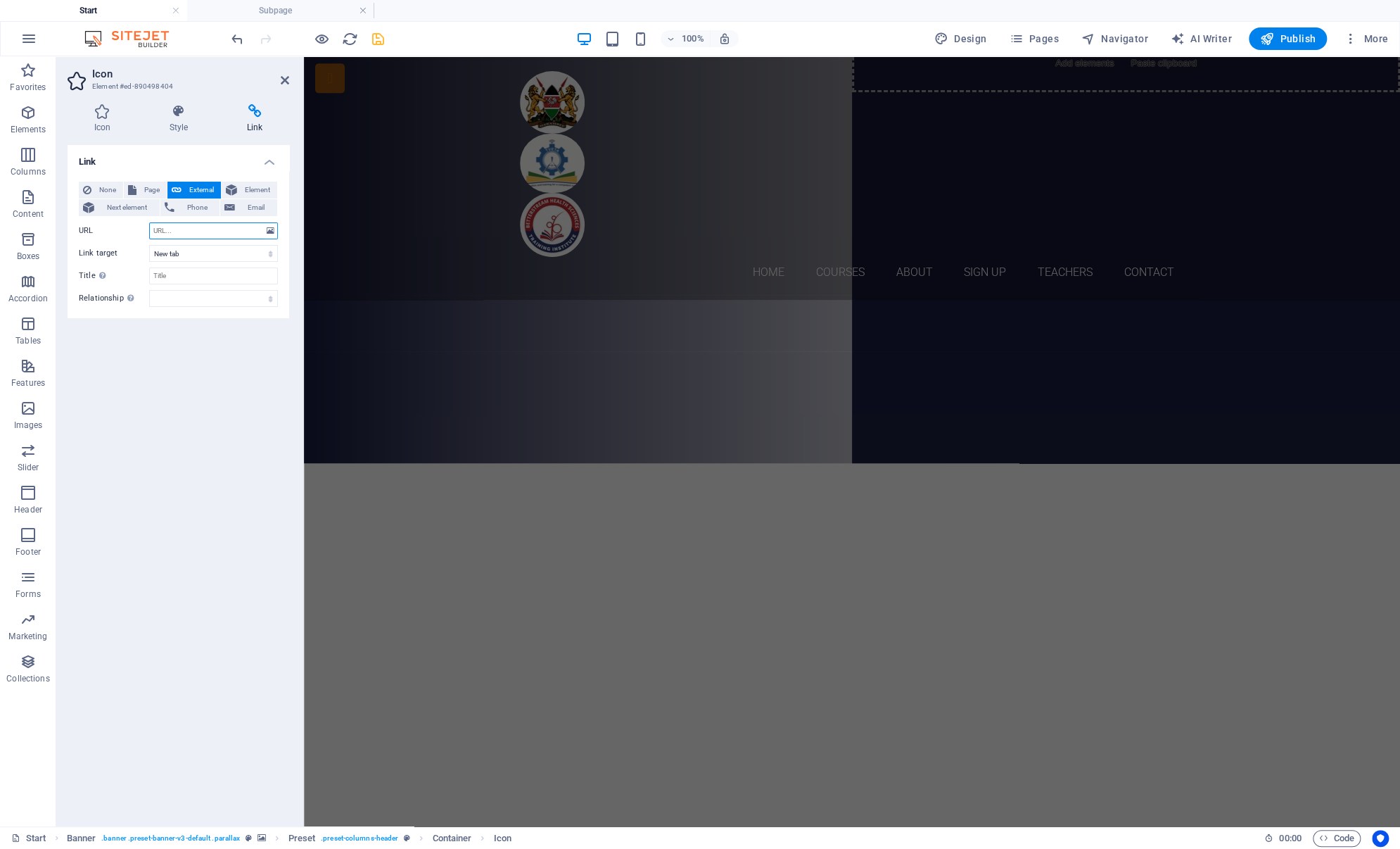
click at [174, 229] on input "URL" at bounding box center [213, 230] width 129 height 17
paste input "[URL][DOMAIN_NAME]"
type input "[URL][DOMAIN_NAME]"
click at [174, 271] on input "Title Additional link description, should not be the same as the link text. The…" at bounding box center [213, 276] width 129 height 17
type input "Whatsapp"
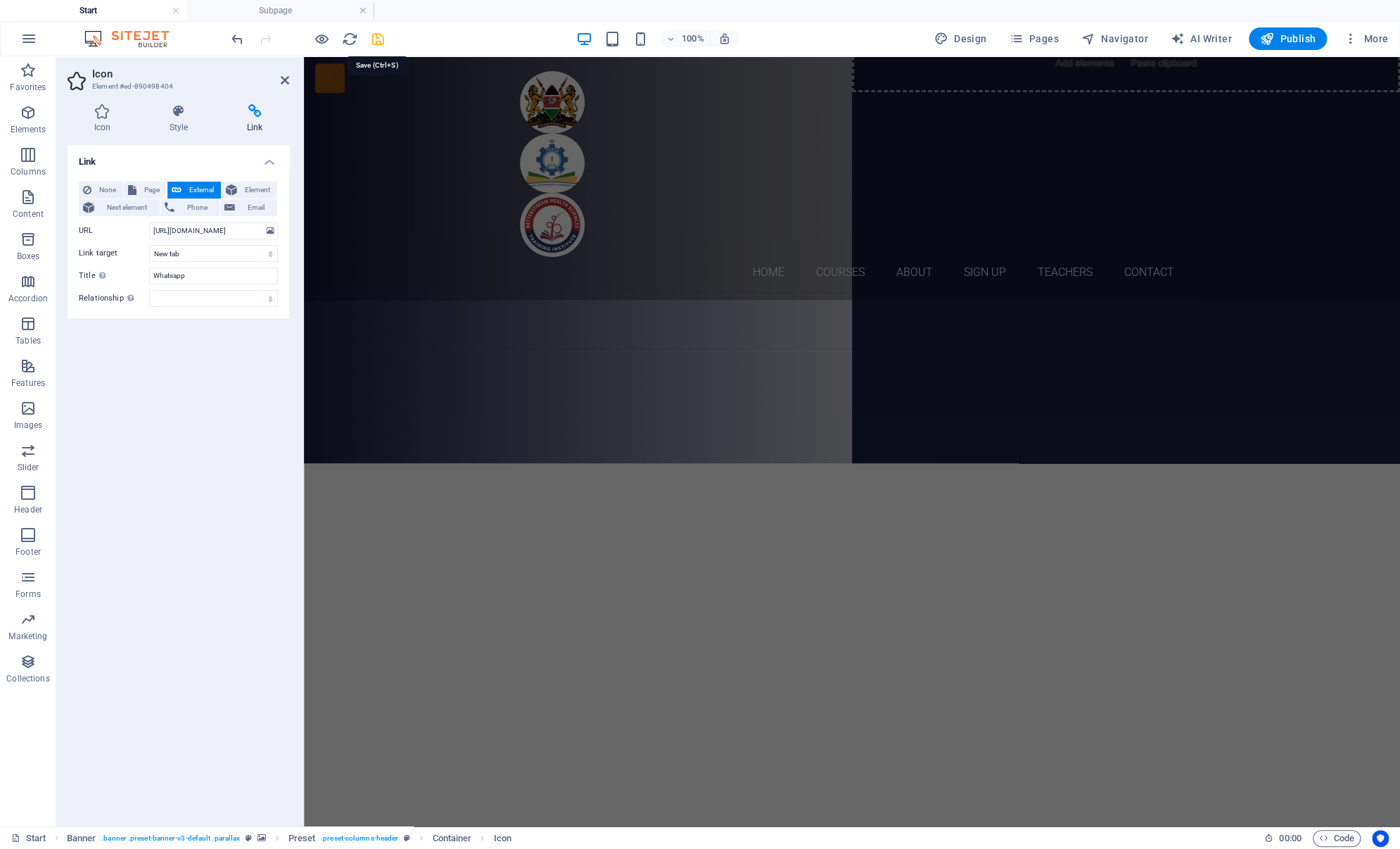
click at [380, 40] on icon "save" at bounding box center [378, 39] width 16 height 16
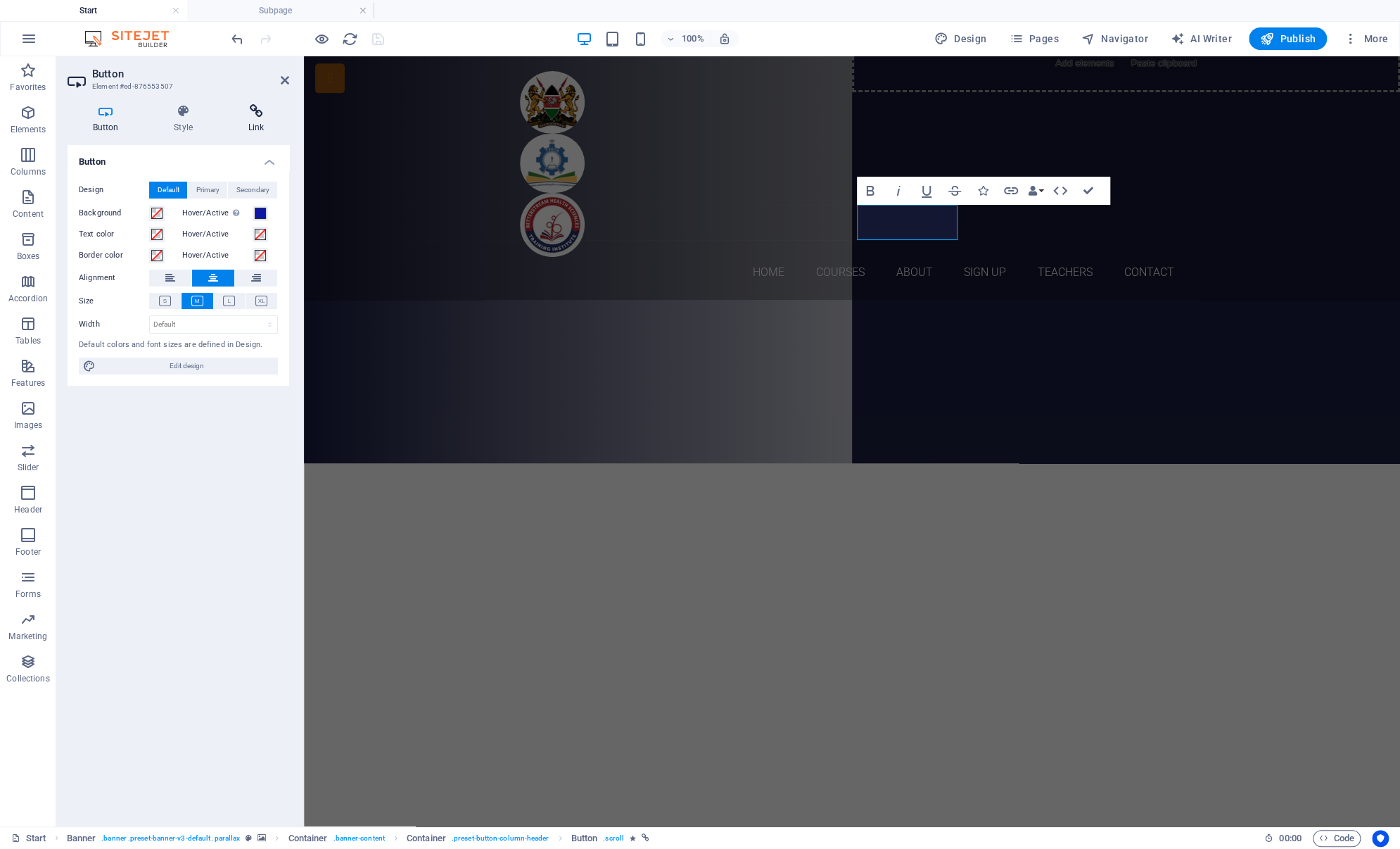
click at [256, 120] on h4 "Link" at bounding box center [256, 119] width 66 height 30
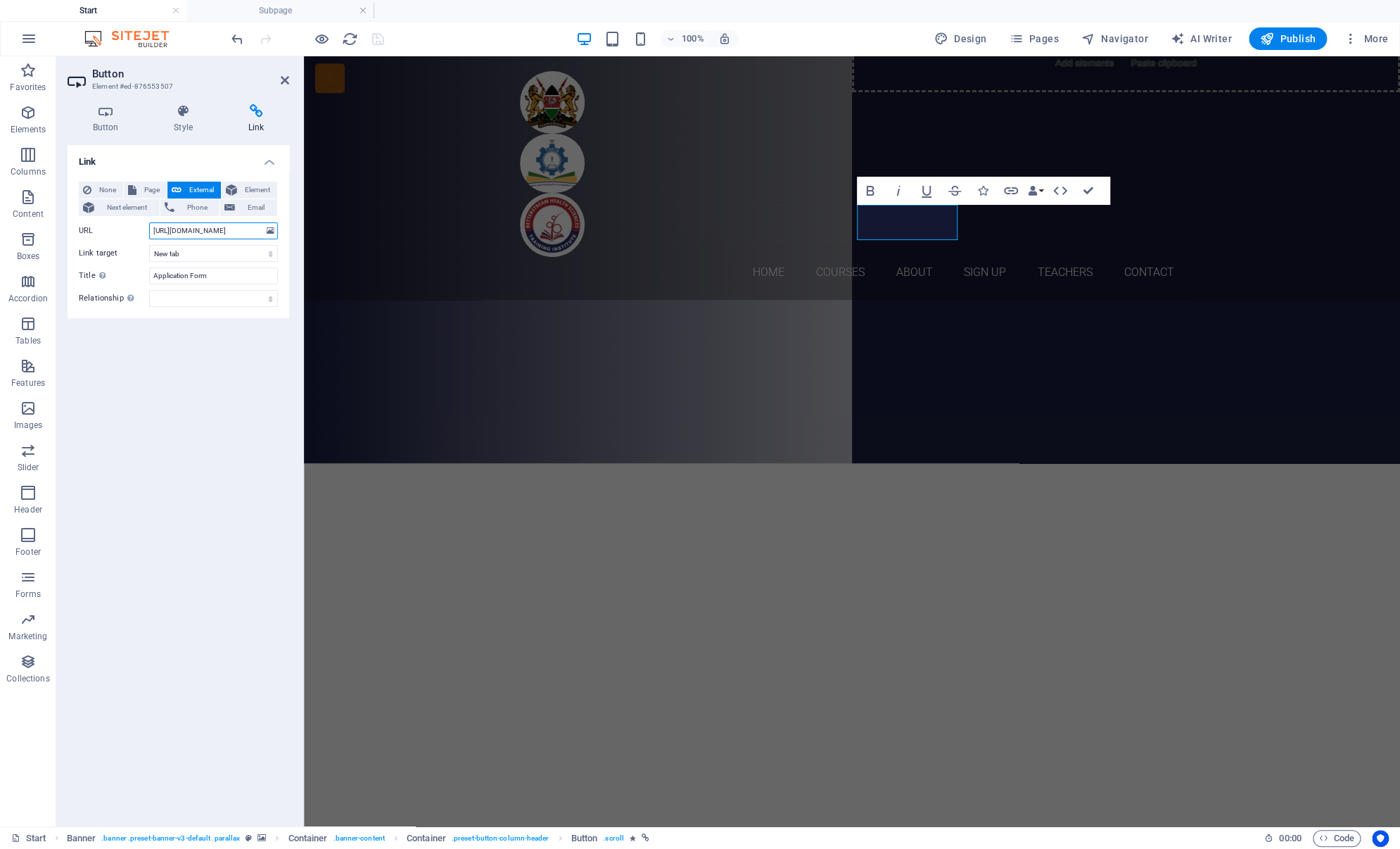
click at [234, 227] on input "[URL][DOMAIN_NAME]" at bounding box center [213, 230] width 129 height 17
paste input "[URL][DOMAIN_NAME]"
type input "[URL][DOMAIN_NAME]"
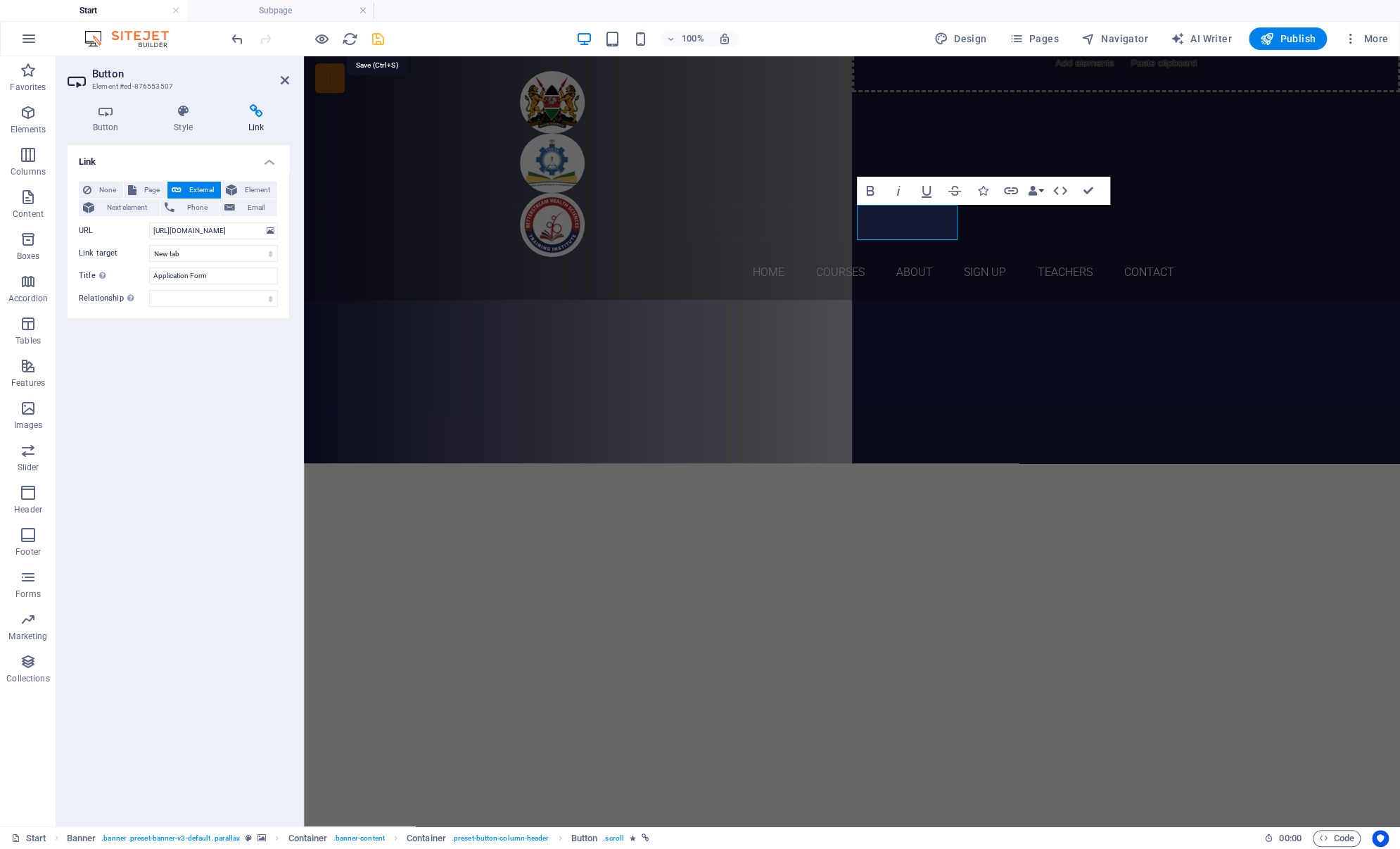
click at [383, 37] on icon "save" at bounding box center [378, 39] width 16 height 16
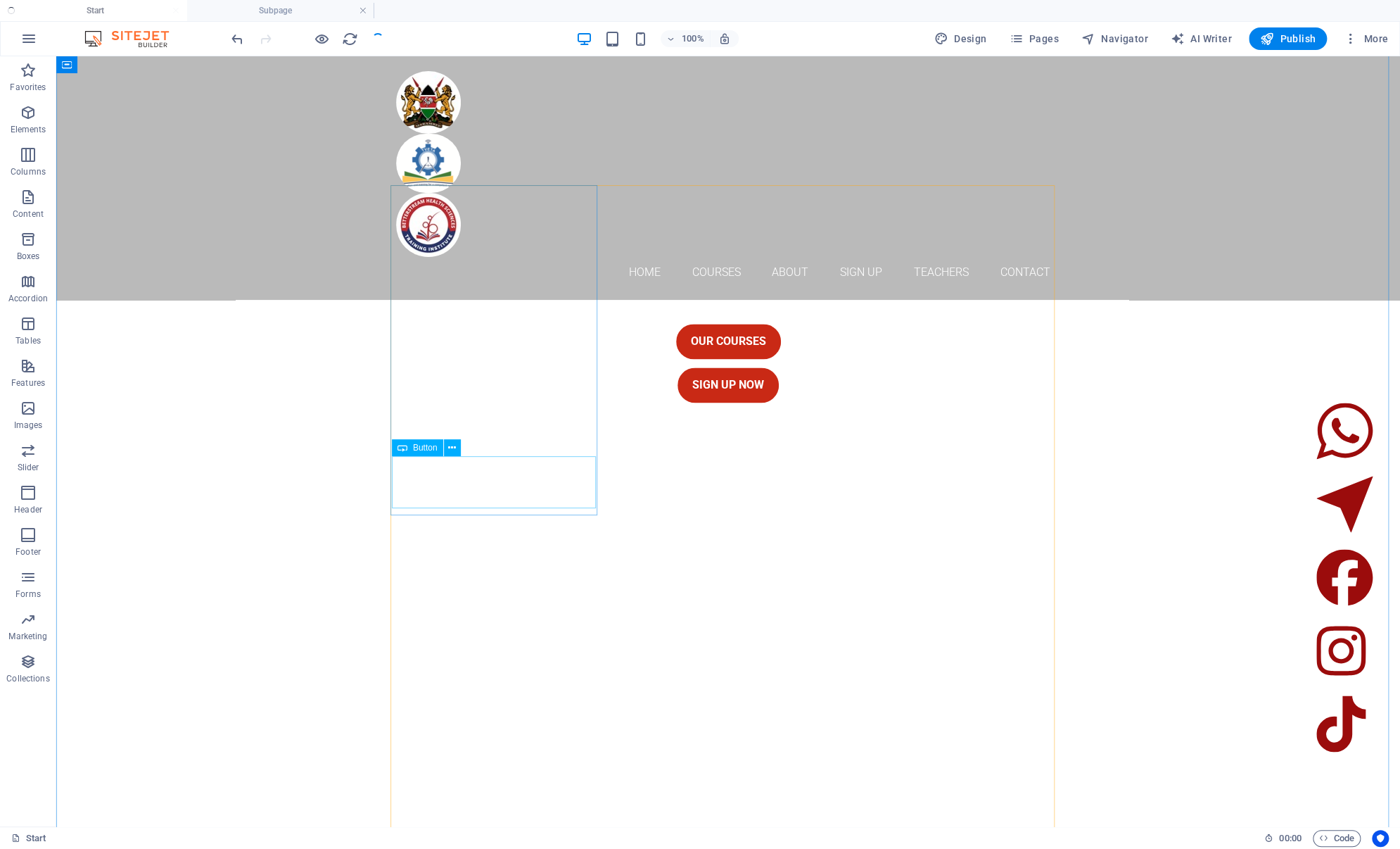
scroll to position [1278, 0]
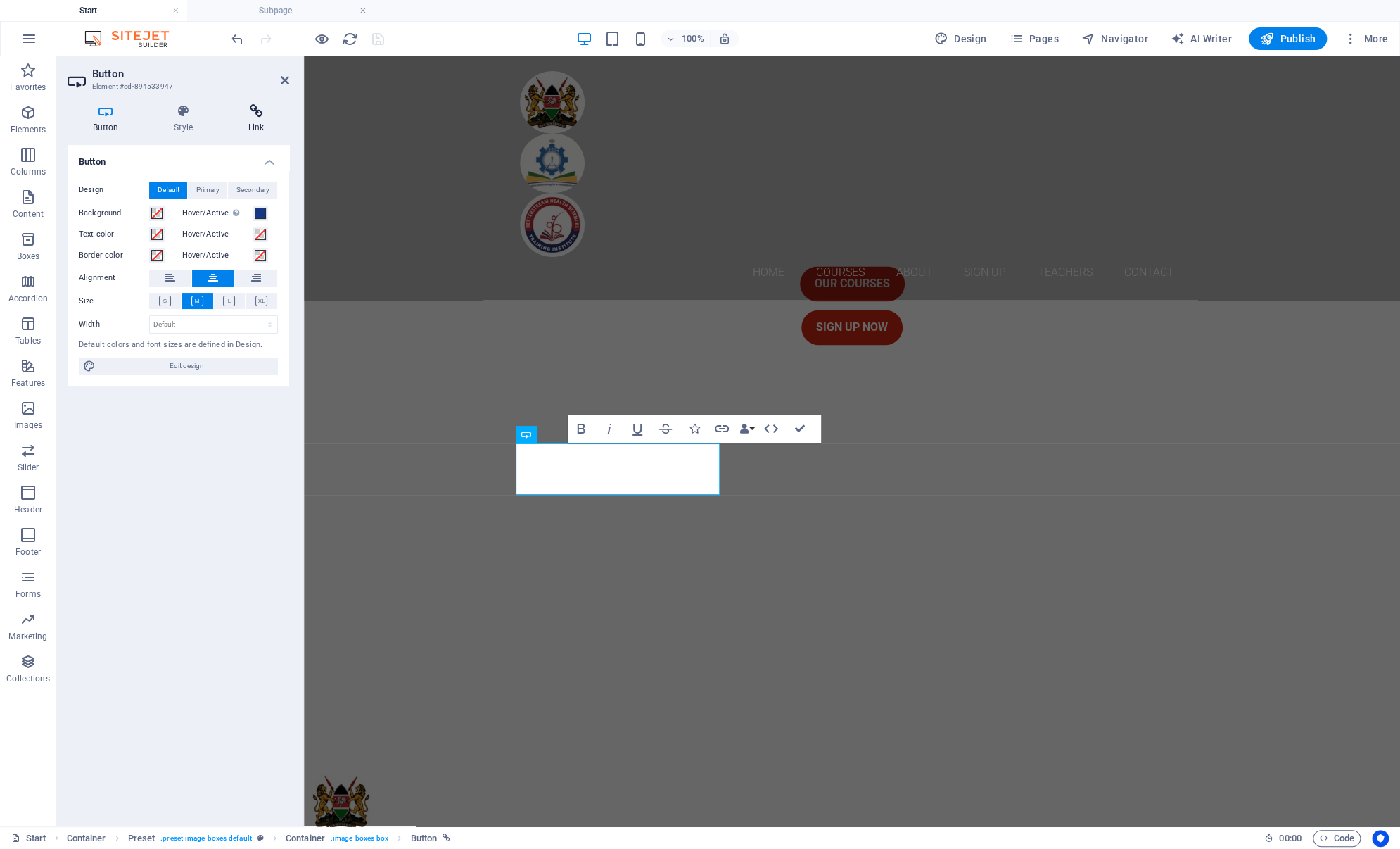
click at [264, 118] on h4 "Link" at bounding box center [256, 119] width 66 height 30
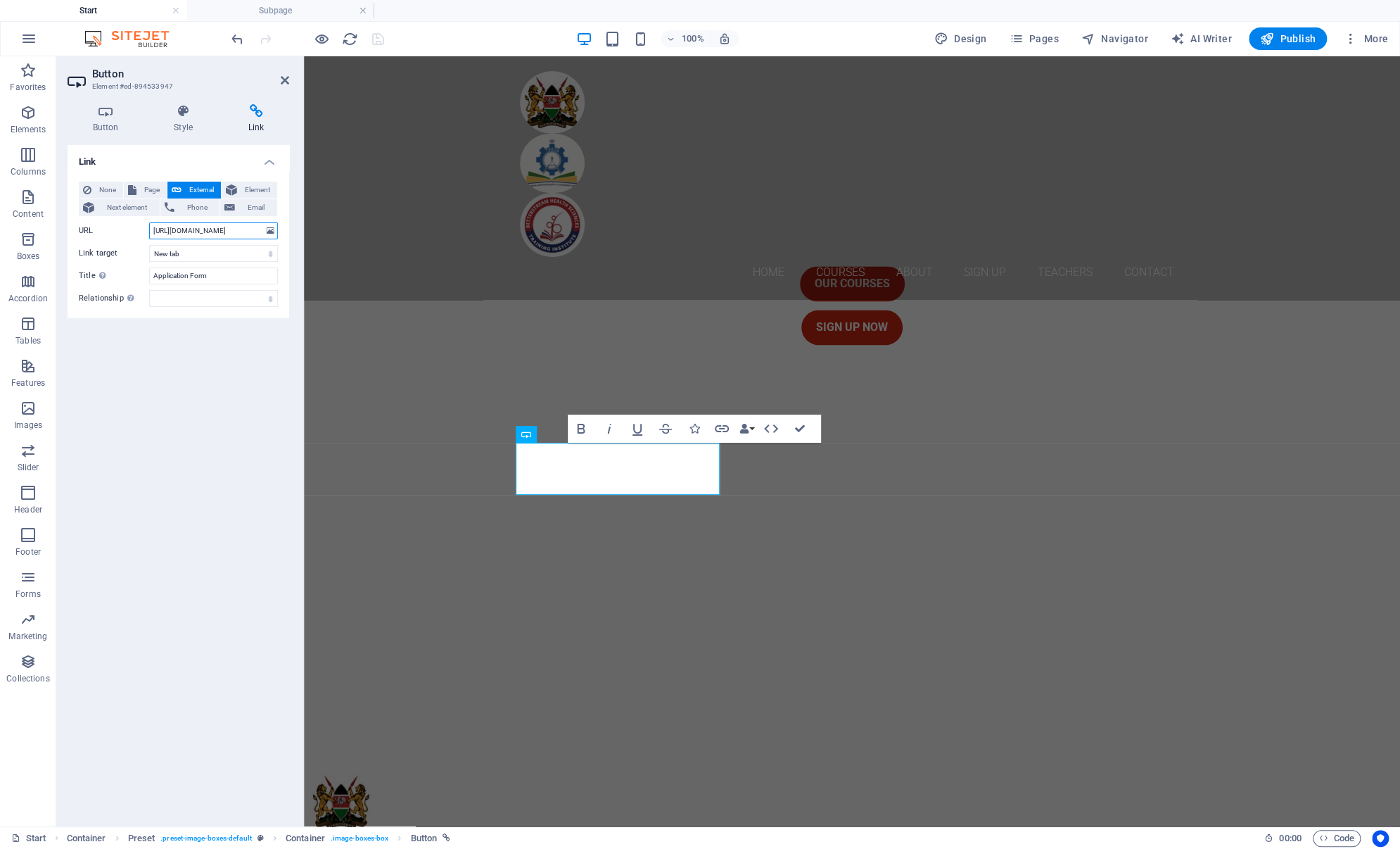
click at [232, 237] on input "[URL][DOMAIN_NAME]" at bounding box center [213, 230] width 129 height 17
paste input "[URL][DOMAIN_NAME]"
type input "[URL][DOMAIN_NAME]"
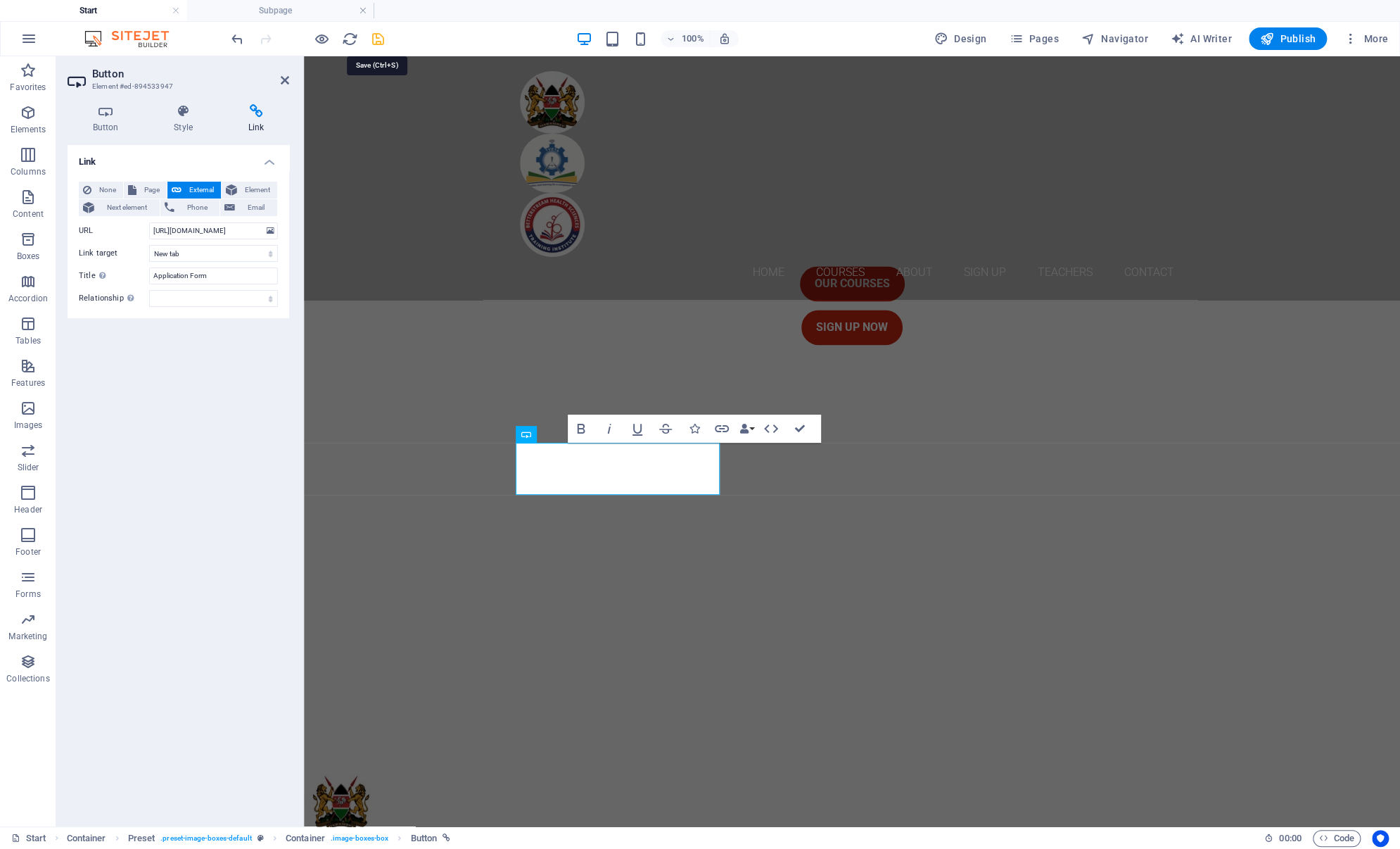
drag, startPoint x: 378, startPoint y: 39, endPoint x: 374, endPoint y: 45, distance: 7.2
click at [378, 39] on icon "save" at bounding box center [378, 39] width 16 height 16
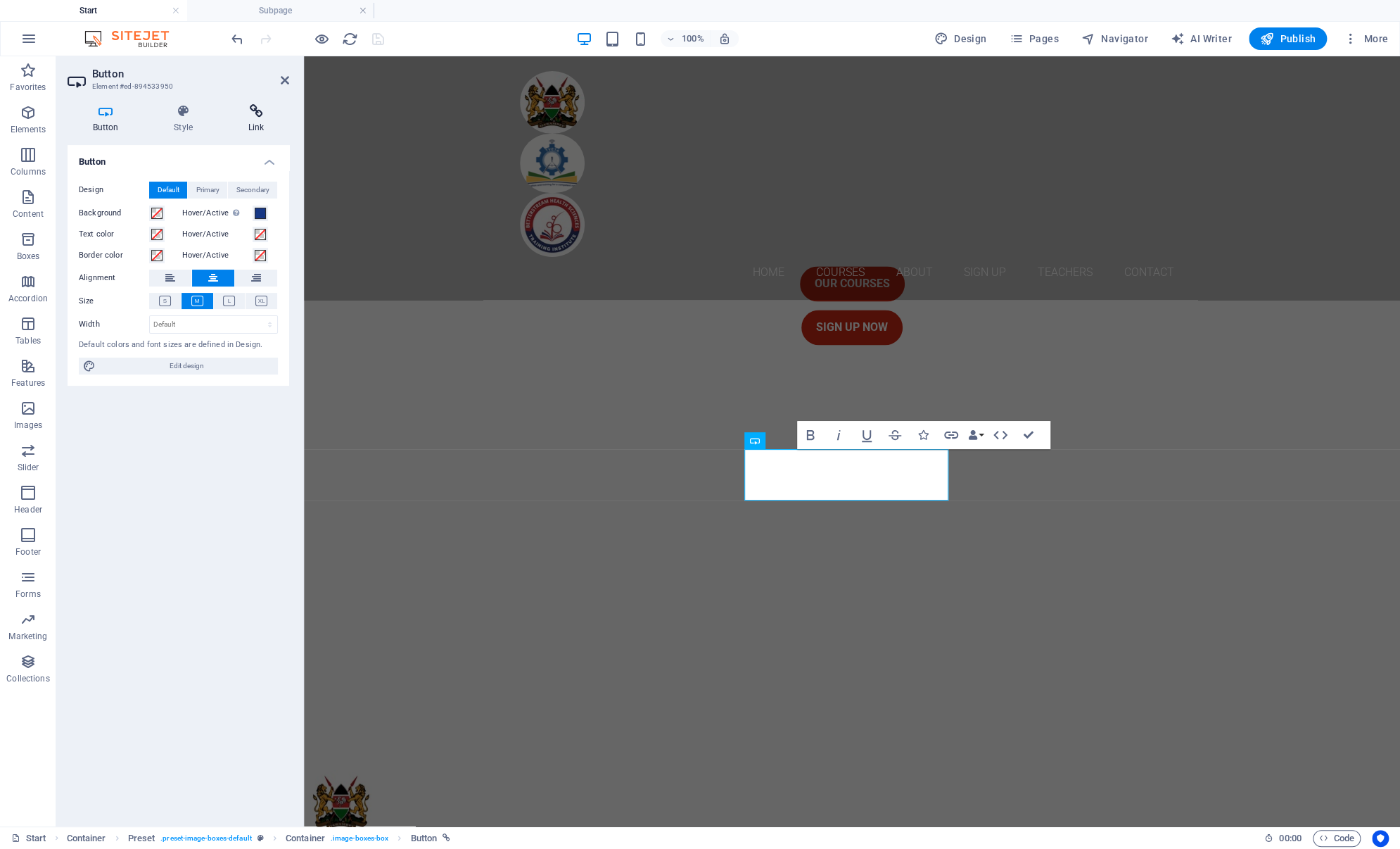
click at [258, 114] on icon at bounding box center [256, 112] width 66 height 15
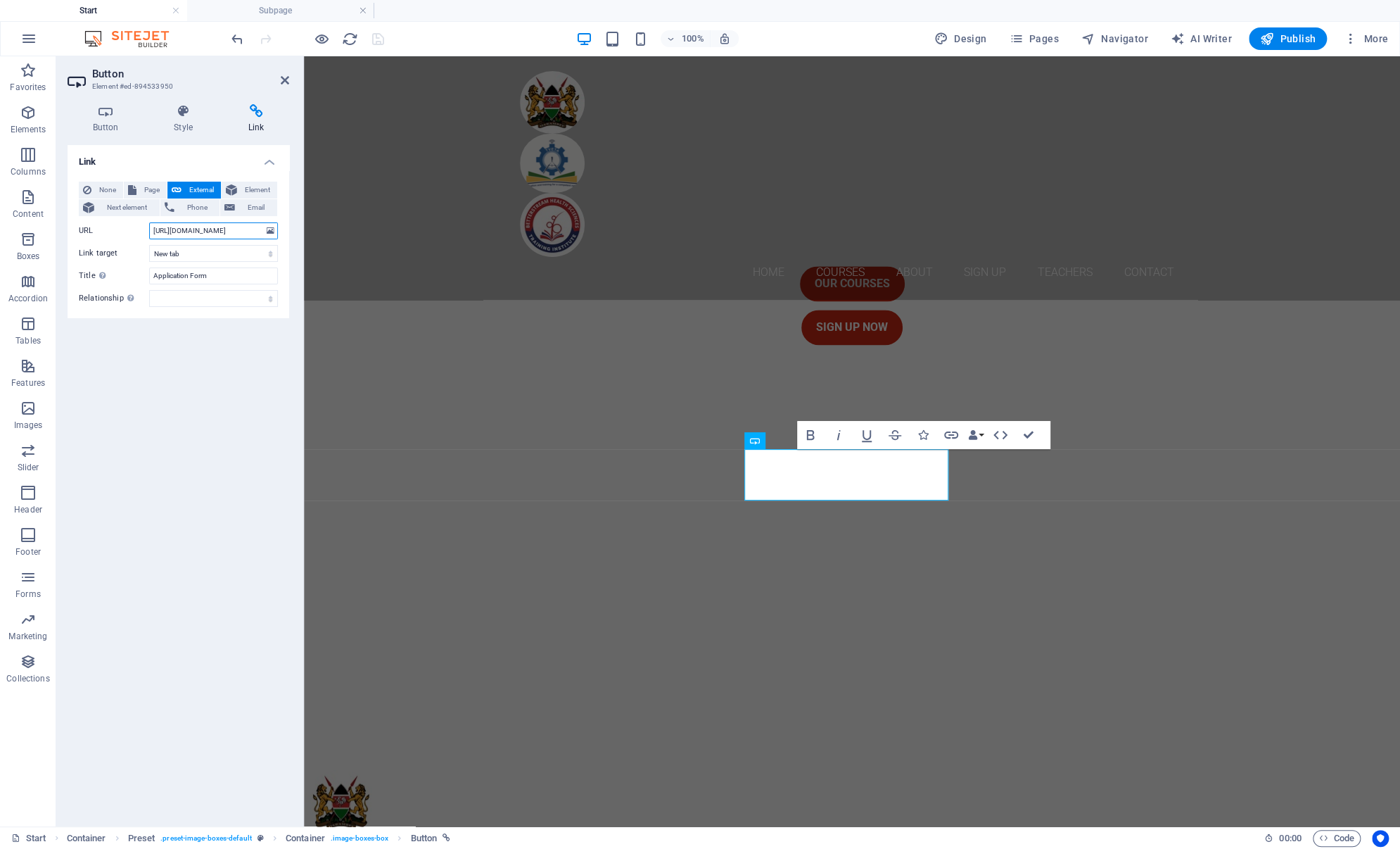
click at [249, 234] on input "[URL][DOMAIN_NAME]" at bounding box center [213, 230] width 129 height 17
paste input "[URL][DOMAIN_NAME]"
type input "[URL][DOMAIN_NAME]"
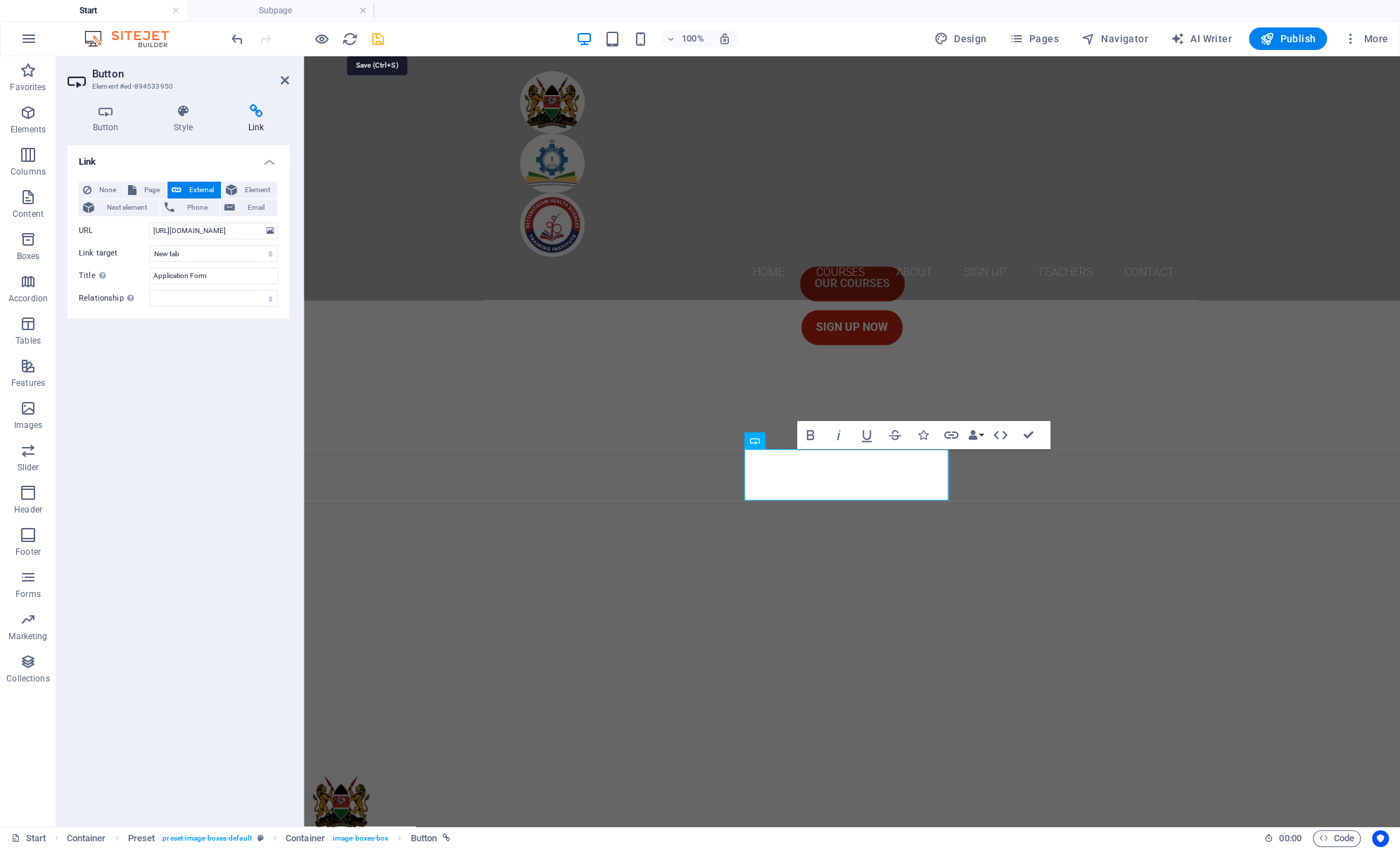
click at [383, 36] on icon "save" at bounding box center [378, 39] width 16 height 16
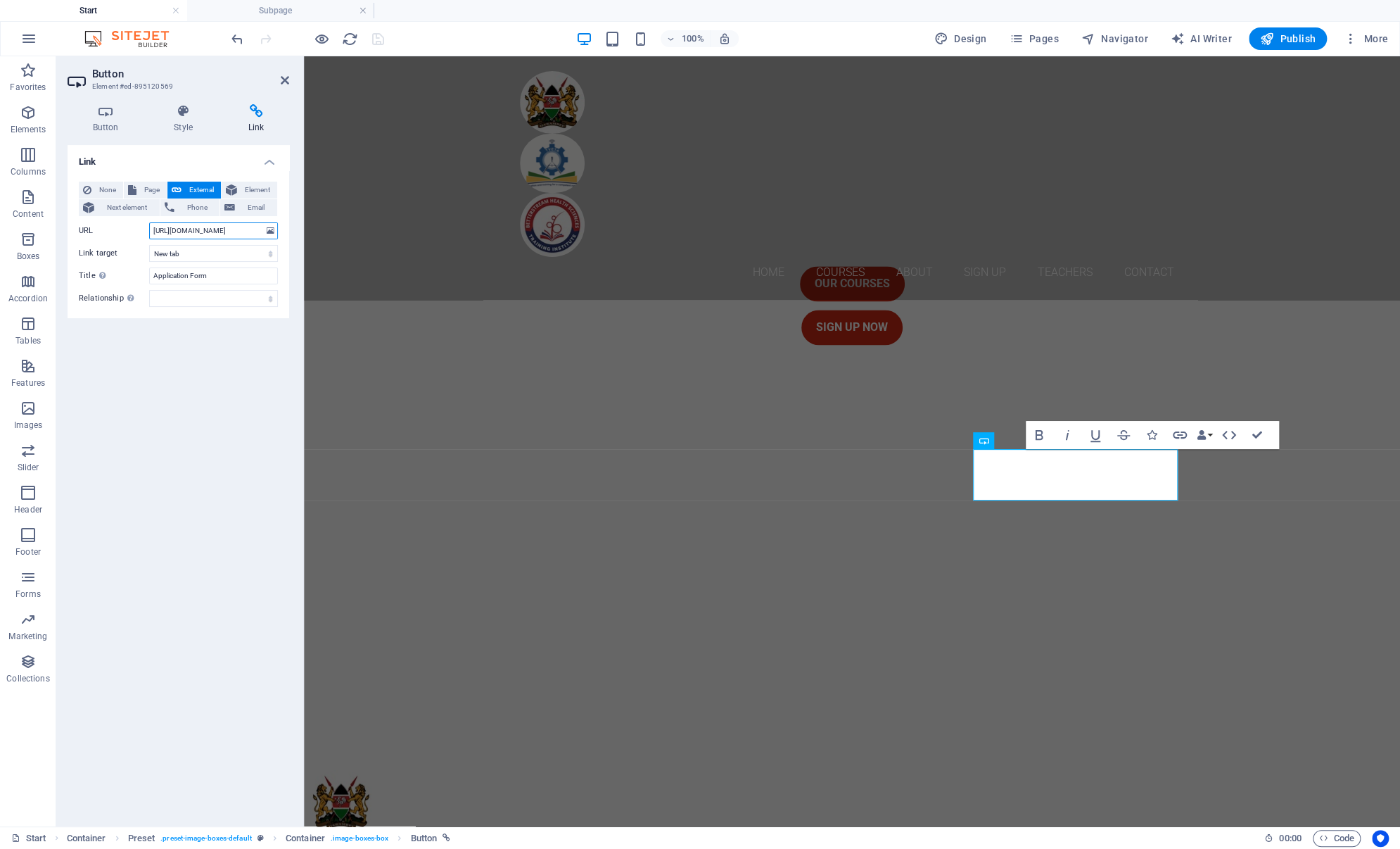
click at [233, 230] on input "[URL][DOMAIN_NAME]" at bounding box center [213, 230] width 129 height 17
type input "[URL][DOMAIN_NAME]"
drag, startPoint x: 379, startPoint y: 37, endPoint x: 387, endPoint y: 44, distance: 10.6
click at [379, 37] on icon "save" at bounding box center [378, 39] width 16 height 16
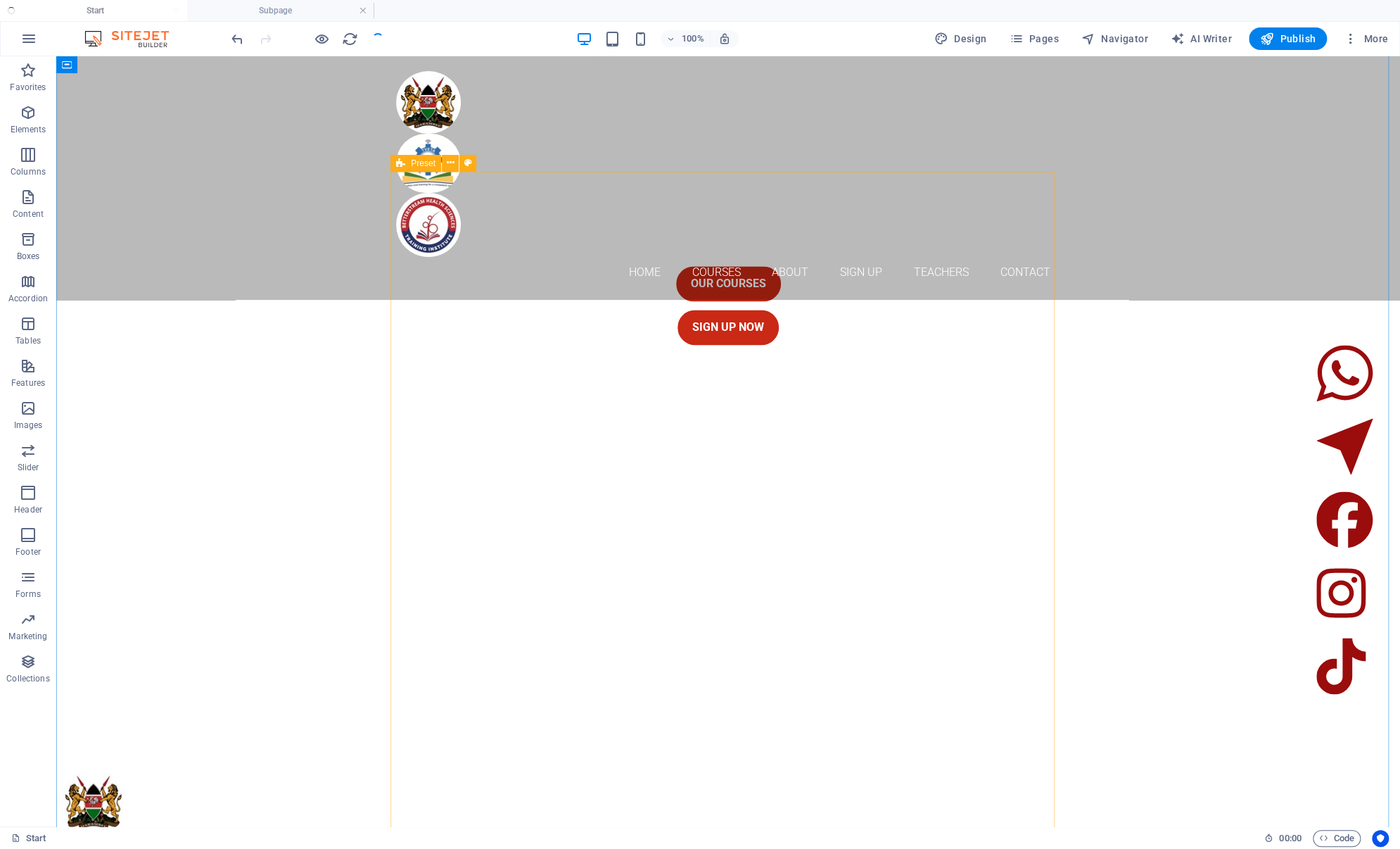
scroll to position [1559, 0]
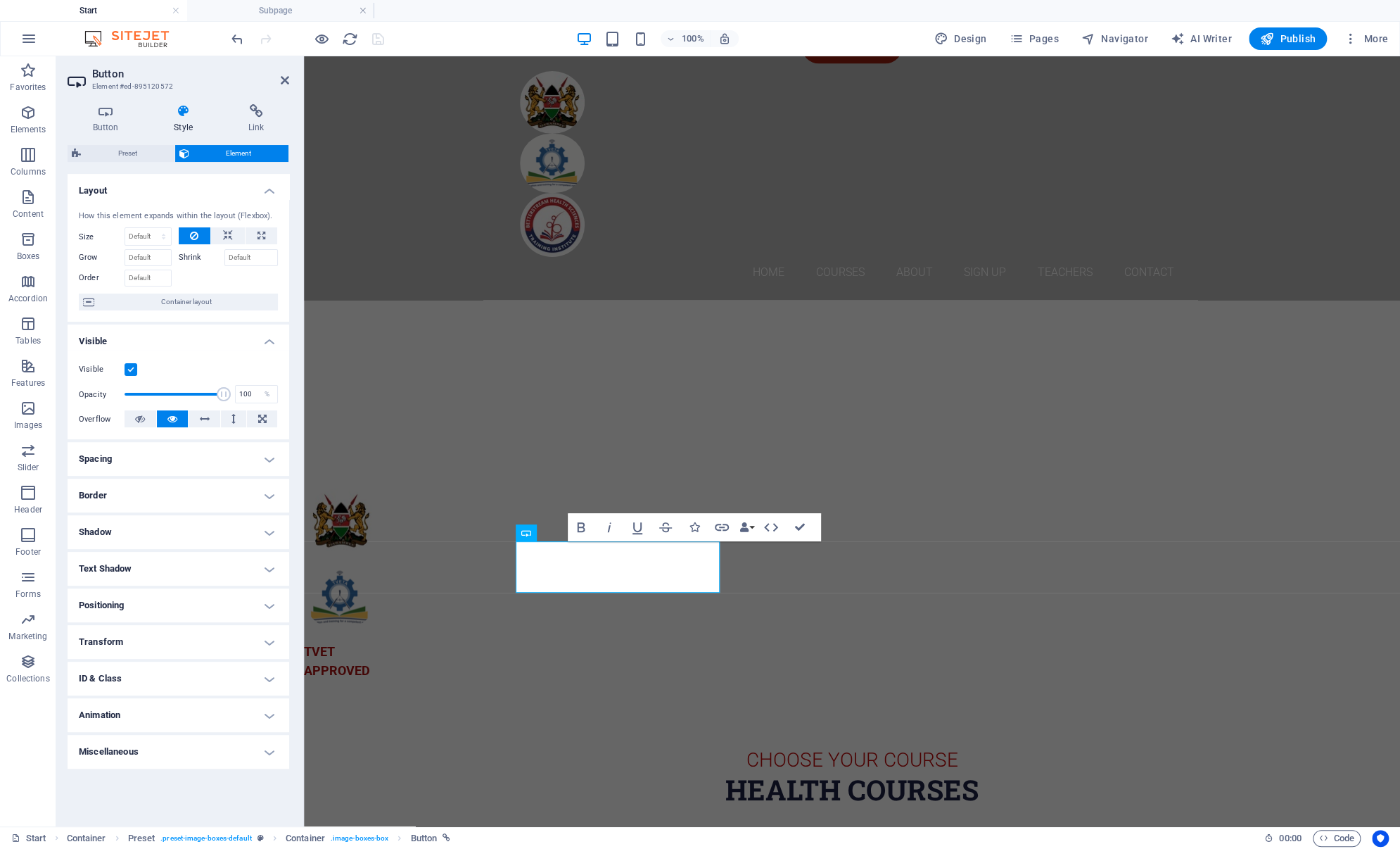
click at [258, 102] on div "Button Style Link Button Design Default Primary Secondary Background Hover/Acti…" at bounding box center [178, 459] width 244 height 733
click at [256, 108] on icon at bounding box center [256, 112] width 66 height 15
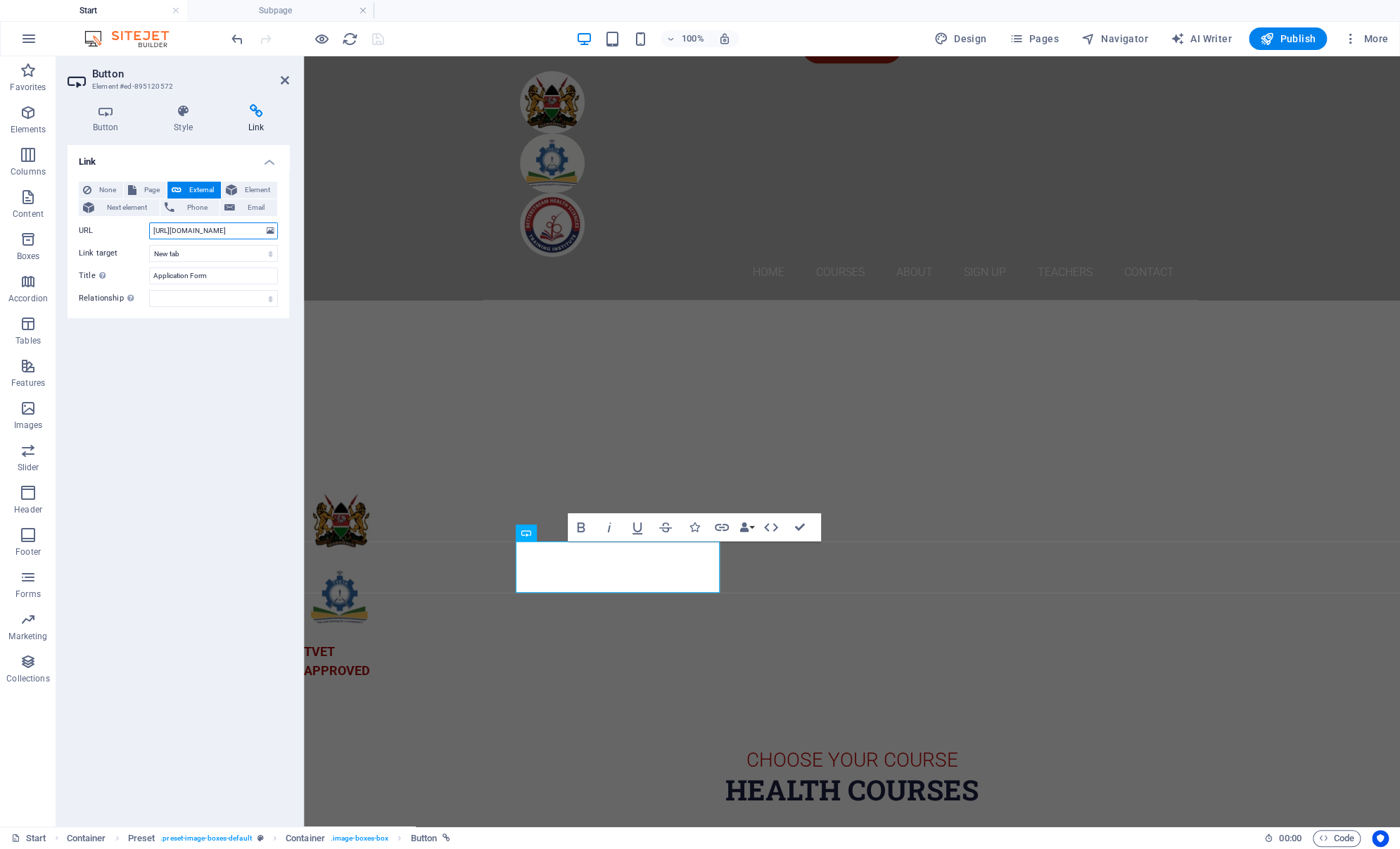
click at [221, 232] on input "[URL][DOMAIN_NAME]" at bounding box center [213, 230] width 129 height 17
paste input "[URL][DOMAIN_NAME]"
type input "[URL][DOMAIN_NAME]"
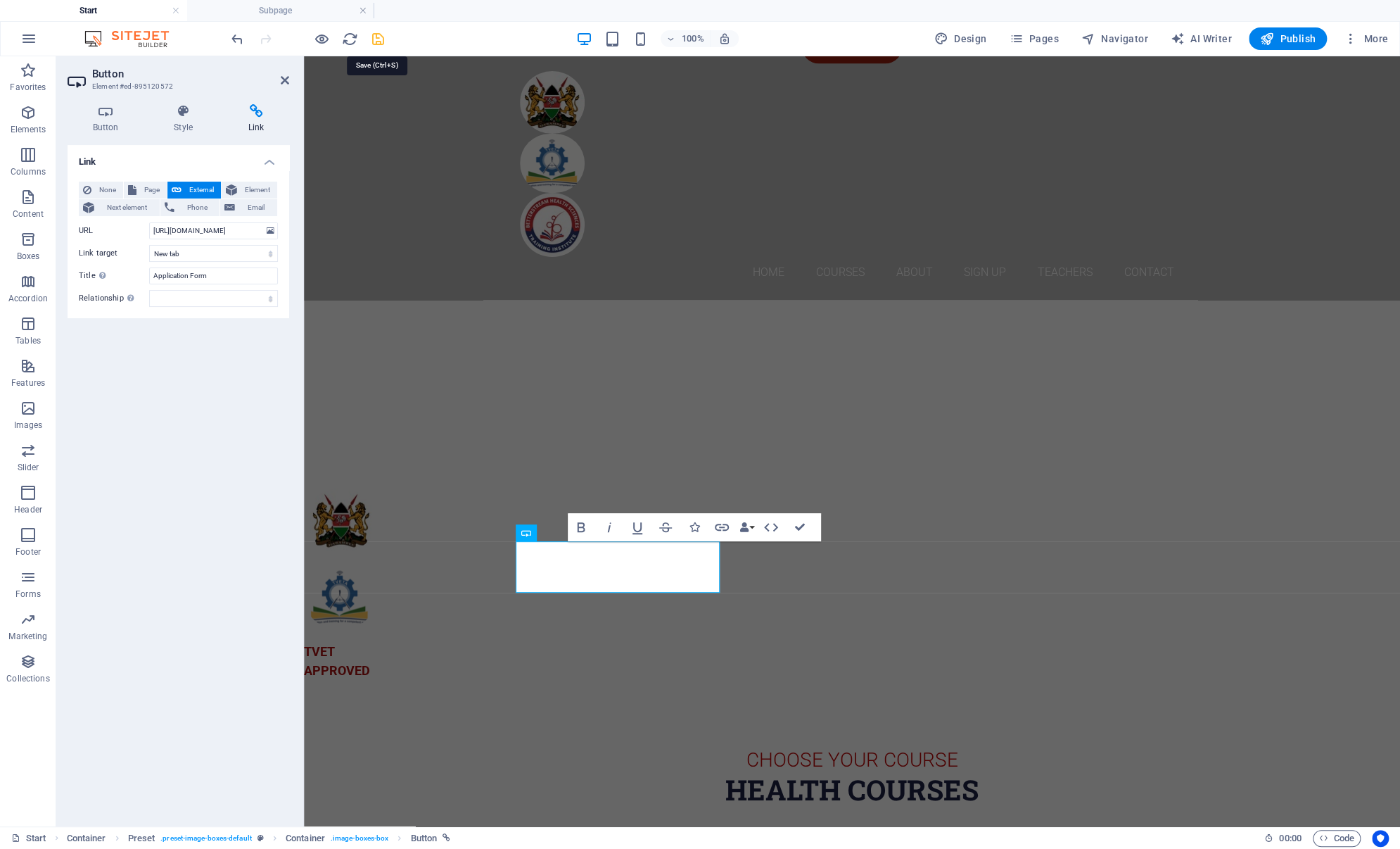
click at [383, 39] on icon "save" at bounding box center [378, 39] width 16 height 16
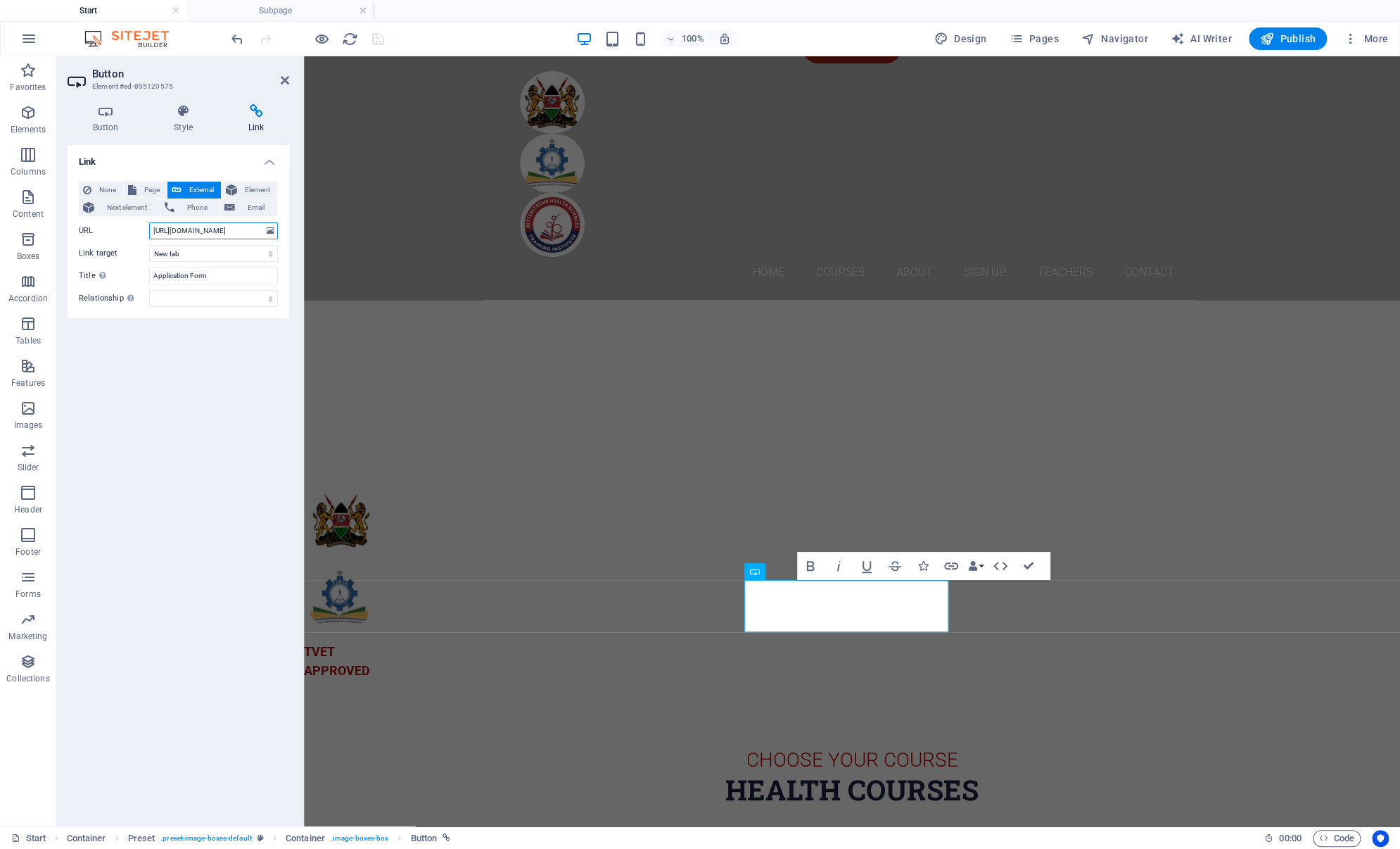
click at [231, 226] on input "[URL][DOMAIN_NAME]" at bounding box center [213, 230] width 129 height 17
paste input "[URL][DOMAIN_NAME]"
type input "[URL][DOMAIN_NAME]"
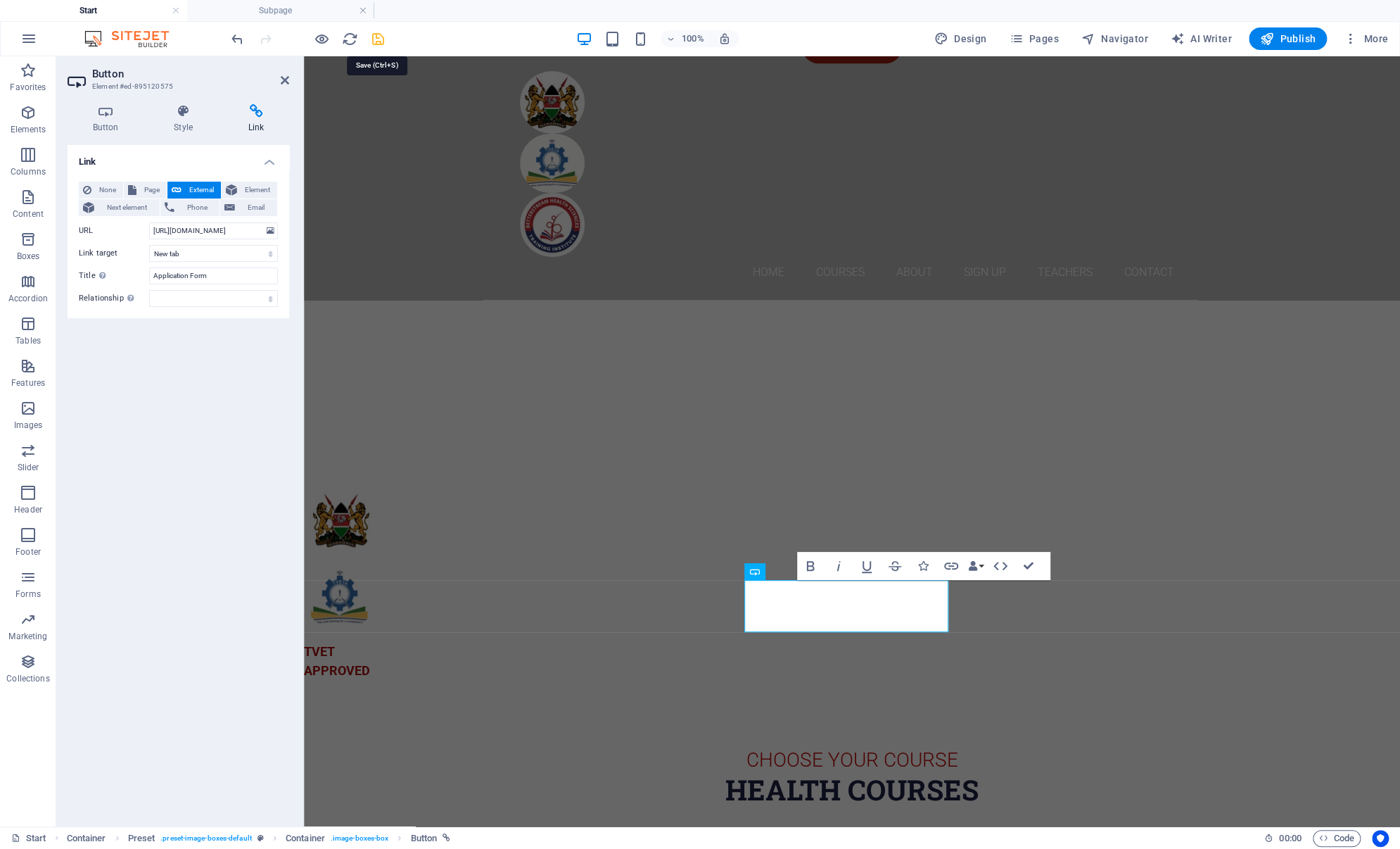
click at [382, 38] on icon "save" at bounding box center [378, 39] width 16 height 16
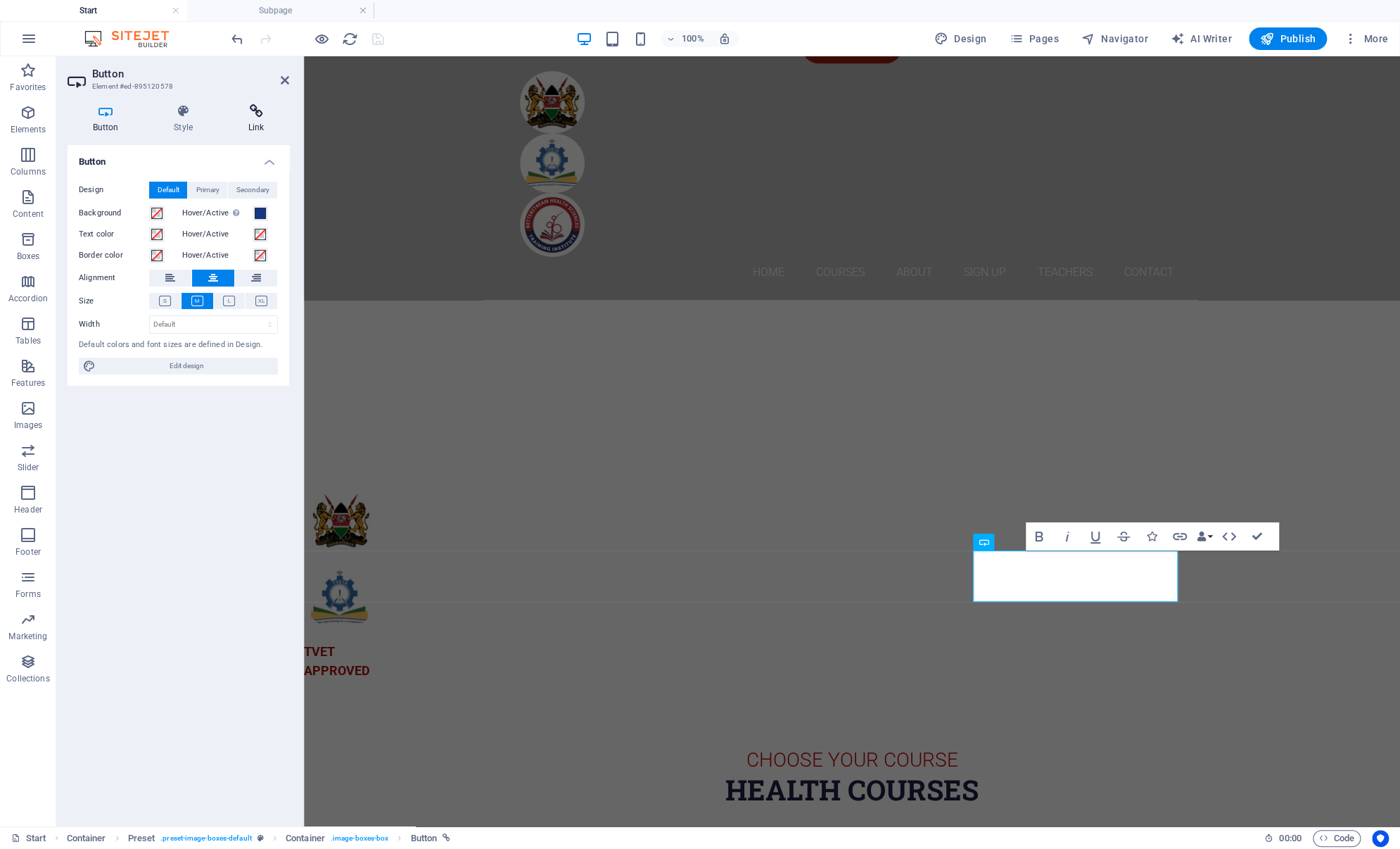
click at [251, 112] on icon at bounding box center [256, 112] width 66 height 15
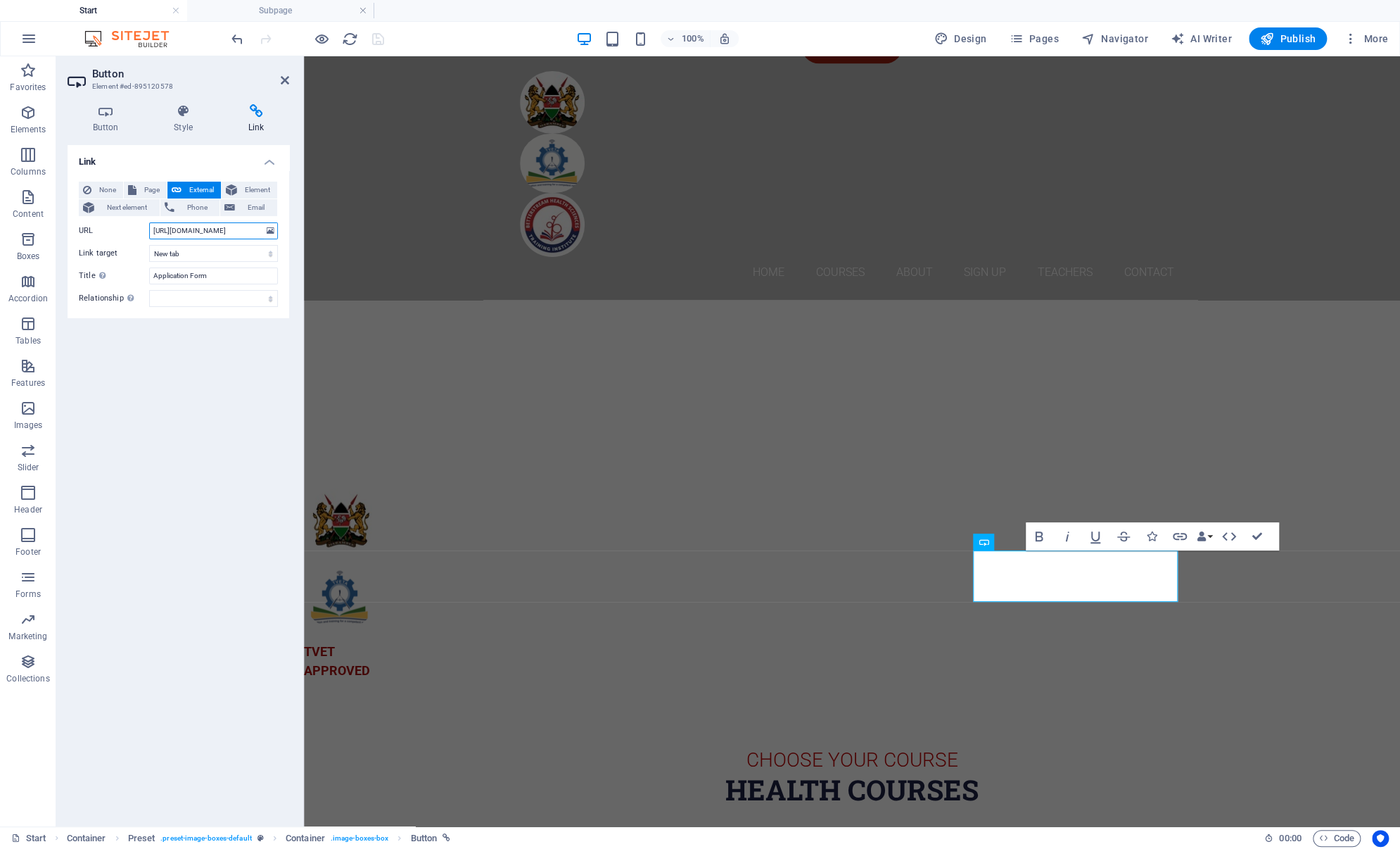
click at [234, 228] on input "[URL][DOMAIN_NAME]" at bounding box center [213, 230] width 129 height 17
paste input "[URL][DOMAIN_NAME]"
type input "[URL][DOMAIN_NAME]"
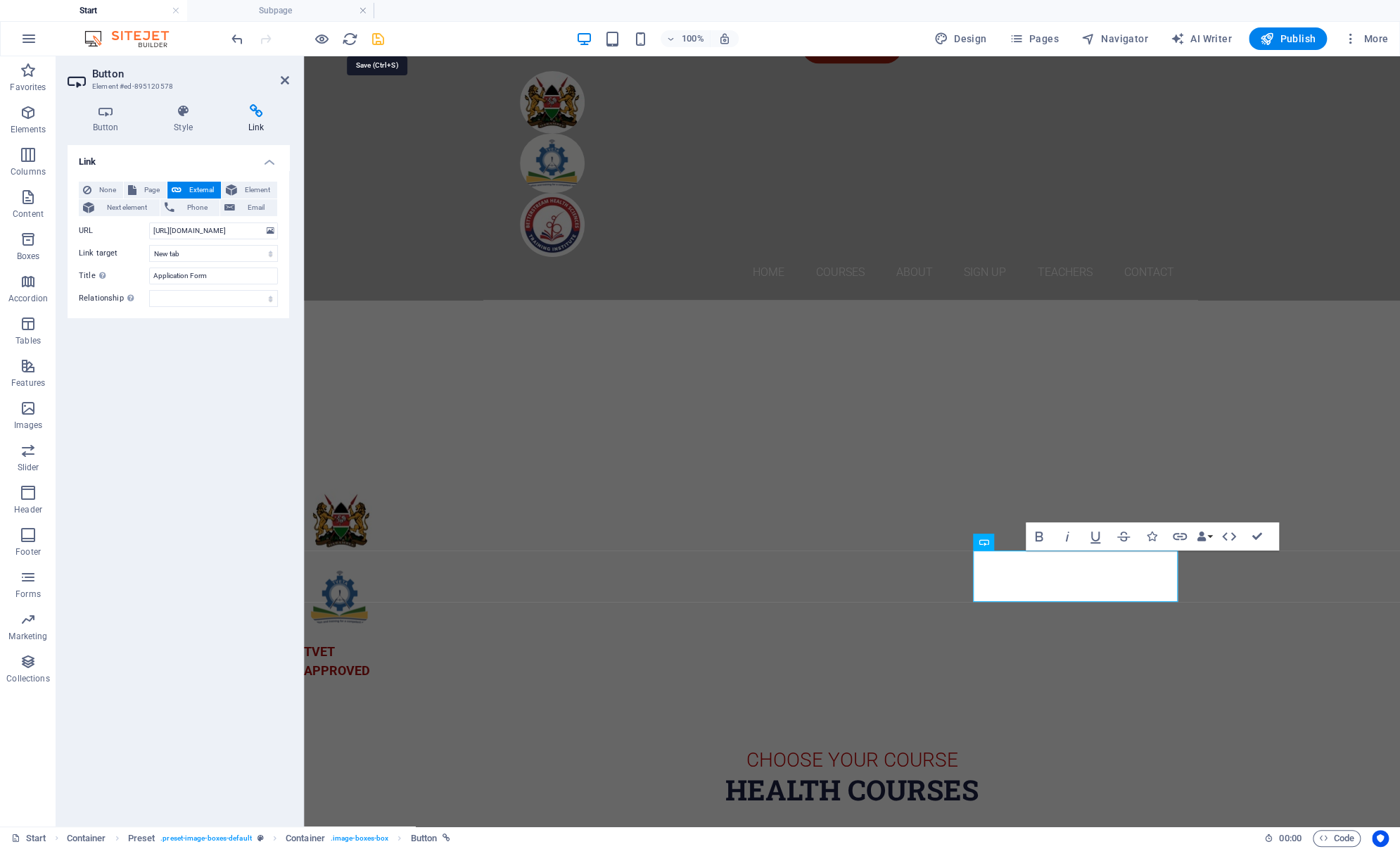
click at [372, 35] on icon "save" at bounding box center [378, 39] width 16 height 16
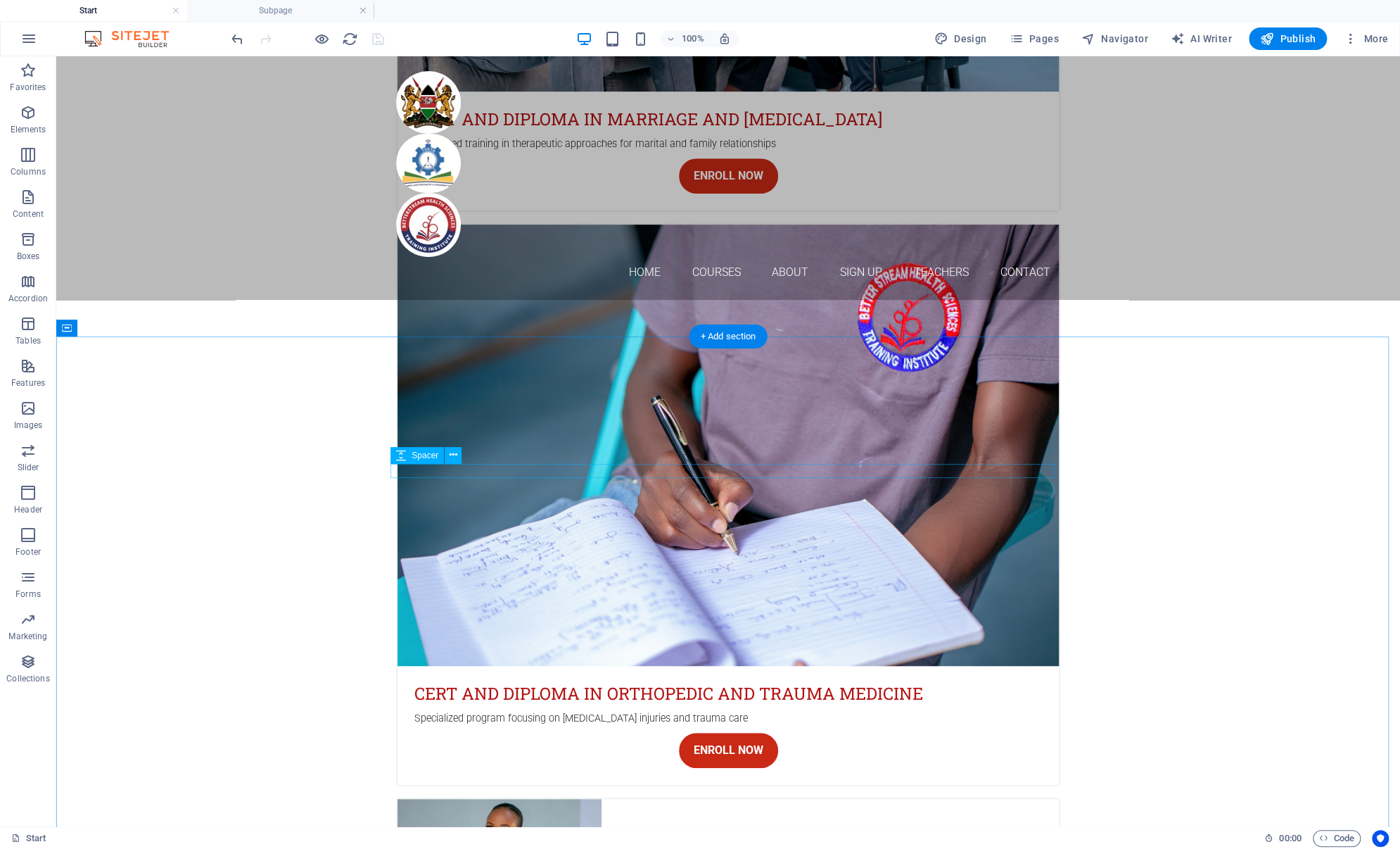
scroll to position [4233, 0]
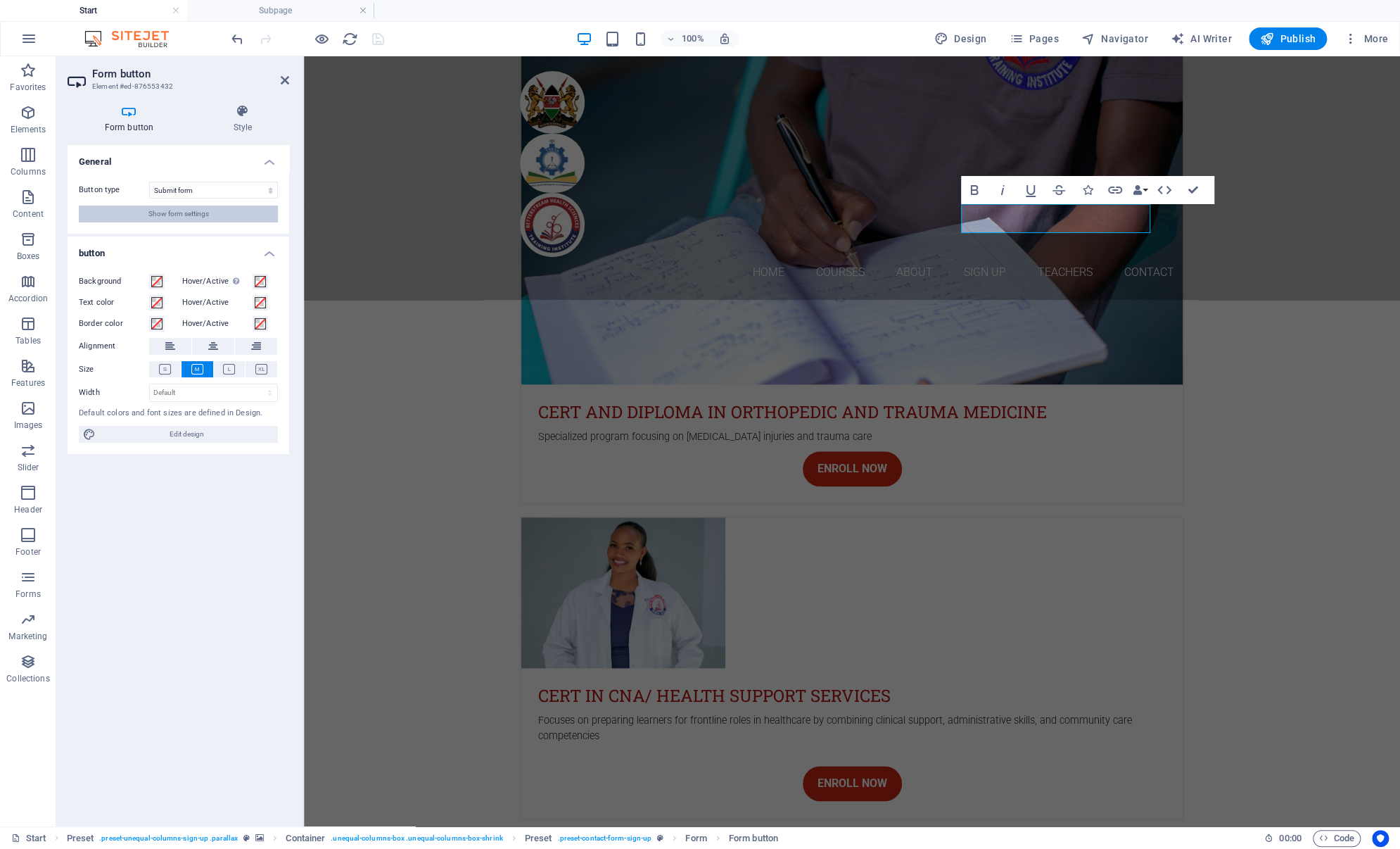
click at [218, 210] on button "Show form settings" at bounding box center [179, 214] width 199 height 17
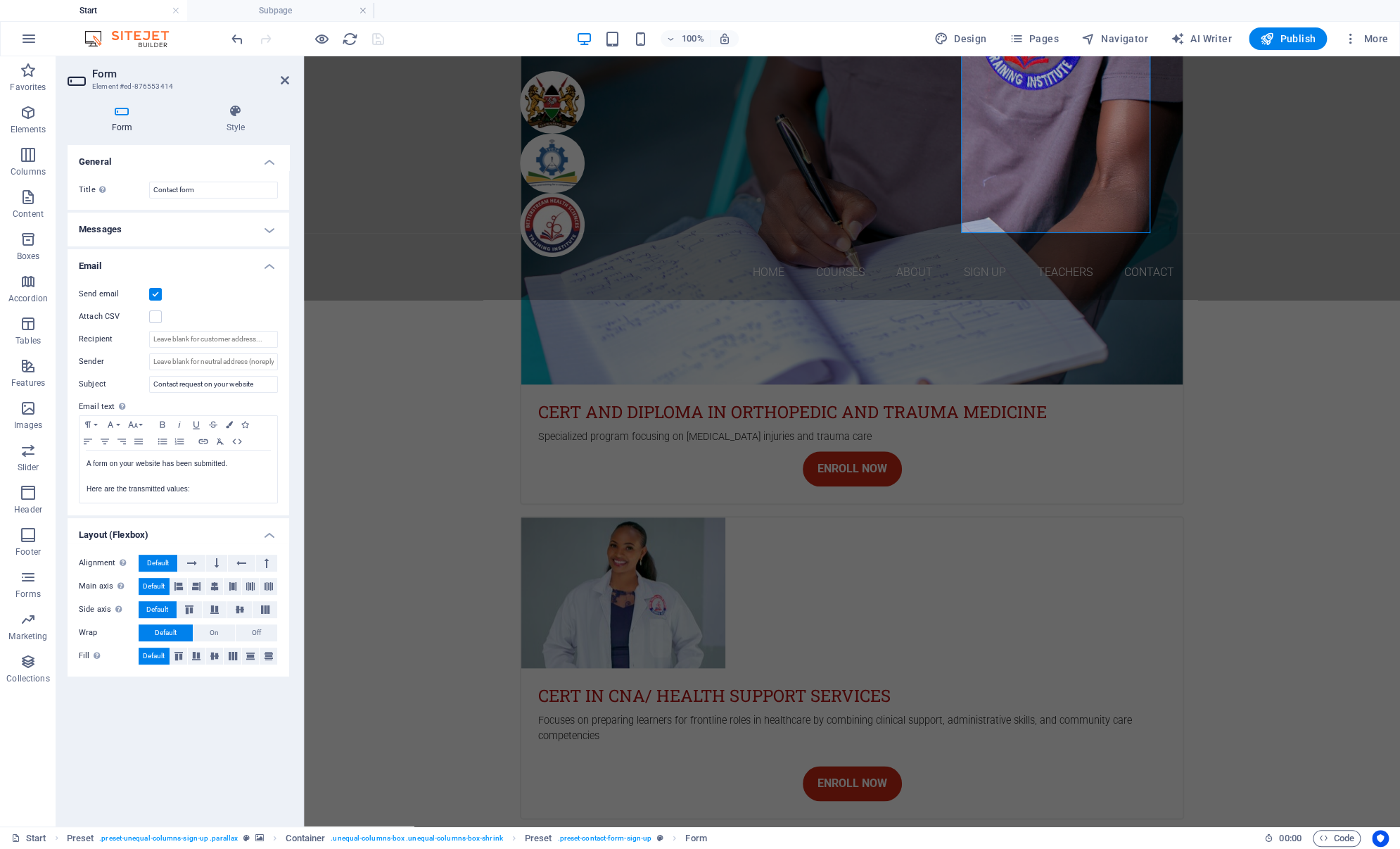
click at [269, 226] on h4 "Messages" at bounding box center [178, 229] width 221 height 34
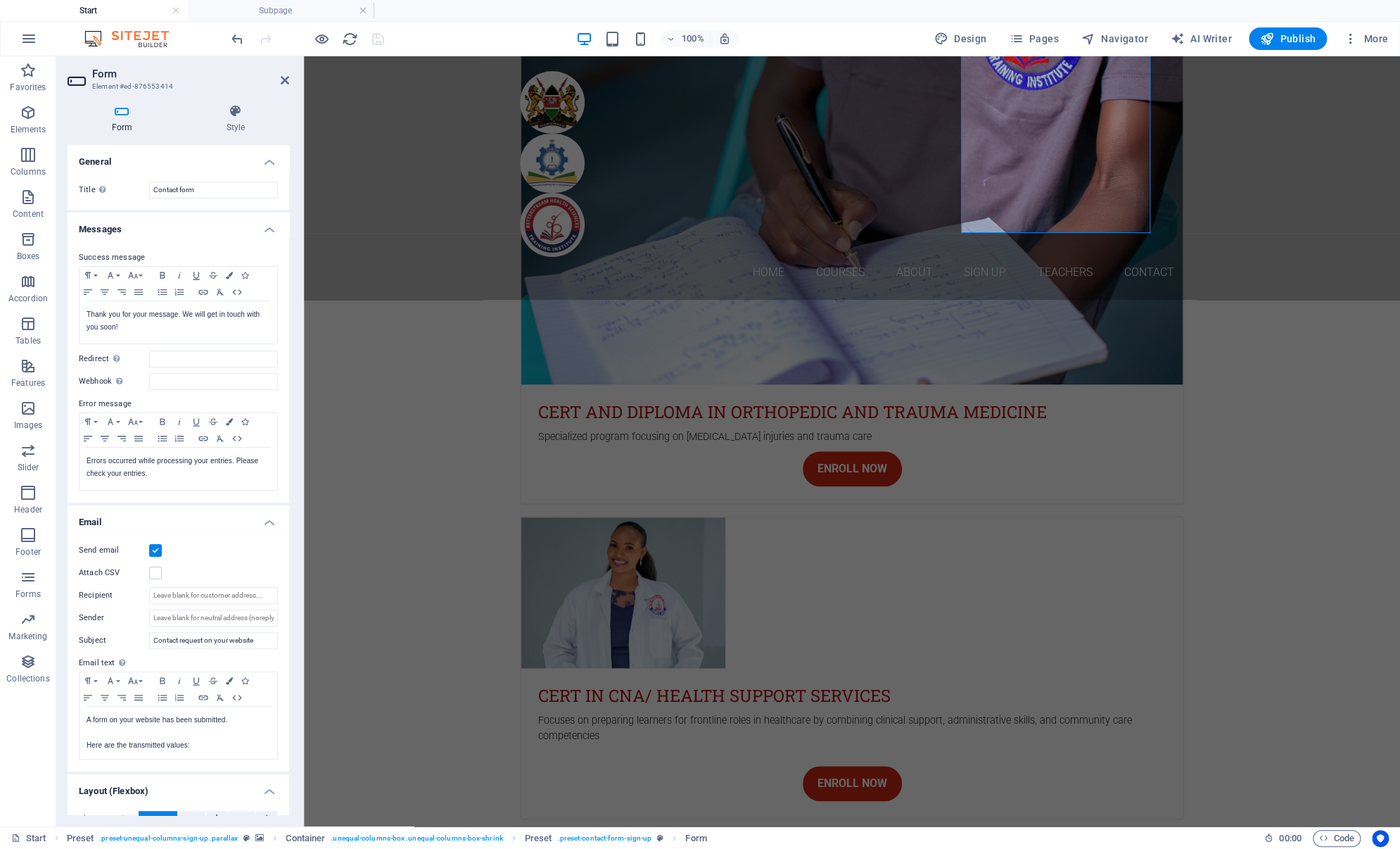
click at [269, 226] on h4 "Messages" at bounding box center [178, 225] width 221 height 25
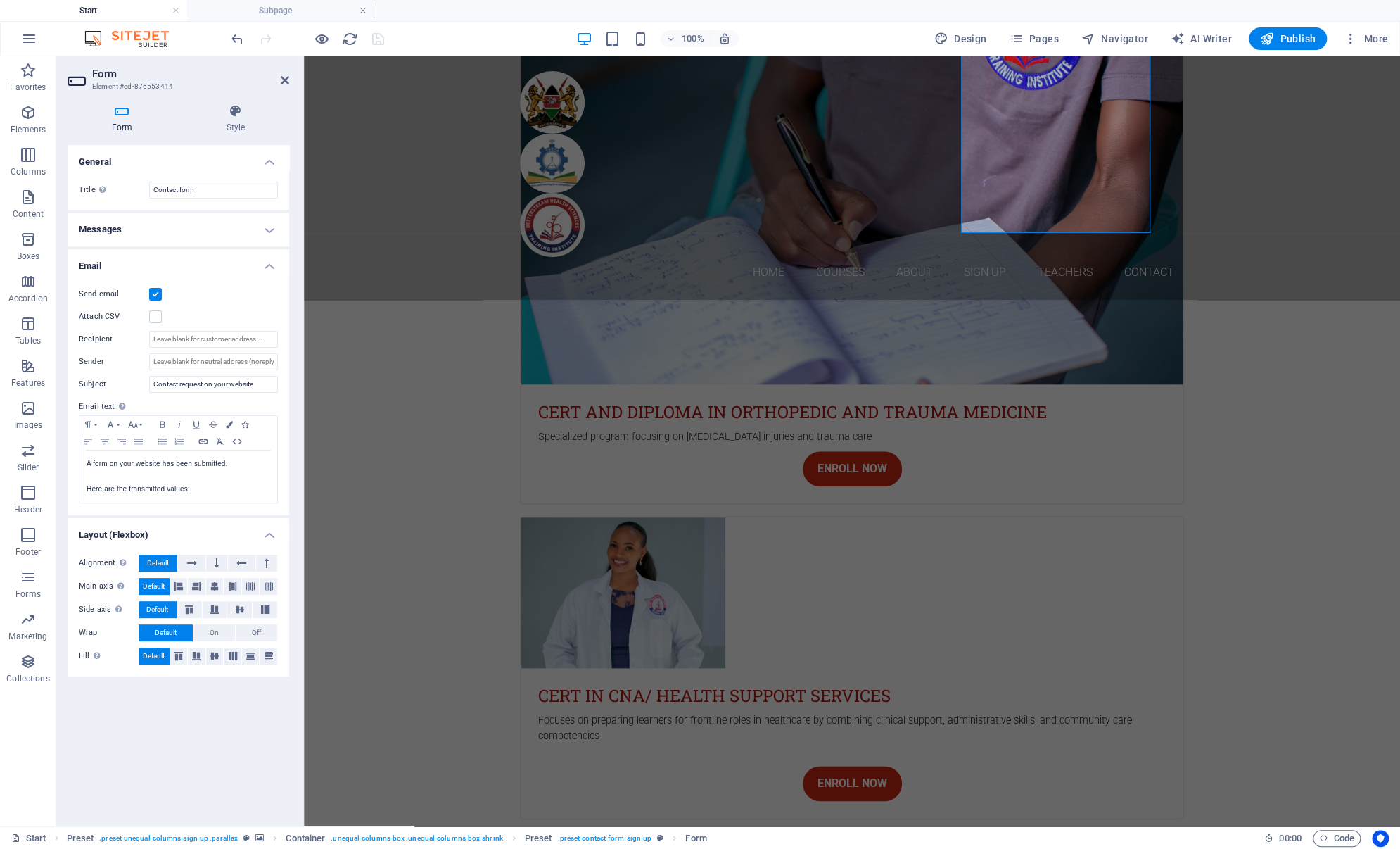
click at [265, 262] on h4 "Email" at bounding box center [178, 262] width 221 height 25
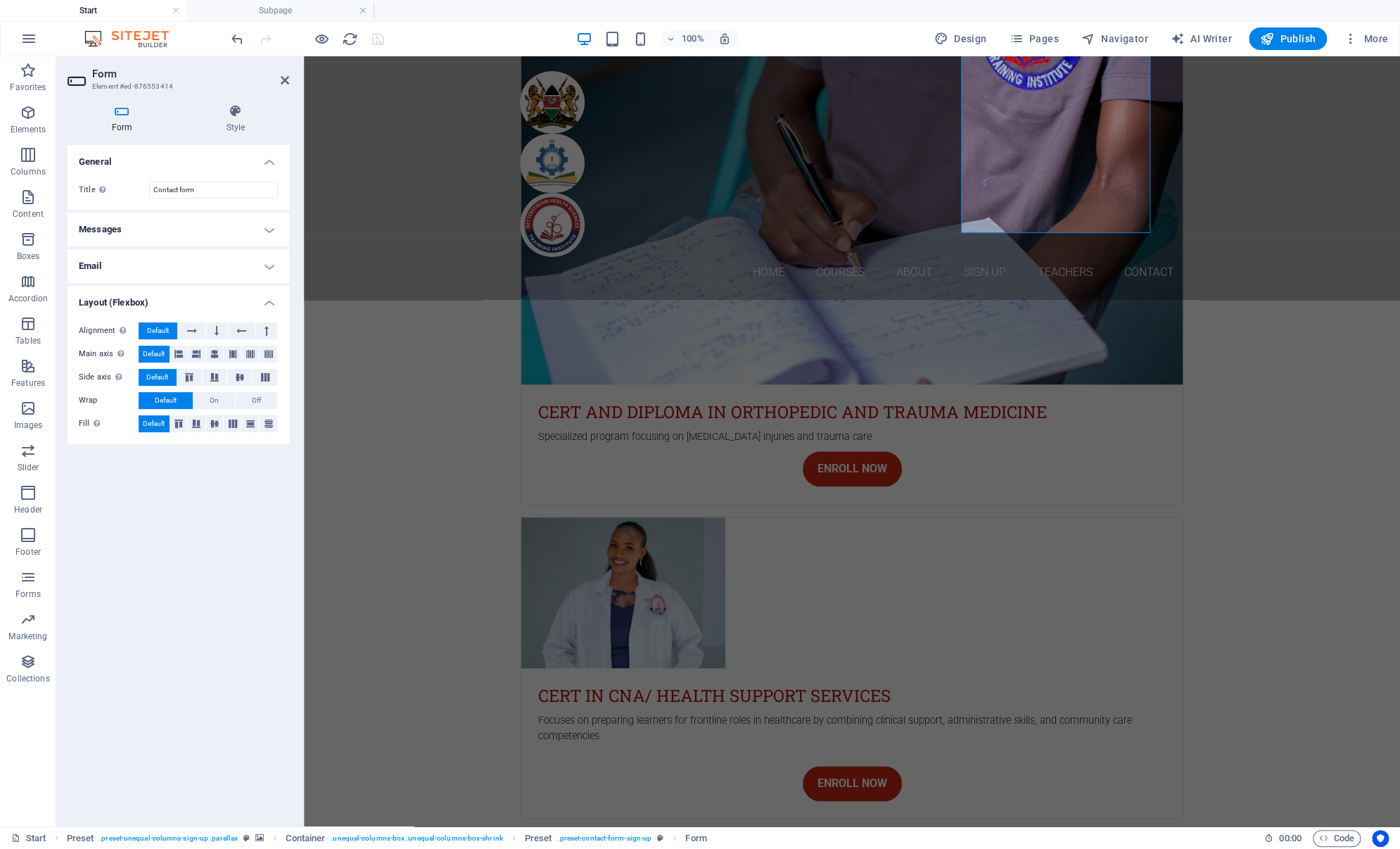
click at [271, 303] on h4 "Layout (Flexbox)" at bounding box center [178, 298] width 221 height 25
click at [271, 164] on h4 "General" at bounding box center [178, 158] width 221 height 25
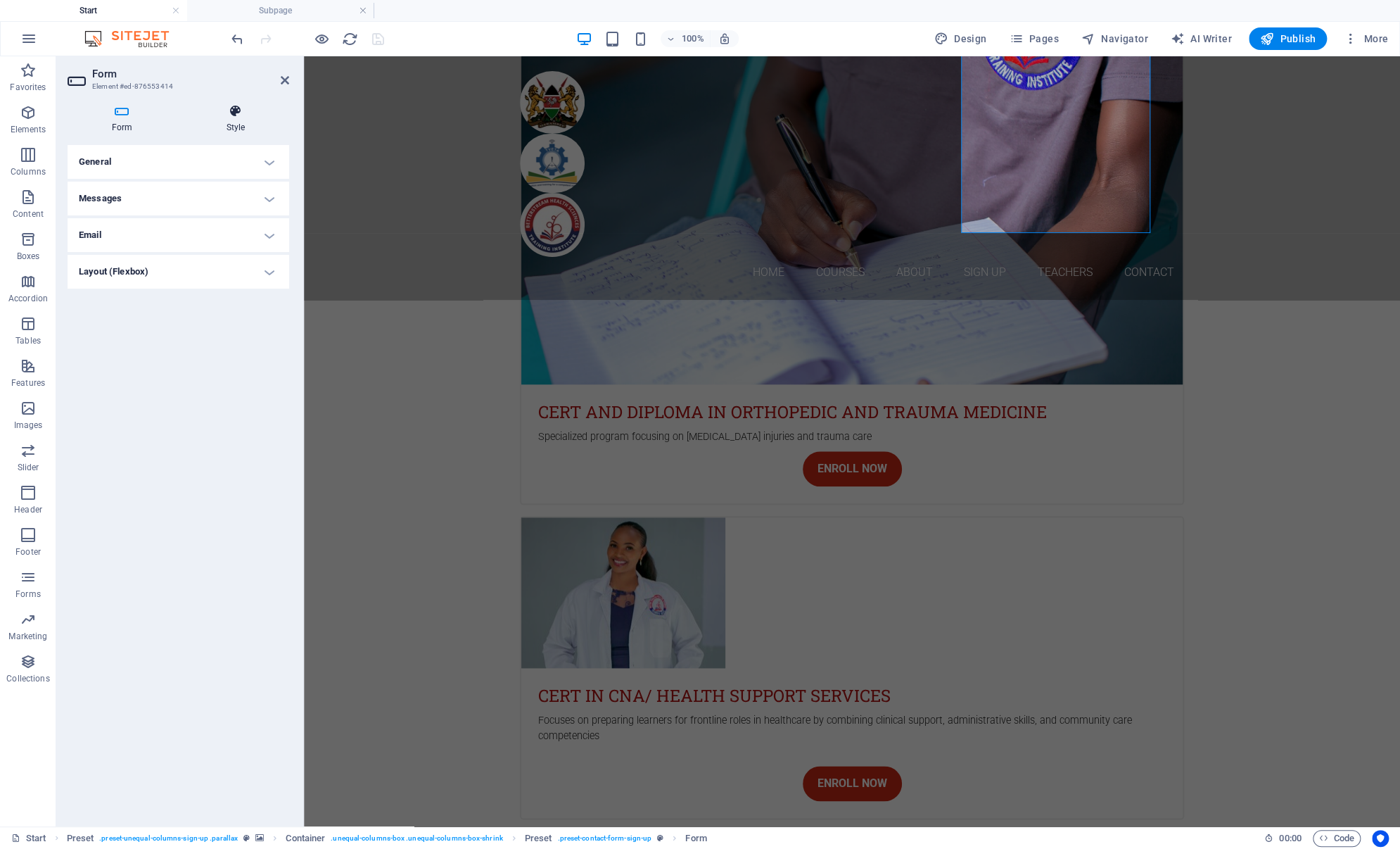
click at [237, 122] on h4 "Style" at bounding box center [236, 119] width 107 height 30
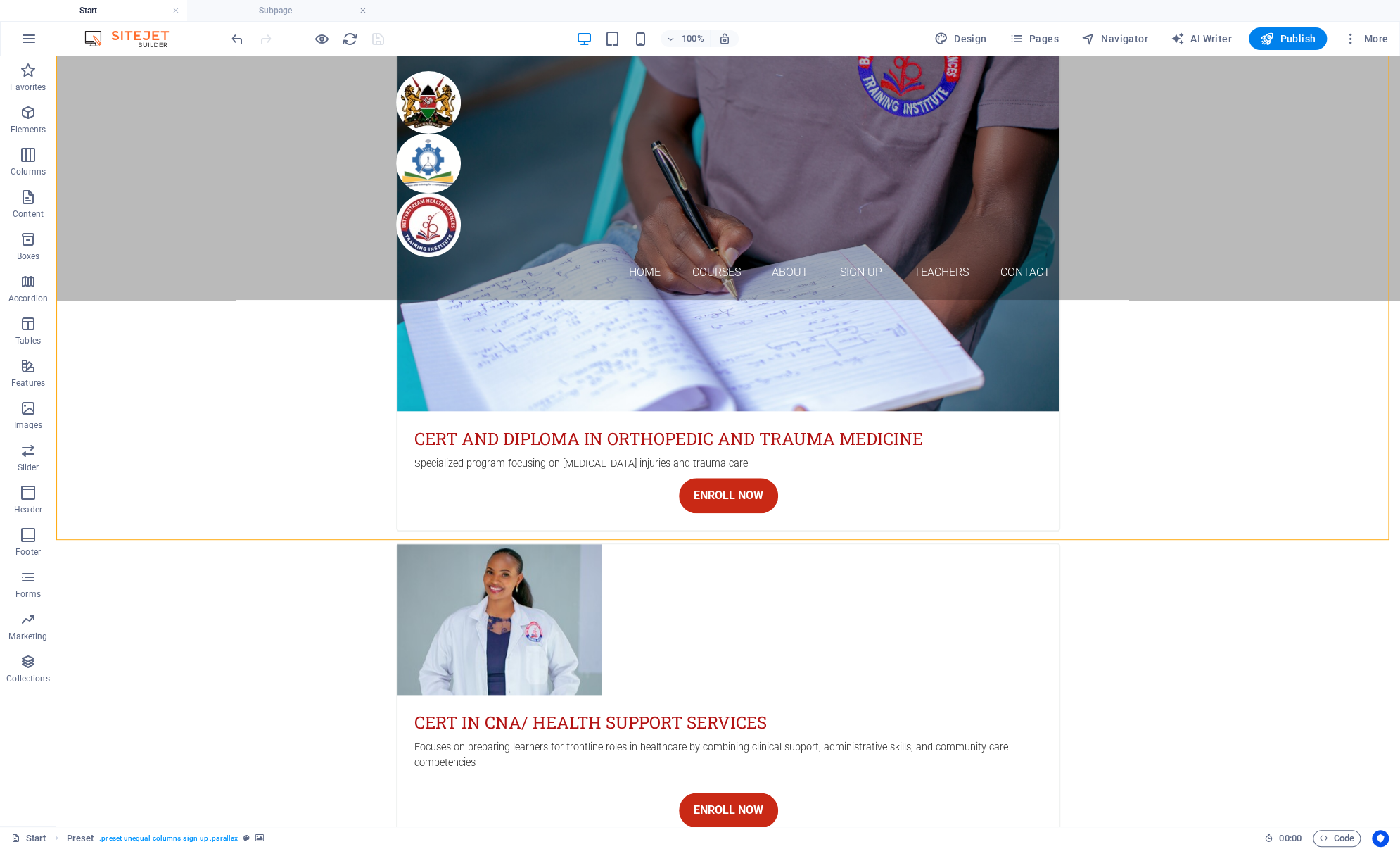
scroll to position [4022, 0]
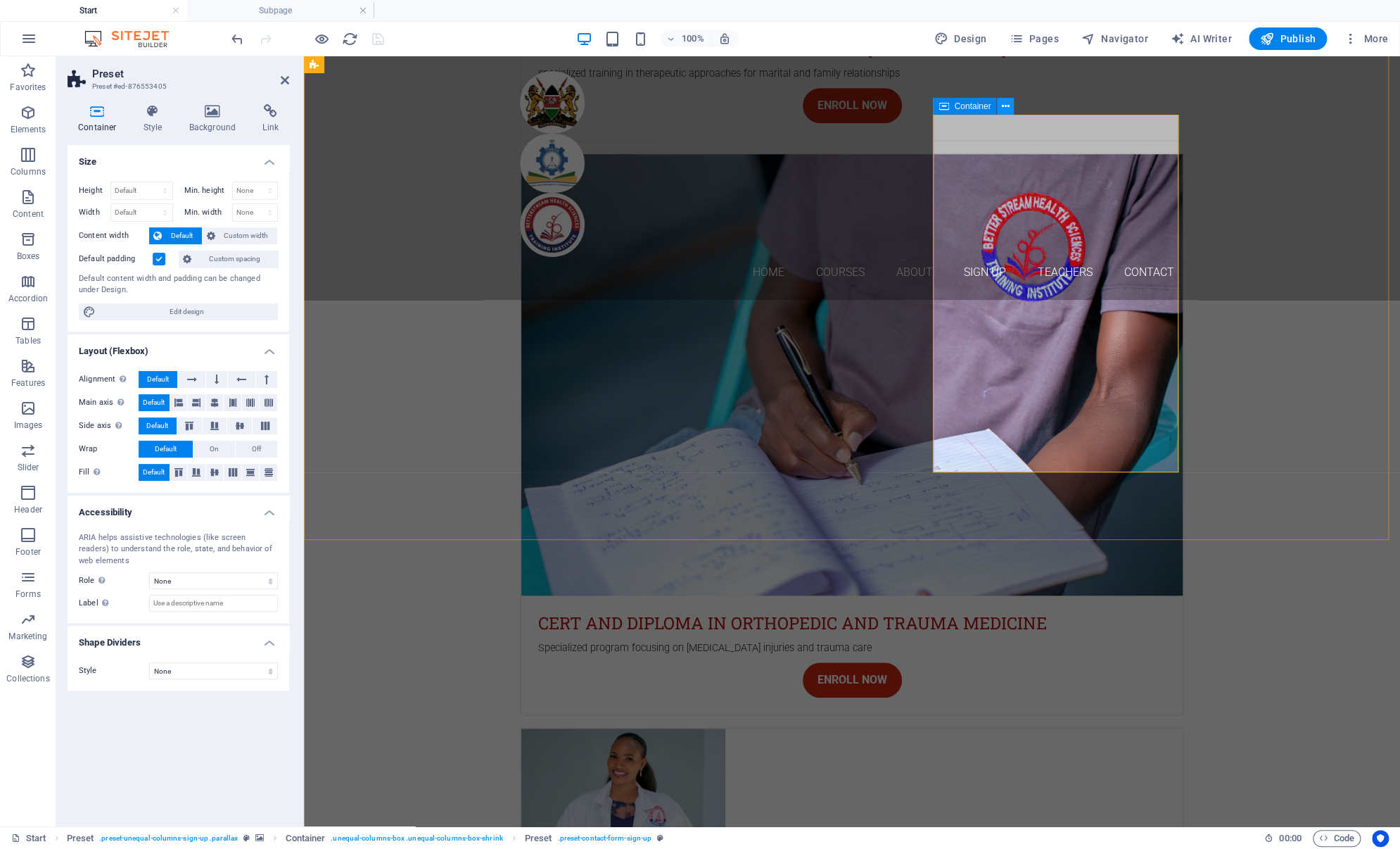
click at [1005, 105] on icon at bounding box center [1006, 106] width 8 height 15
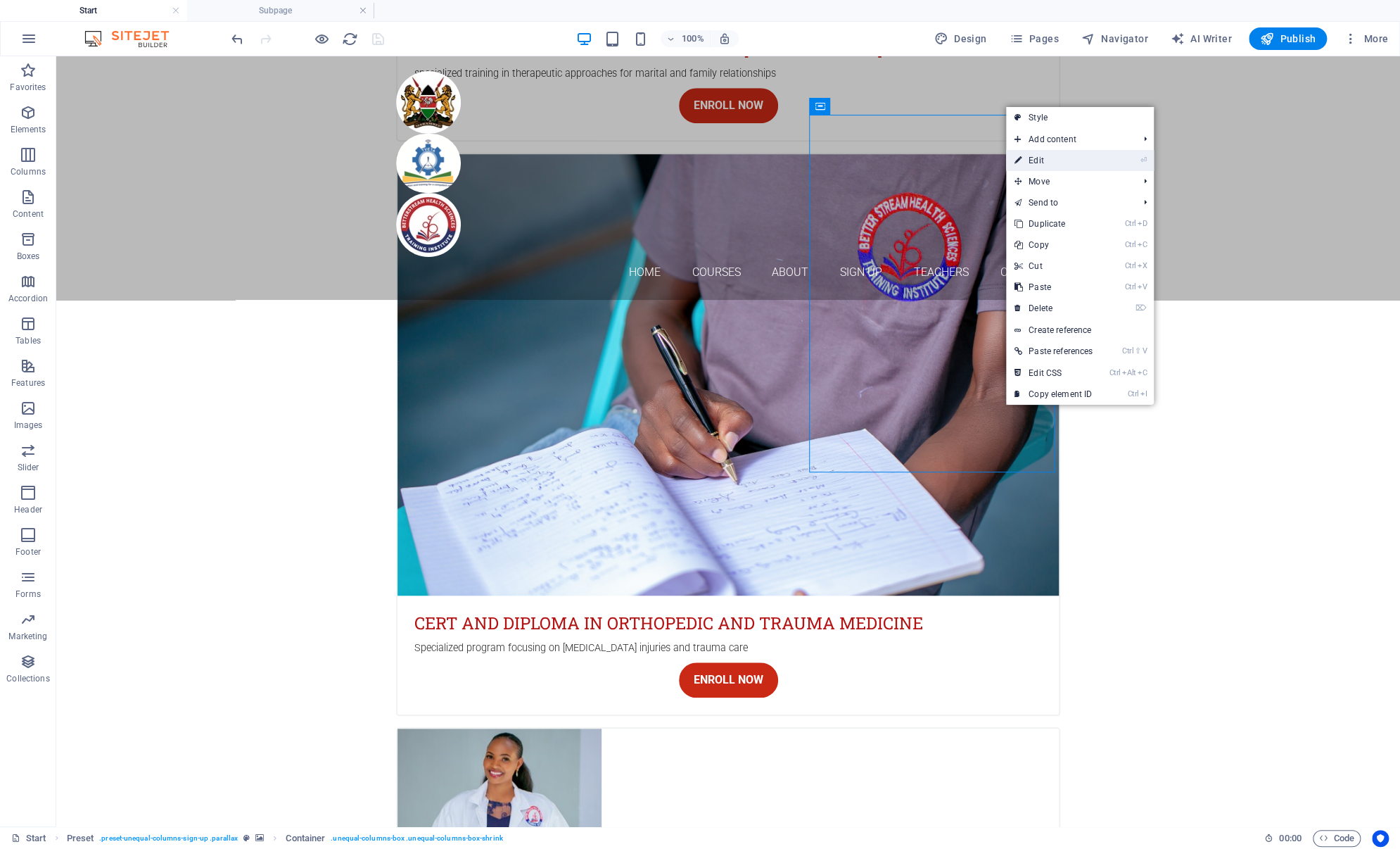
drag, startPoint x: 1025, startPoint y: 164, endPoint x: 401, endPoint y: 100, distance: 627.3
click at [1025, 164] on link "⏎ Edit" at bounding box center [1053, 160] width 95 height 21
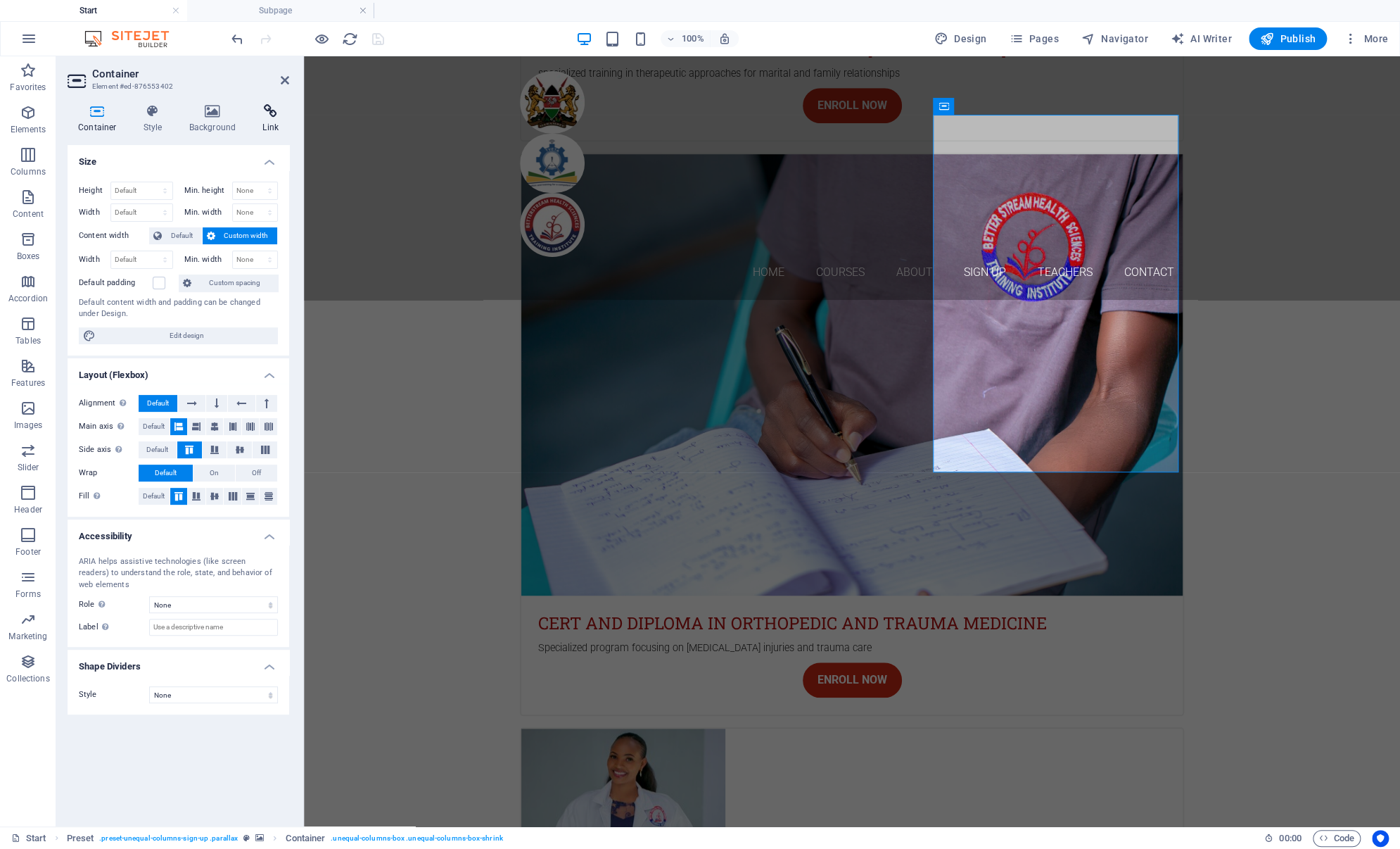
click at [272, 115] on icon at bounding box center [270, 112] width 37 height 15
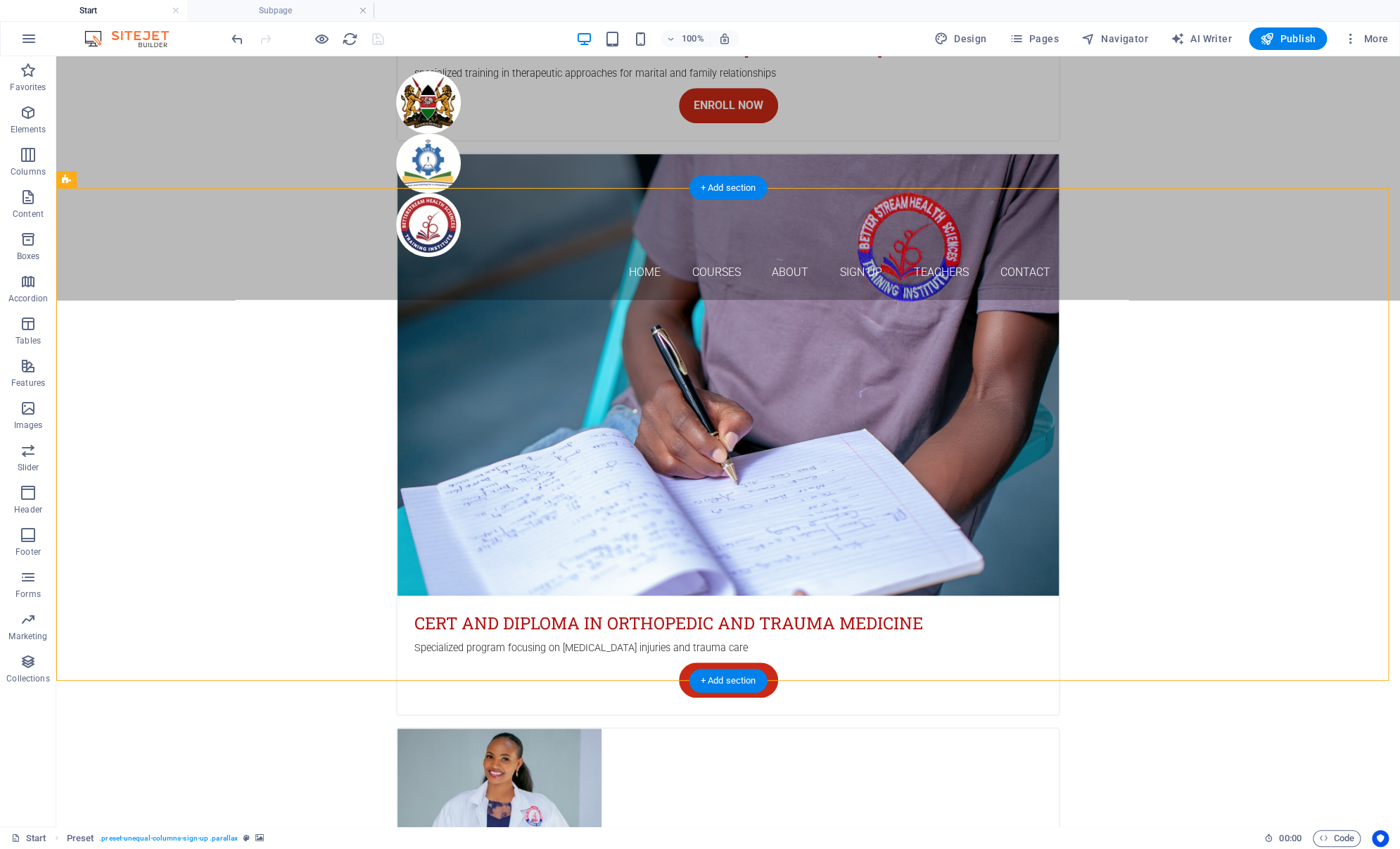
scroll to position [3881, 0]
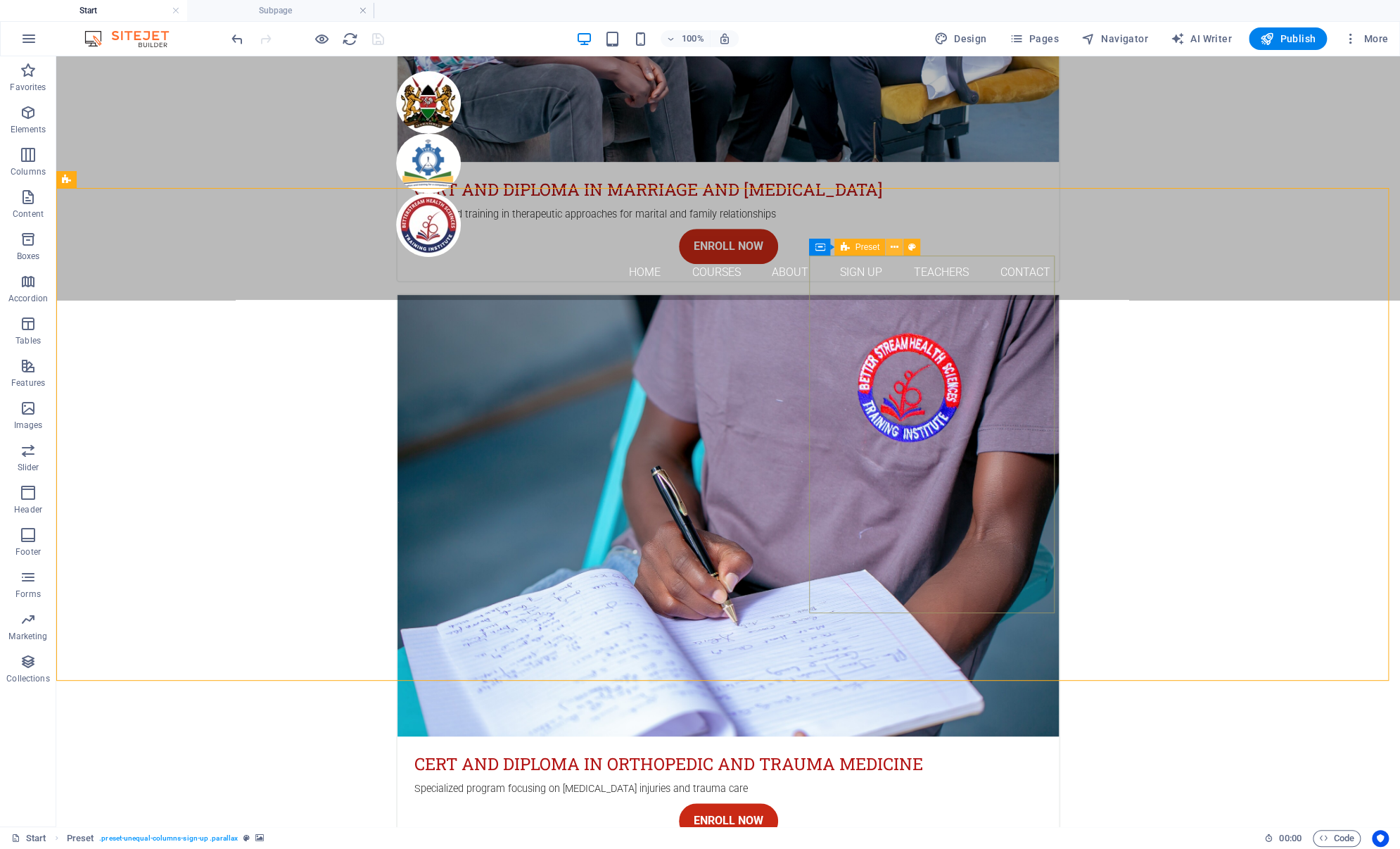
click at [893, 244] on icon at bounding box center [894, 248] width 8 height 15
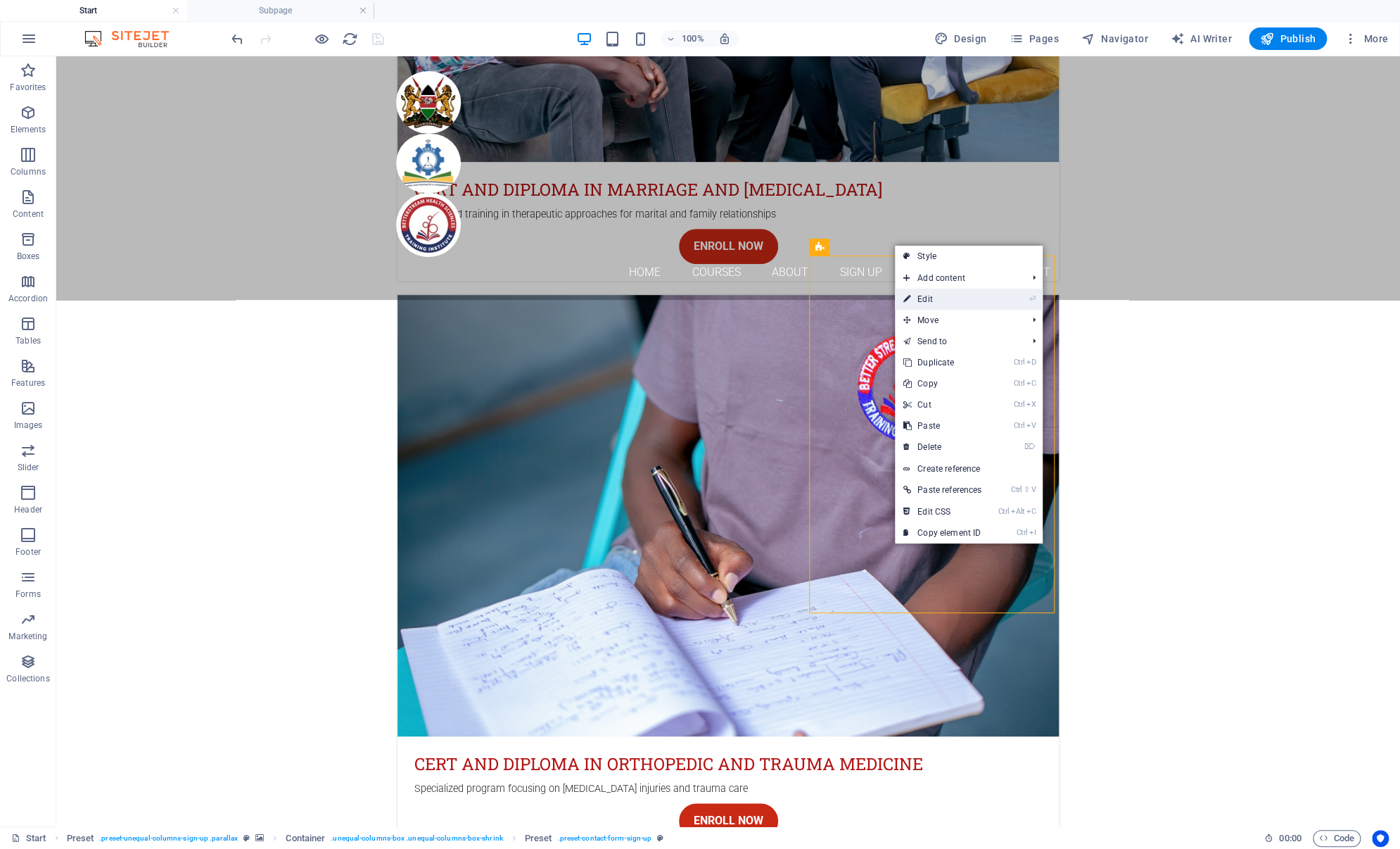
click at [913, 295] on link "⏎ Edit" at bounding box center [942, 298] width 95 height 21
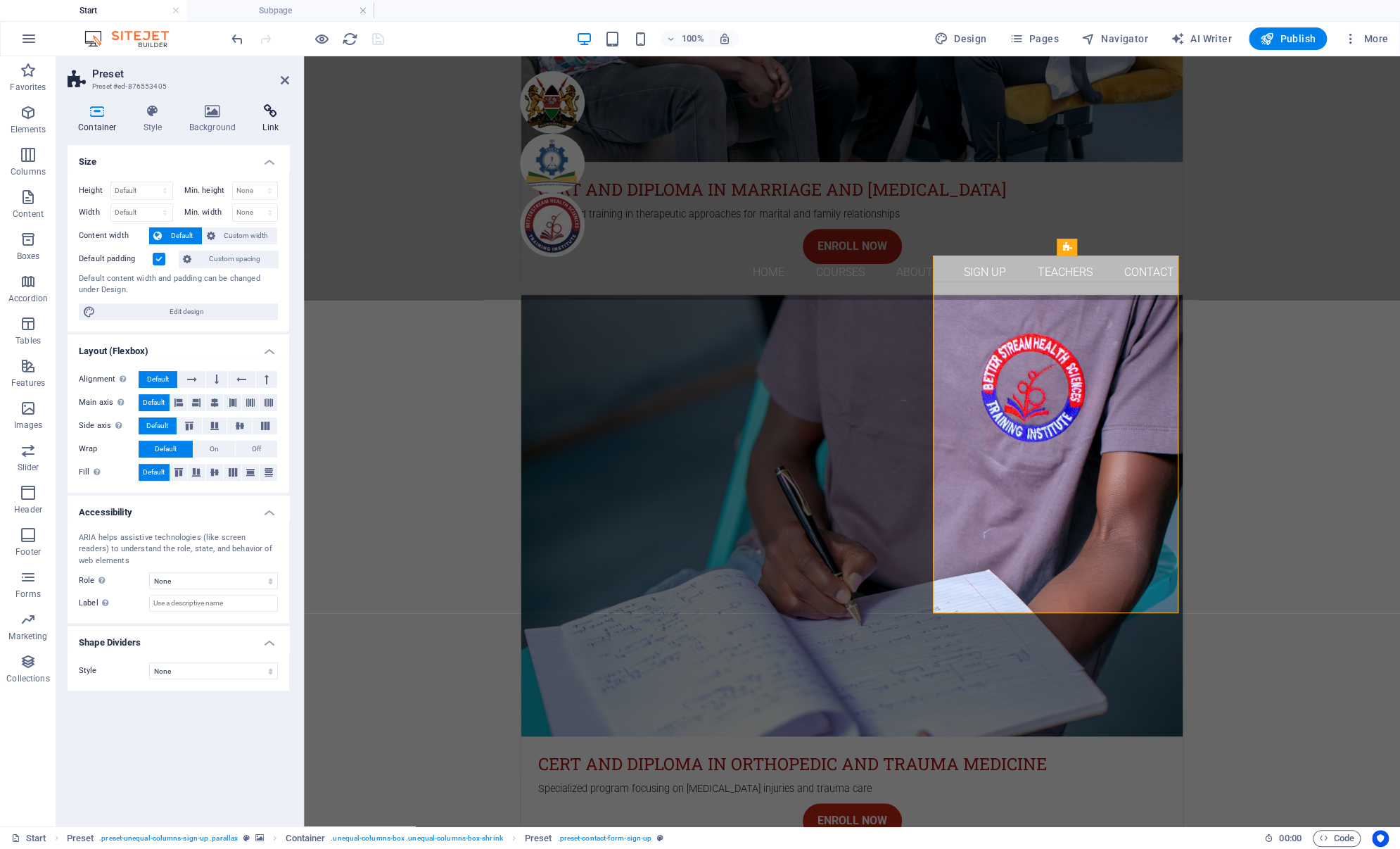
click at [270, 114] on icon at bounding box center [270, 112] width 37 height 15
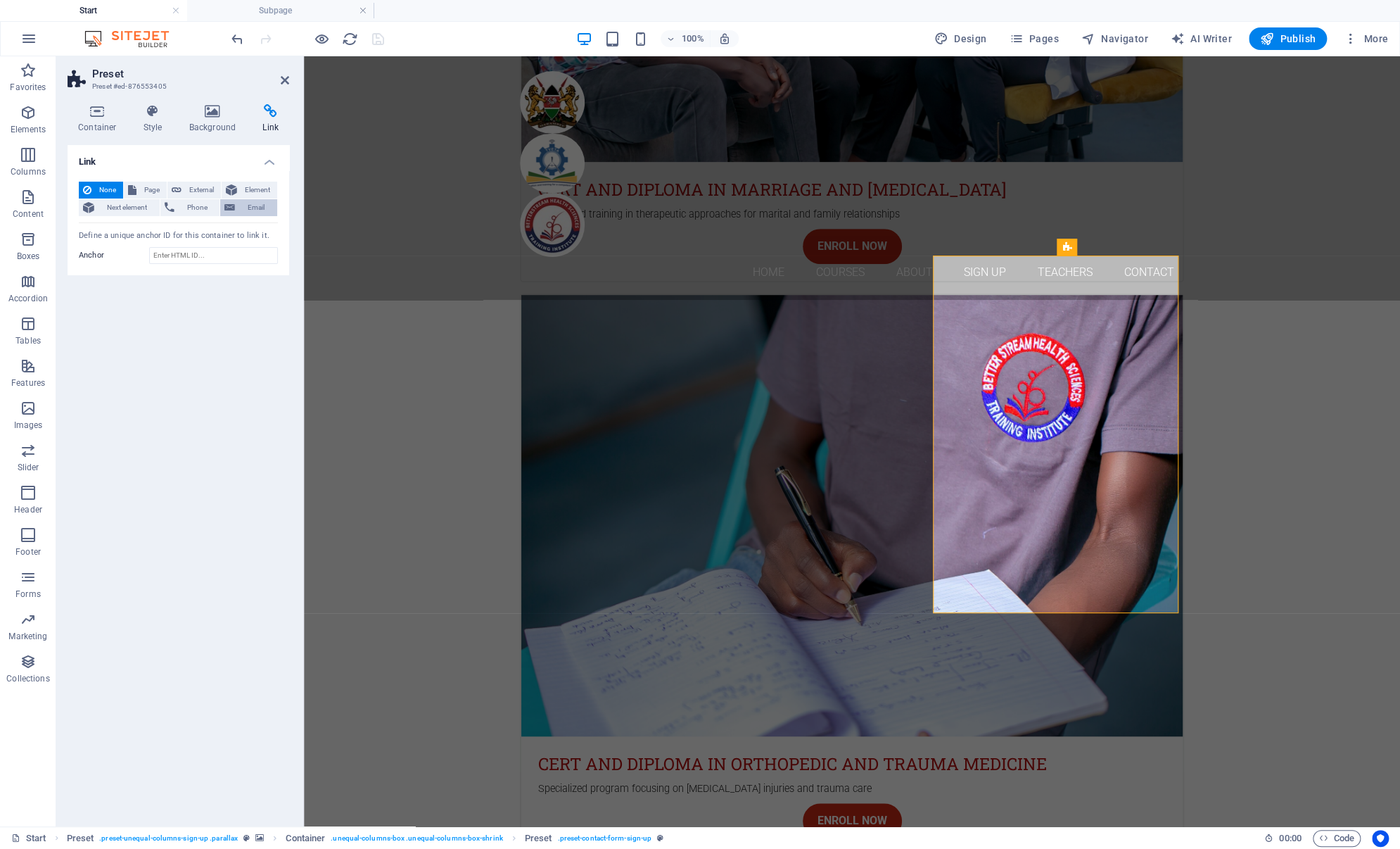
click at [262, 201] on span "Email" at bounding box center [256, 208] width 34 height 17
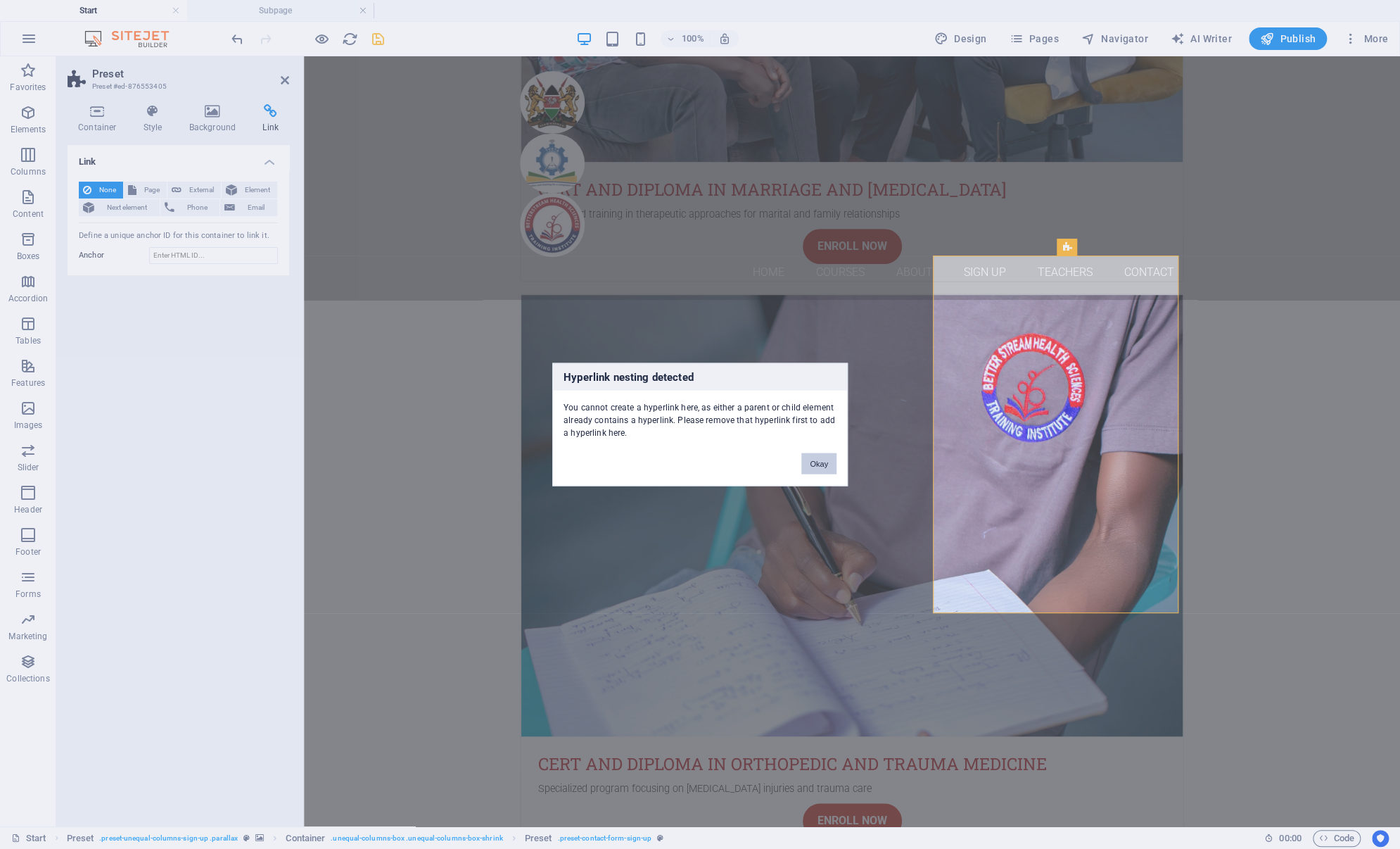
click at [816, 459] on button "Okay" at bounding box center [819, 464] width 35 height 21
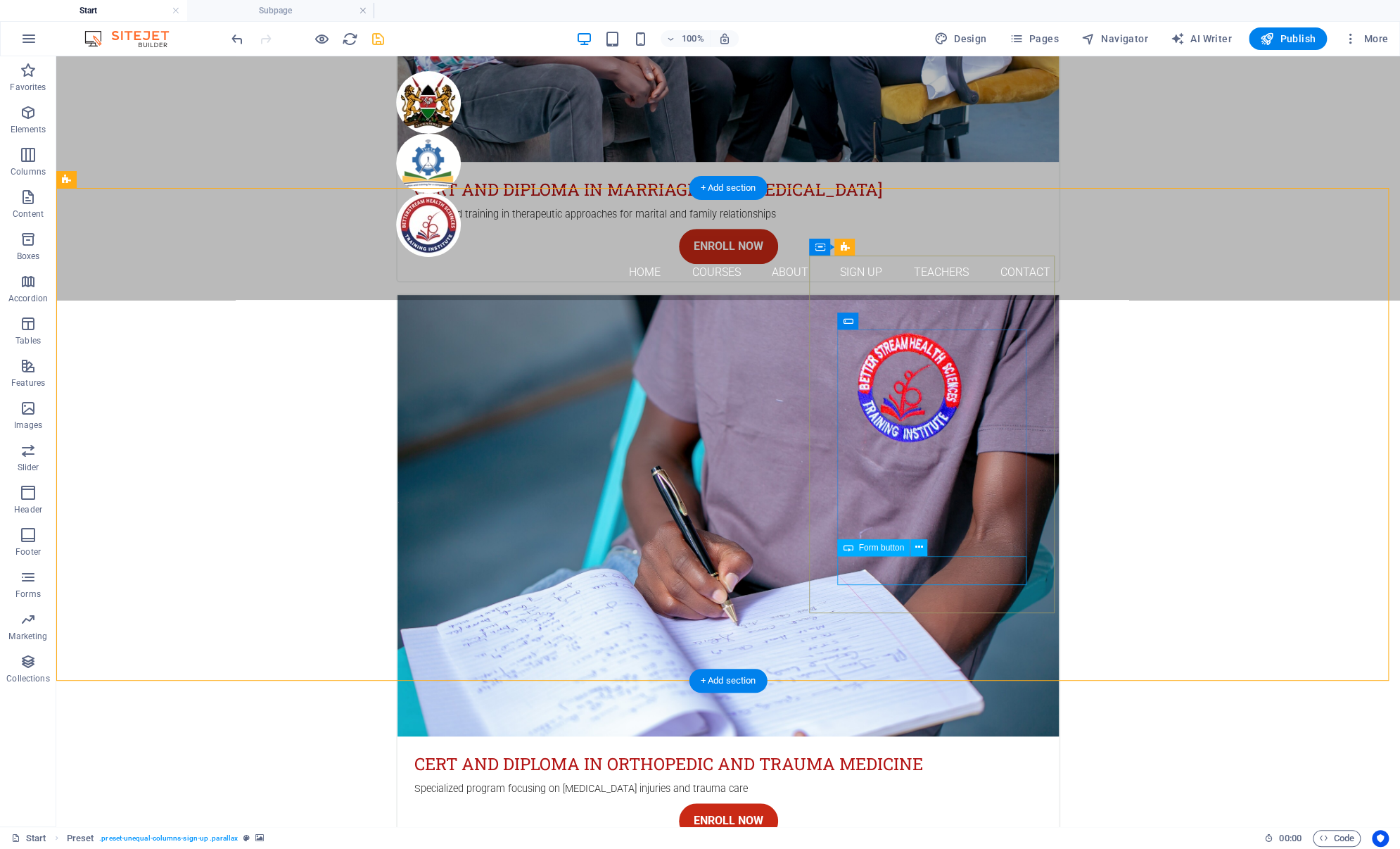
click at [918, 544] on icon at bounding box center [919, 547] width 8 height 15
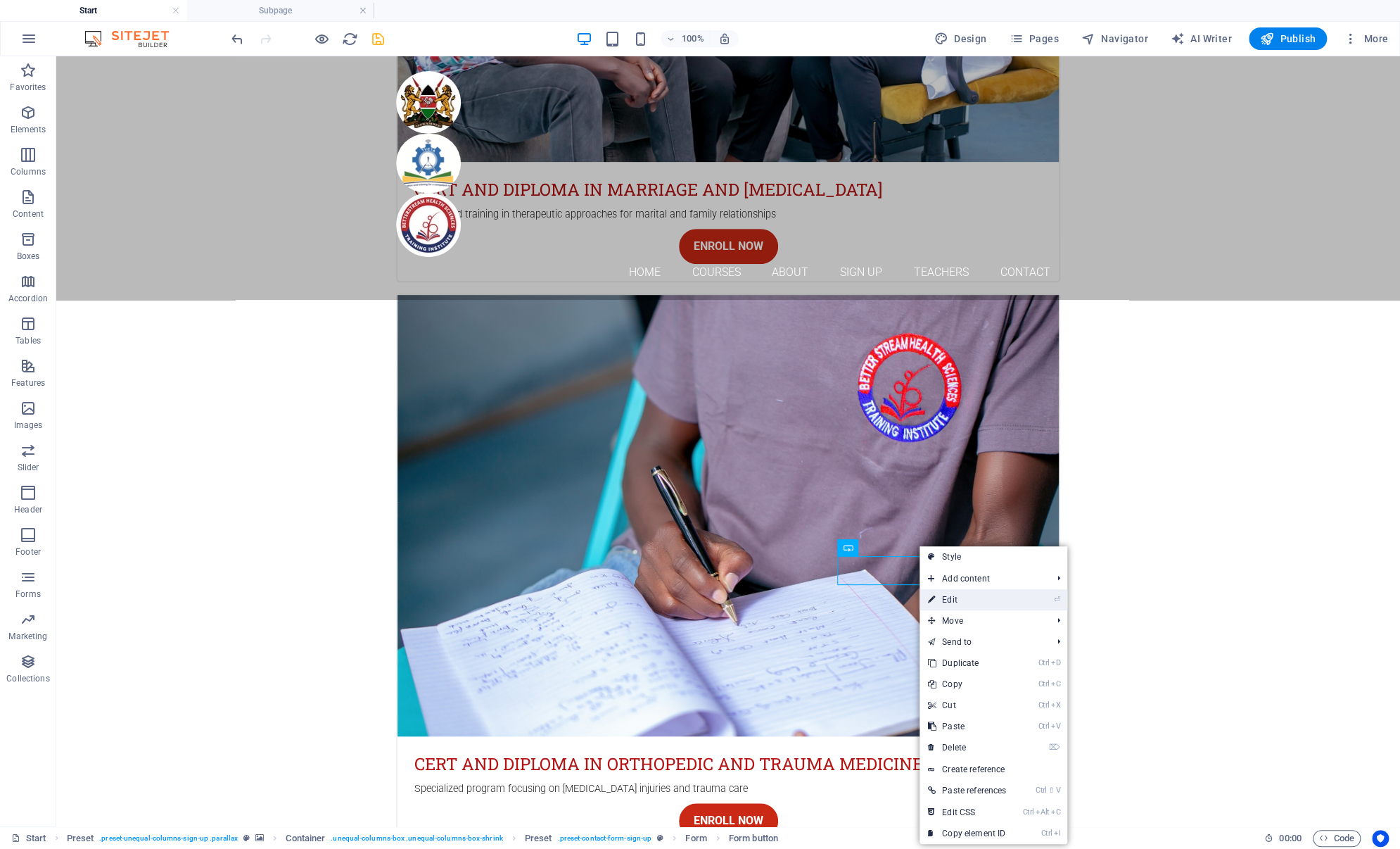
click at [954, 598] on link "⏎ Edit" at bounding box center [967, 599] width 95 height 21
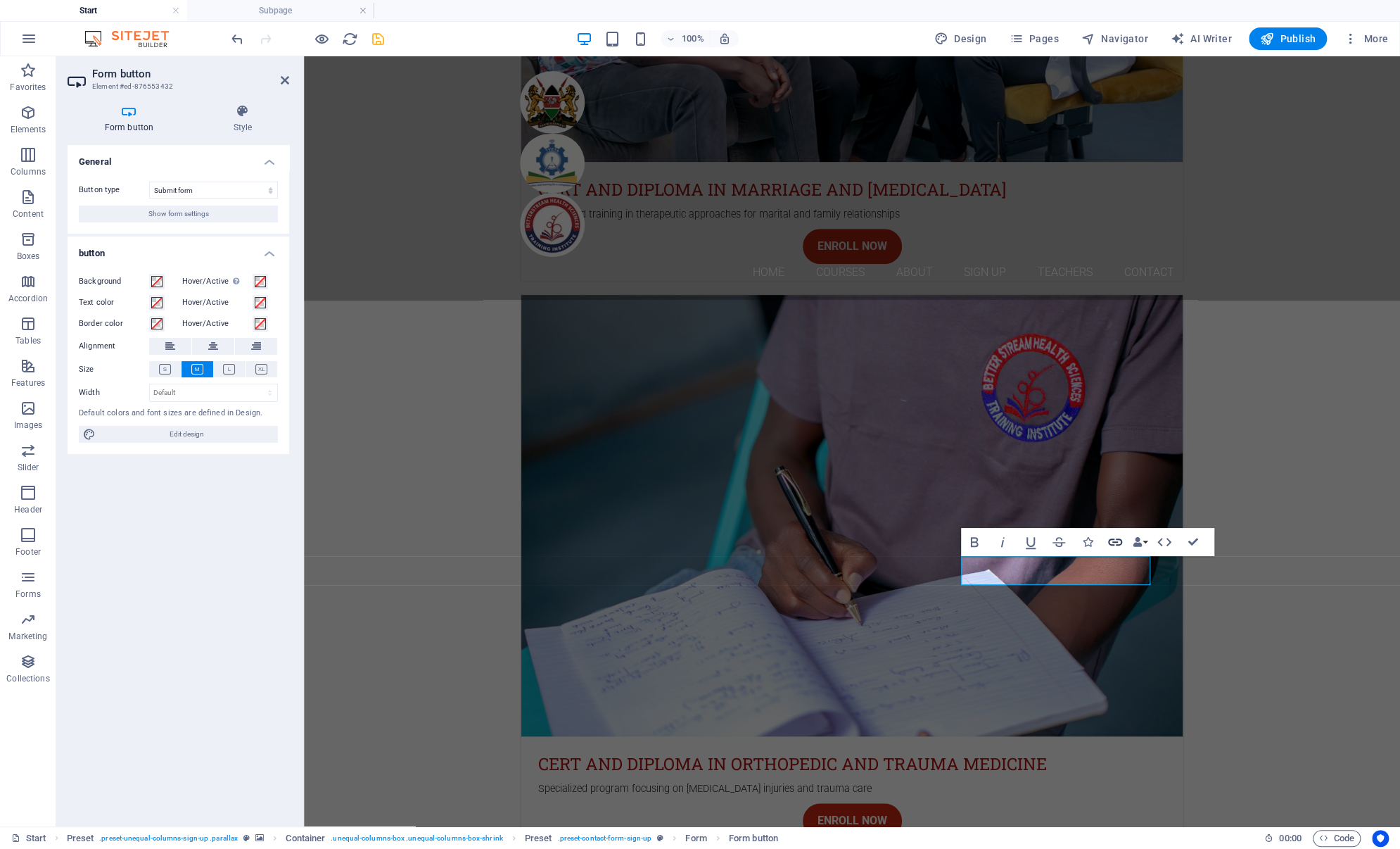
click at [1113, 547] on icon "button" at bounding box center [1114, 542] width 17 height 17
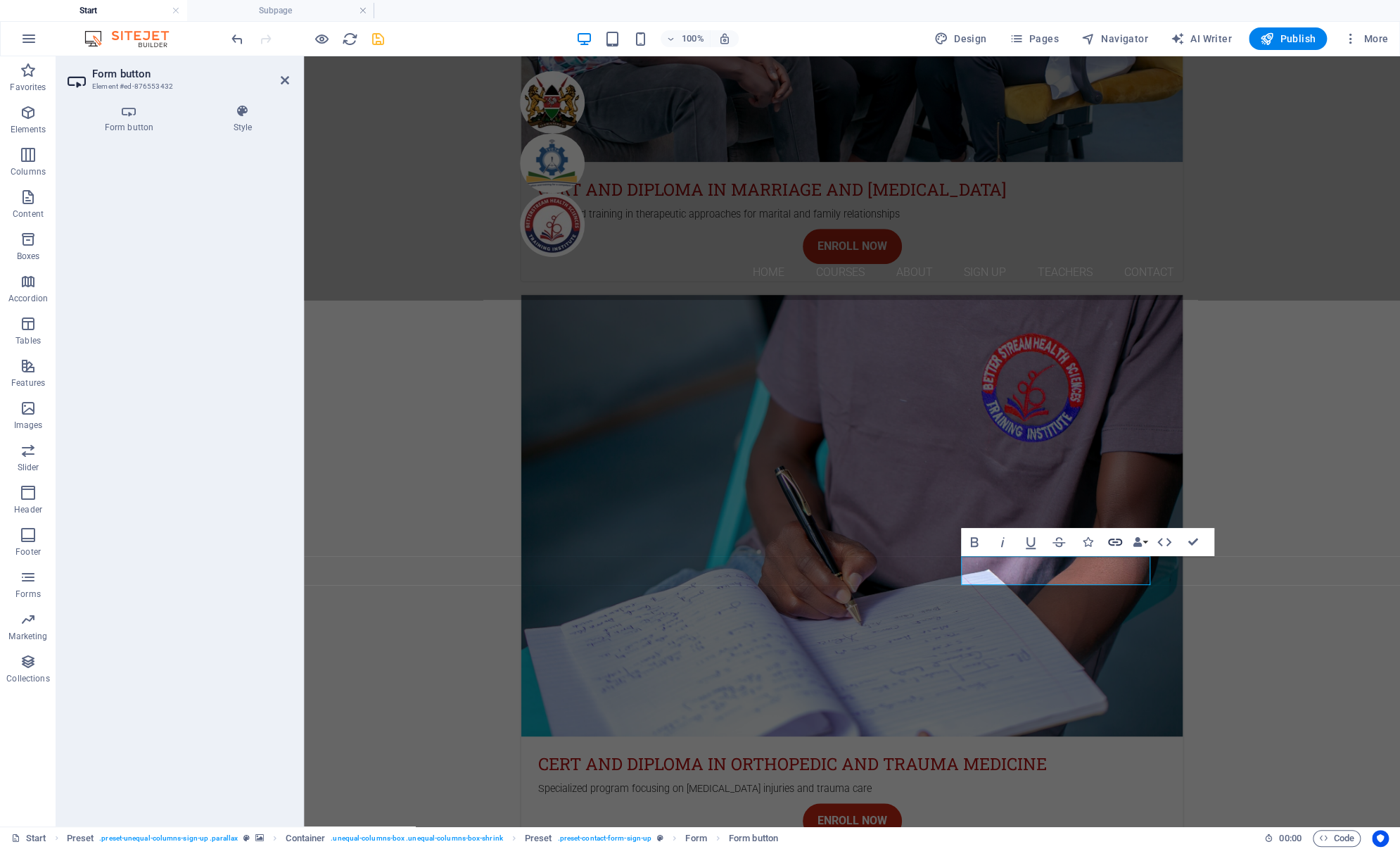
click at [1119, 540] on icon "button" at bounding box center [1114, 542] width 17 height 17
click at [123, 113] on icon at bounding box center [129, 112] width 123 height 15
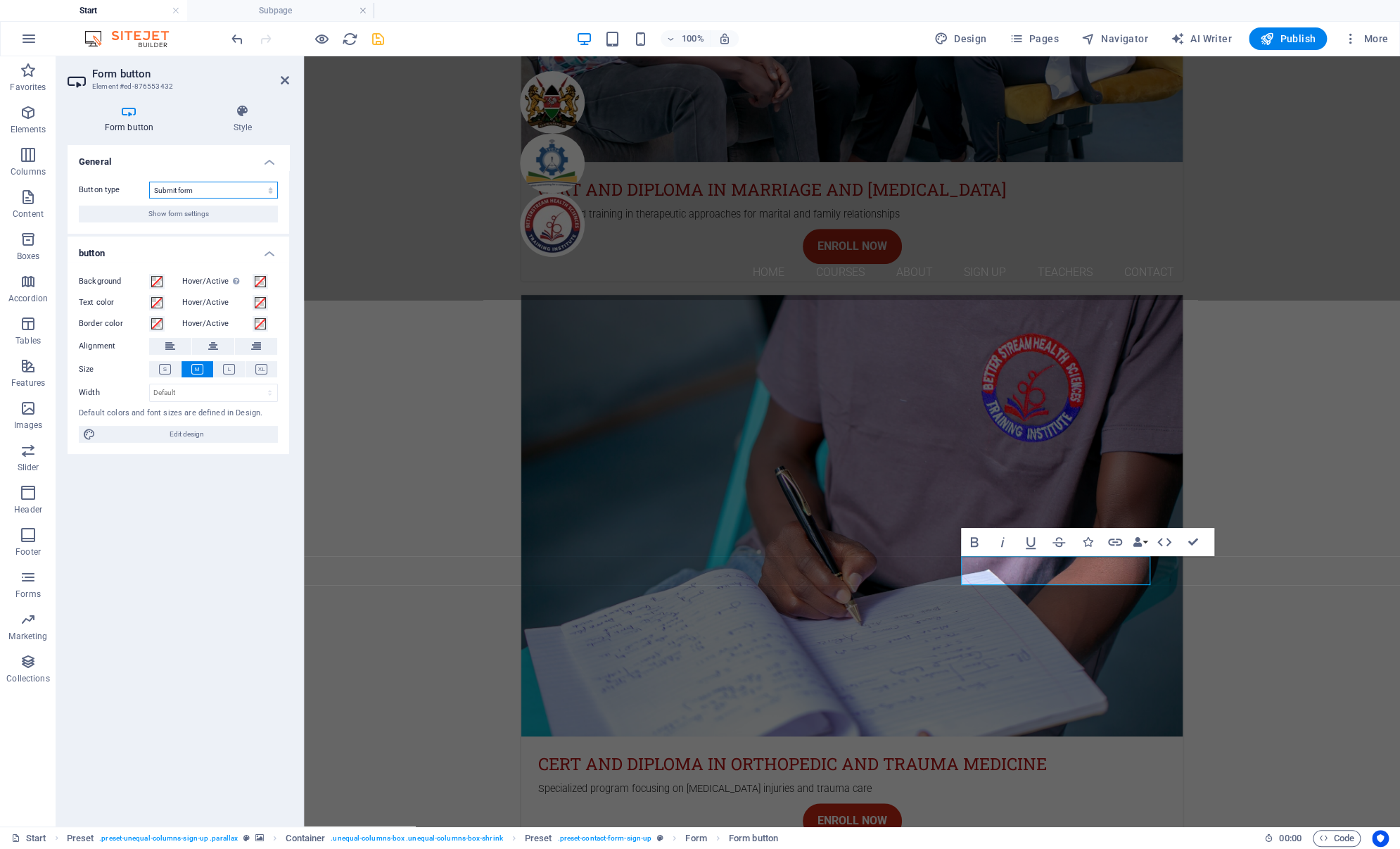
click at [206, 192] on select "Submit form Reset form No action" at bounding box center [213, 190] width 129 height 17
click at [149, 181] on select "Submit form Reset form No action" at bounding box center [213, 190] width 129 height 17
click at [191, 215] on span "Show form settings" at bounding box center [179, 214] width 61 height 17
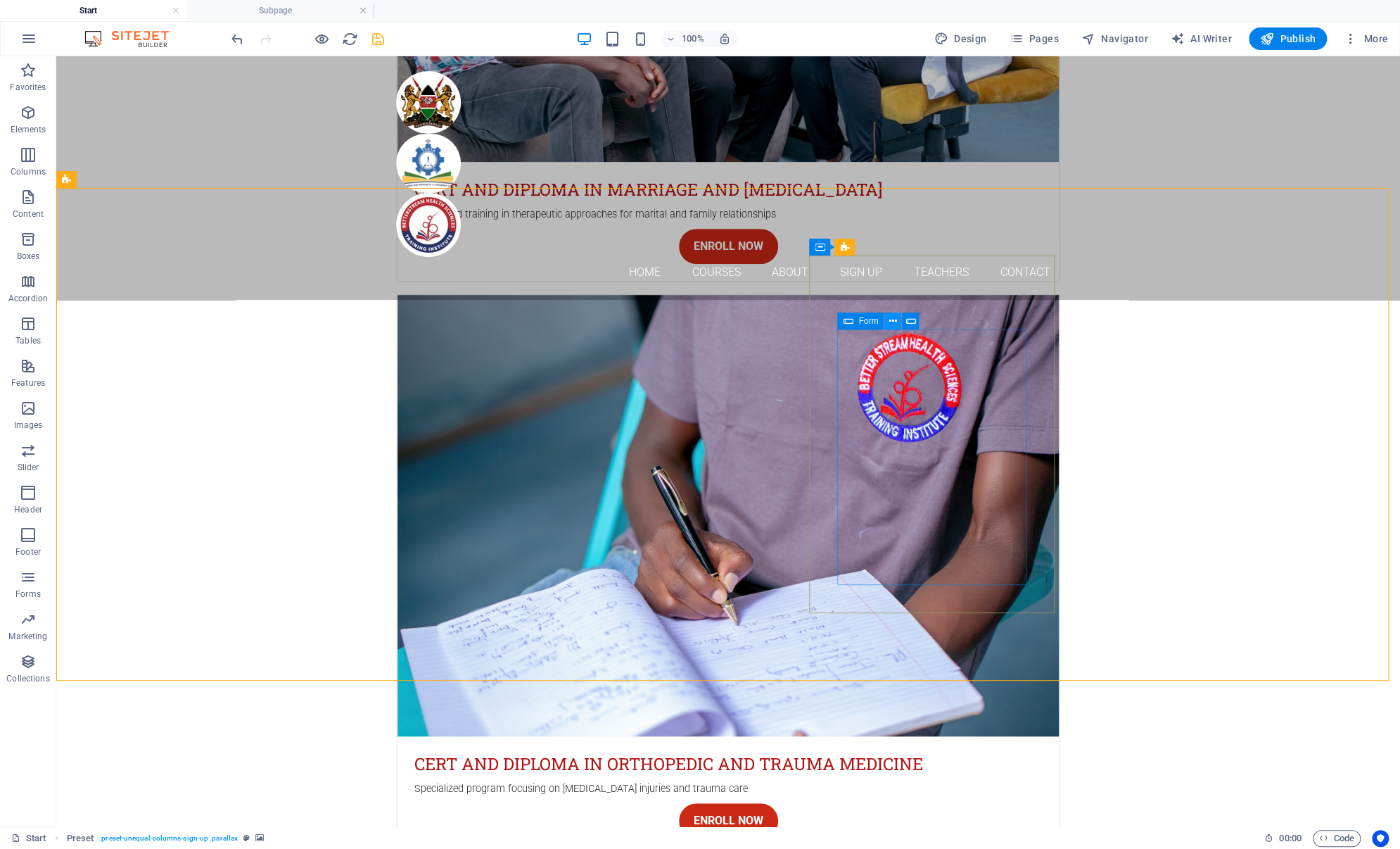
click at [895, 318] on icon at bounding box center [893, 321] width 8 height 15
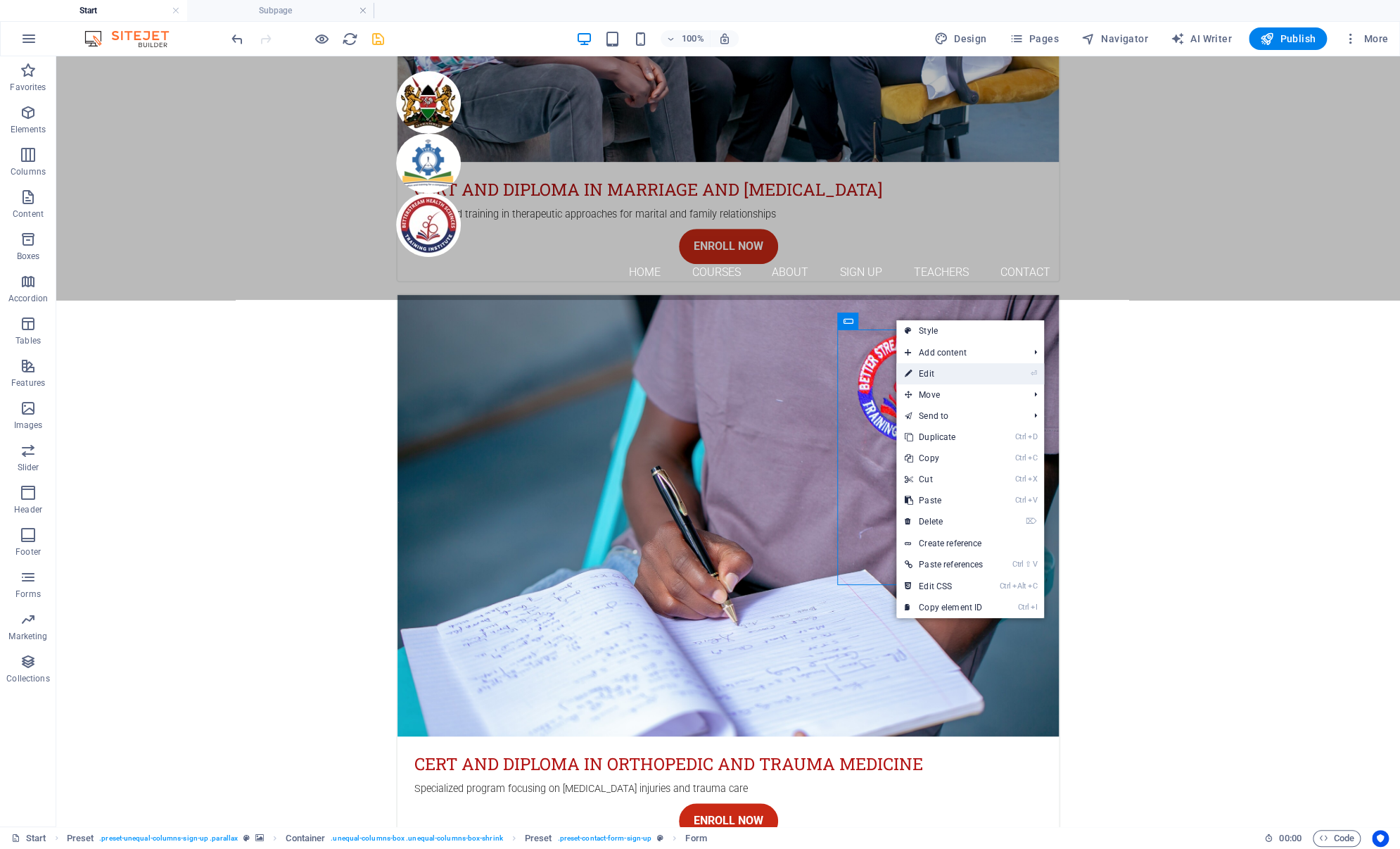
click at [923, 372] on link "⏎ Edit" at bounding box center [943, 373] width 95 height 21
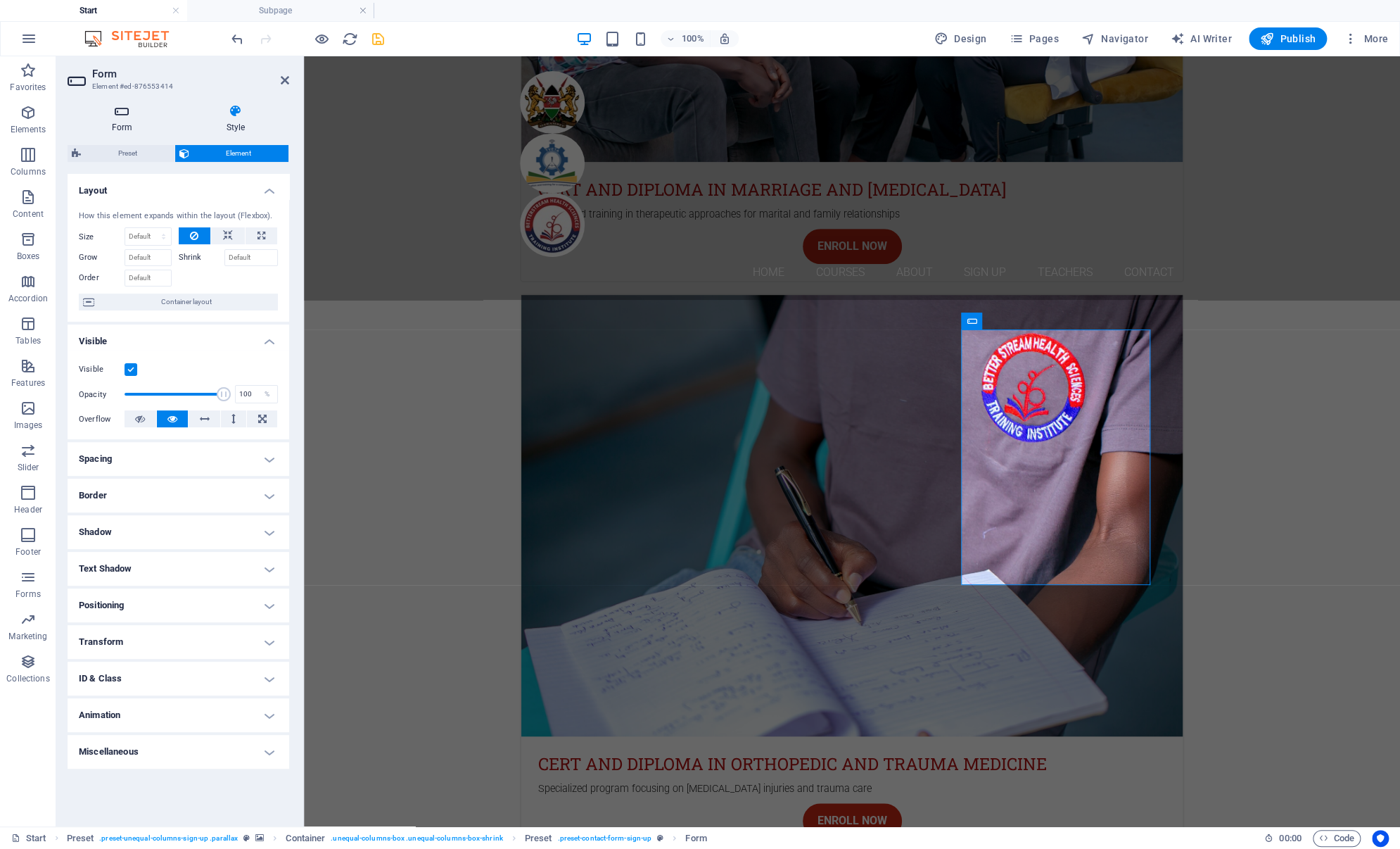
click at [123, 113] on icon at bounding box center [122, 112] width 109 height 15
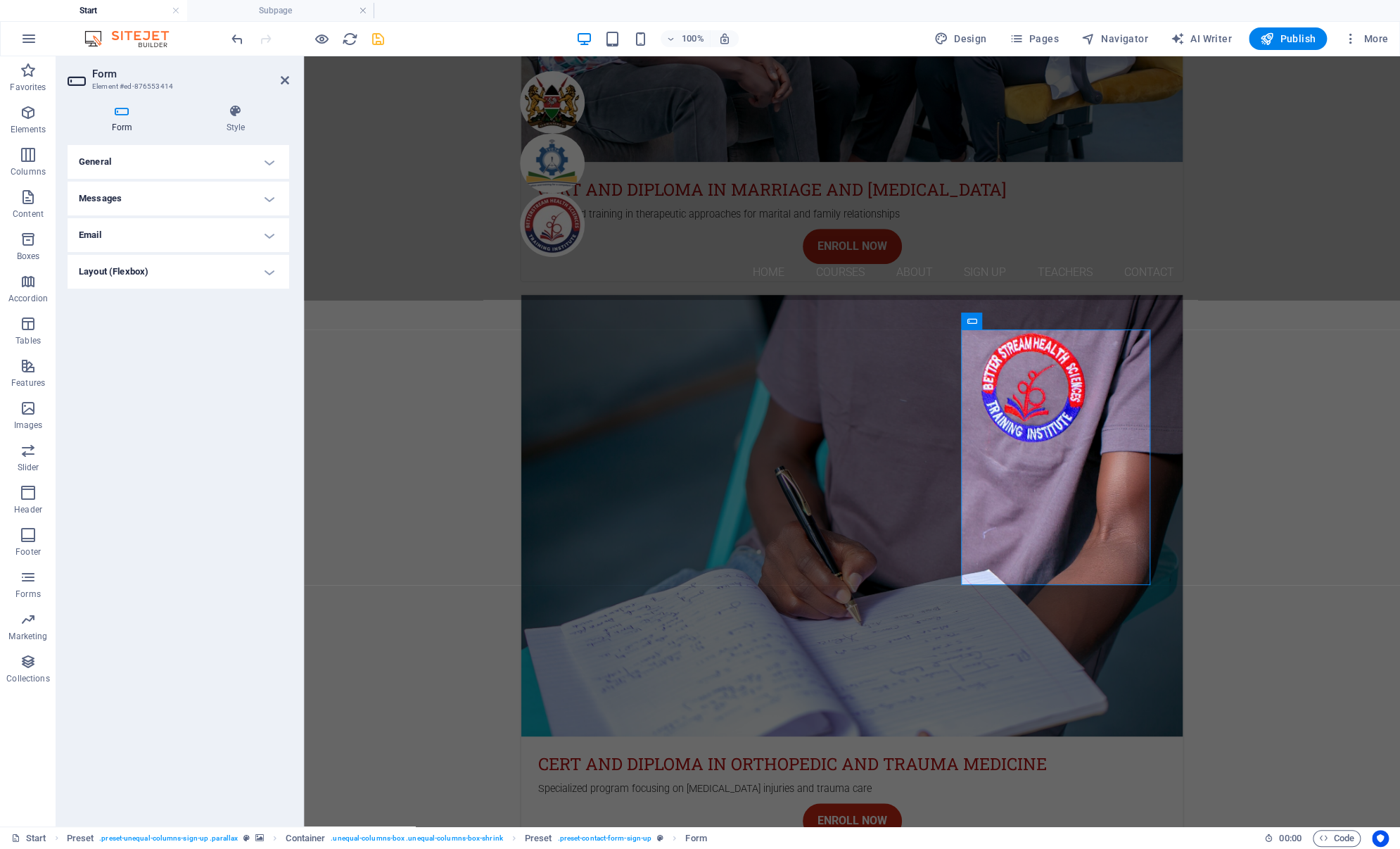
click at [258, 232] on h4 "Email" at bounding box center [178, 234] width 221 height 34
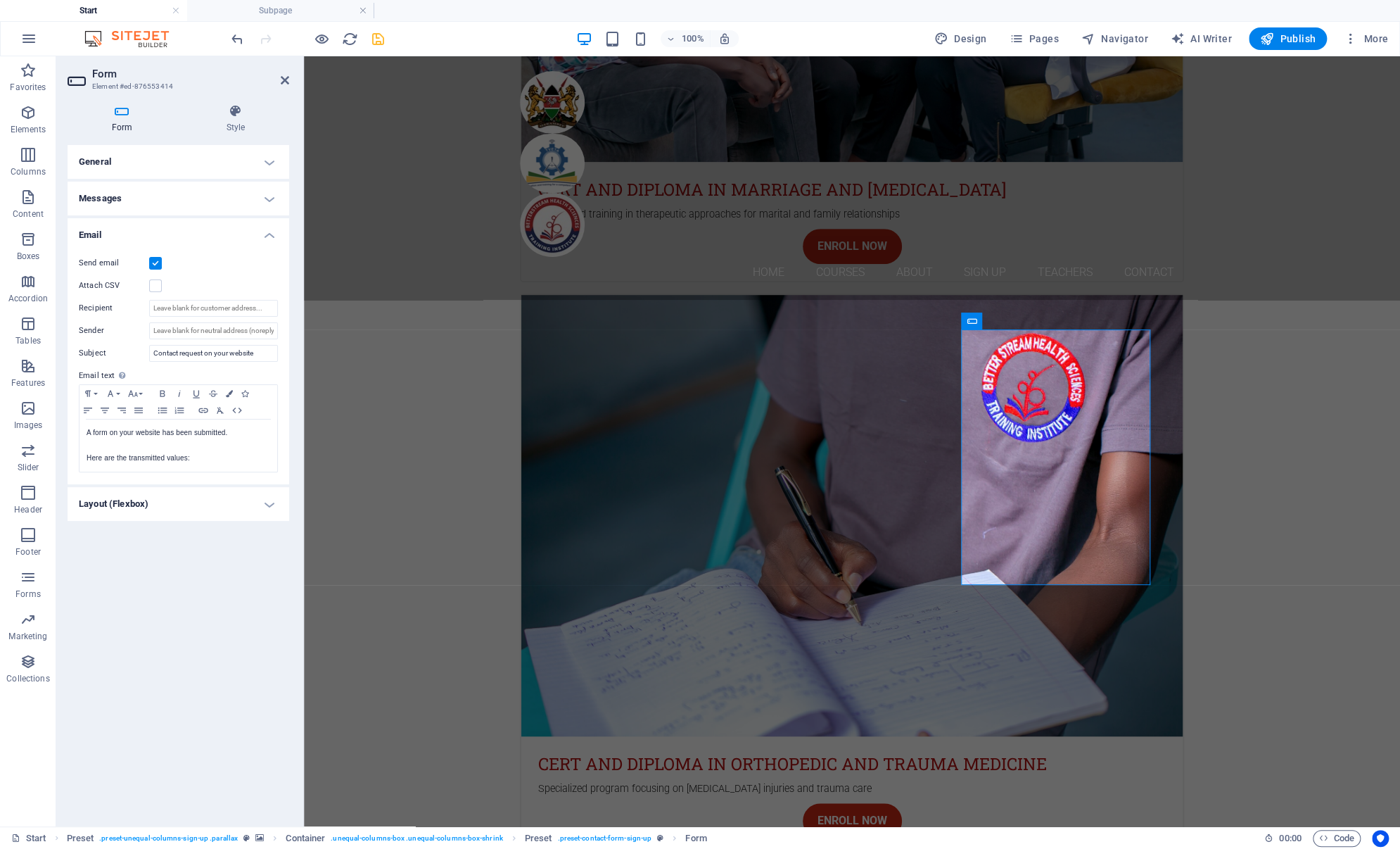
click at [262, 232] on h4 "Email" at bounding box center [178, 230] width 221 height 25
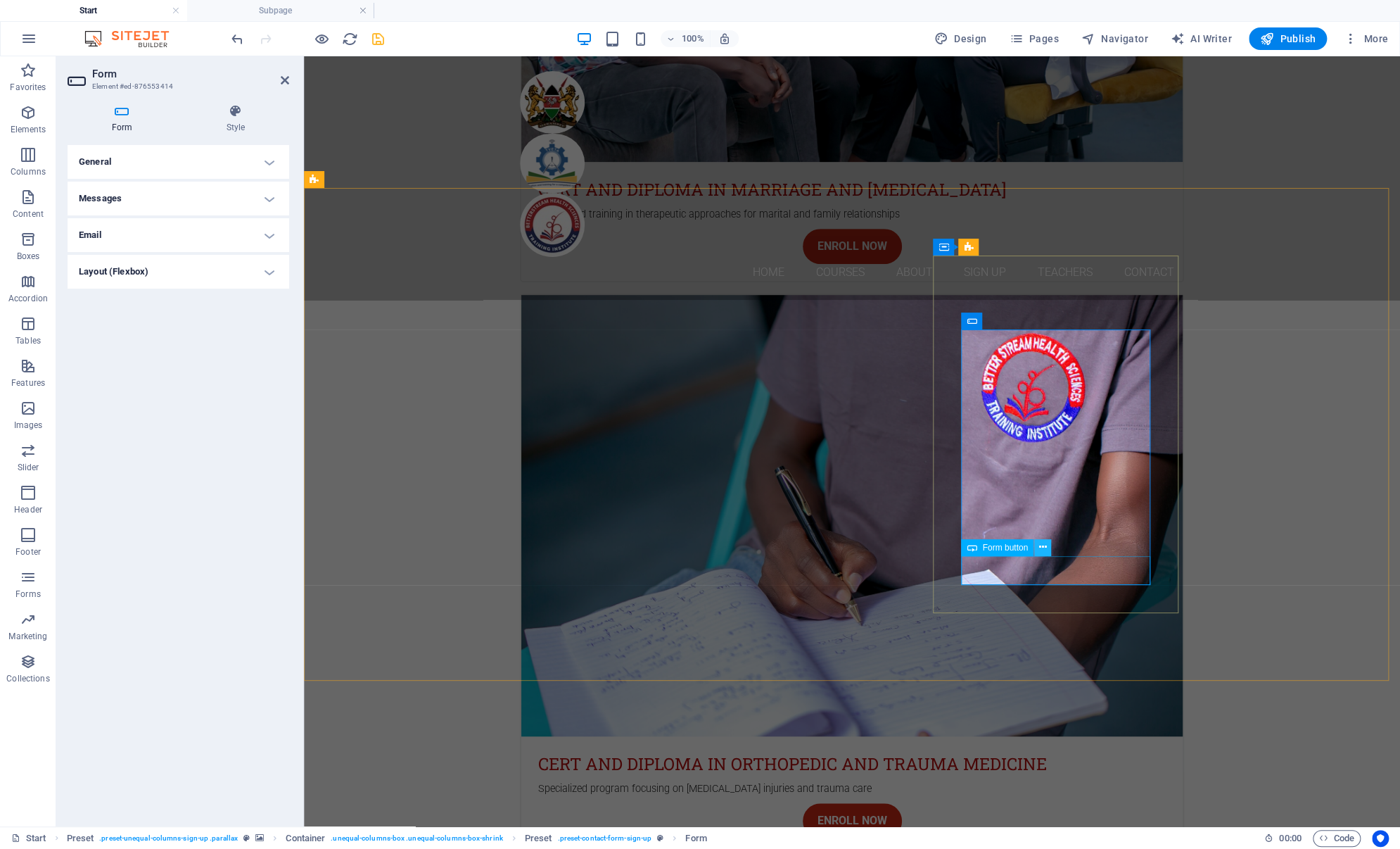
click at [1044, 544] on icon at bounding box center [1043, 547] width 8 height 15
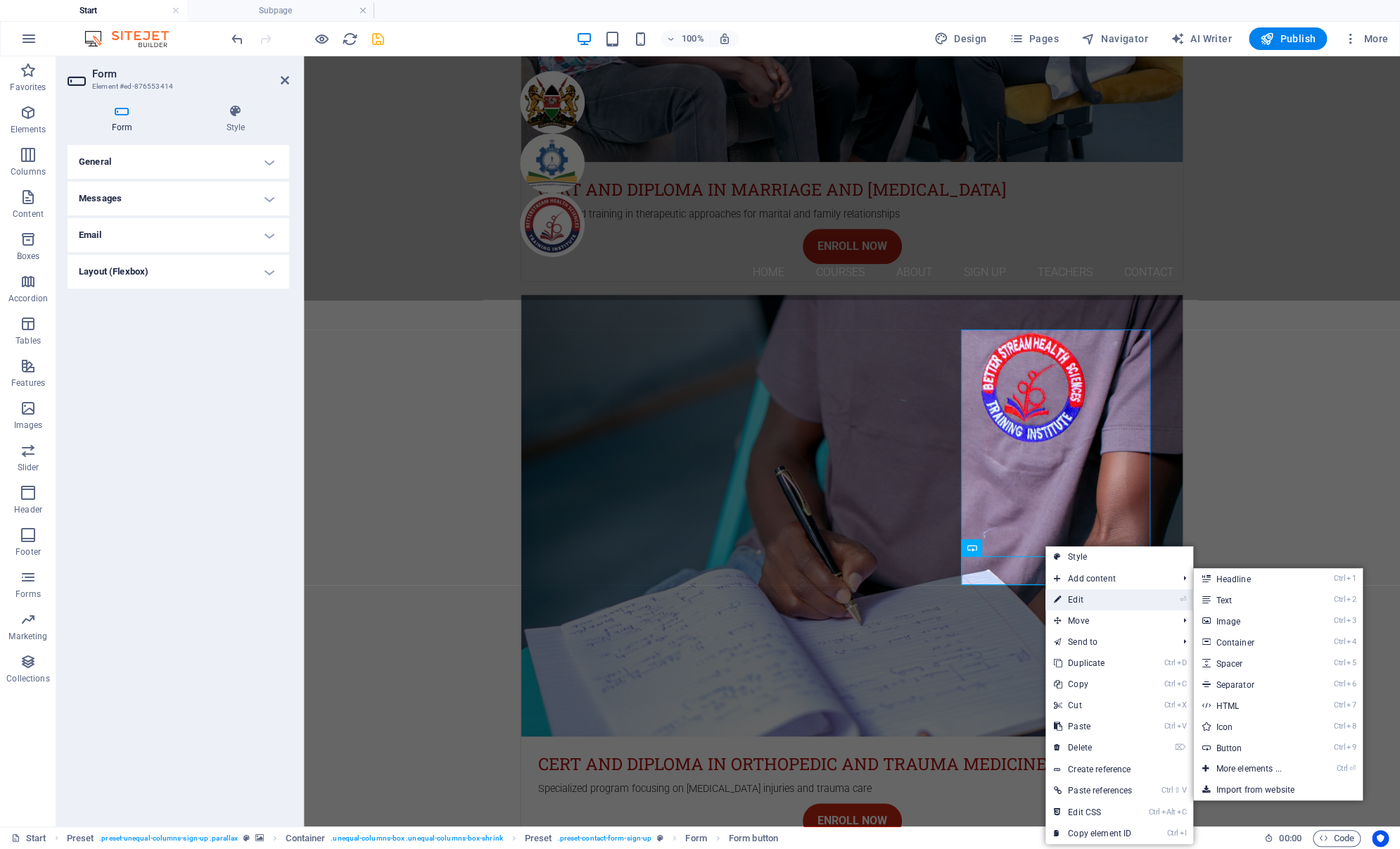
click at [1071, 598] on link "⏎ Edit" at bounding box center [1093, 599] width 95 height 21
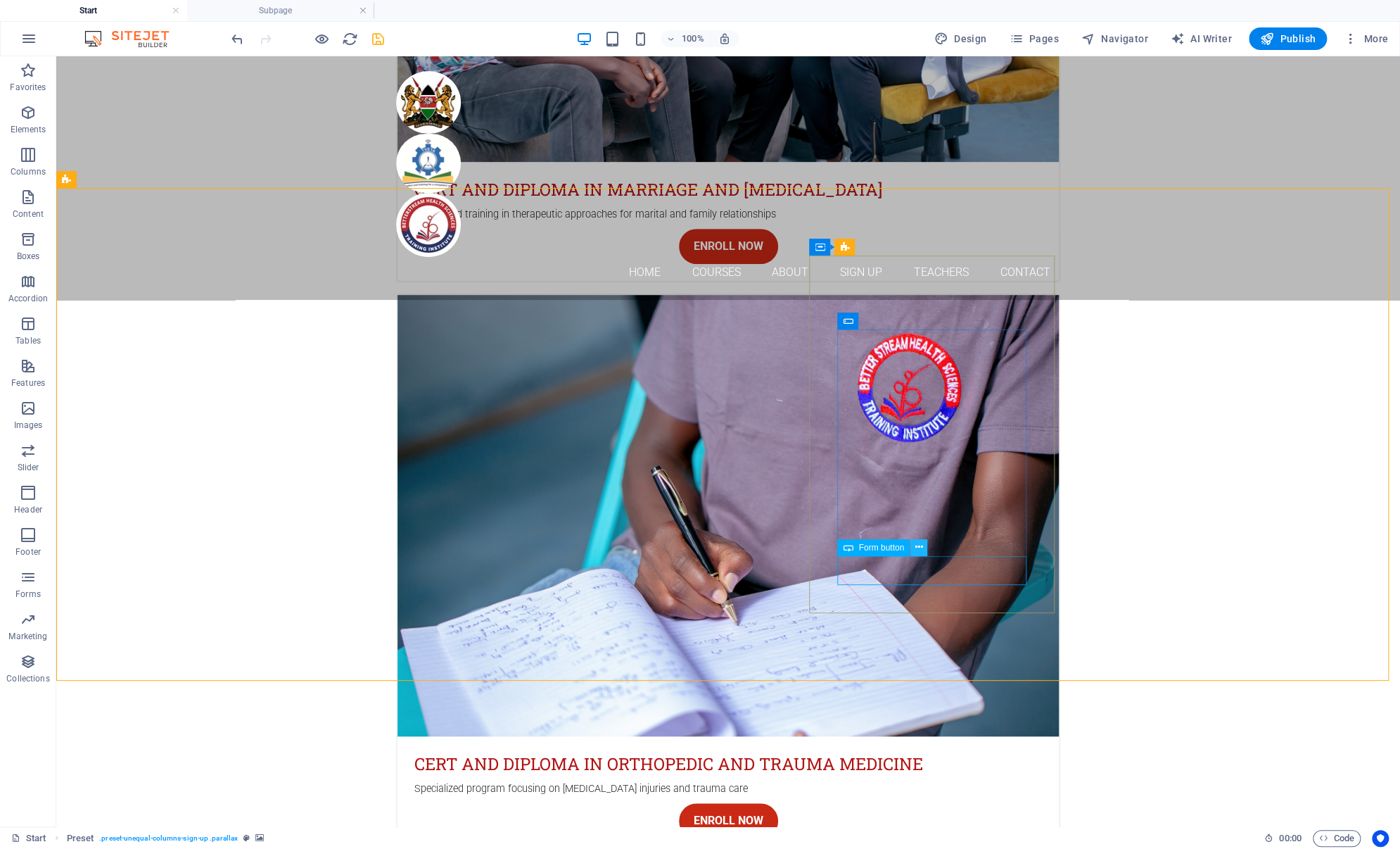
click at [920, 548] on icon at bounding box center [919, 547] width 8 height 15
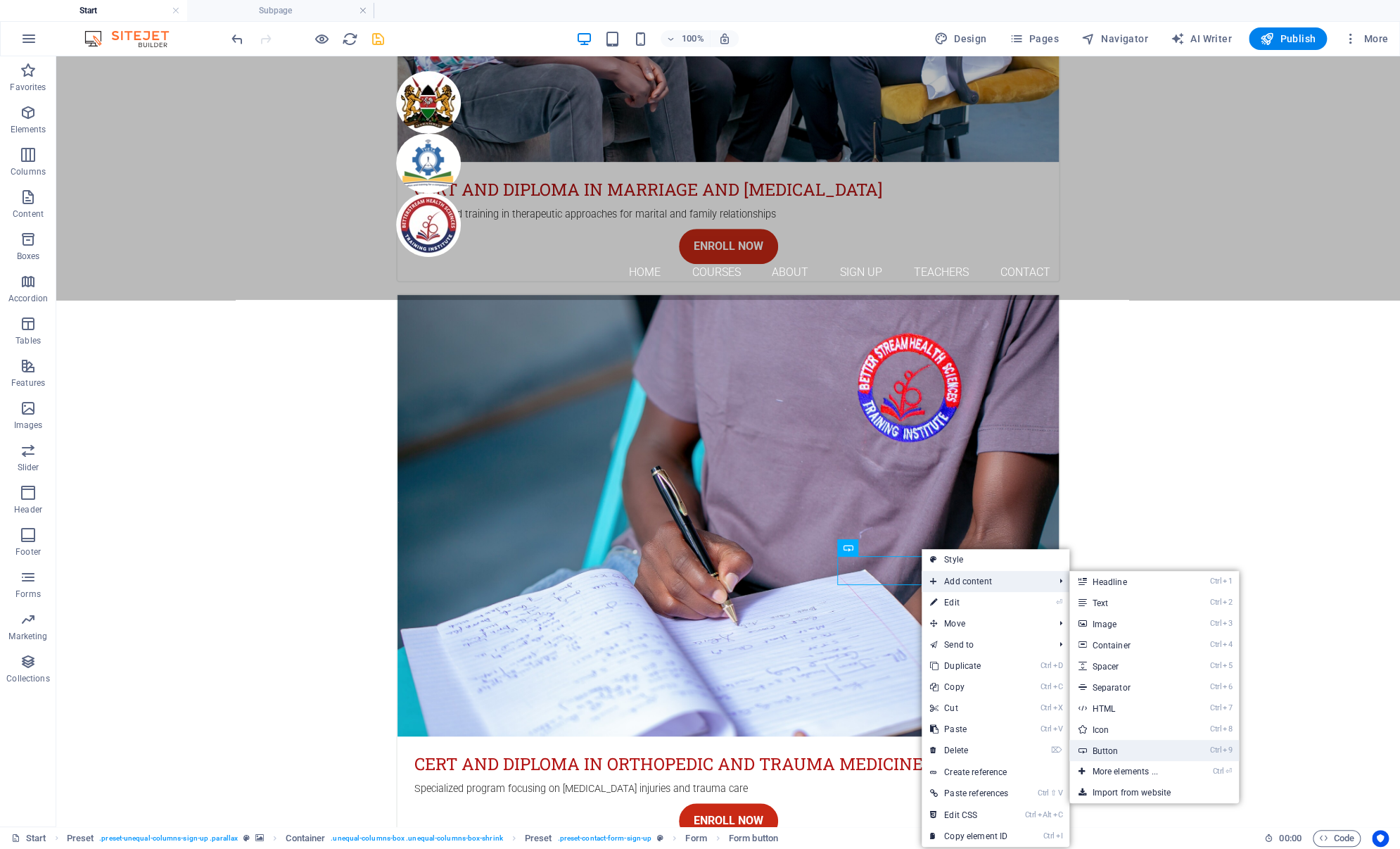
click at [1101, 749] on link "Ctrl 9 Button" at bounding box center [1127, 749] width 116 height 21
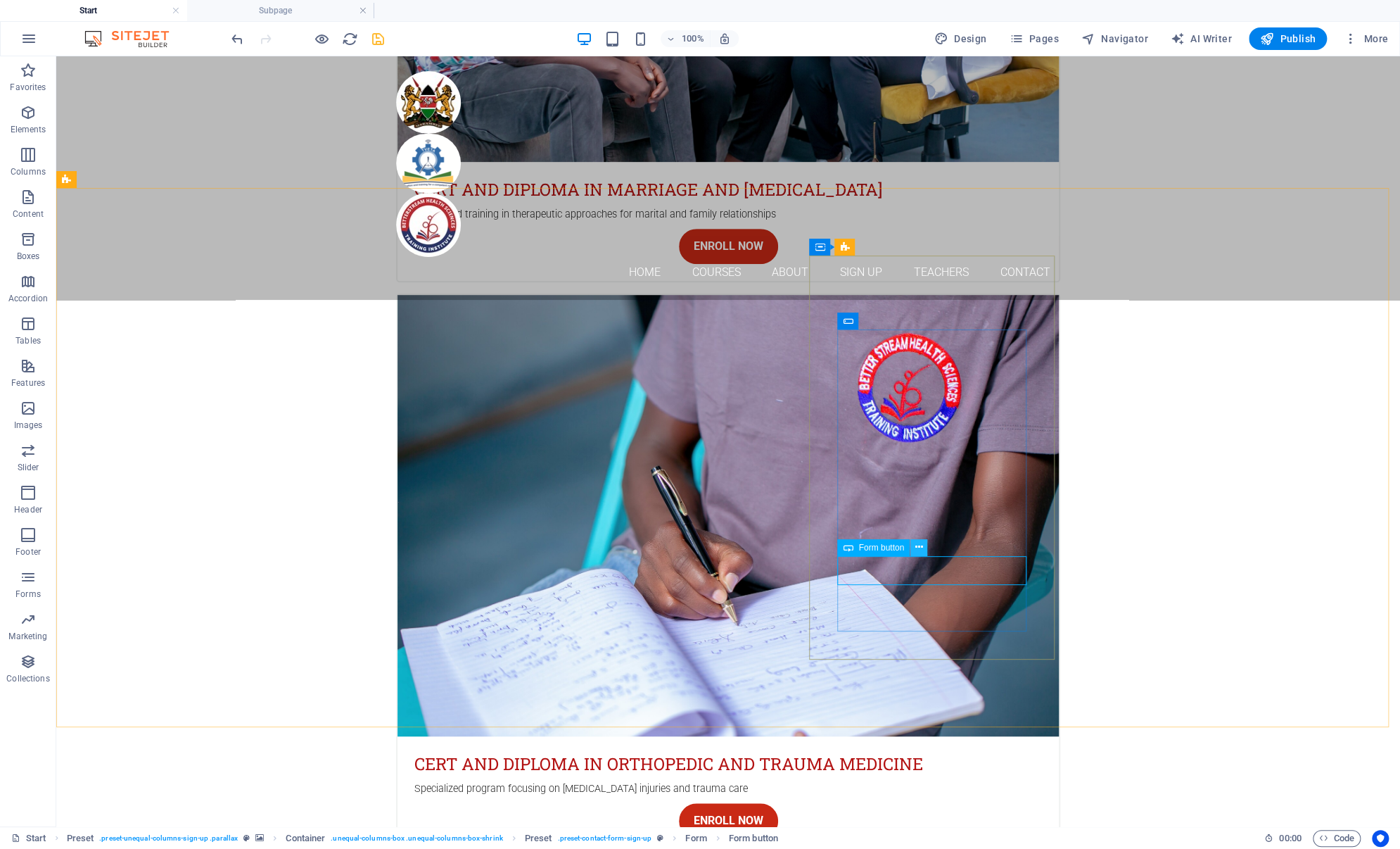
click at [919, 546] on icon at bounding box center [919, 547] width 8 height 15
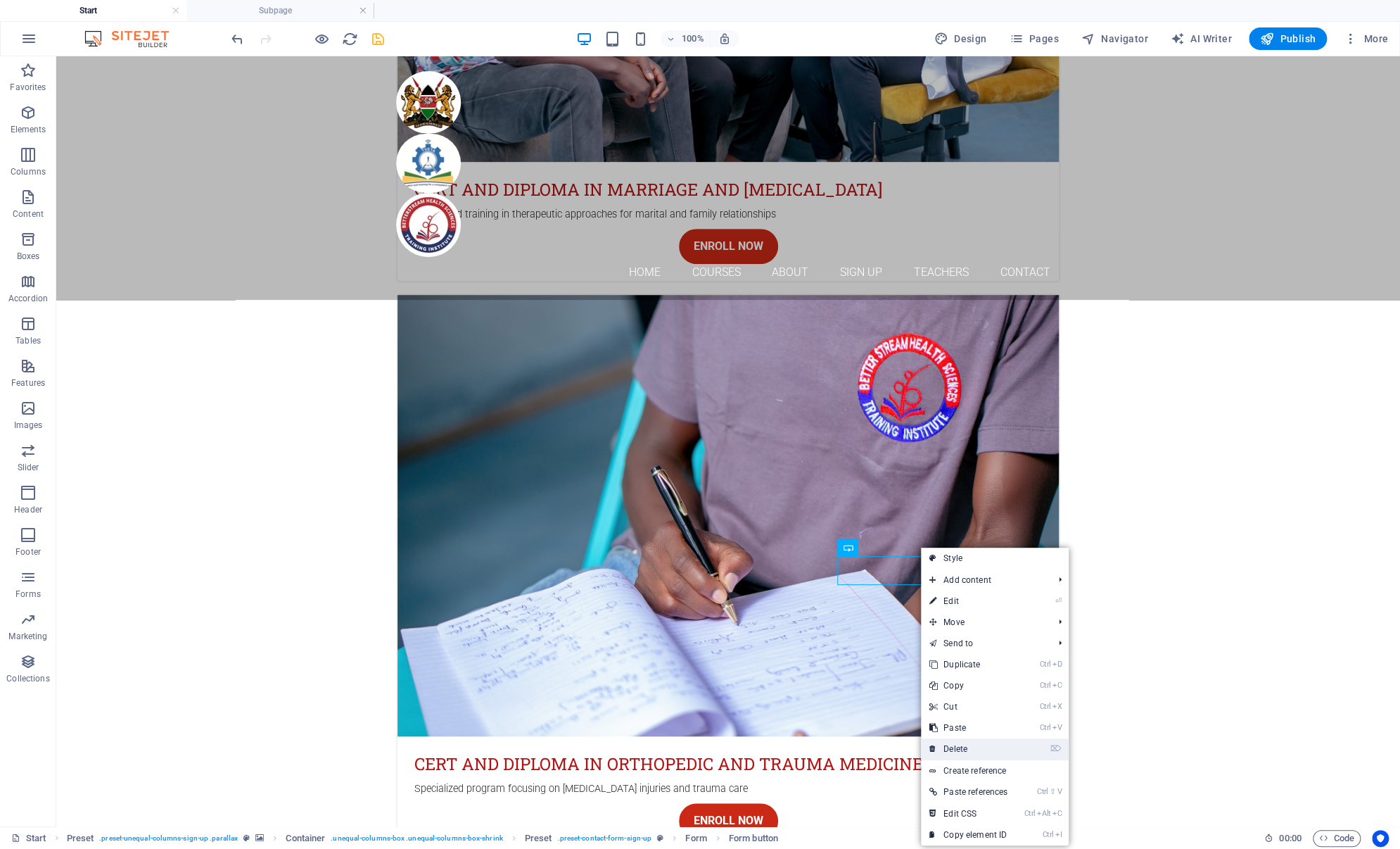
click at [958, 742] on link "⌦ Delete" at bounding box center [967, 748] width 95 height 21
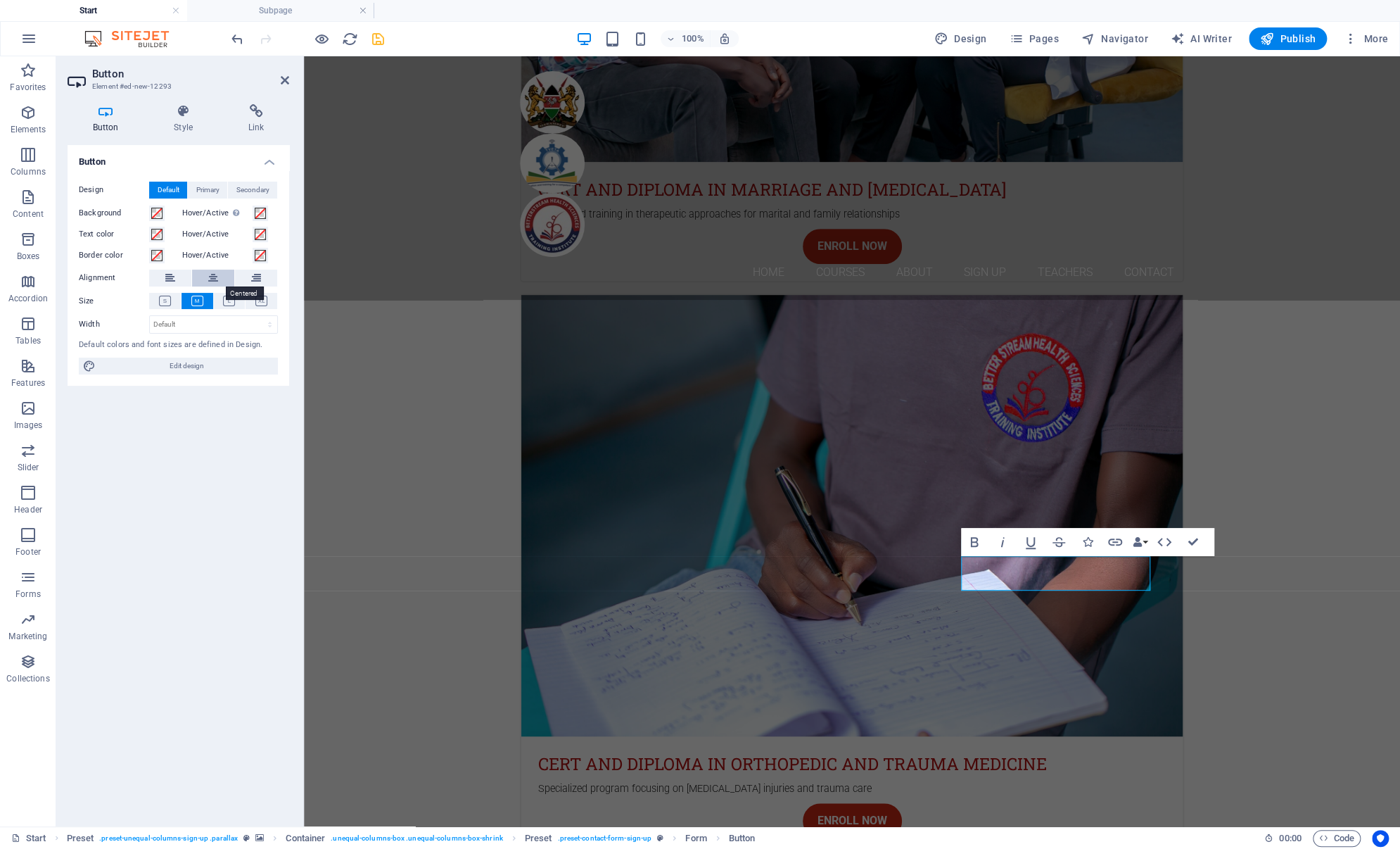
click at [224, 280] on button at bounding box center [213, 278] width 43 height 17
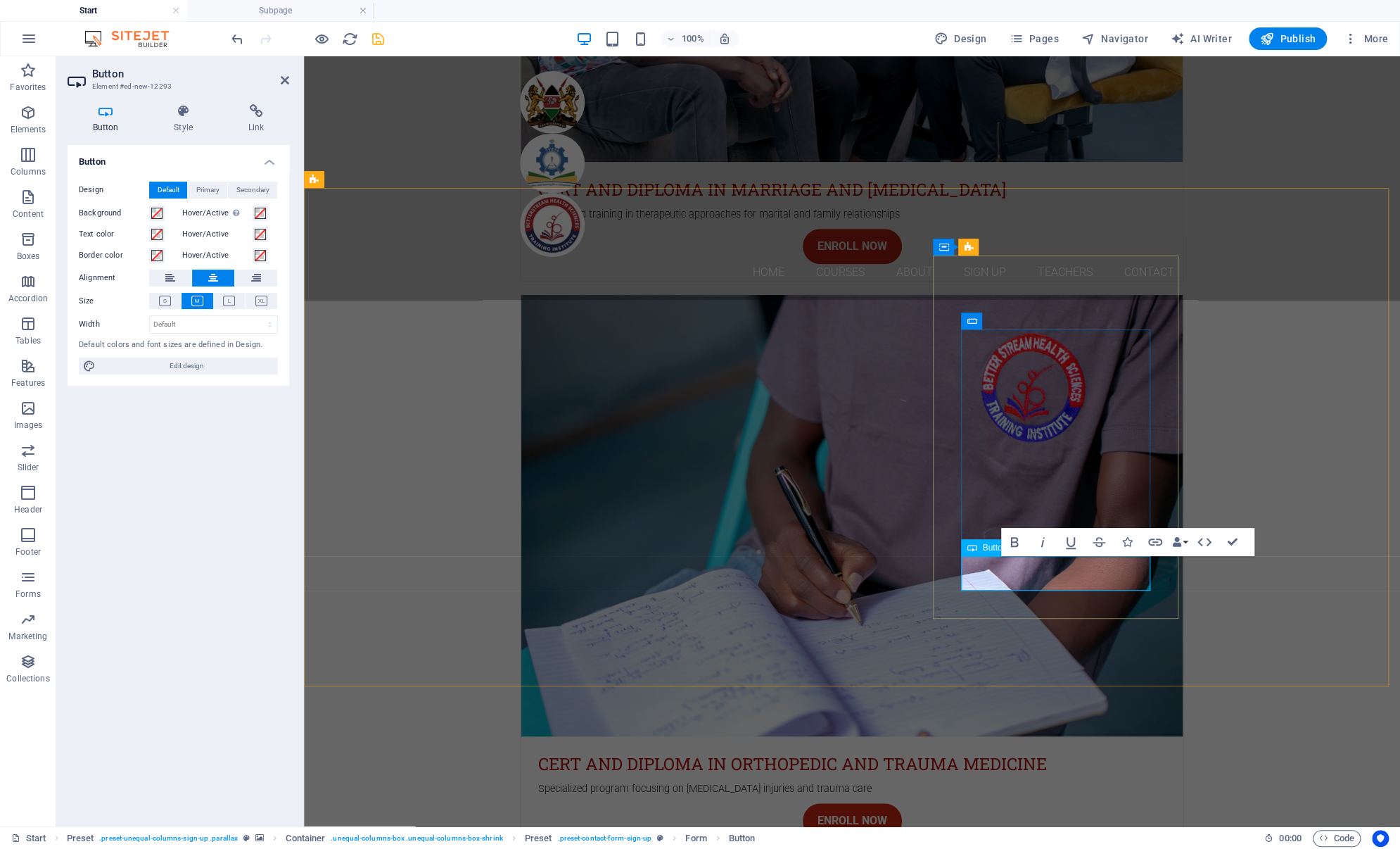
drag, startPoint x: 1096, startPoint y: 570, endPoint x: 1024, endPoint y: 569, distance: 72.0
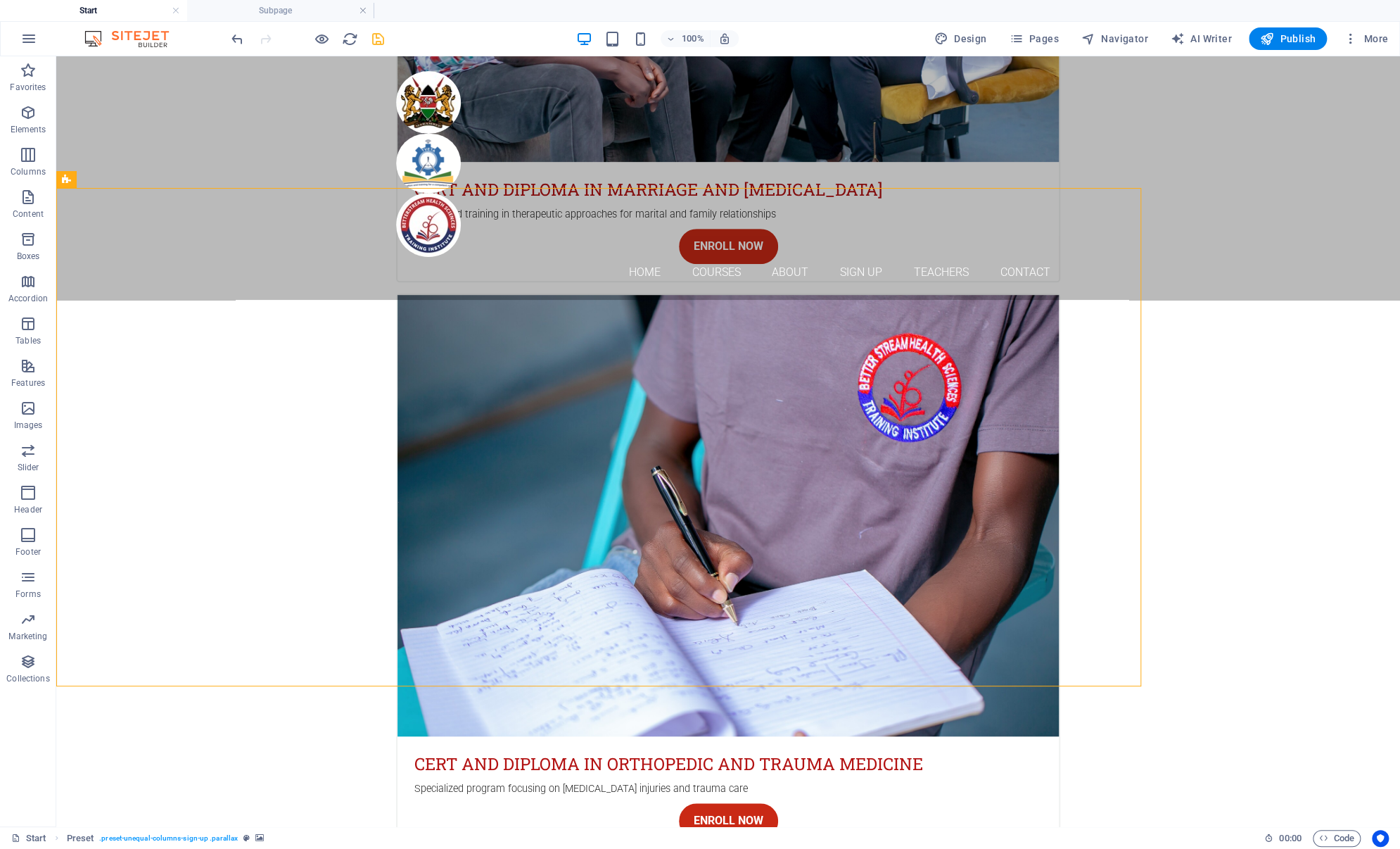
scroll to position [3600, 0]
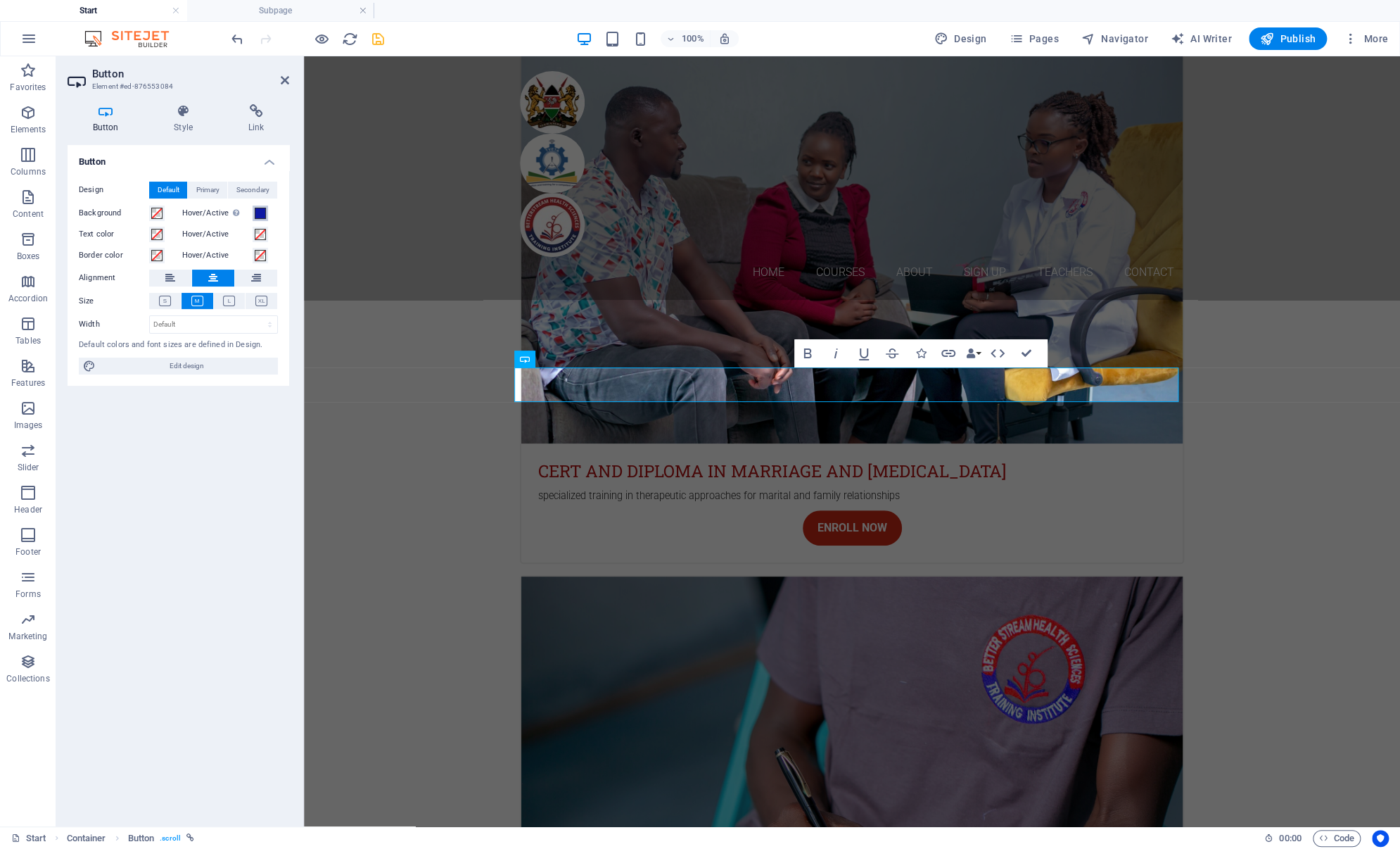
click at [262, 215] on span at bounding box center [260, 213] width 11 height 11
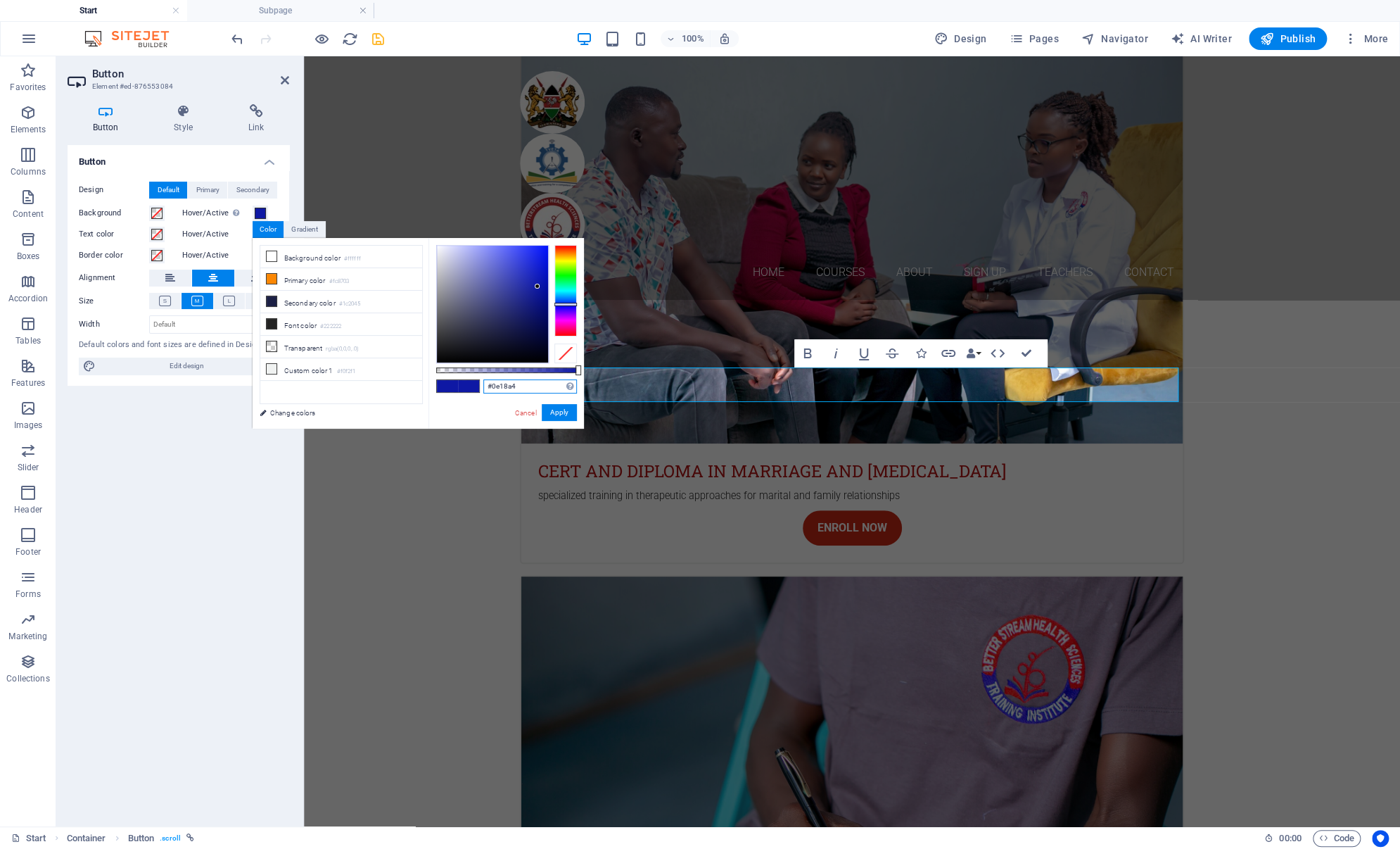
drag, startPoint x: 522, startPoint y: 391, endPoint x: 449, endPoint y: 391, distance: 73.0
click at [449, 391] on div "#0e18a4 Supported formats #0852ed rgb(8, 82, 237) rgba(8, 82, 237, 90%) hsv(221…" at bounding box center [505, 434] width 155 height 395
click at [524, 413] on link "Cancel" at bounding box center [525, 413] width 24 height 11
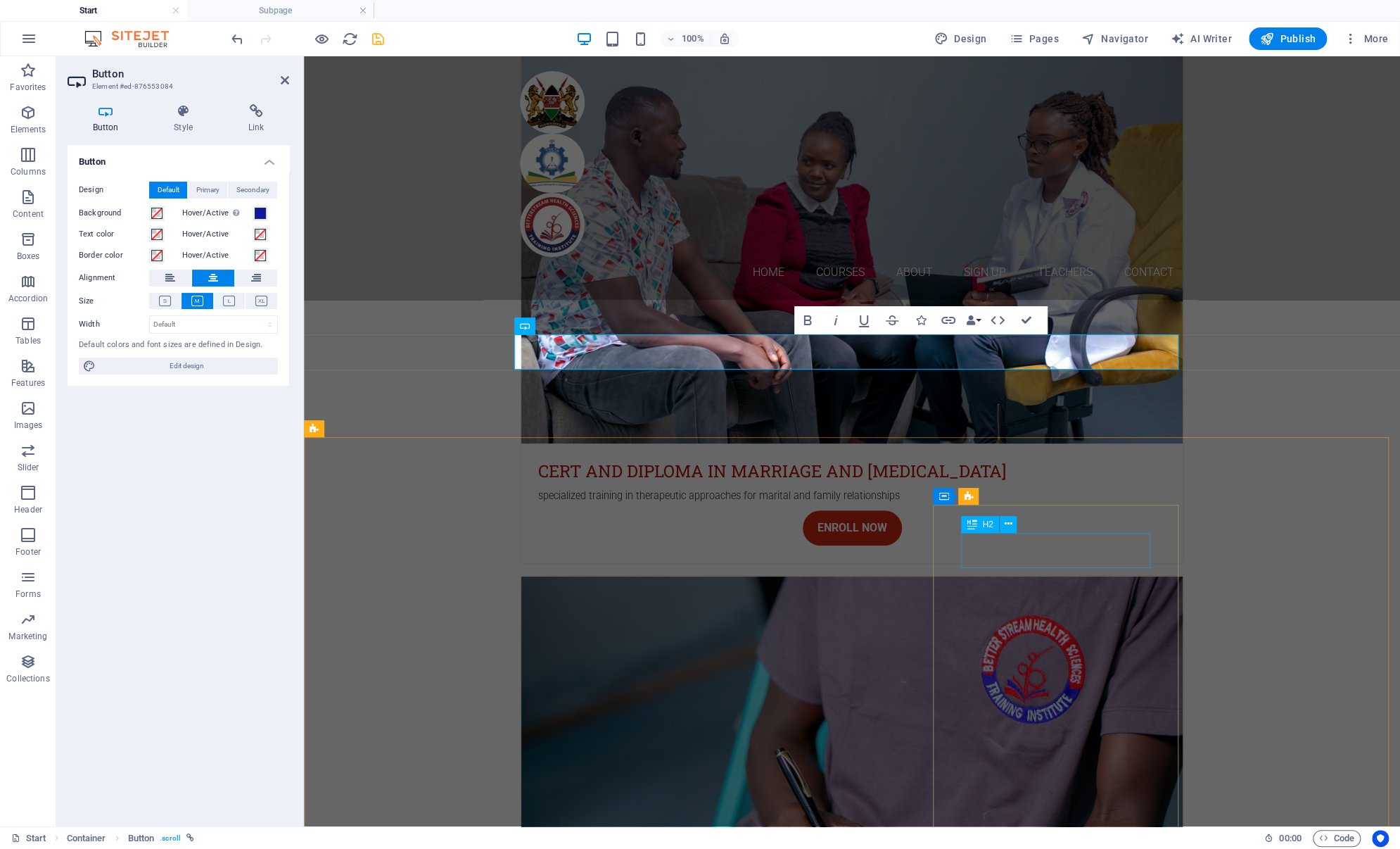
scroll to position [3881, 0]
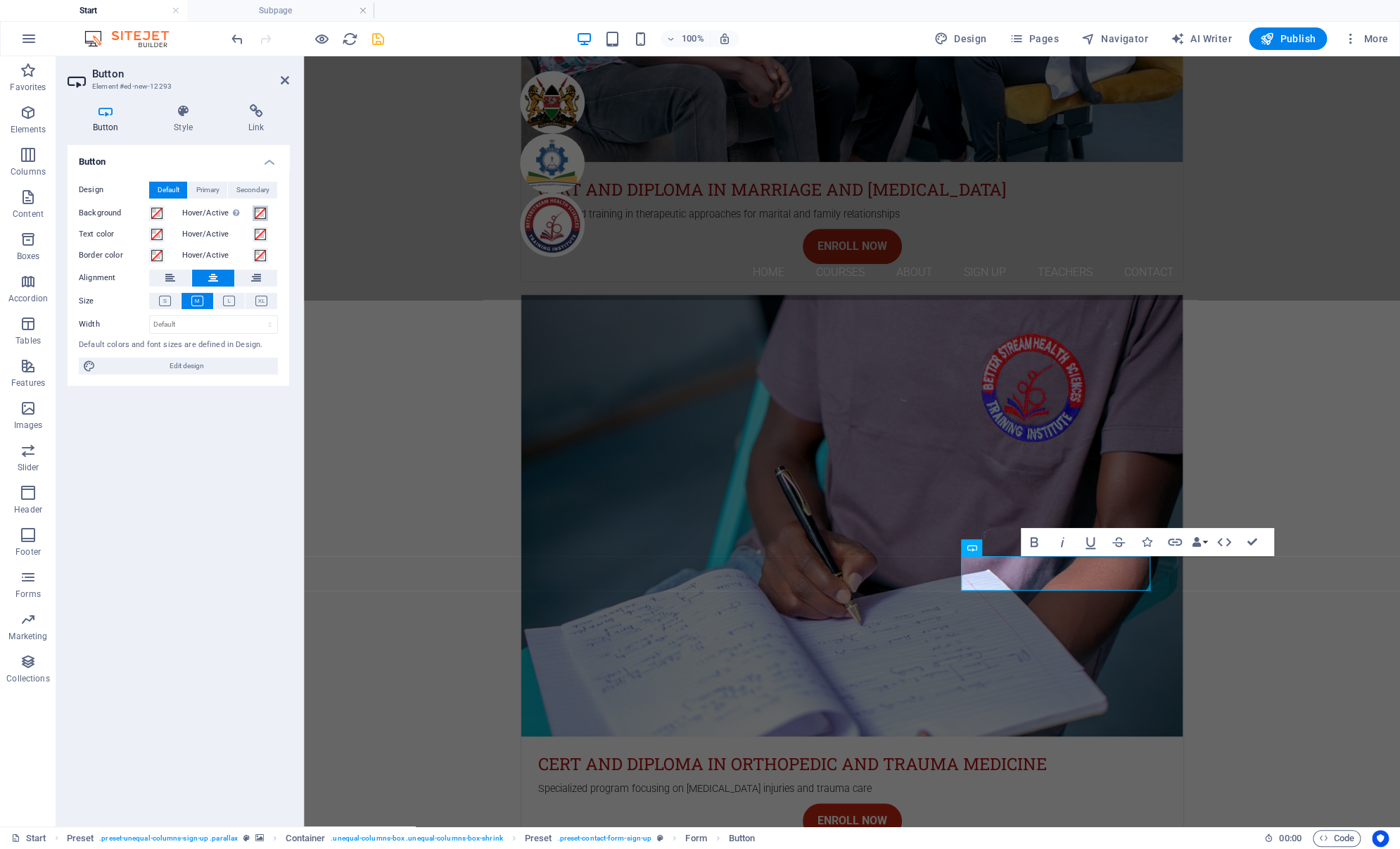
click at [259, 212] on span at bounding box center [260, 213] width 11 height 11
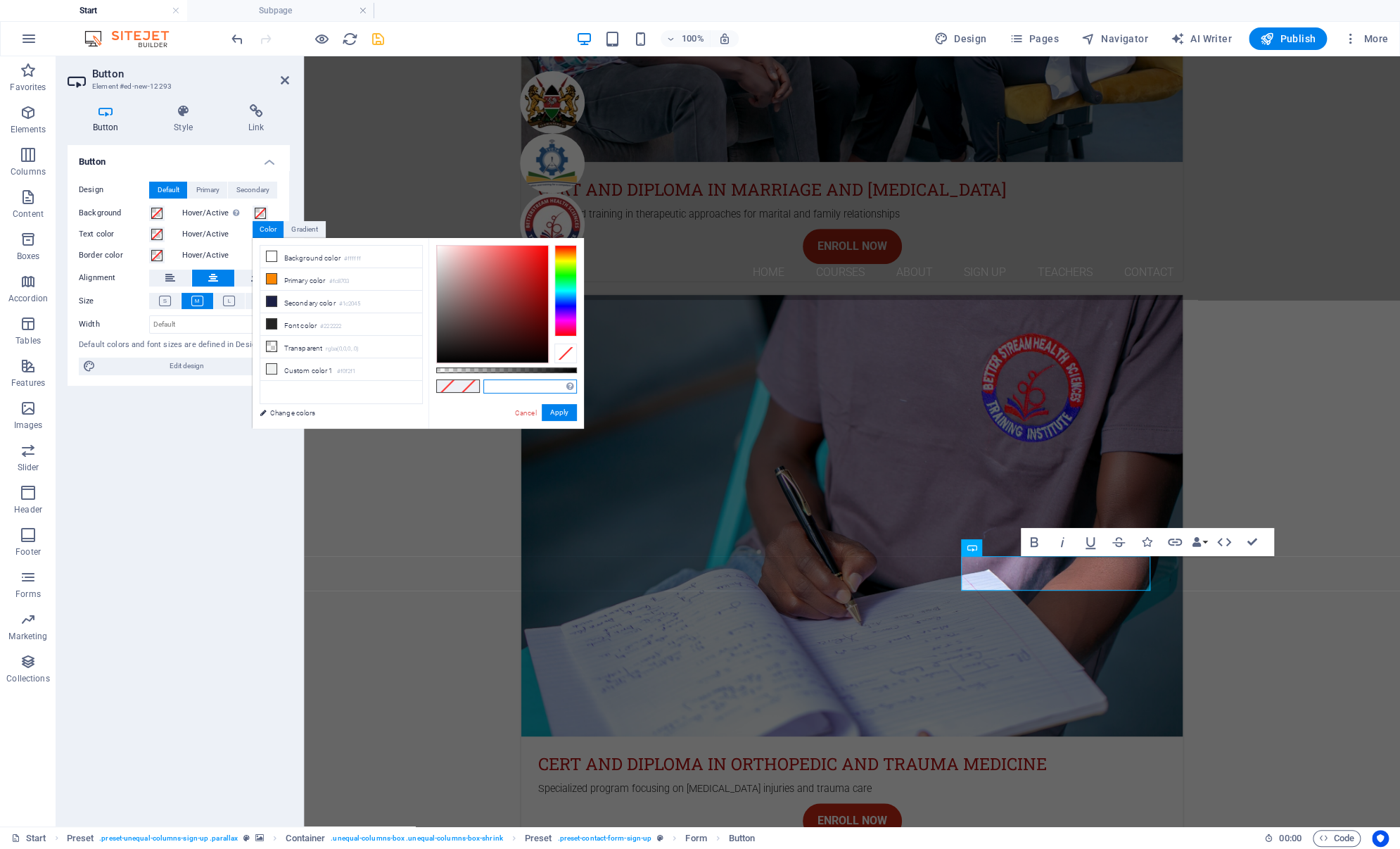
click at [499, 386] on input "text" at bounding box center [530, 386] width 93 height 15
paste input "#0e18a4"
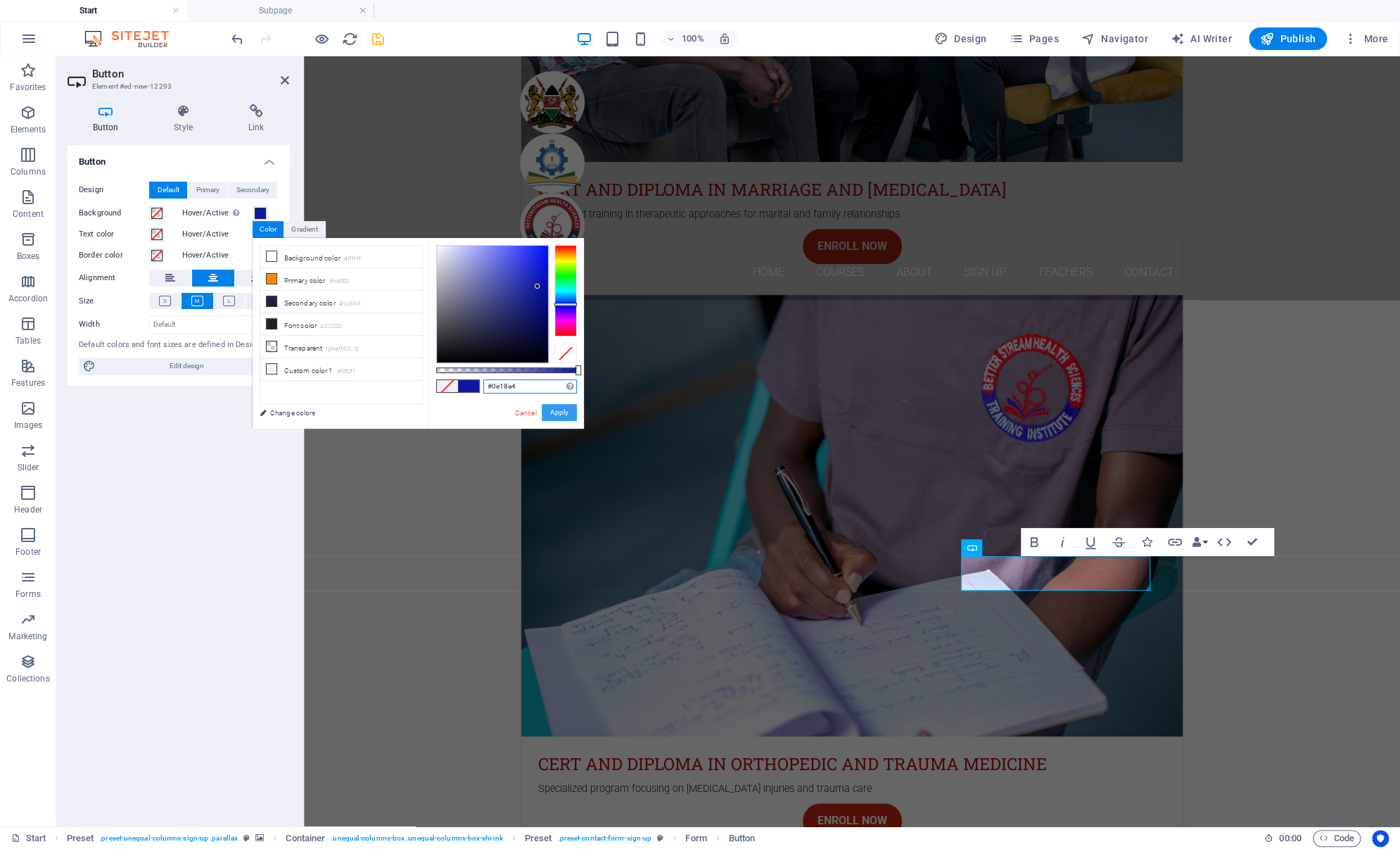
type input "#0e18a4"
click at [557, 412] on button "Apply" at bounding box center [559, 412] width 35 height 17
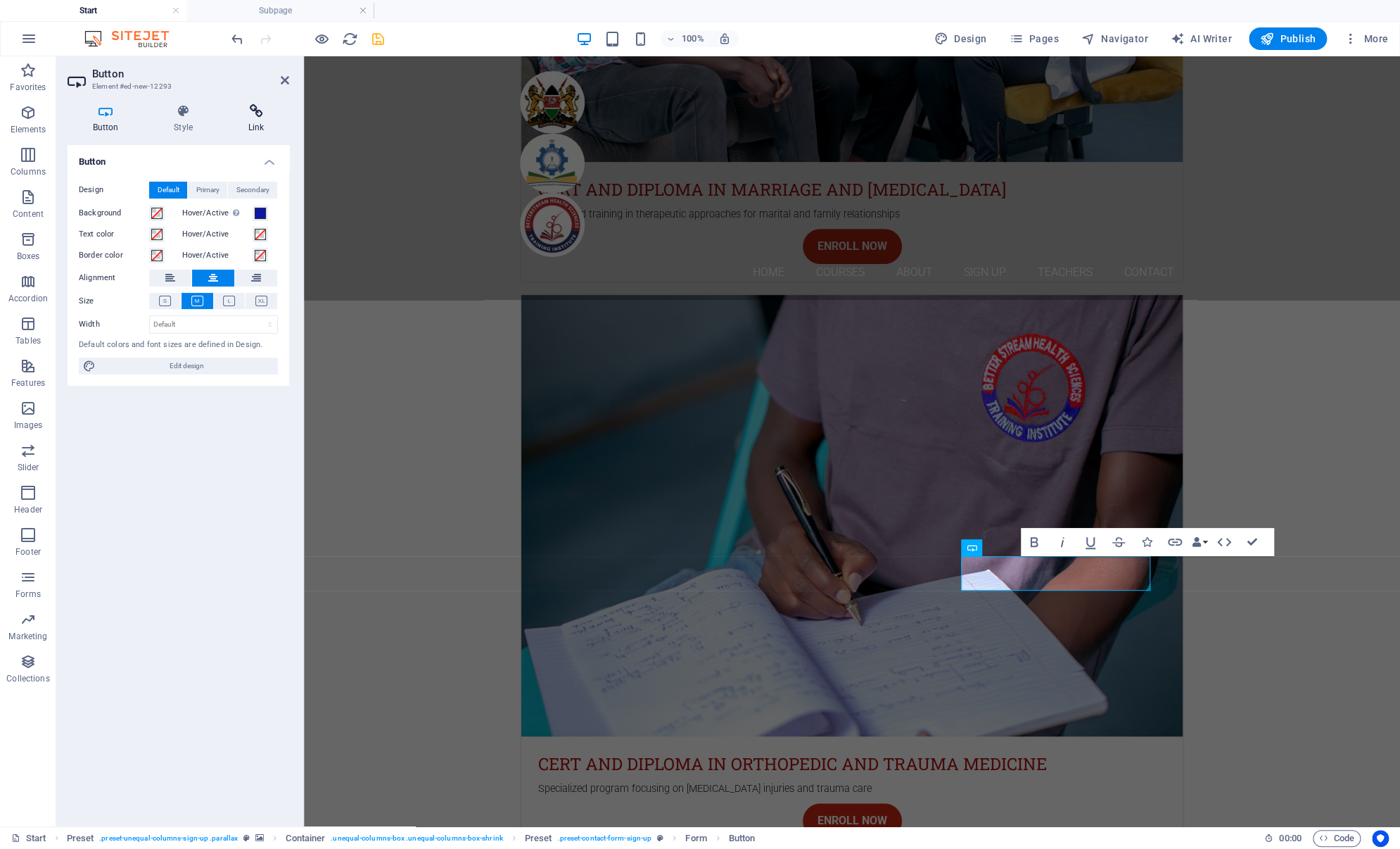
click at [252, 112] on icon at bounding box center [256, 112] width 66 height 15
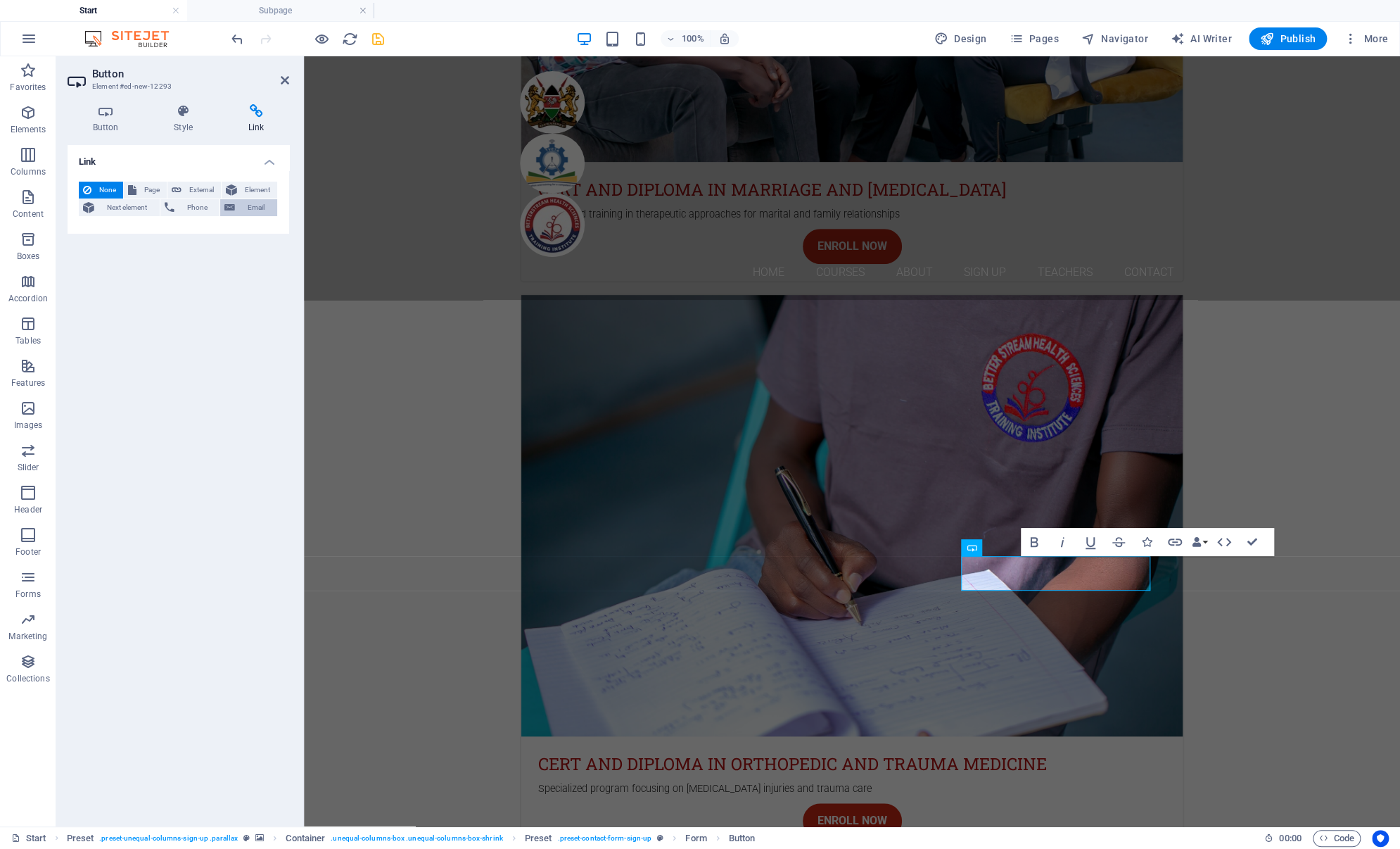
click at [248, 205] on span "Email" at bounding box center [256, 208] width 34 height 17
click at [204, 229] on input "Email" at bounding box center [213, 230] width 129 height 17
type input "I"
drag, startPoint x: 271, startPoint y: 234, endPoint x: 234, endPoint y: 229, distance: 37.3
click at [234, 229] on input "[EMAIL_ADDRESS][DOMAIN_NAME], healthbet" at bounding box center [213, 230] width 129 height 17
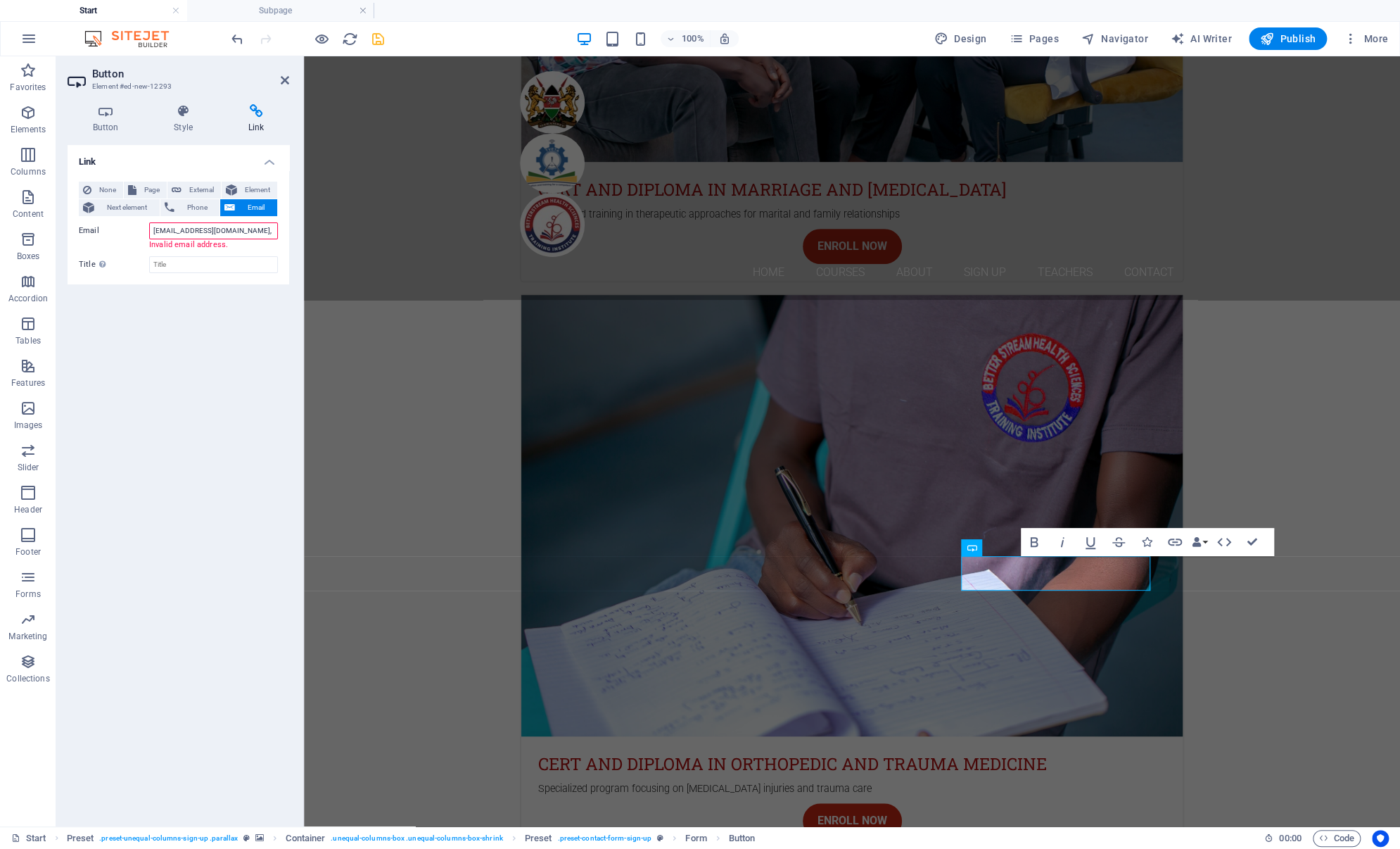
paste input "[EMAIL_ADDRESS][DOMAIN_NAME]"
click at [240, 235] on input "[EMAIL_ADDRESS][DOMAIN_NAME], [EMAIL_ADDRESS][DOMAIN_NAME]," at bounding box center [213, 230] width 129 height 17
click at [181, 309] on div "Link None Page External Element Next element Phone Email Page Start Subpage Leg…" at bounding box center [178, 480] width 221 height 670
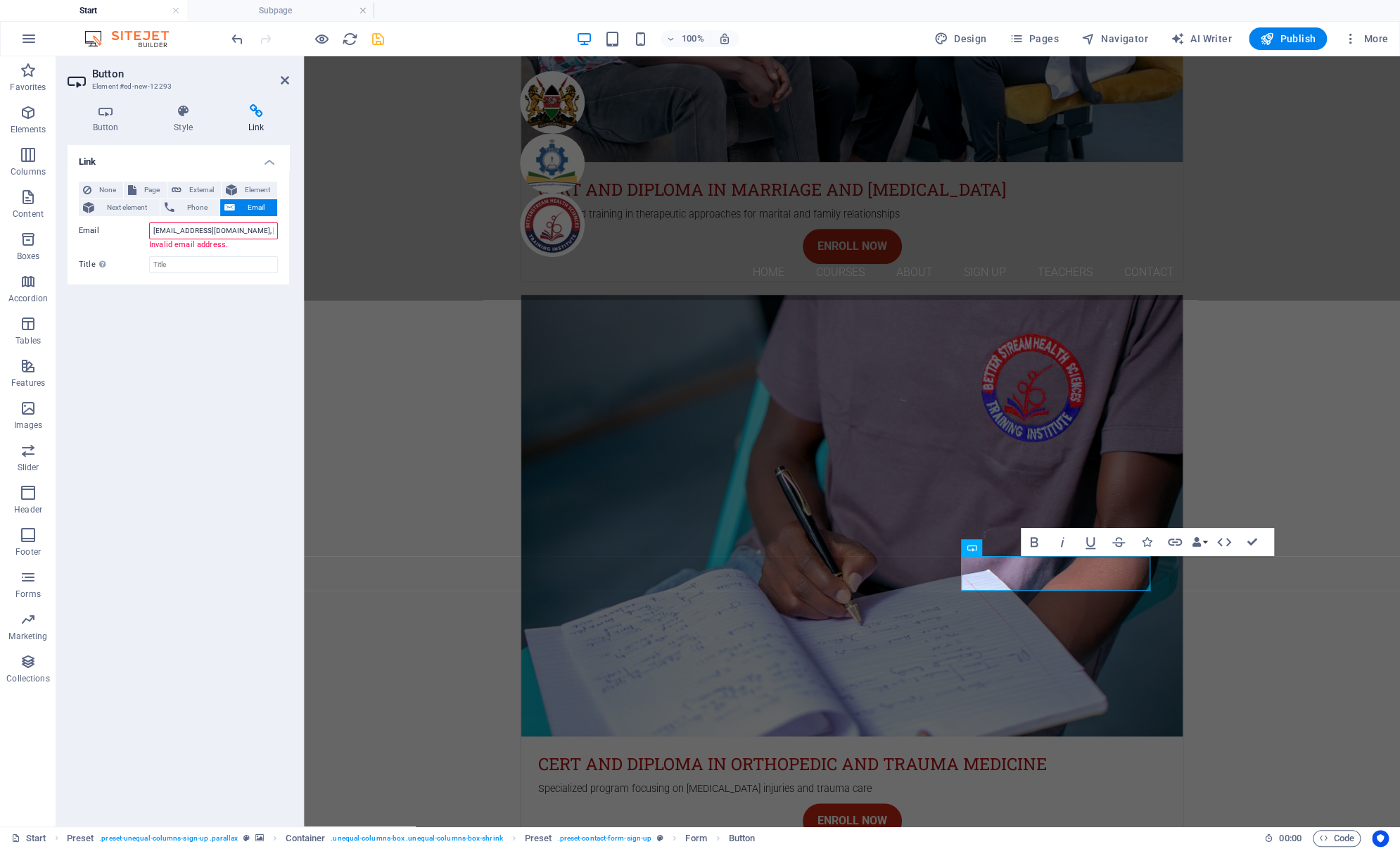
click at [262, 229] on input "[EMAIL_ADDRESS][DOMAIN_NAME], [EMAIL_ADDRESS][DOMAIN_NAME]," at bounding box center [213, 230] width 129 height 17
paste input "[EMAIL_ADDRESS][DOMAIN_NAME]"
click at [239, 232] on input "[EMAIL_ADDRESS][DOMAIN_NAME]" at bounding box center [213, 230] width 129 height 17
paste input "[EMAIL_ADDRESS][DOMAIN_NAME]"
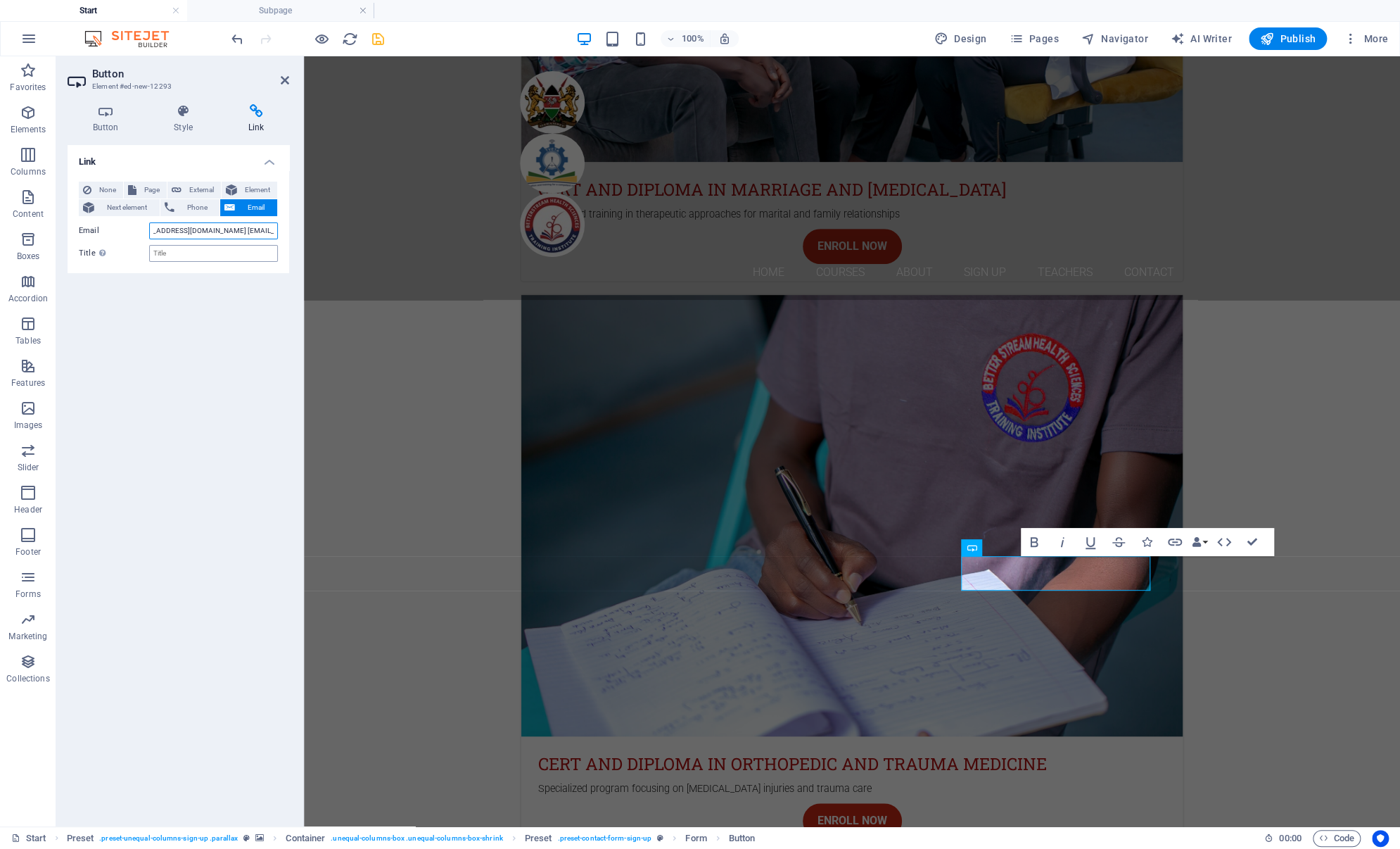
type input "[EMAIL_ADDRESS][DOMAIN_NAME] [EMAIL_ADDRESS][DOMAIN_NAME] [EMAIL_ADDRESS][DOMAI…"
click at [168, 255] on input "Title Additional link description, should not be the same as the link text. The…" at bounding box center [213, 253] width 129 height 17
type input "E"
type input "Submit"
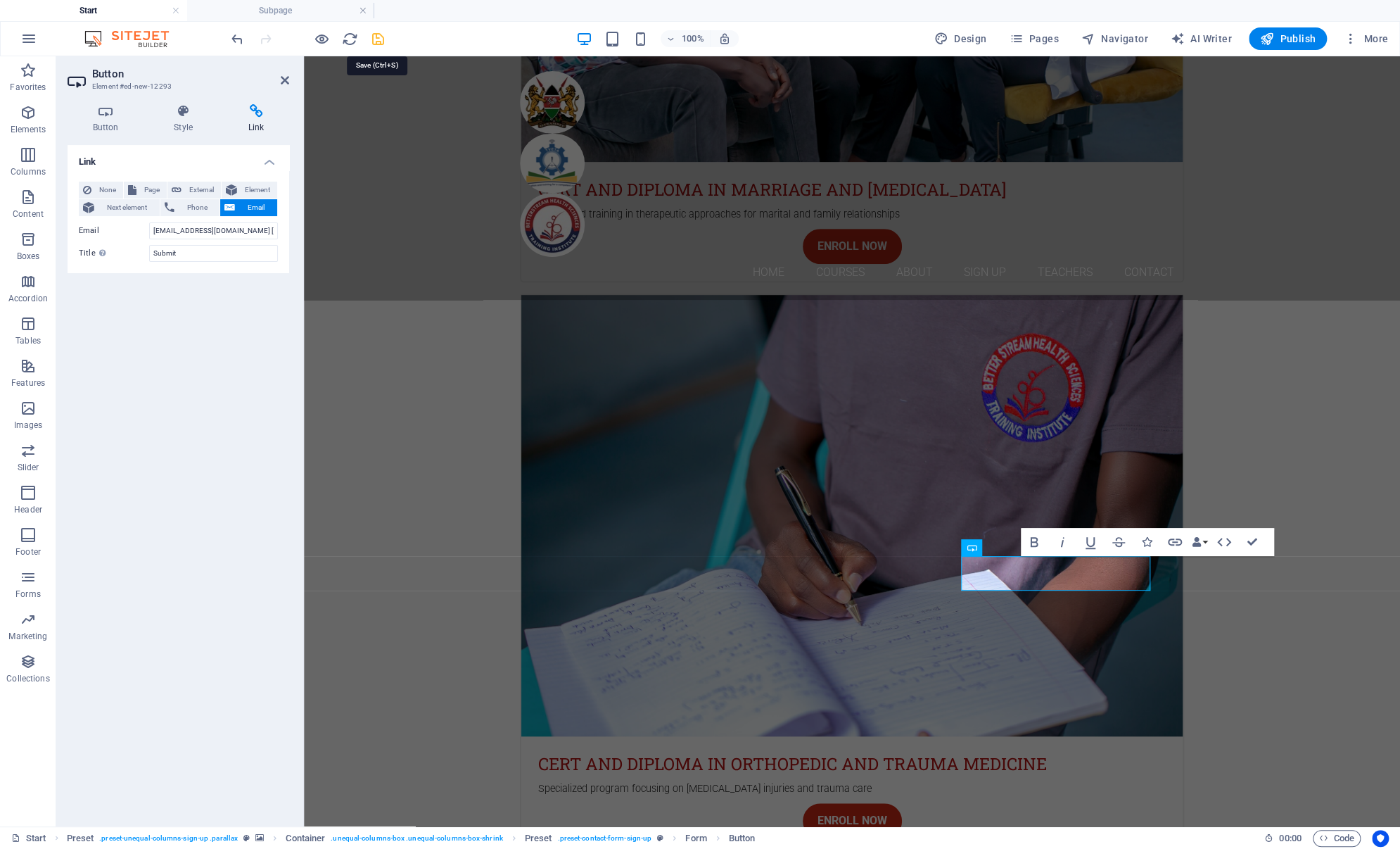
click at [374, 36] on icon "save" at bounding box center [378, 39] width 16 height 16
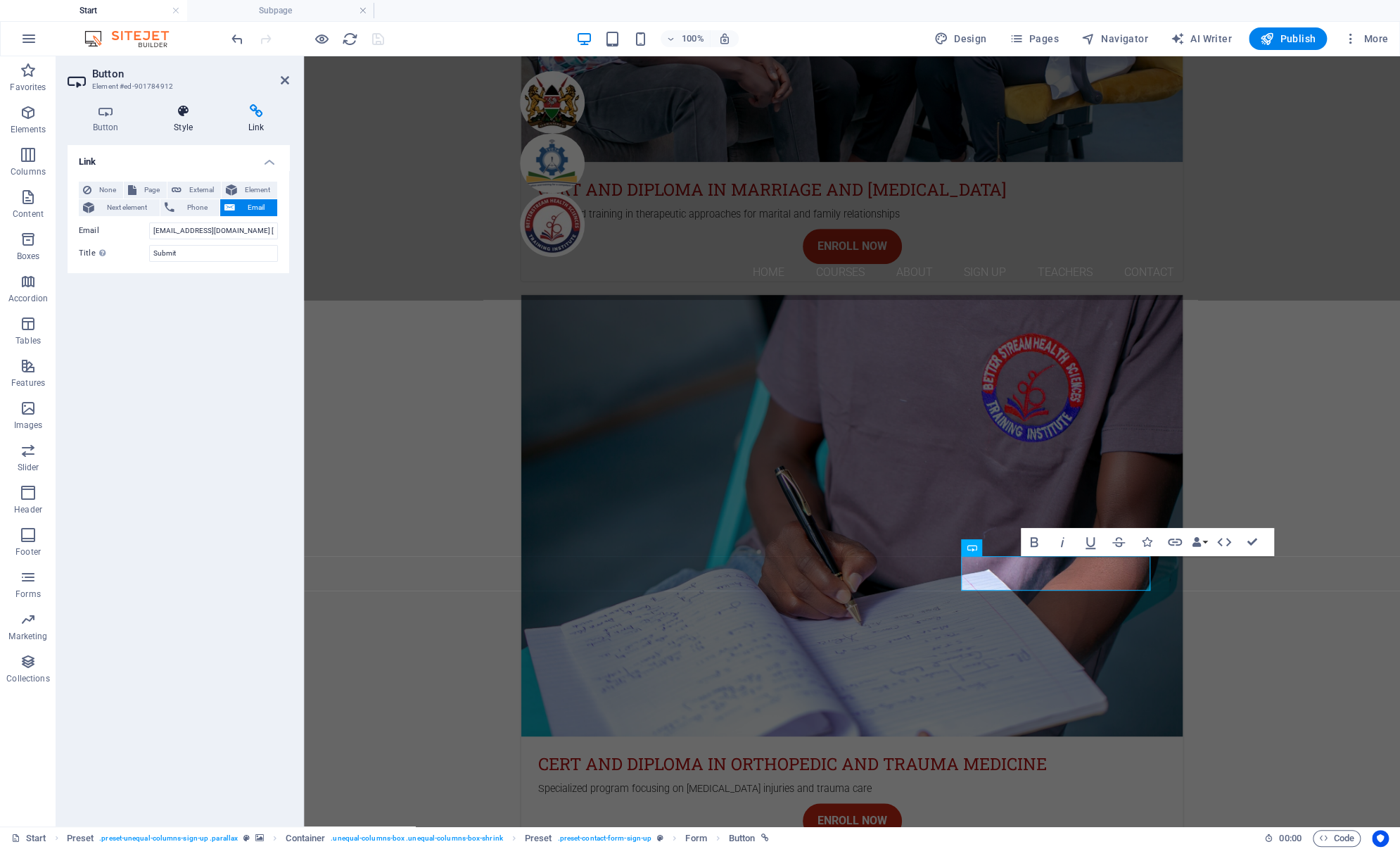
click at [173, 124] on h4 "Style" at bounding box center [186, 119] width 74 height 30
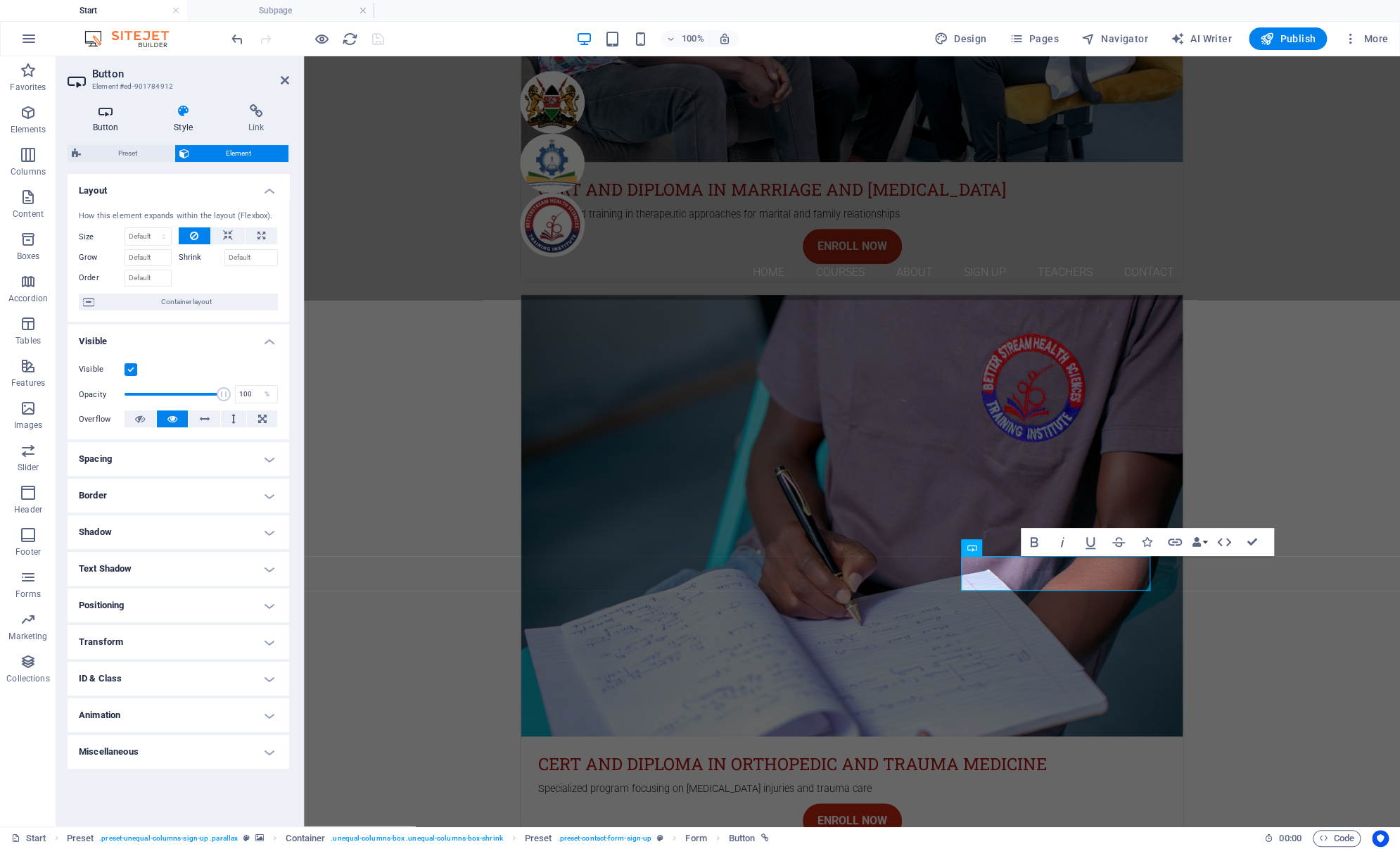
click at [99, 112] on icon at bounding box center [105, 112] width 76 height 15
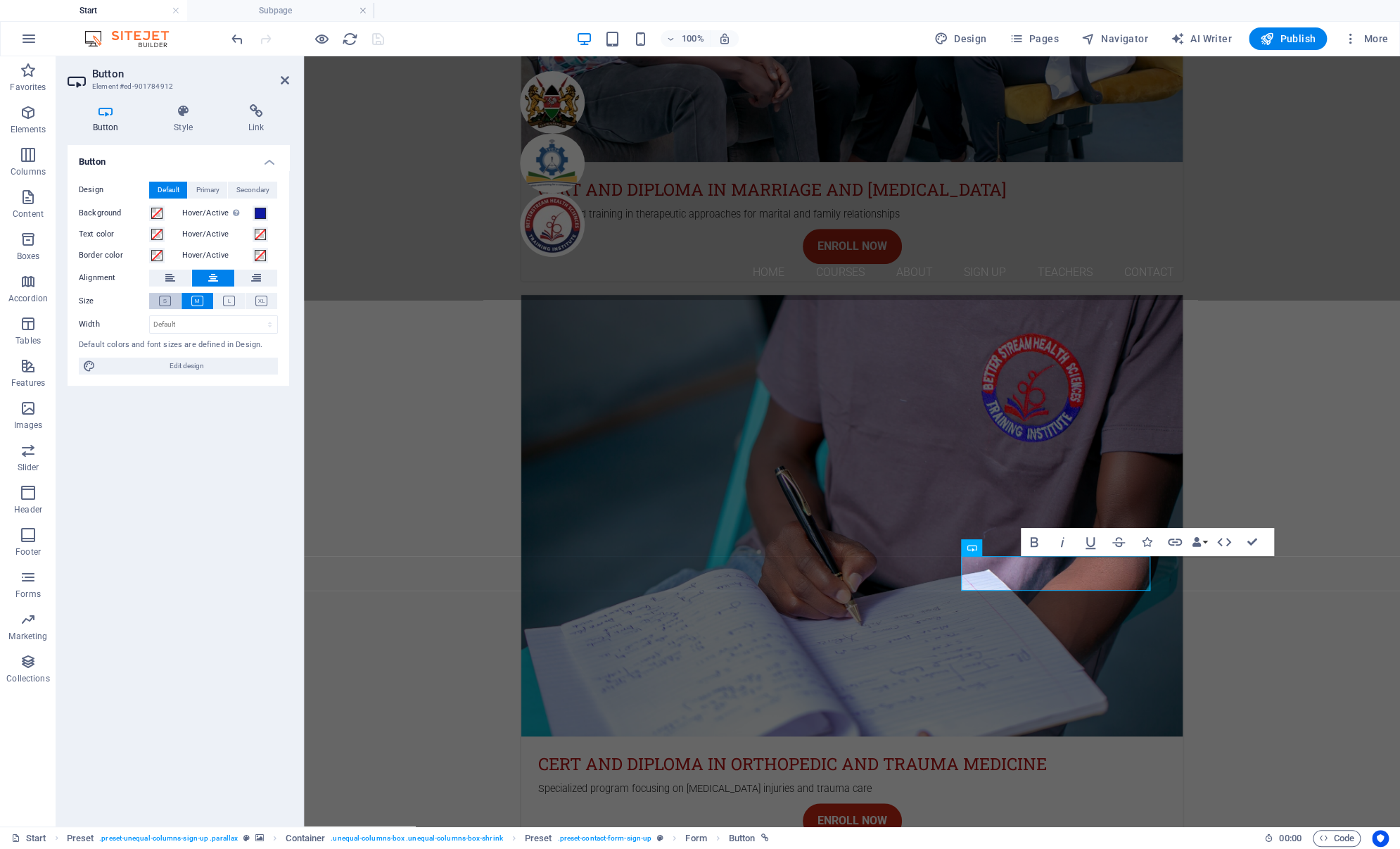
click at [156, 303] on button at bounding box center [164, 301] width 32 height 16
click at [265, 307] on button at bounding box center [261, 301] width 32 height 16
click at [231, 302] on icon at bounding box center [228, 301] width 12 height 11
click at [193, 304] on icon at bounding box center [197, 301] width 12 height 11
click at [168, 301] on icon at bounding box center [164, 301] width 12 height 11
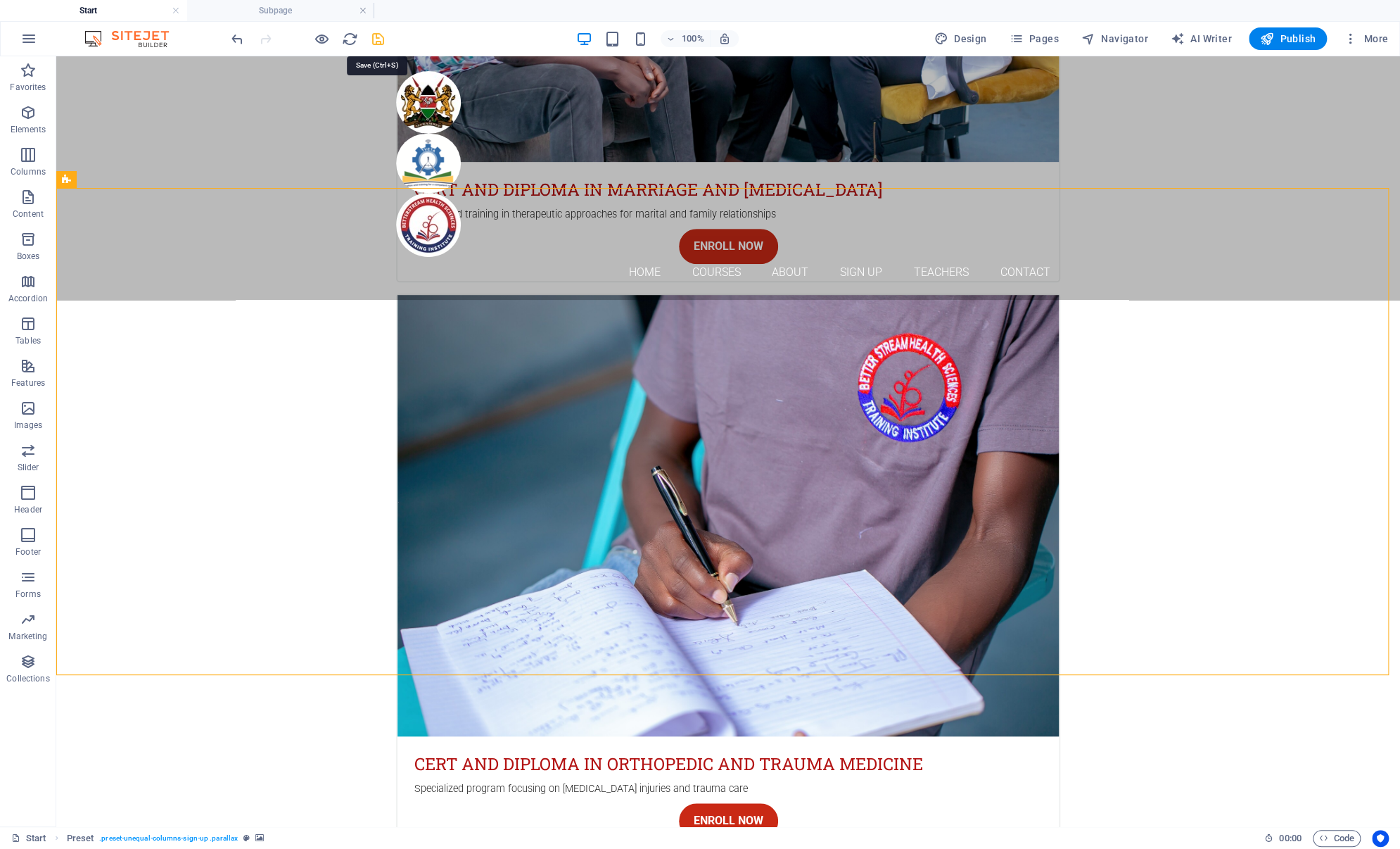
click at [376, 35] on icon "save" at bounding box center [378, 39] width 16 height 16
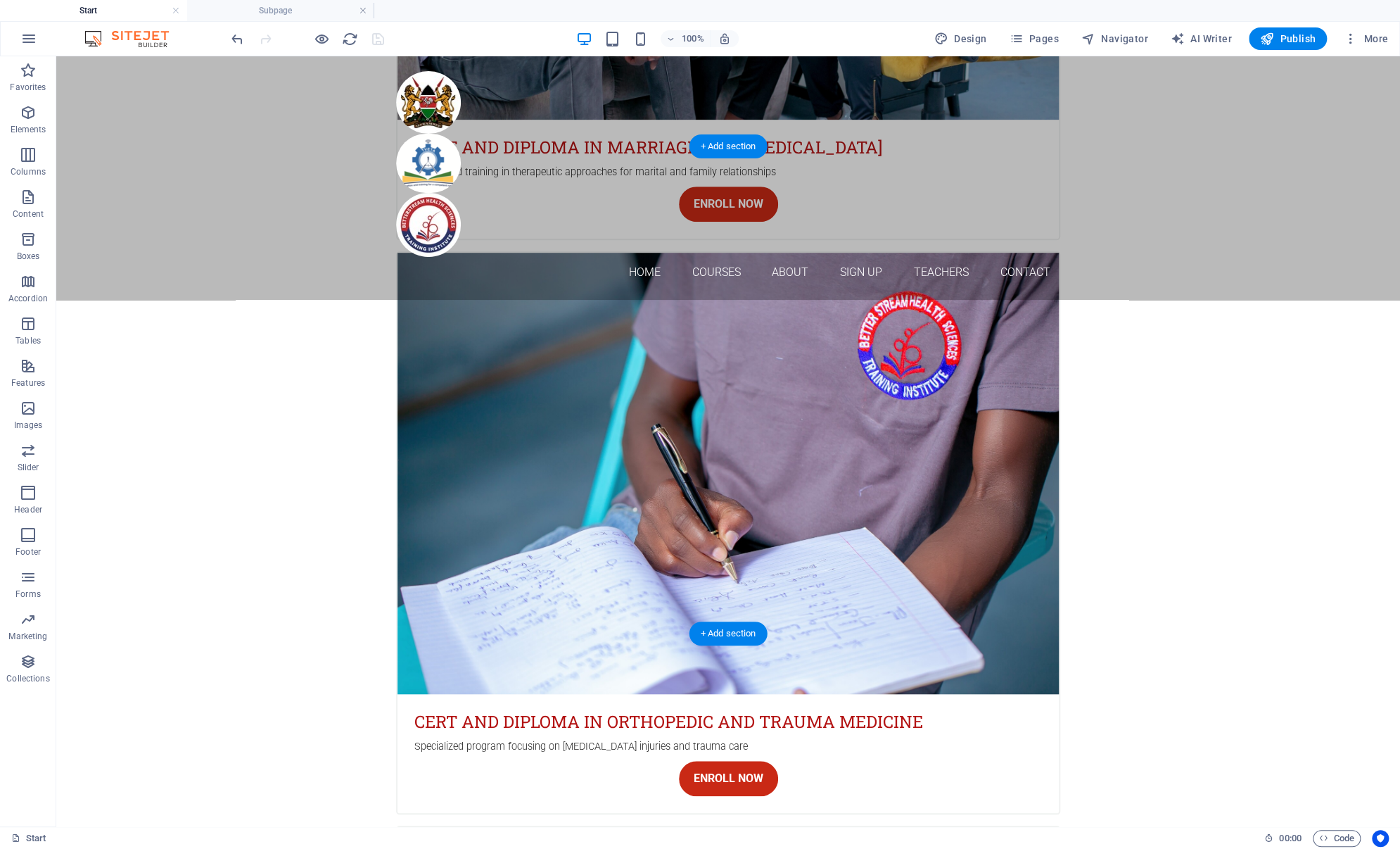
scroll to position [4205, 0]
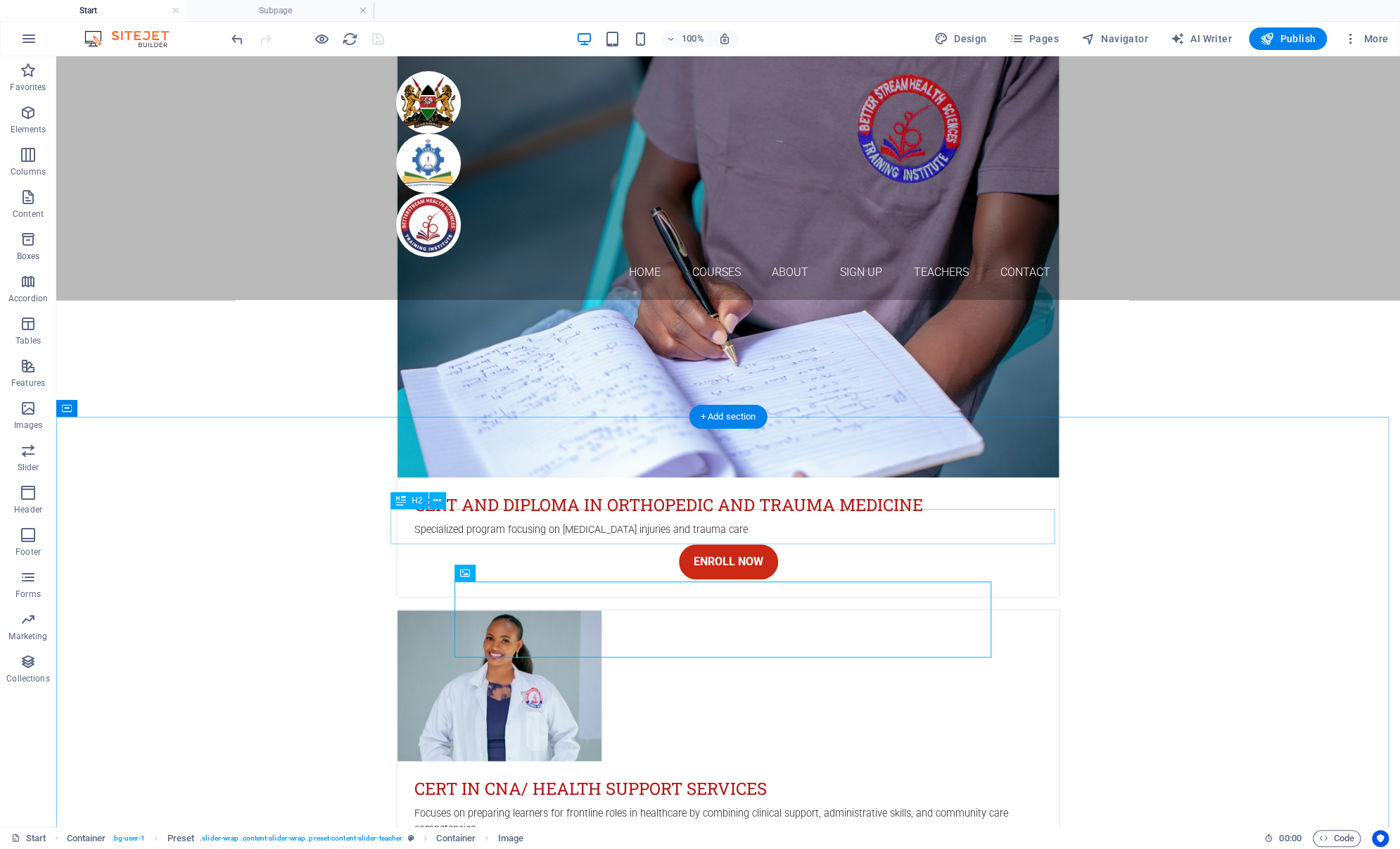
scroll to position [4134, 0]
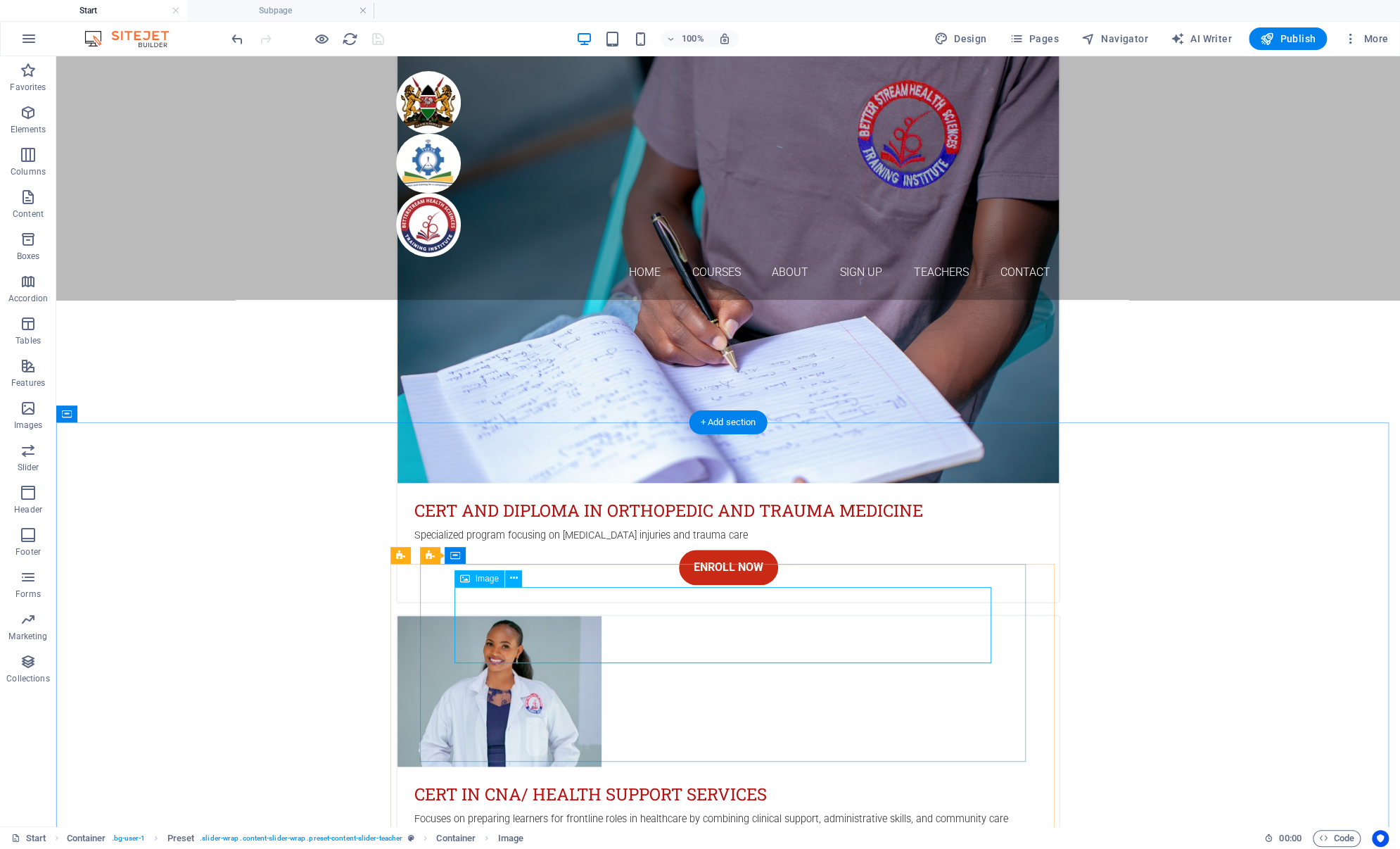
select select "px"
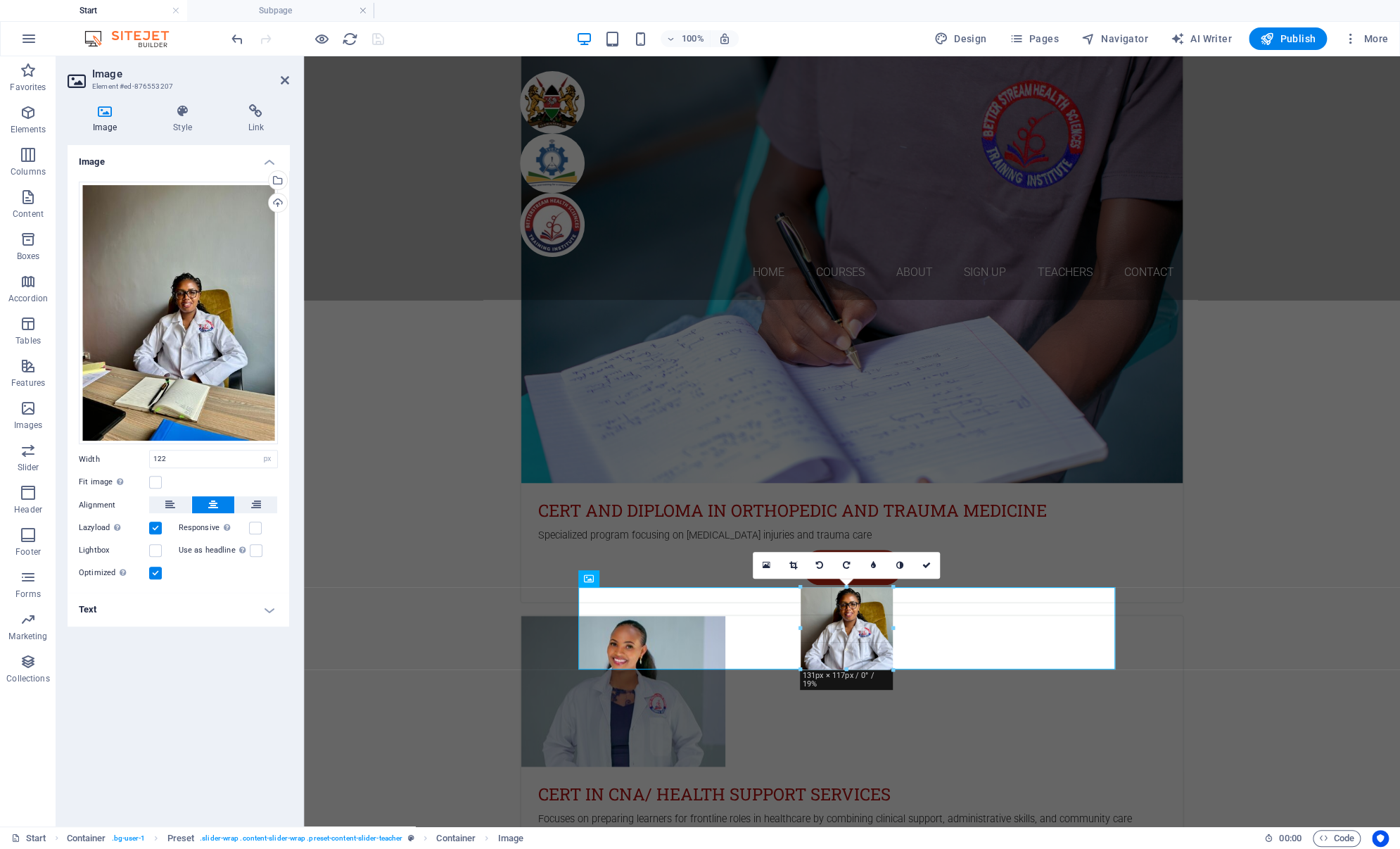
drag, startPoint x: 889, startPoint y: 590, endPoint x: 895, endPoint y: 584, distance: 8.5
click at [921, 579] on div "16:10 16:9 4:3 1:1 1:2 0" at bounding box center [846, 564] width 187 height 26
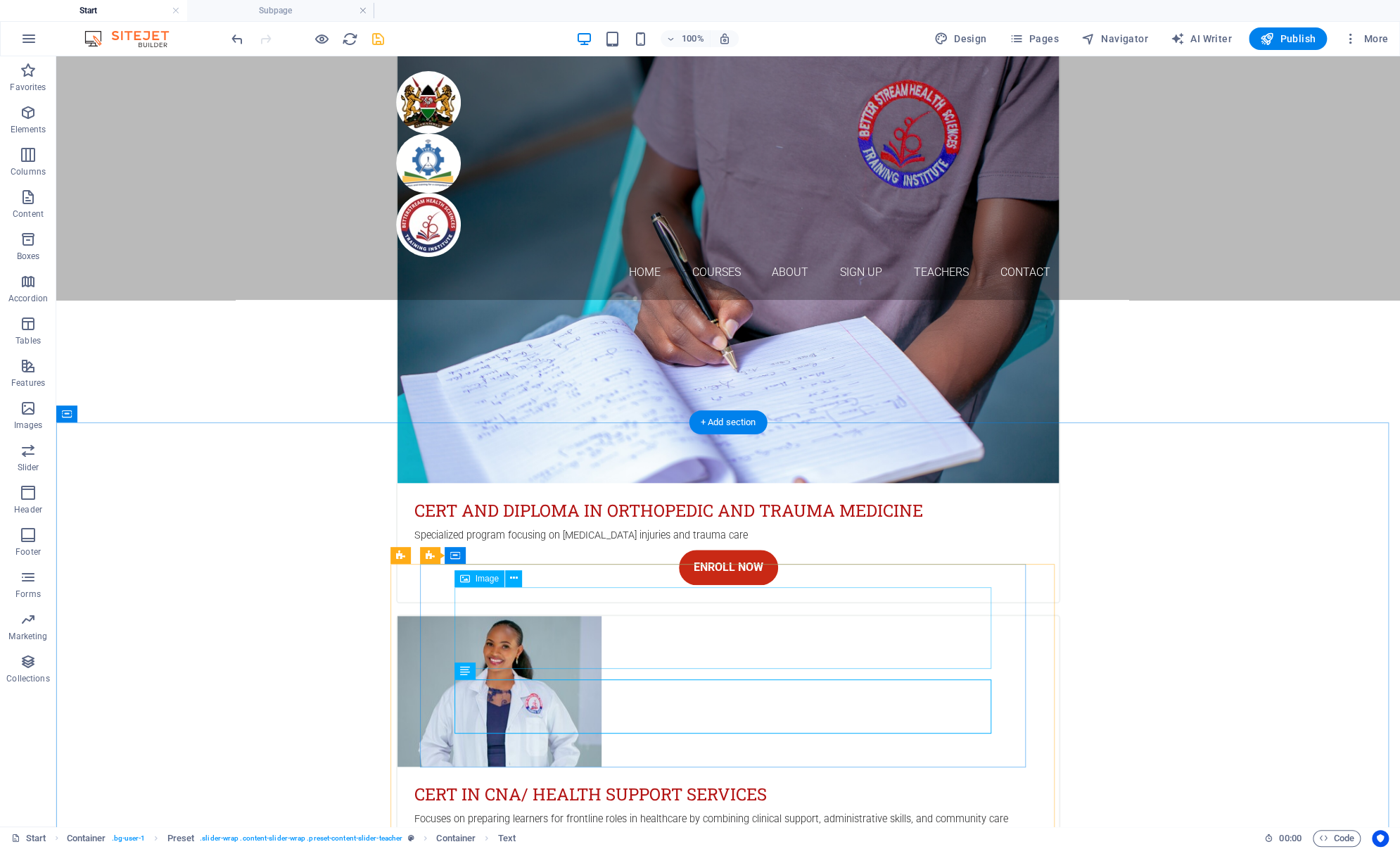
select select "px"
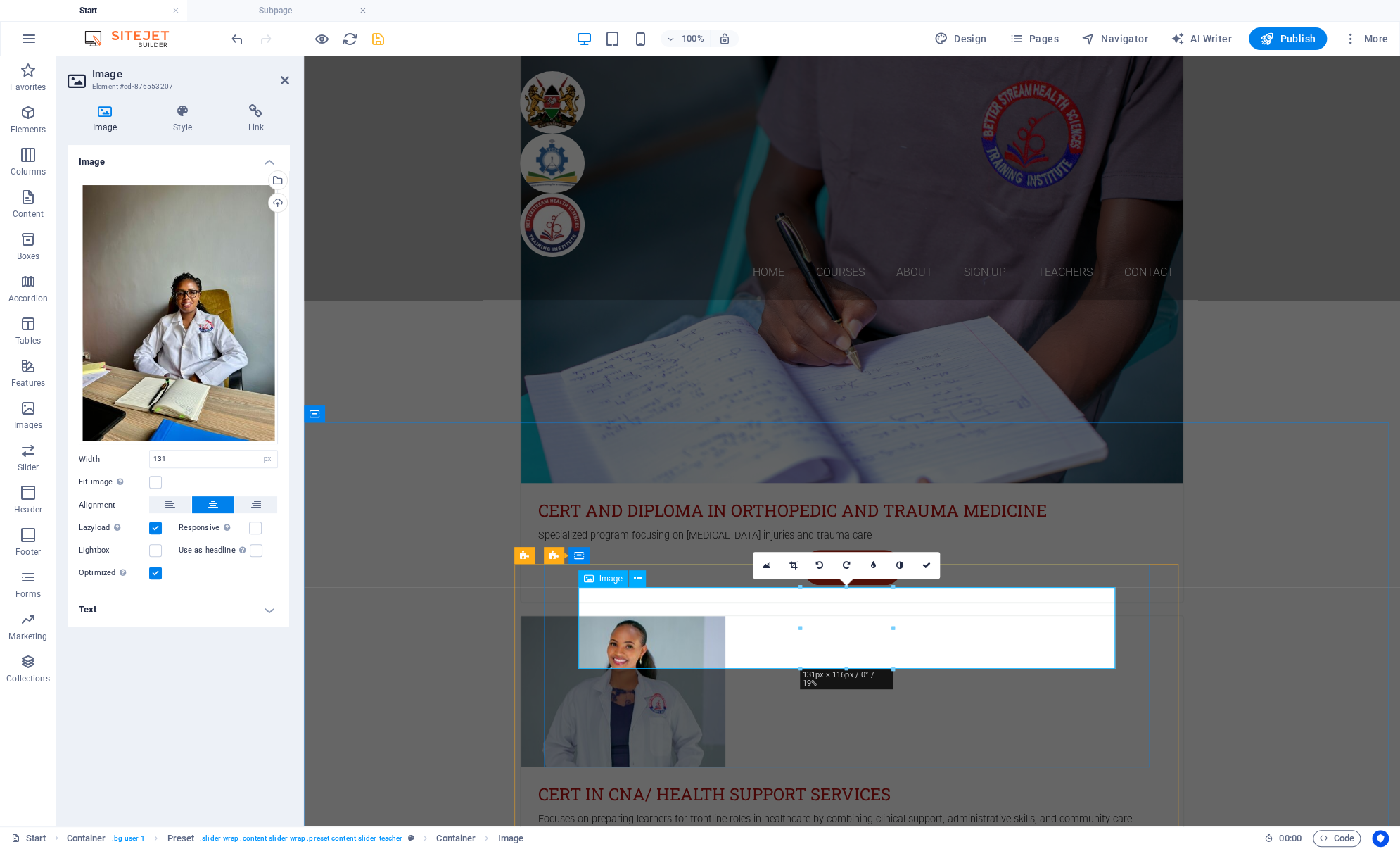
drag, startPoint x: 846, startPoint y: 585, endPoint x: 845, endPoint y: 579, distance: 6.1
click at [845, 579] on div "16:10 16:9 4:3 1:1 1:2 0" at bounding box center [846, 564] width 187 height 26
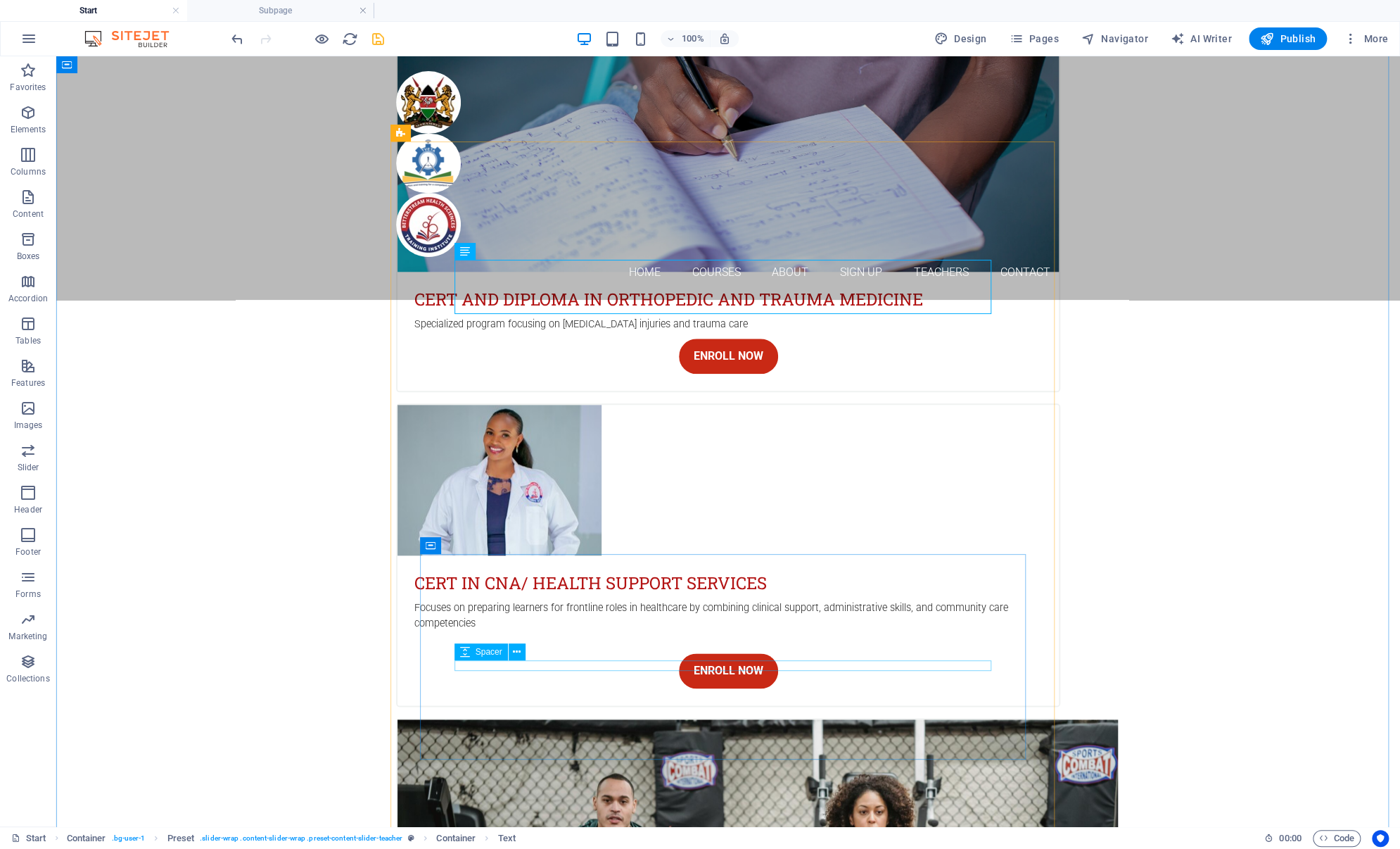
scroll to position [4557, 0]
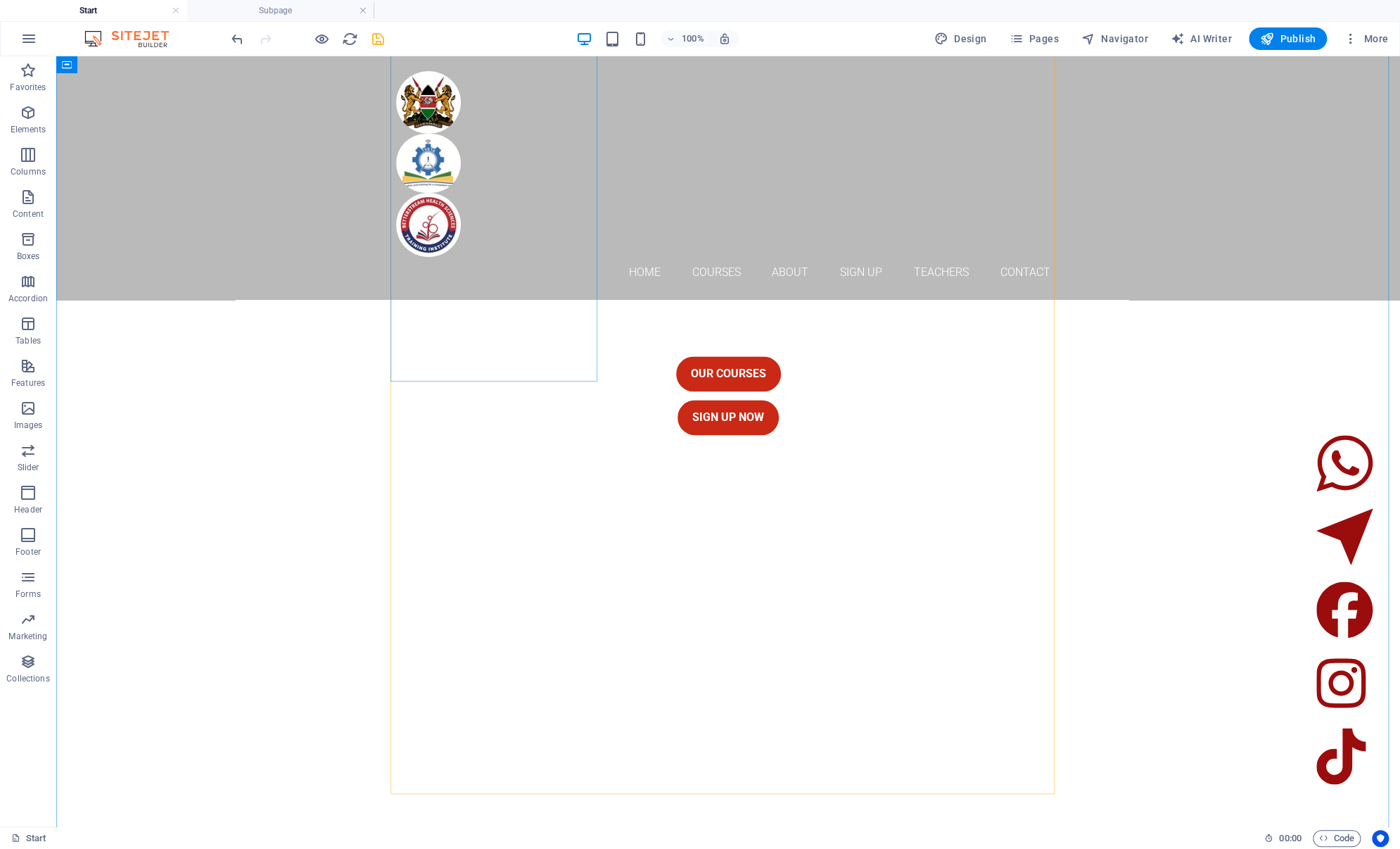
scroll to position [1399, 0]
